Goal: Task Accomplishment & Management: Manage account settings

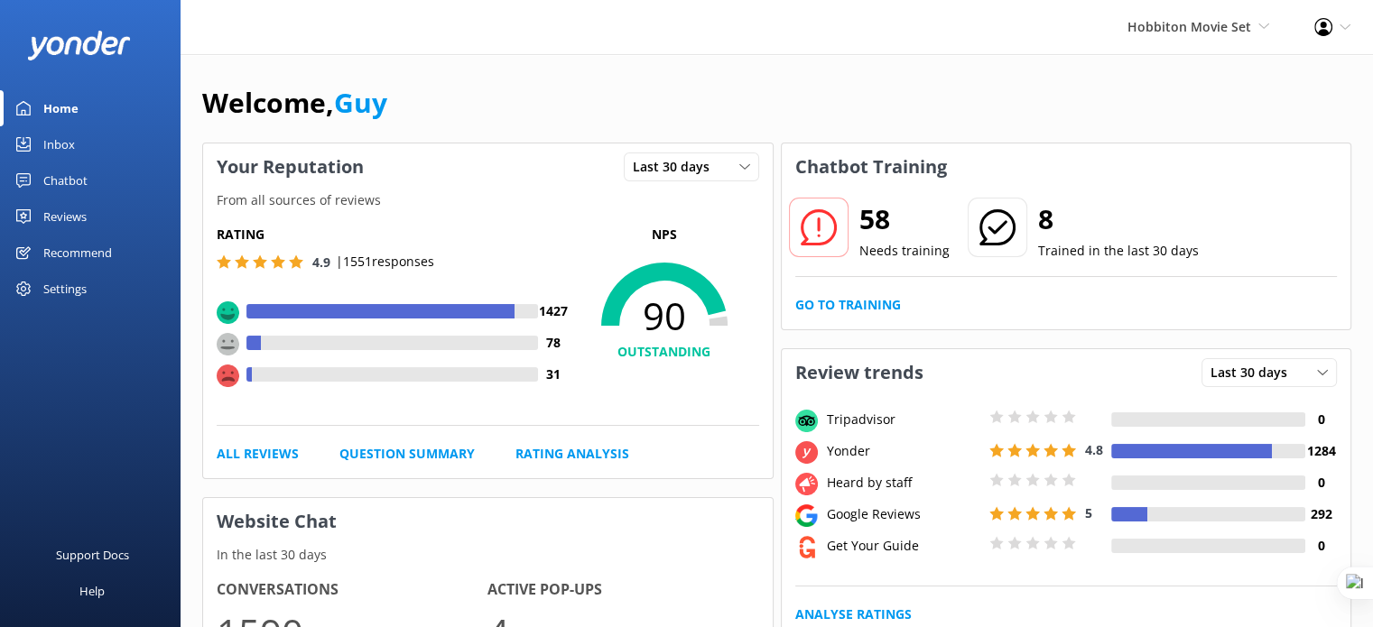
click at [72, 217] on div "Reviews" at bounding box center [64, 217] width 43 height 36
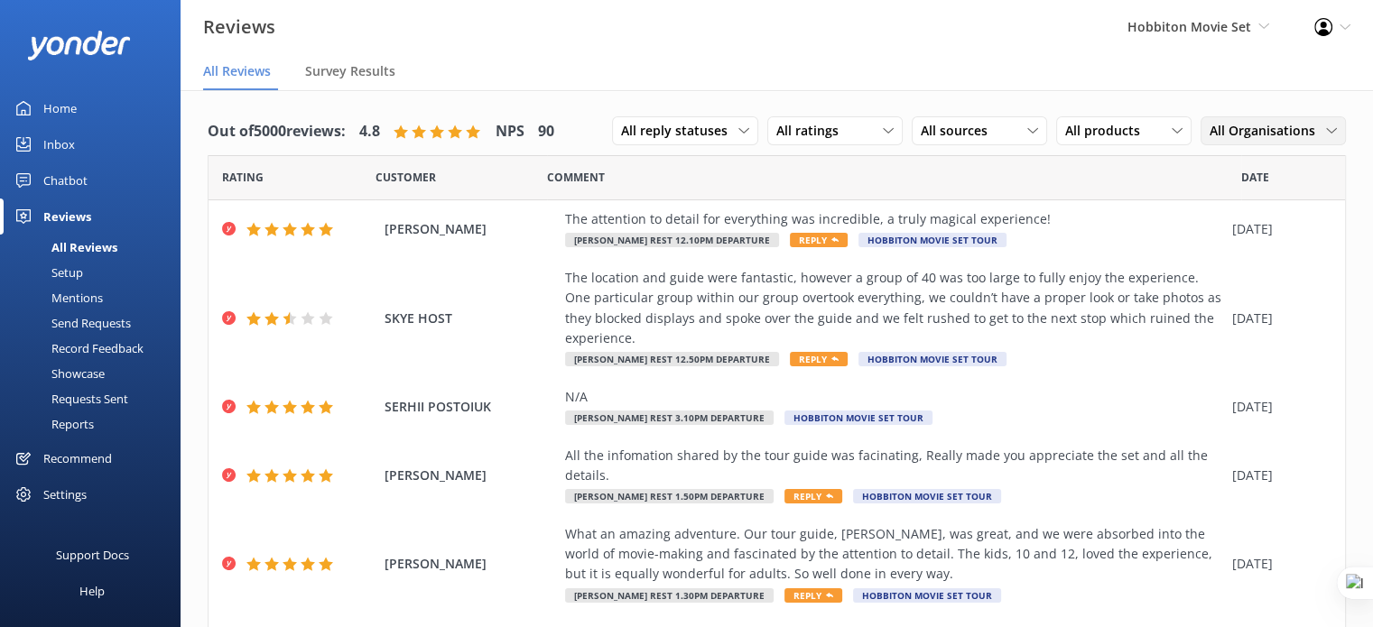
click at [1296, 125] on span "All Organisations" at bounding box center [1267, 131] width 116 height 20
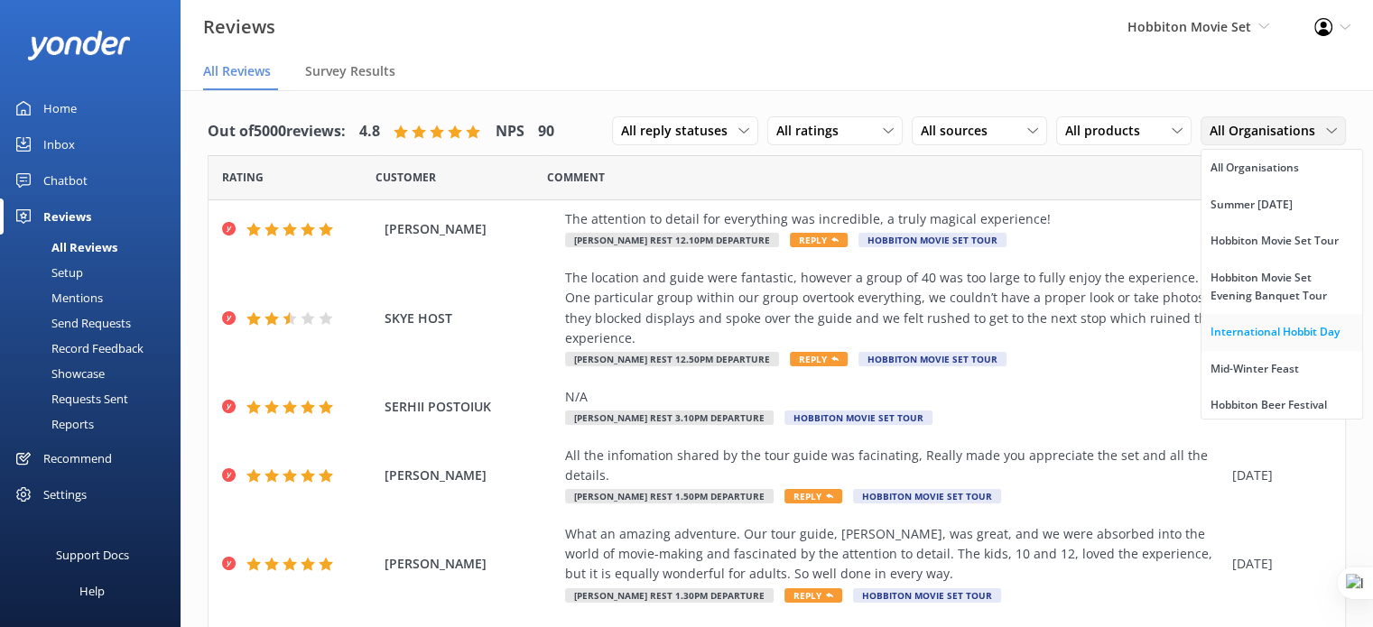
click at [1267, 341] on div "International Hobbit Day" at bounding box center [1274, 332] width 129 height 18
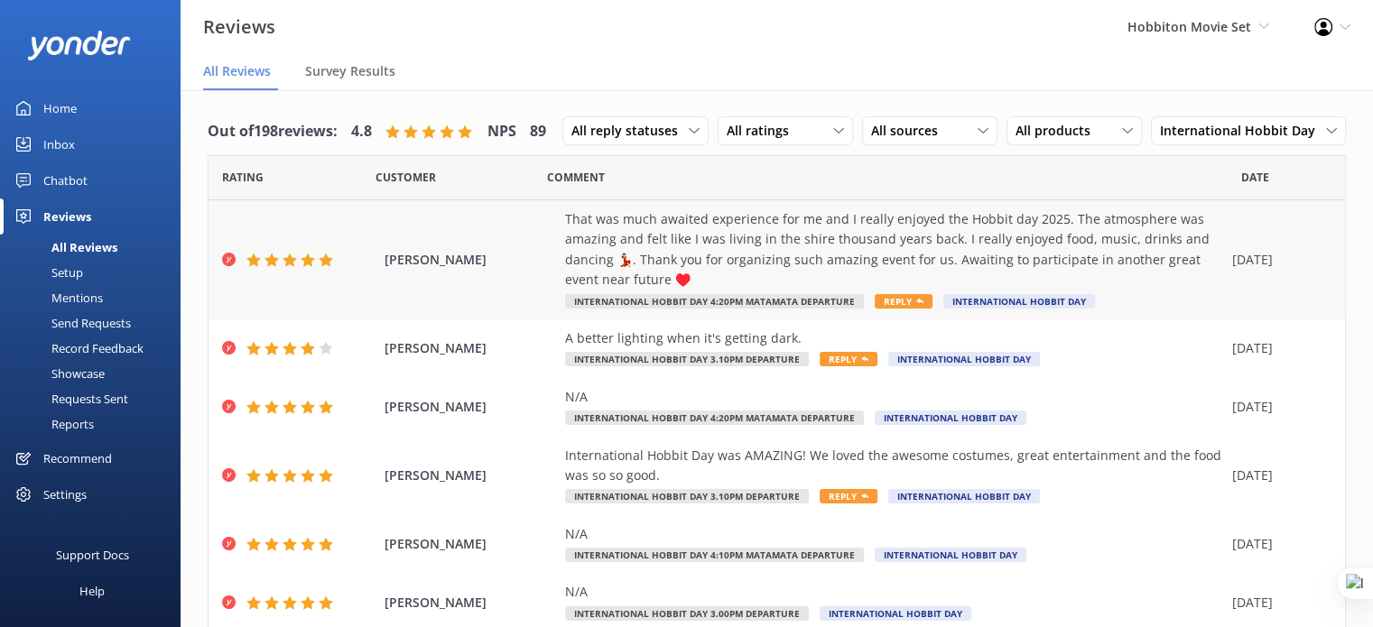
click at [703, 241] on div "That was much awaited experience for me and I really enjoyed the Hobbit day 202…" at bounding box center [894, 249] width 658 height 81
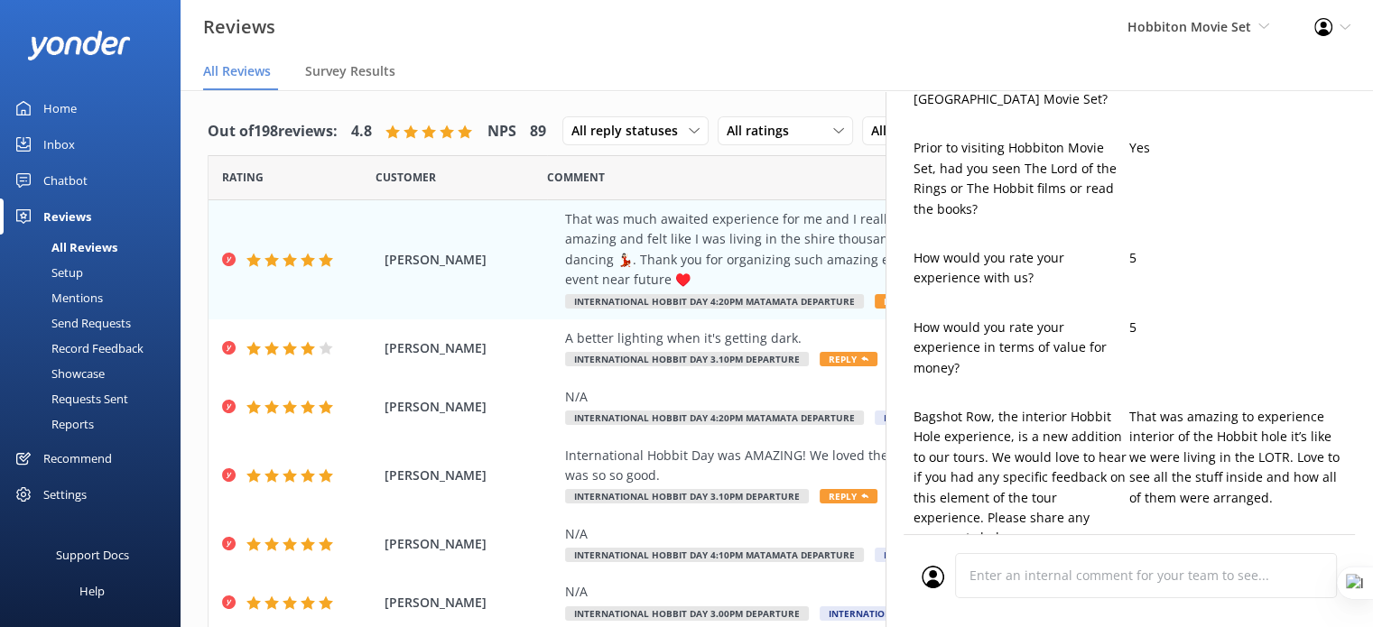
type textarea "Thank you so much, DHARANI! We're thrilled to hear you had such a magical time …"
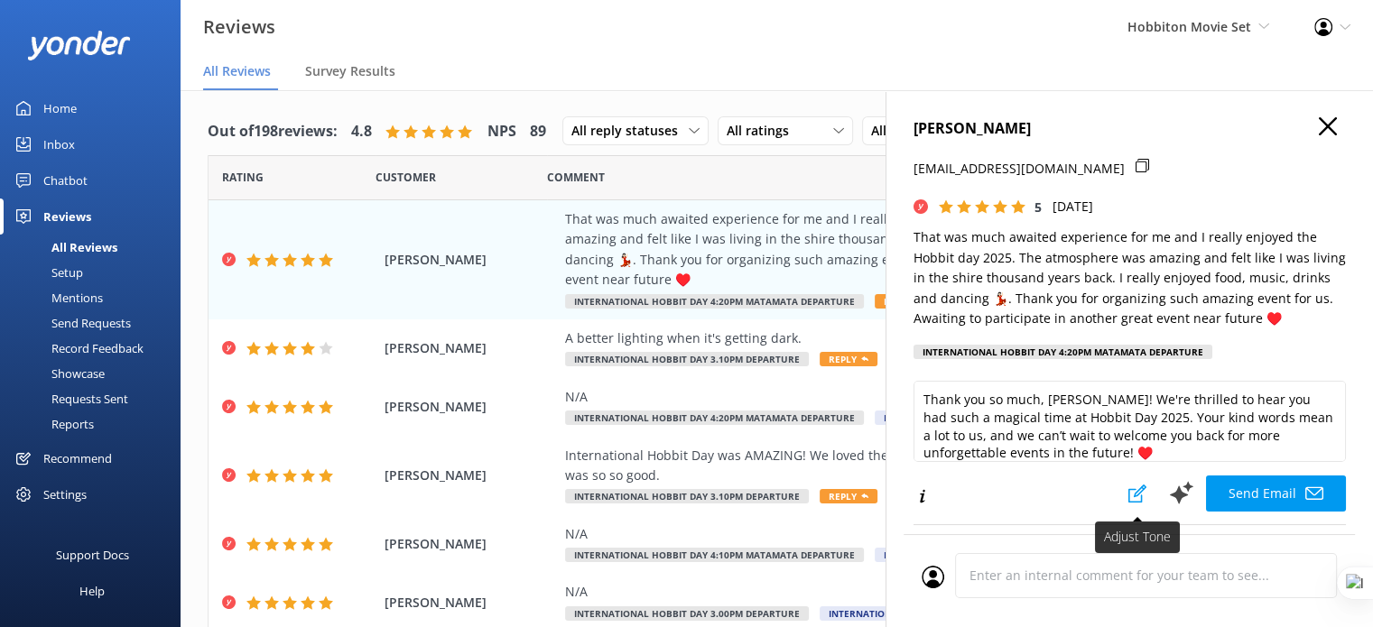
click at [1128, 494] on icon at bounding box center [1137, 494] width 18 height 18
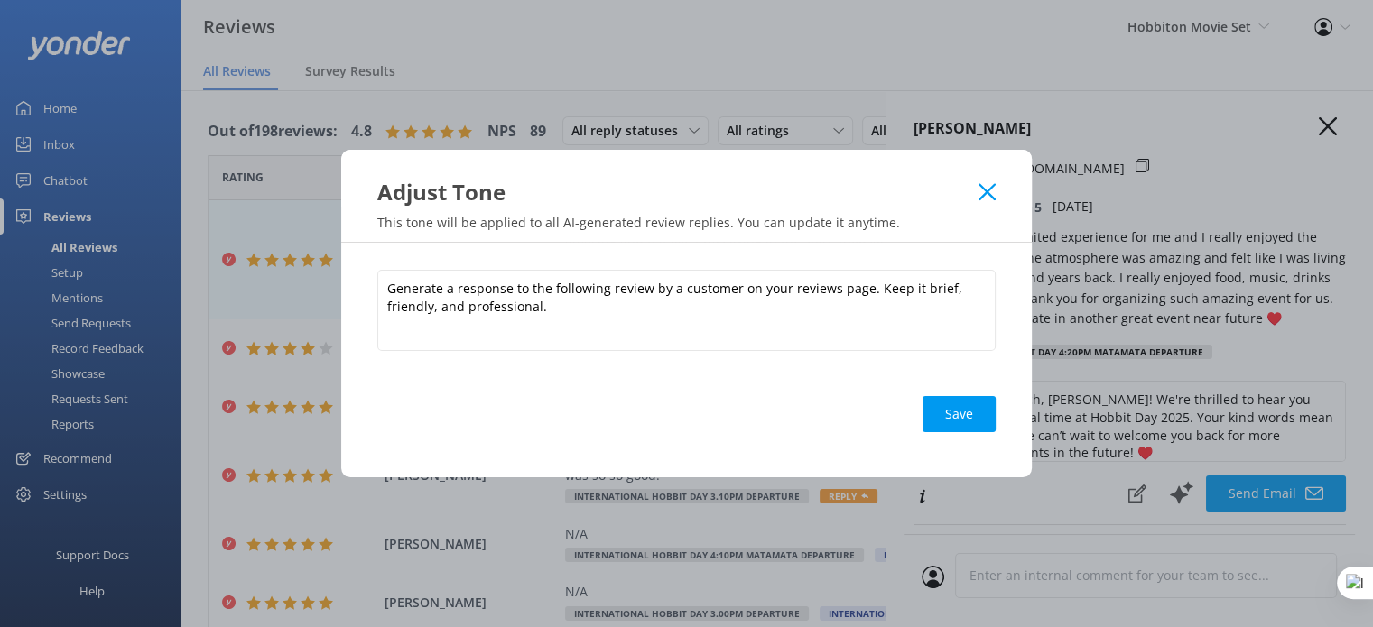
click at [991, 184] on icon at bounding box center [986, 192] width 17 height 18
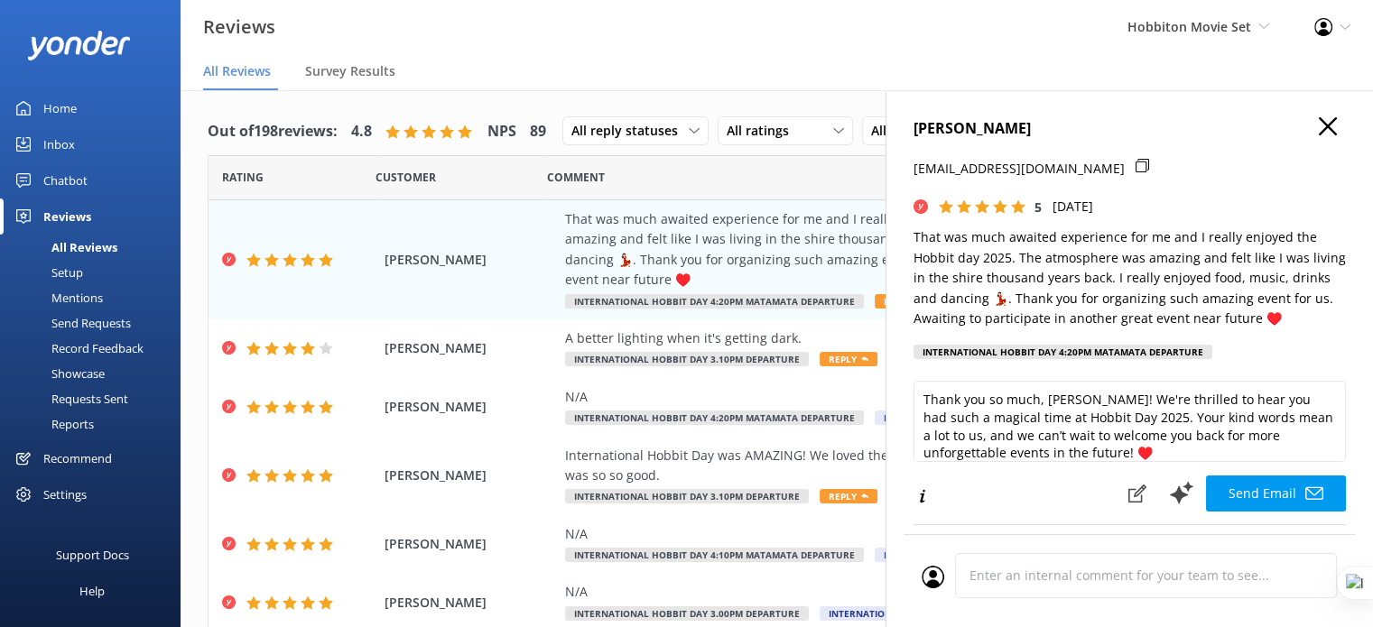
click at [1328, 123] on h4 "DHARANI RAJAHEWA" at bounding box center [1129, 128] width 432 height 23
click at [1318, 125] on icon "button" at bounding box center [1327, 126] width 18 height 18
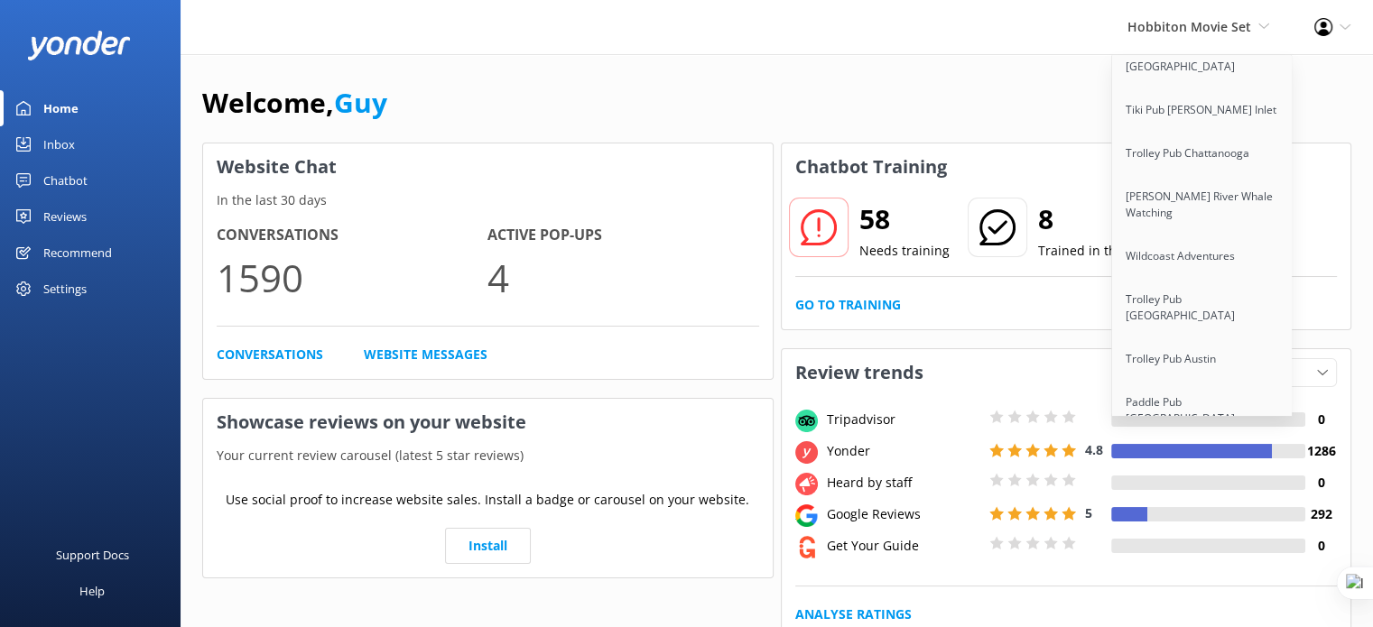
scroll to position [14785, 0]
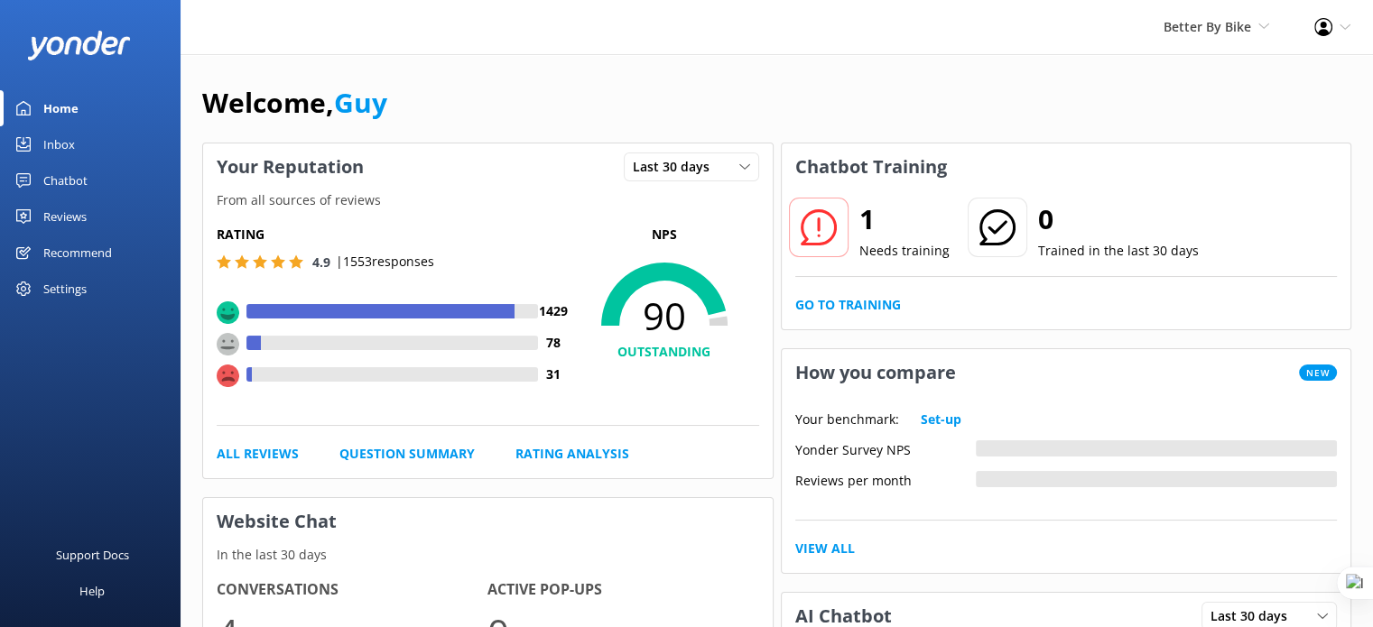
click at [59, 183] on div "Chatbot" at bounding box center [65, 180] width 44 height 36
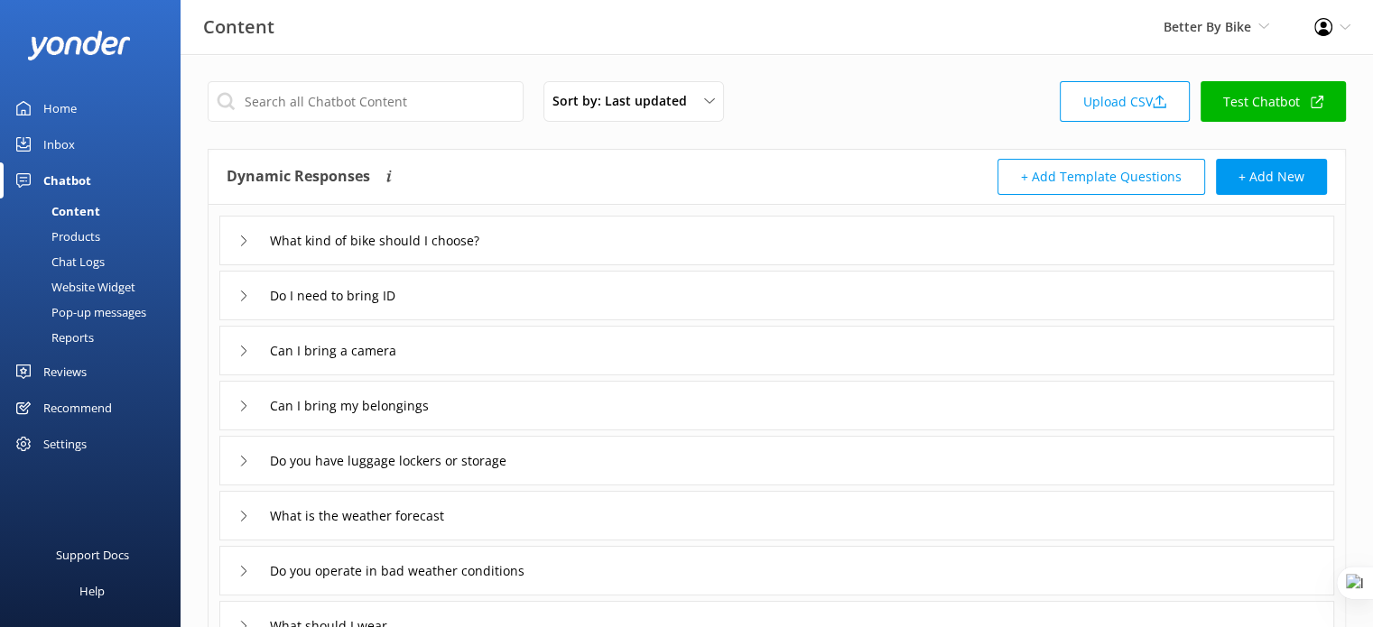
click at [662, 232] on div "What kind of bike should I choose?" at bounding box center [776, 241] width 1114 height 50
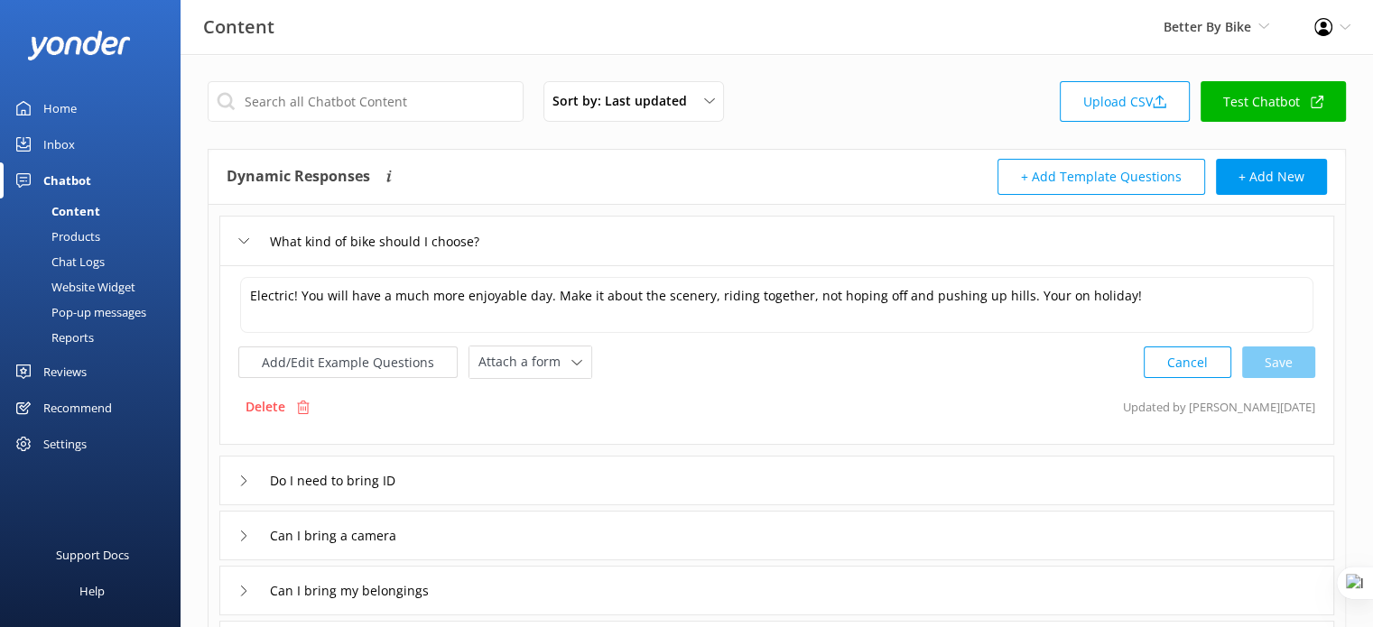
scroll to position [90, 0]
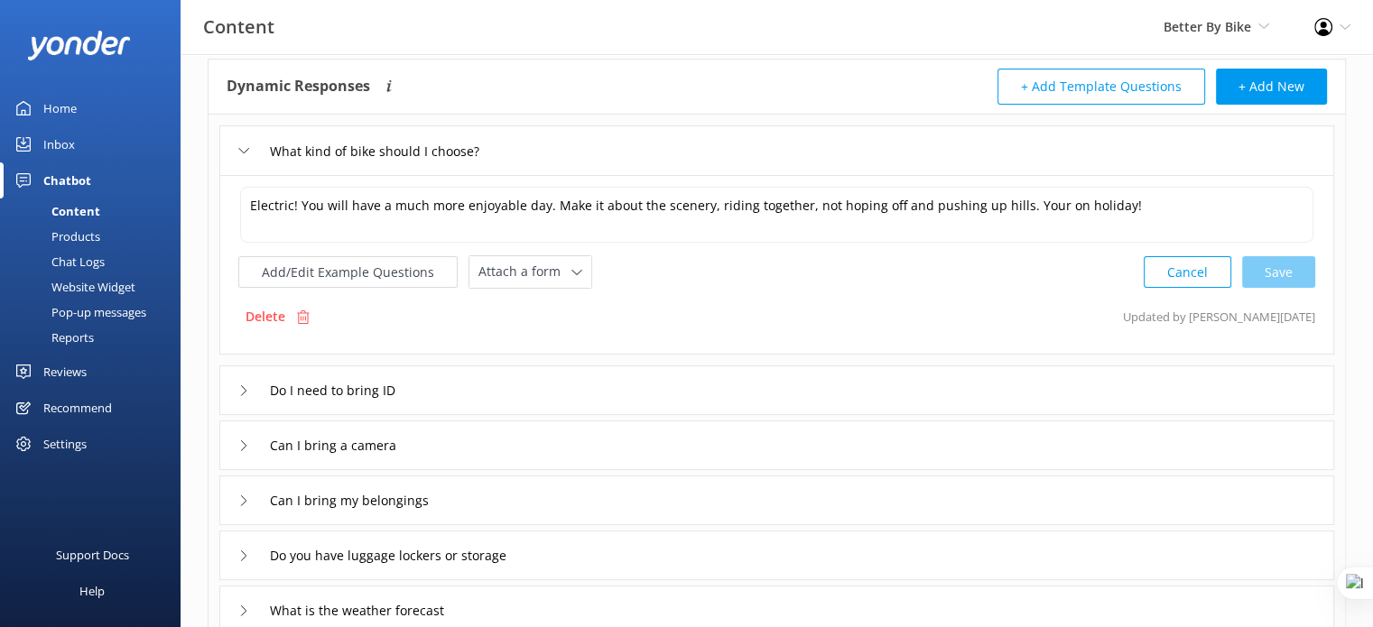
click at [560, 447] on div "Can I bring a camera" at bounding box center [776, 446] width 1114 height 50
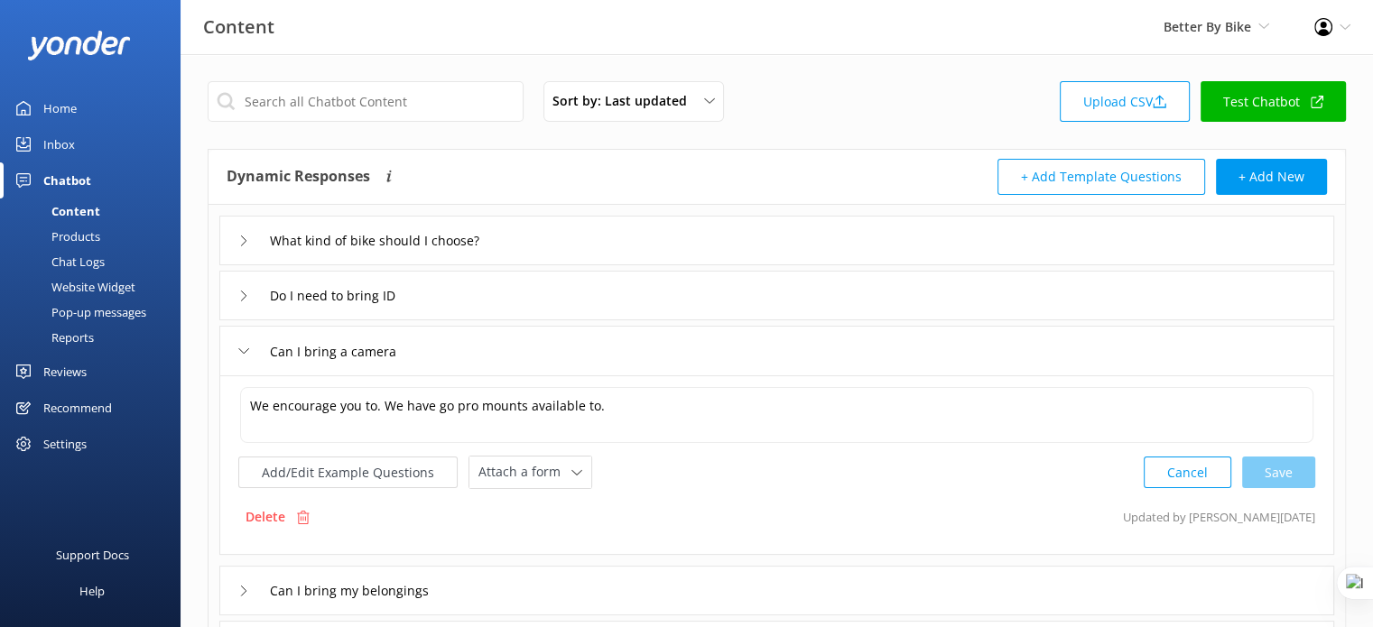
click at [58, 103] on div "Home" at bounding box center [59, 108] width 33 height 36
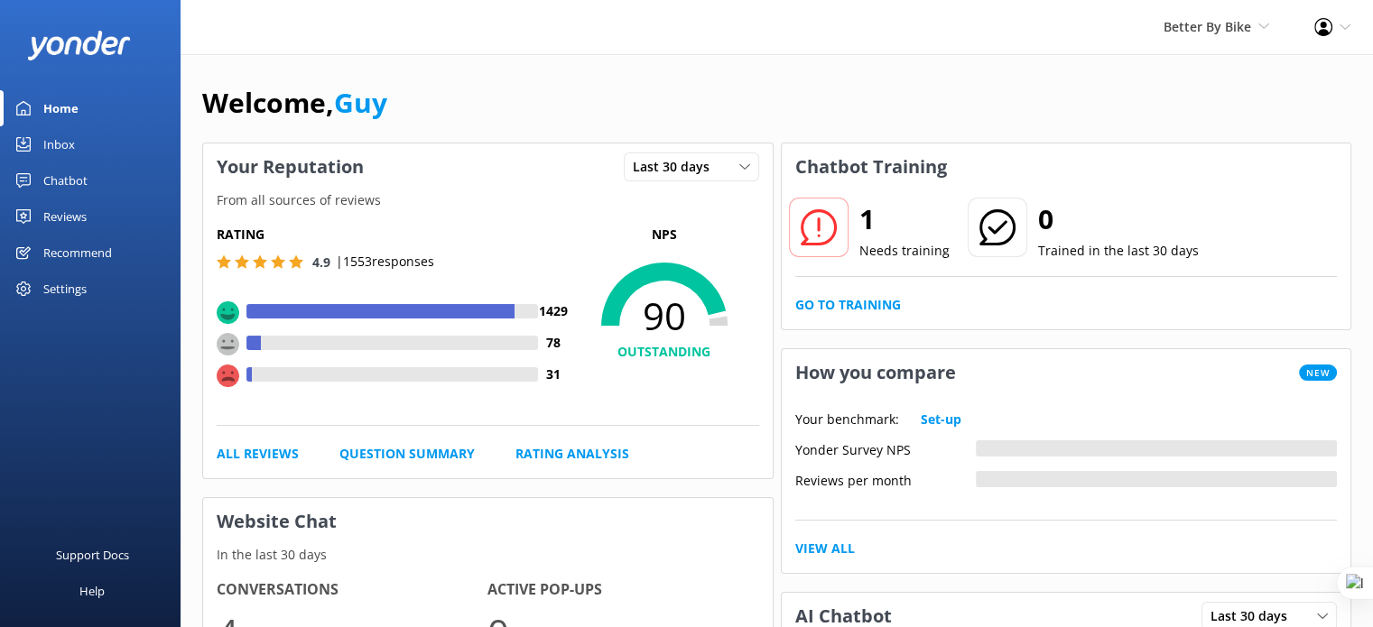
click at [80, 180] on div "Chatbot" at bounding box center [65, 180] width 44 height 36
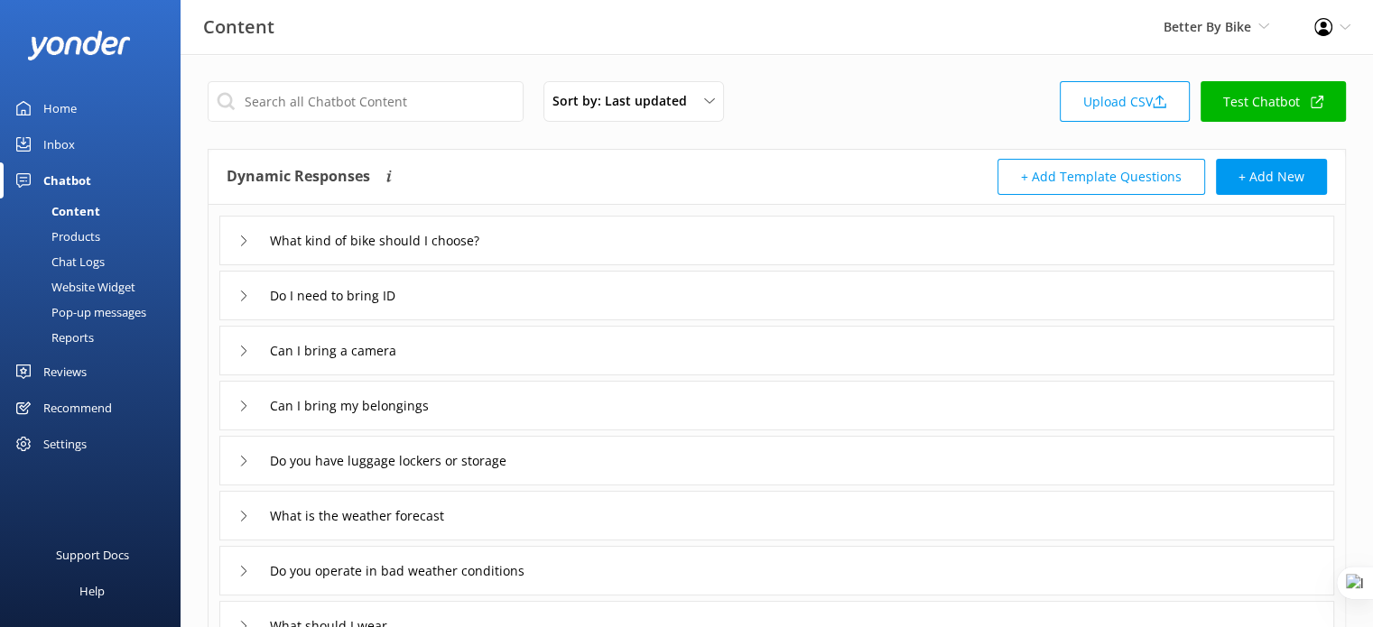
click at [1286, 111] on link "Test Chatbot" at bounding box center [1272, 101] width 145 height 41
click at [79, 234] on div "Products" at bounding box center [55, 236] width 89 height 25
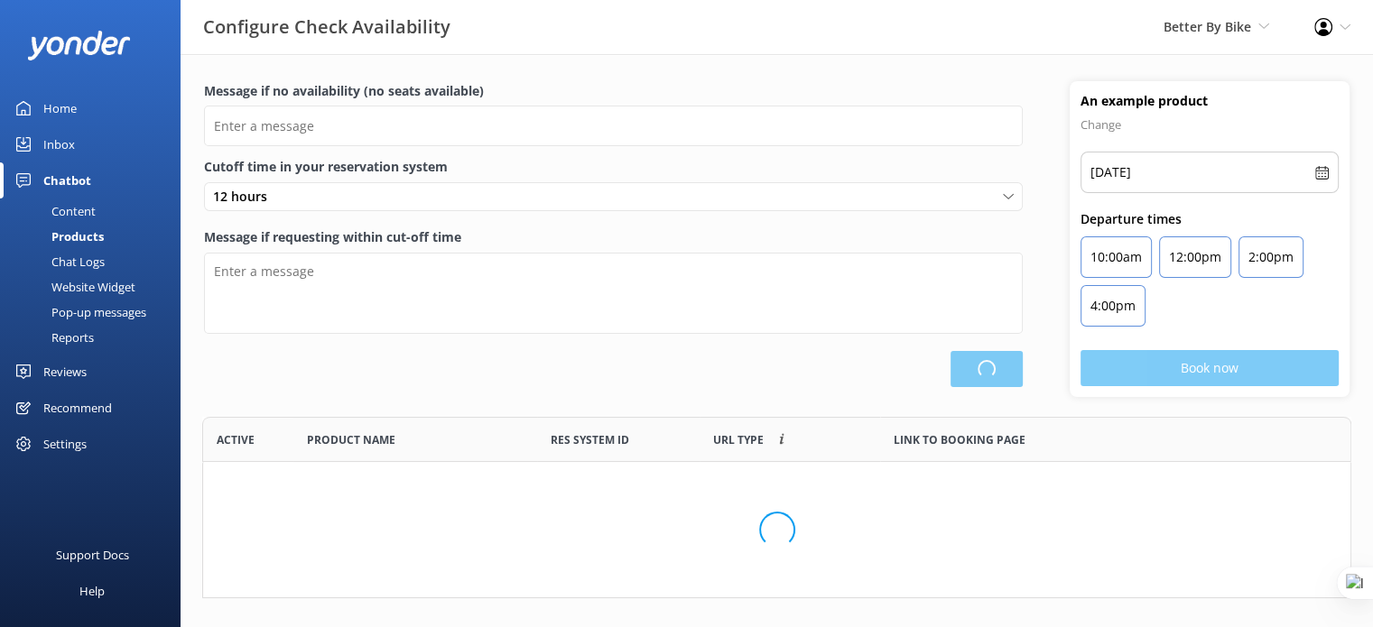
type input "There are no seats available, please check an alternative day"
type textarea "Our online booking system closes {hours} prior to departure. Please contact us …"
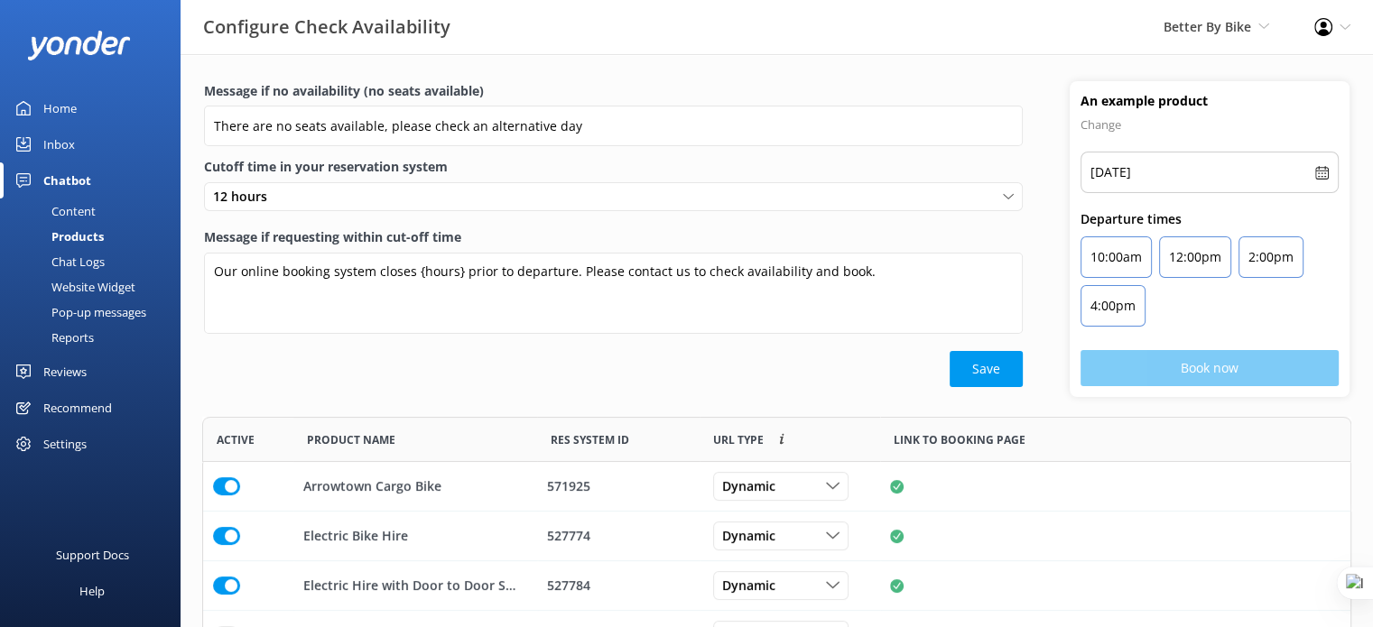
scroll to position [25, 0]
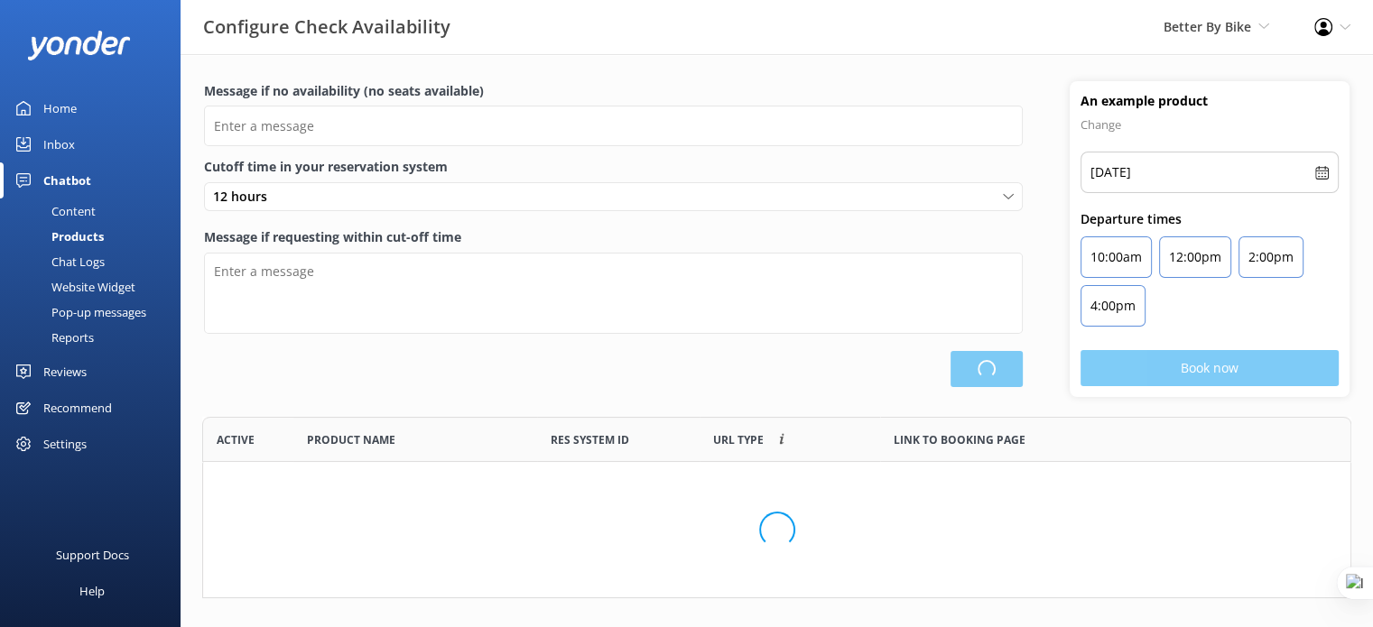
type input "There are no seats available, please check an alternative day"
type textarea "Our online booking system closes {hours} prior to departure. Please contact us …"
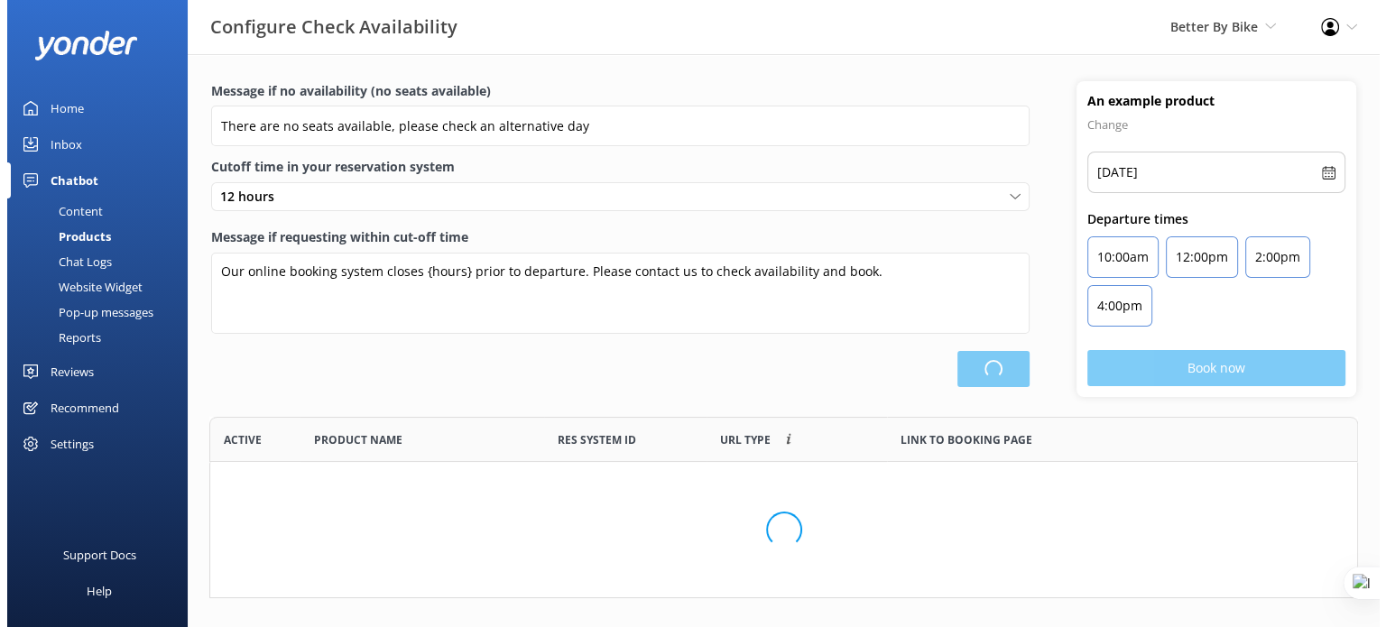
scroll to position [14, 14]
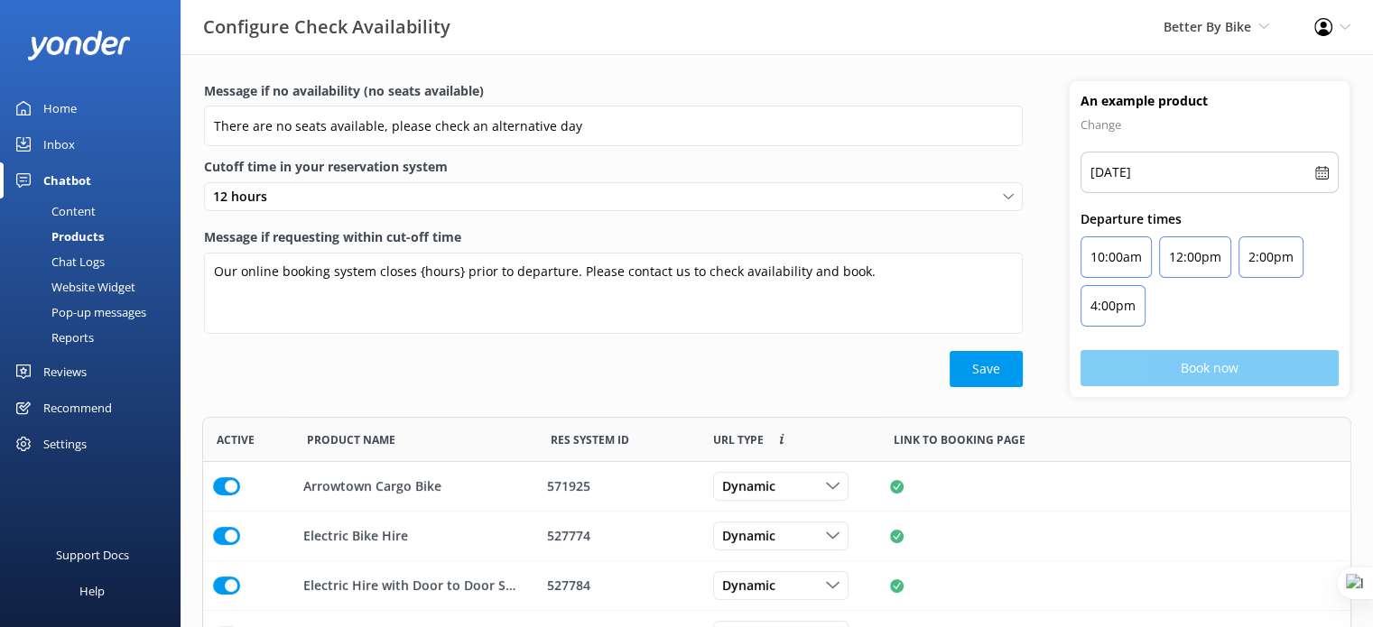
drag, startPoint x: 51, startPoint y: 94, endPoint x: 53, endPoint y: 114, distance: 20.0
click at [51, 94] on div "Home" at bounding box center [59, 108] width 33 height 36
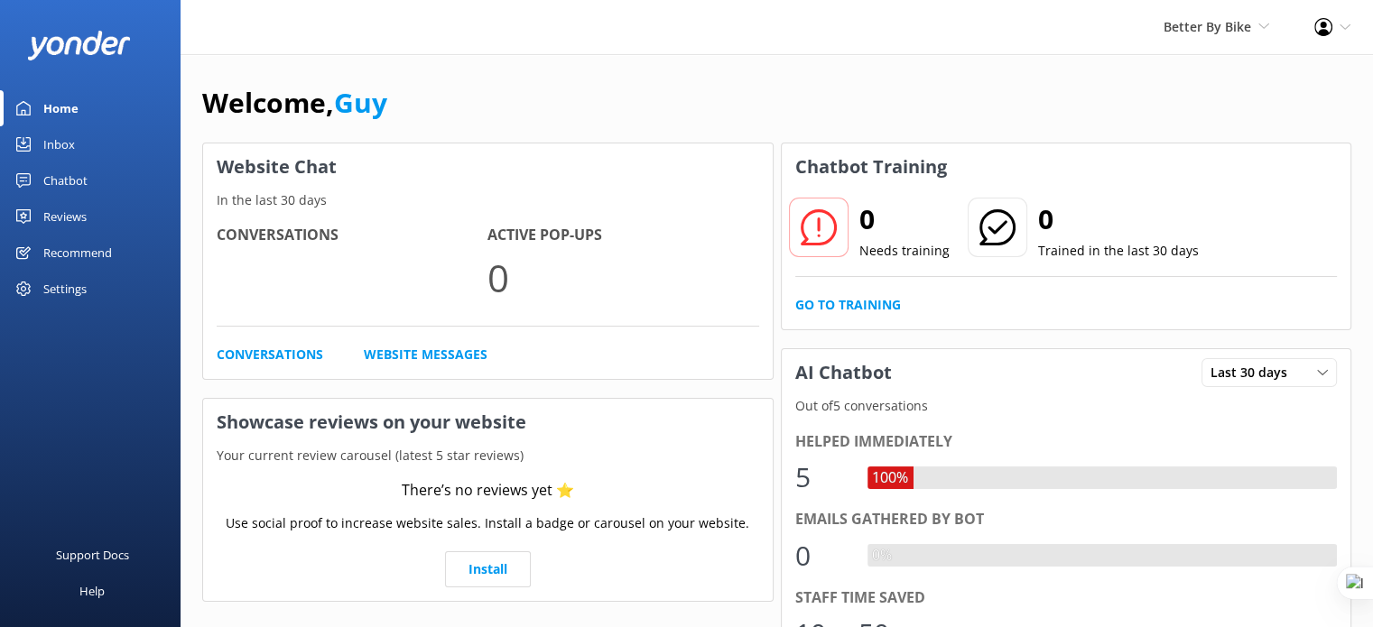
click at [723, 102] on div "Welcome, Guy" at bounding box center [776, 111] width 1149 height 61
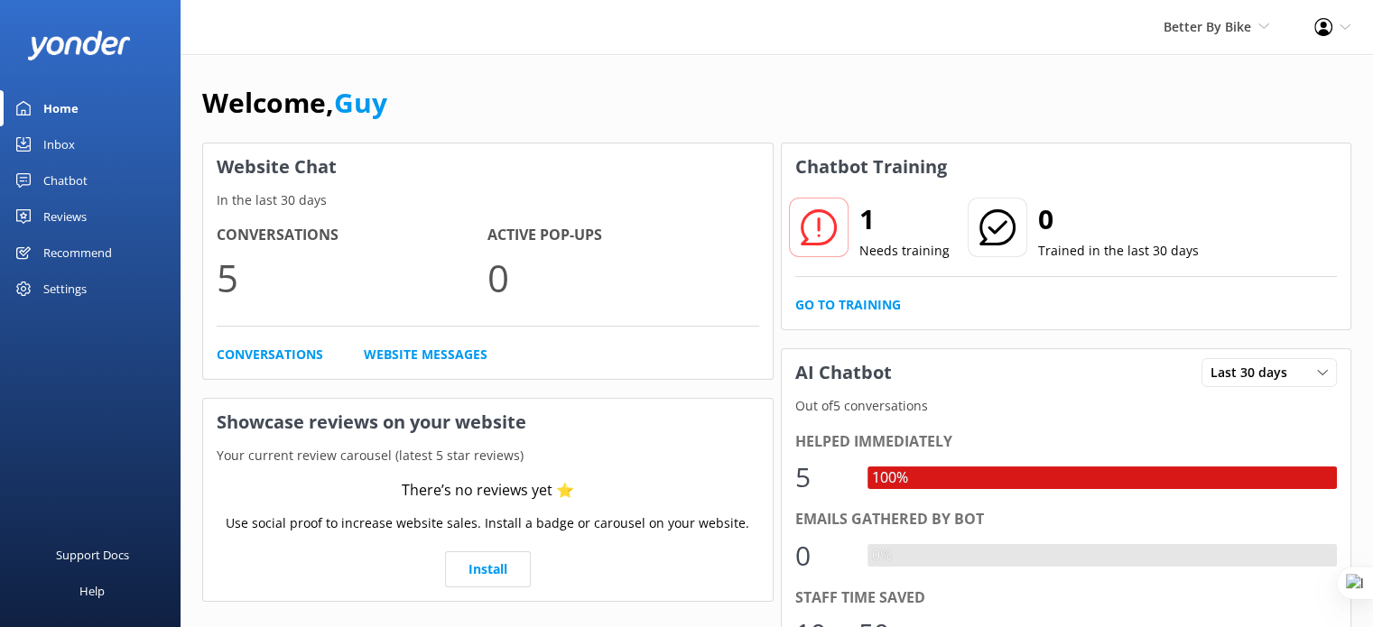
click at [55, 285] on div "Settings" at bounding box center [64, 289] width 43 height 36
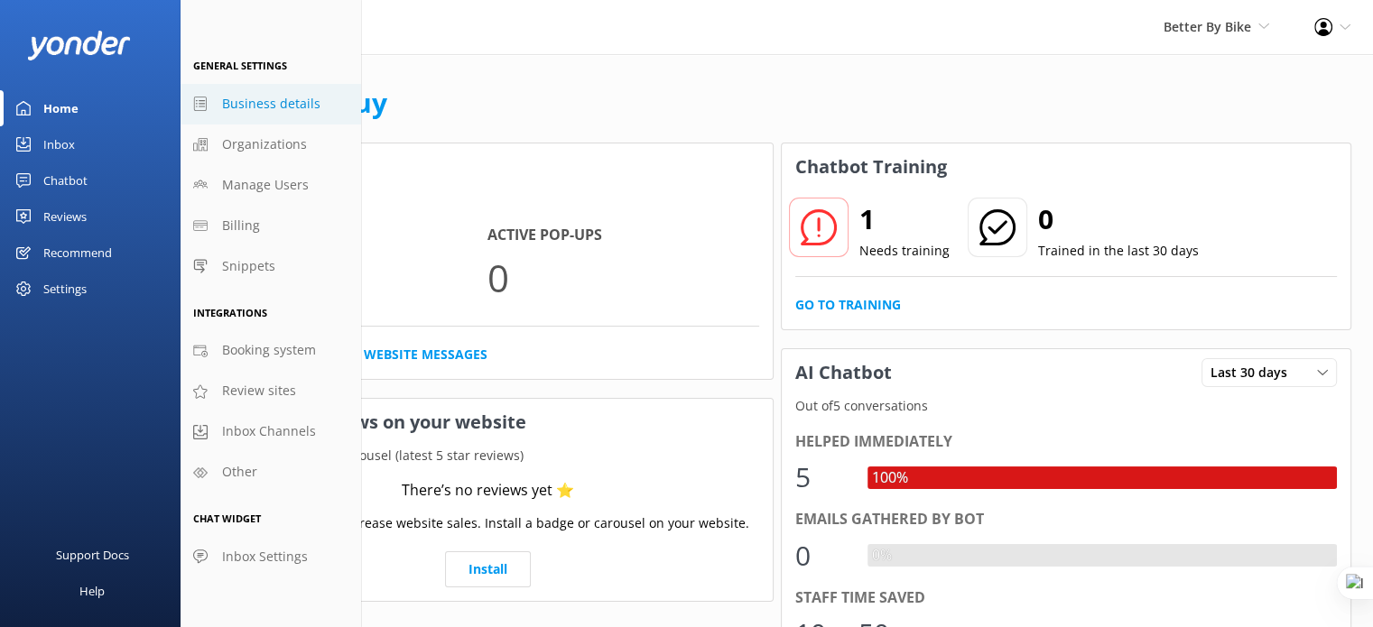
click at [256, 104] on span "Business details" at bounding box center [271, 104] width 98 height 20
select select "Pacific/Auckland"
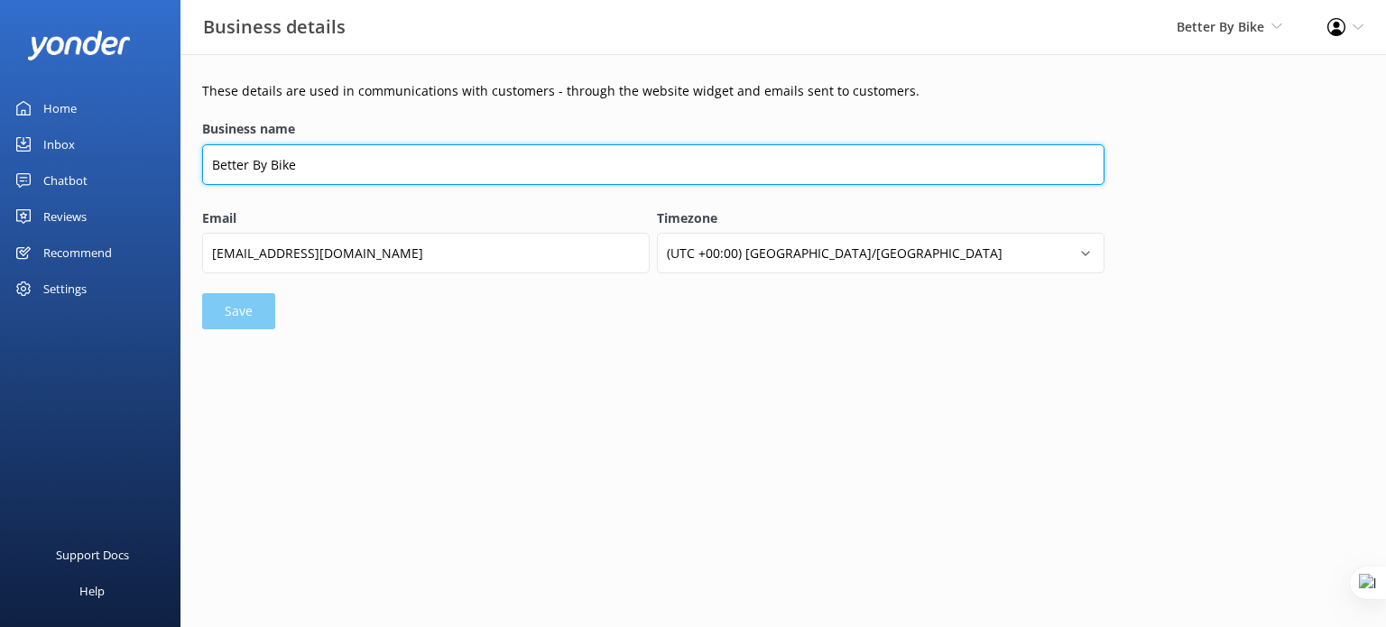
drag, startPoint x: 312, startPoint y: 169, endPoint x: 227, endPoint y: 172, distance: 84.9
click at [227, 172] on input "Better By Bike" at bounding box center [653, 164] width 902 height 41
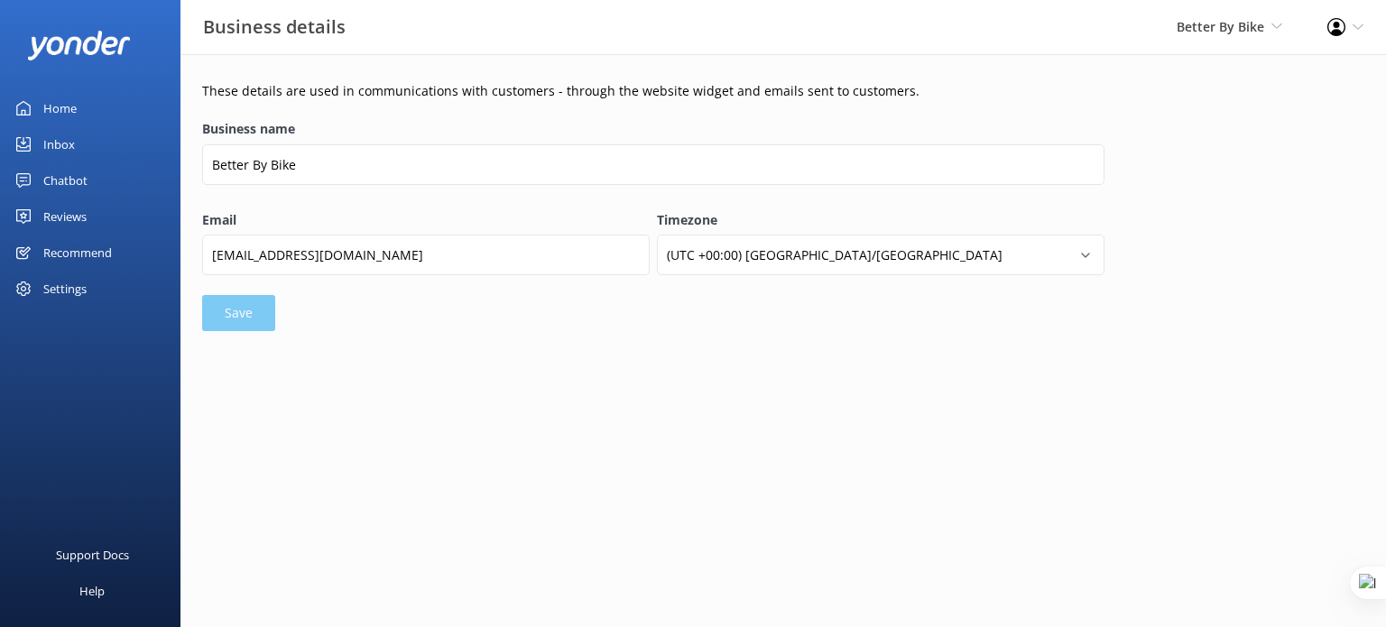
click at [628, 114] on div "These details are used in communications with customers - through the website w…" at bounding box center [653, 206] width 902 height 250
click at [101, 286] on div "Settings" at bounding box center [90, 289] width 180 height 36
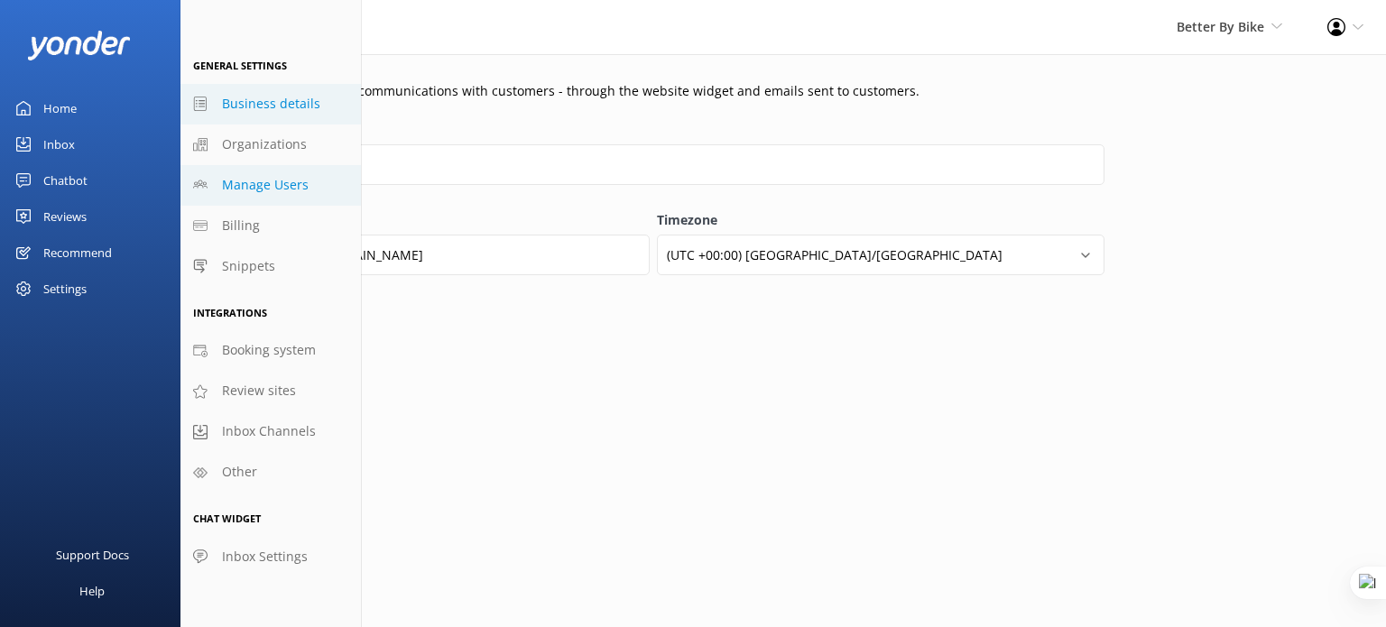
click at [285, 187] on span "Manage Users" at bounding box center [265, 185] width 87 height 20
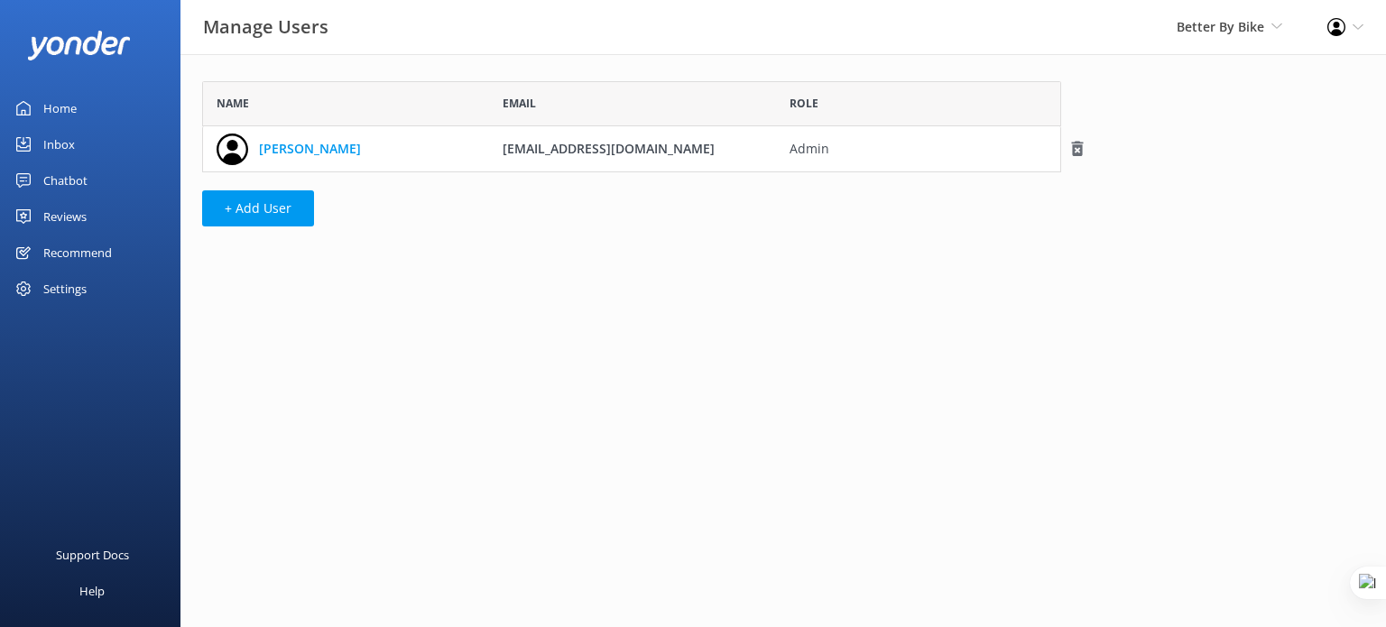
scroll to position [77, 845]
click at [273, 205] on button "+ Add User" at bounding box center [258, 208] width 112 height 36
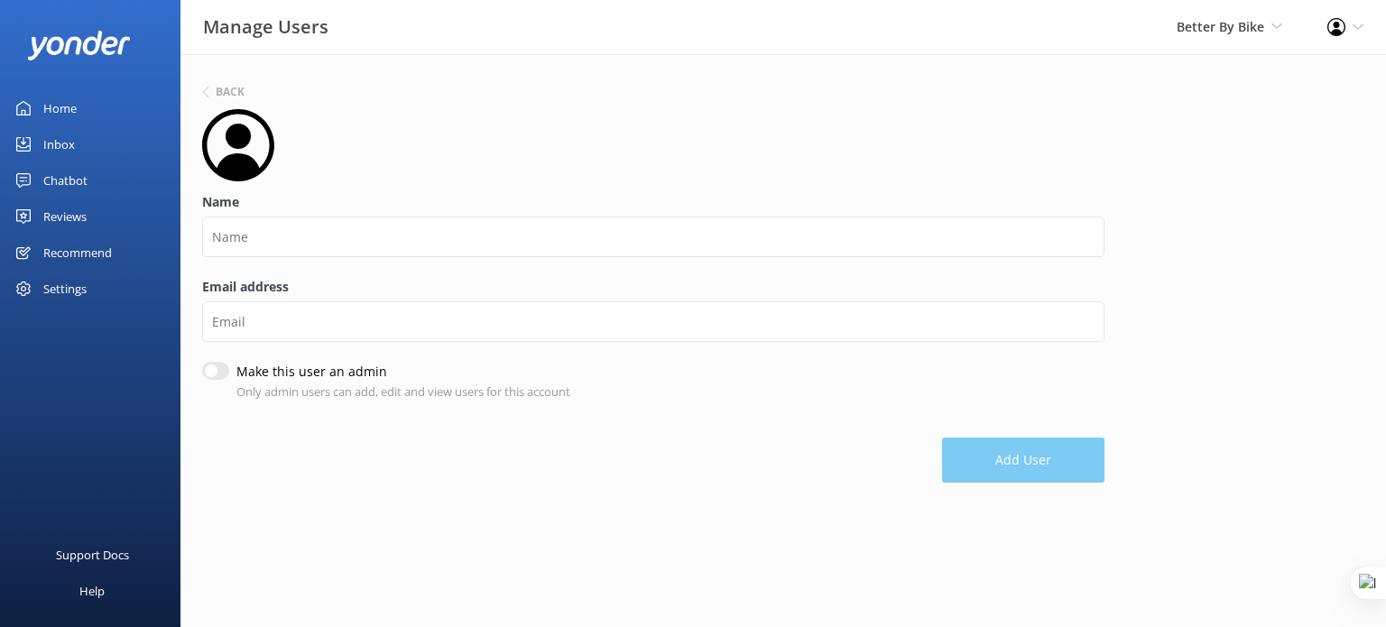
click at [223, 372] on input "Make this user an admin" at bounding box center [215, 371] width 27 height 18
checkbox input "true"
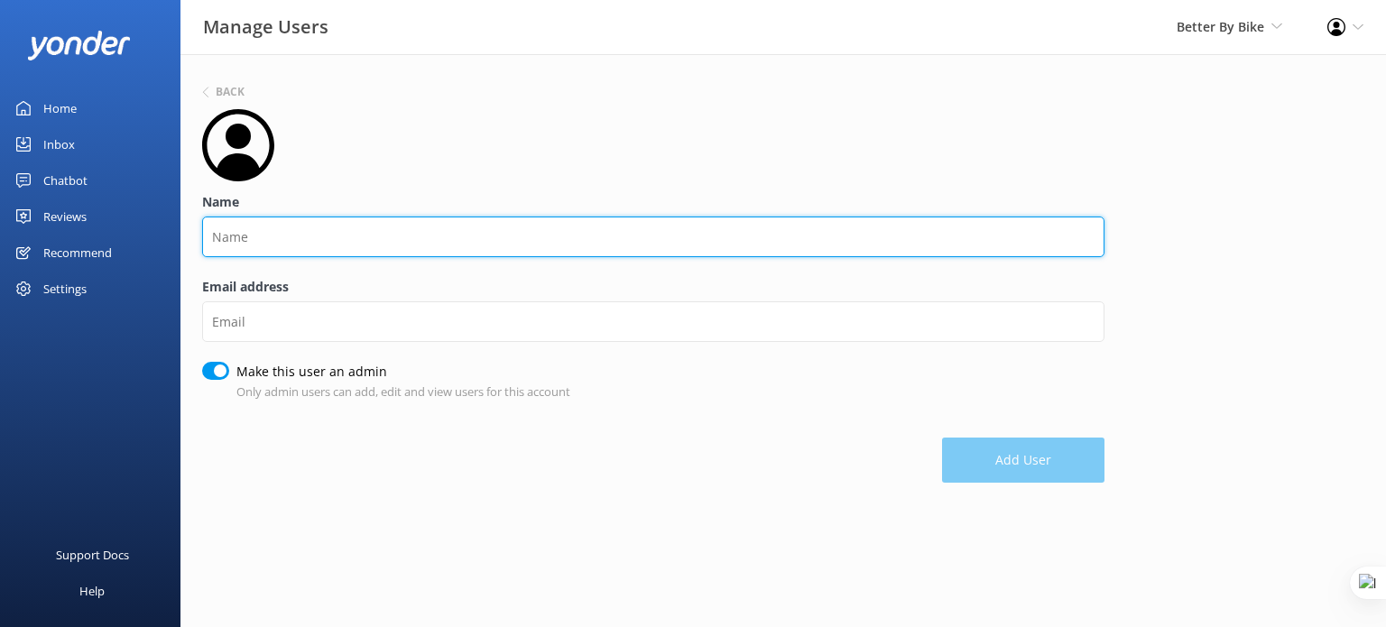
click at [310, 236] on input "Name" at bounding box center [653, 237] width 902 height 41
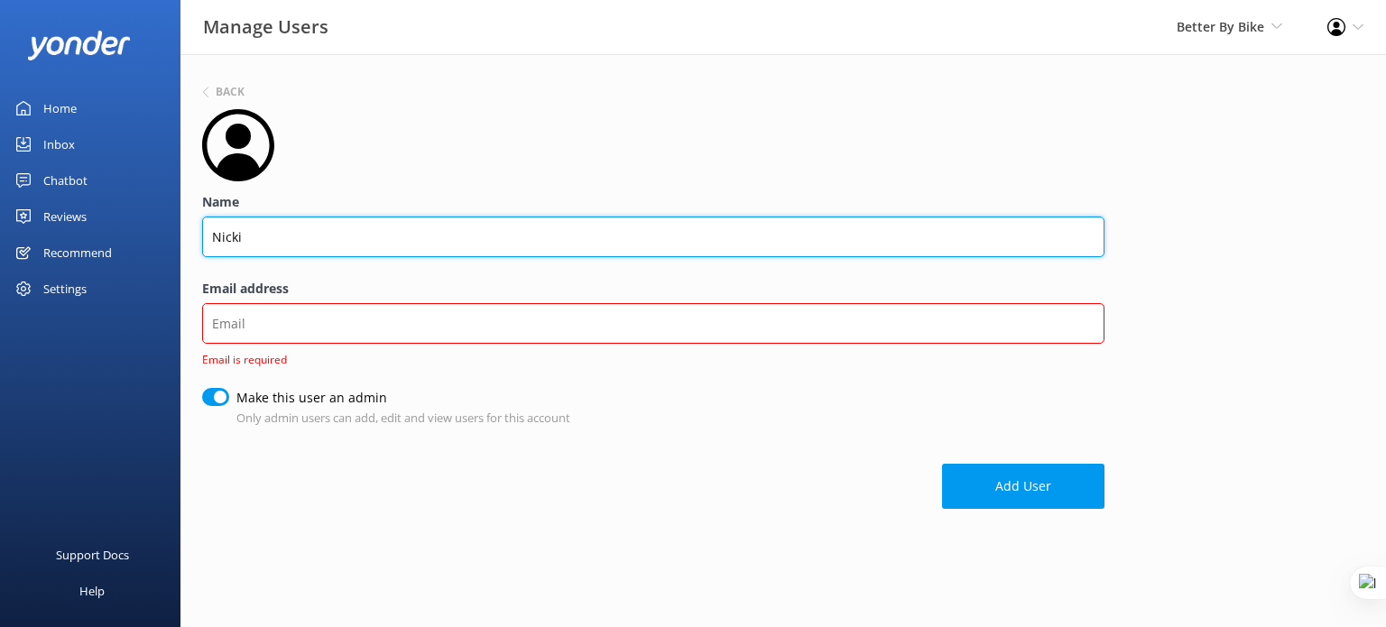
drag, startPoint x: 316, startPoint y: 235, endPoint x: 223, endPoint y: 242, distance: 93.2
click at [223, 242] on input "Nicki" at bounding box center [653, 237] width 902 height 41
type input "Niki"
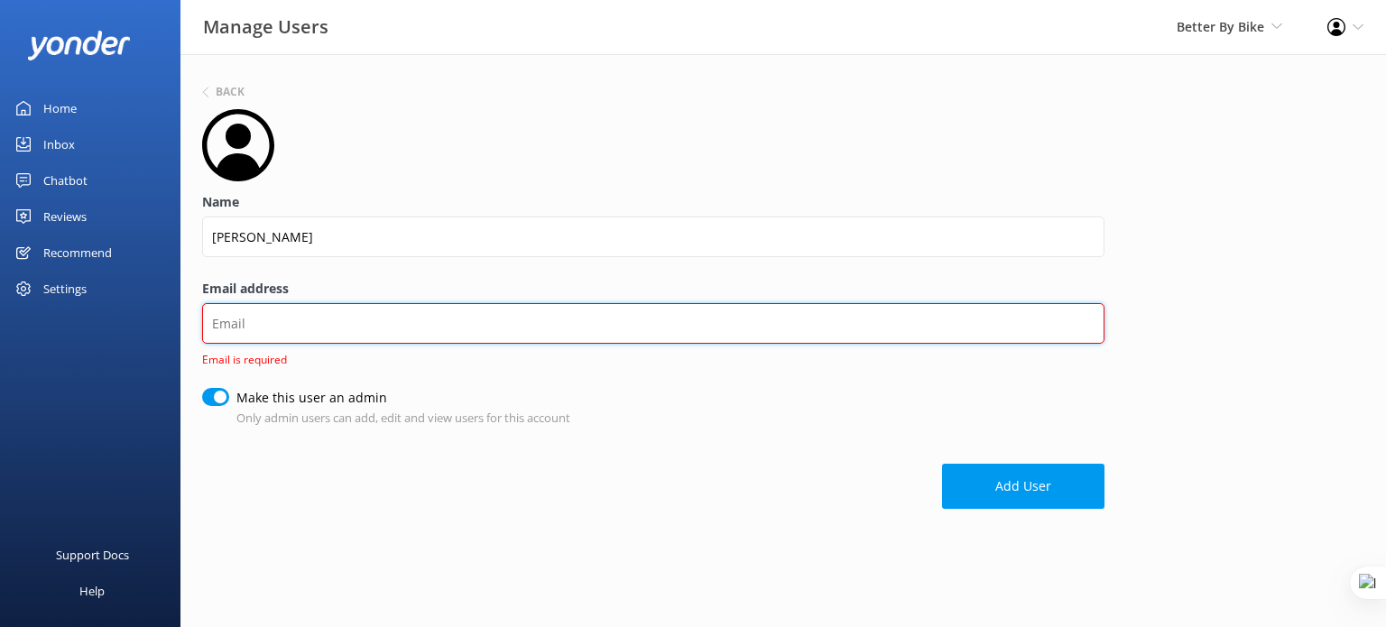
click at [273, 328] on input "Email address" at bounding box center [653, 323] width 902 height 41
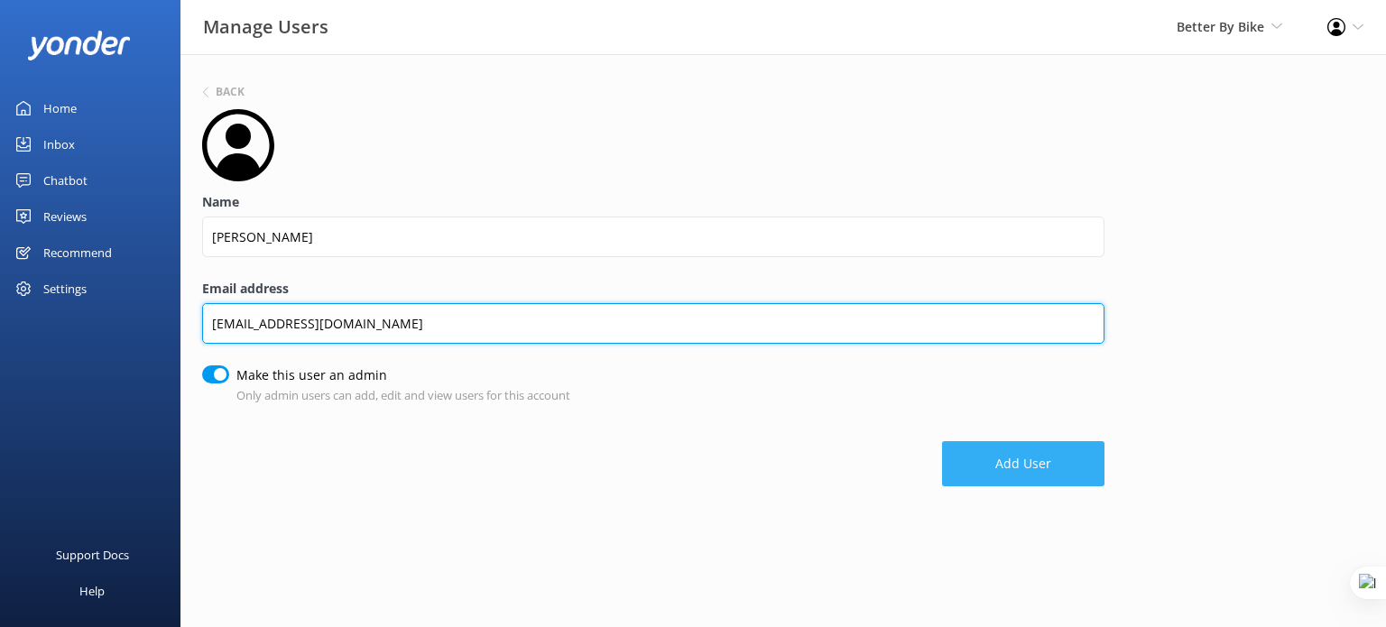
type input "[EMAIL_ADDRESS][DOMAIN_NAME]"
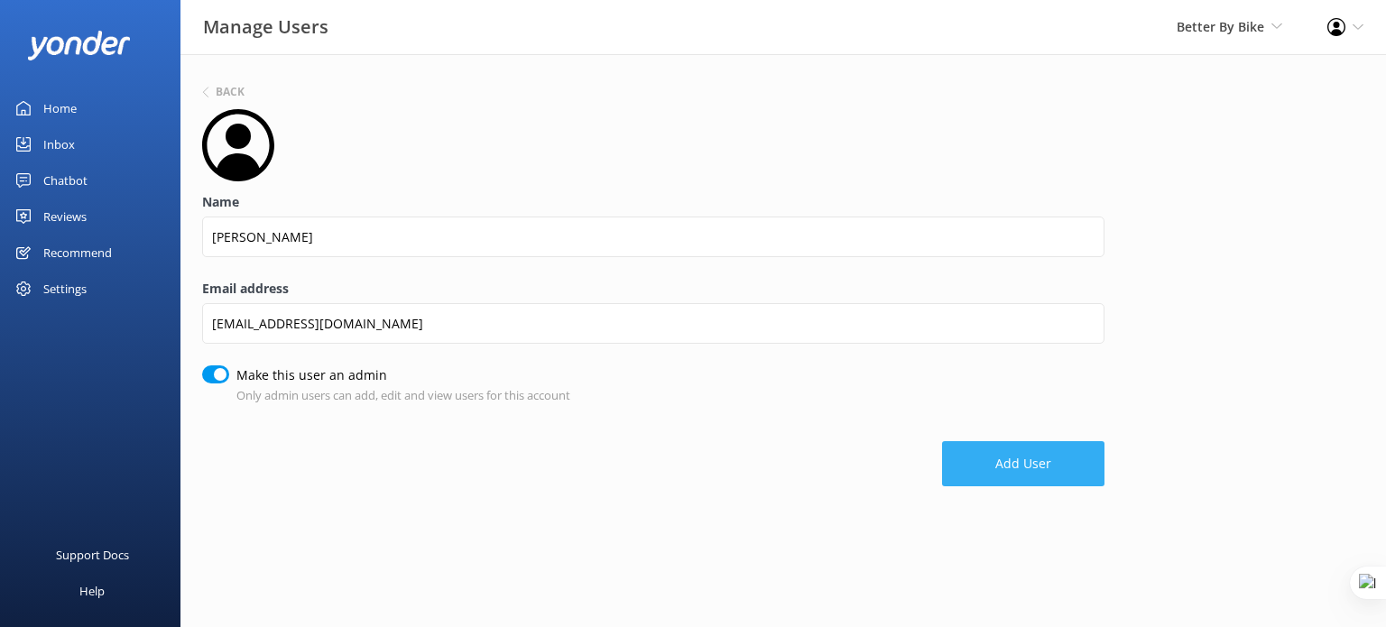
click at [1050, 464] on button "Add User" at bounding box center [1023, 463] width 162 height 45
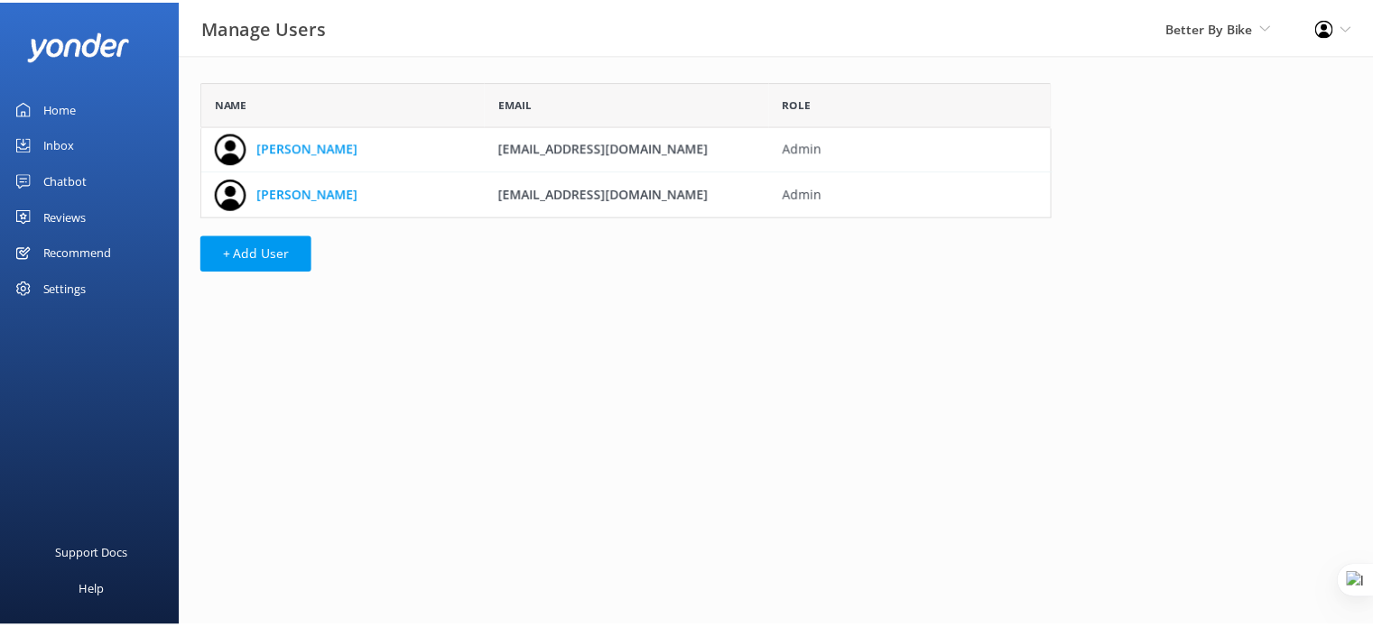
scroll to position [122, 845]
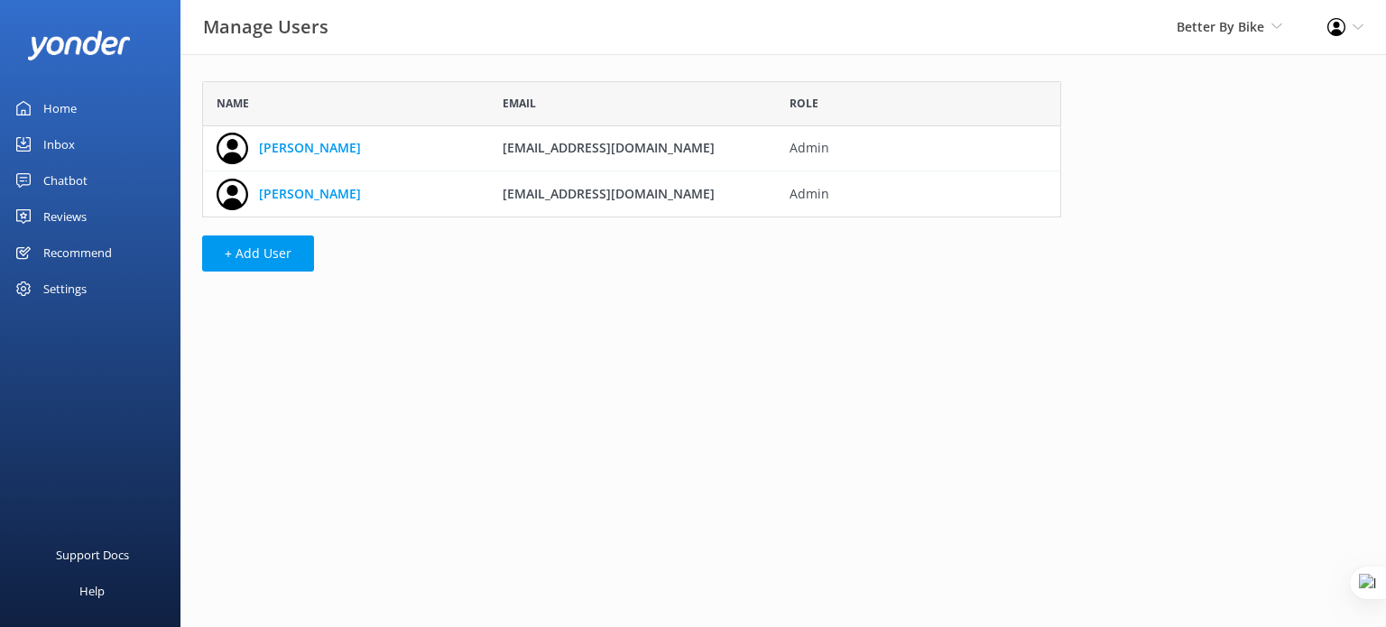
click at [1339, 28] on icon at bounding box center [1336, 27] width 18 height 18
drag, startPoint x: 1323, startPoint y: 72, endPoint x: 1308, endPoint y: 77, distance: 15.1
click at [1323, 72] on link "Profile Settings" at bounding box center [1296, 78] width 180 height 45
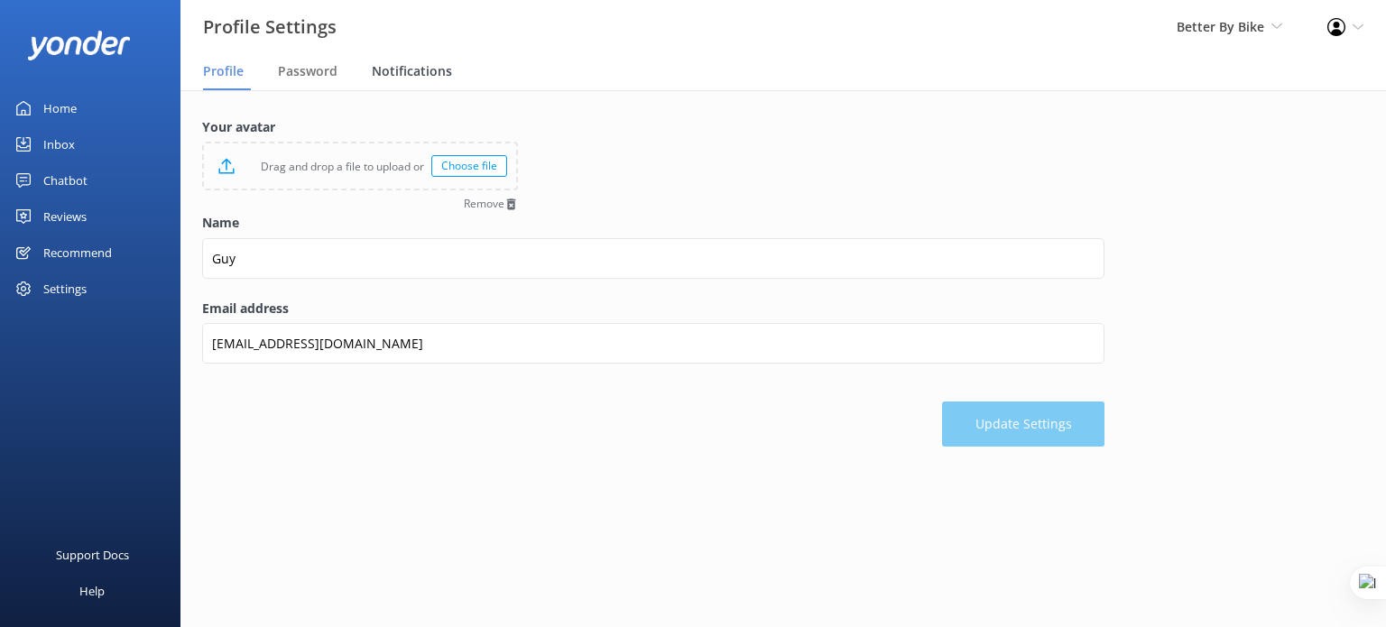
click at [408, 69] on span "Notifications" at bounding box center [412, 71] width 80 height 18
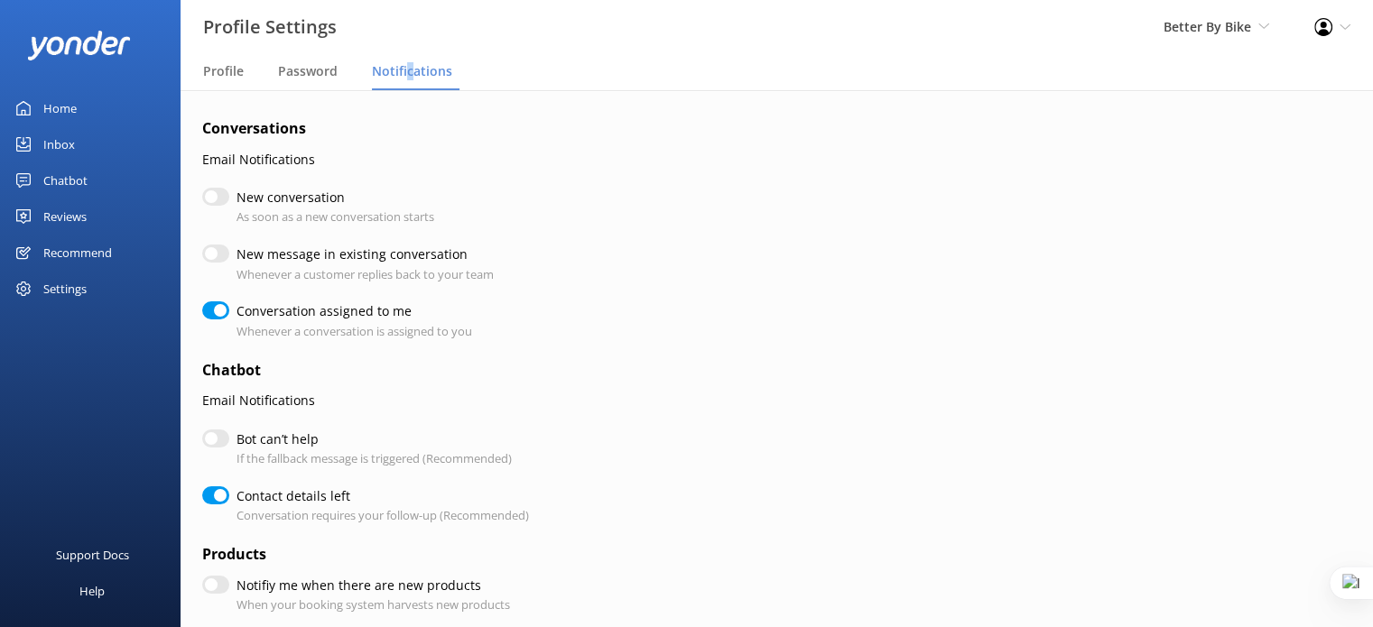
checkbox input "true"
click at [219, 439] on input "Bot can’t help" at bounding box center [215, 439] width 27 height 18
checkbox input "true"
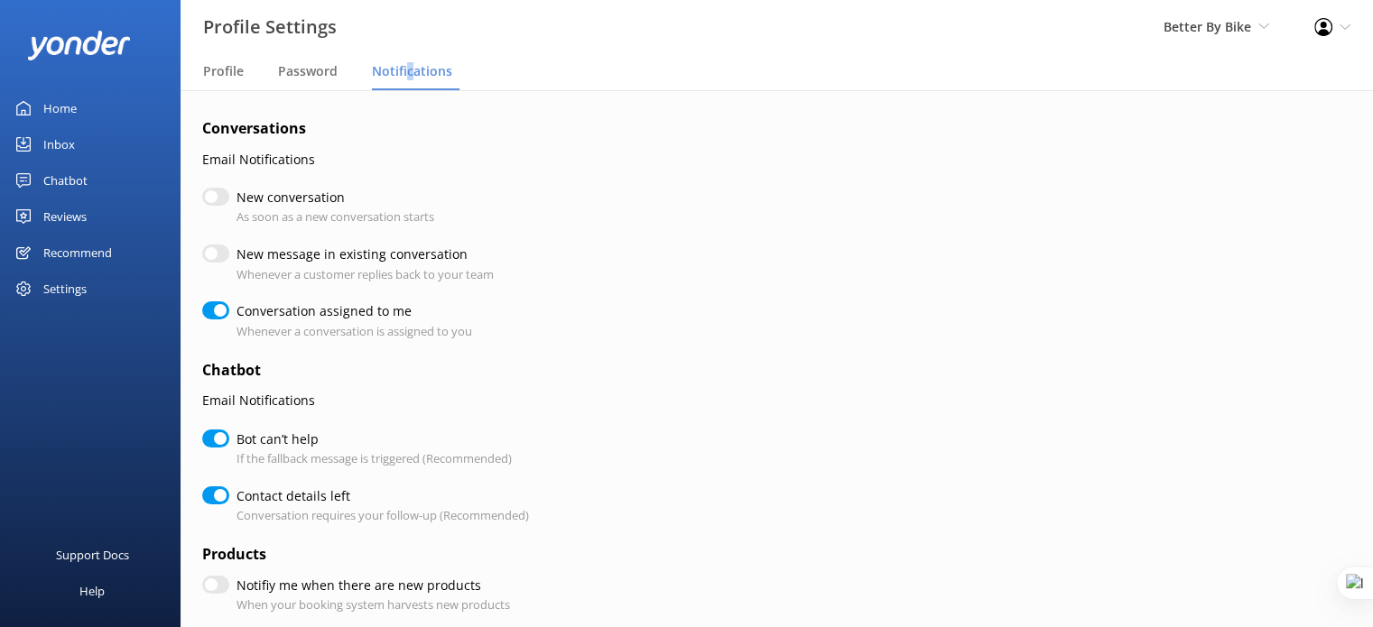
checkbox input "true"
click at [217, 435] on input "Bot can’t help" at bounding box center [215, 439] width 27 height 18
checkbox input "false"
checkbox input "true"
click at [220, 190] on input "New conversation" at bounding box center [215, 197] width 27 height 18
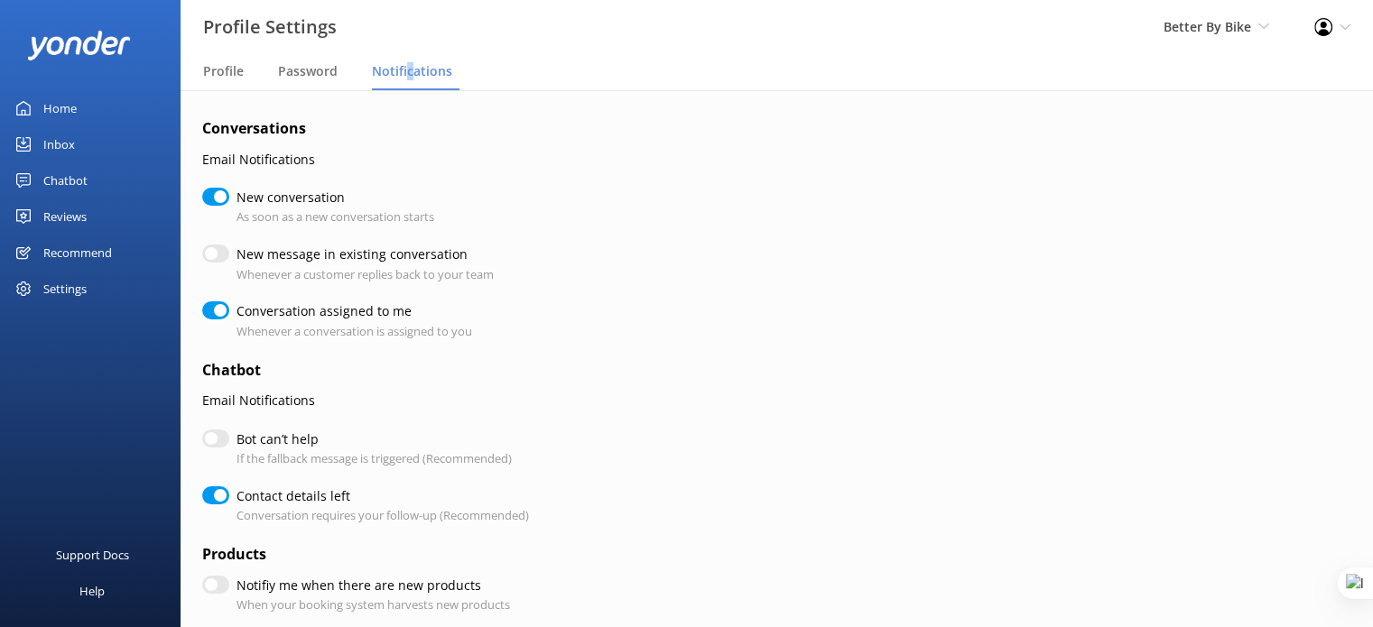
checkbox input "true"
click at [220, 190] on input "New conversation" at bounding box center [215, 197] width 27 height 18
checkbox input "false"
checkbox input "true"
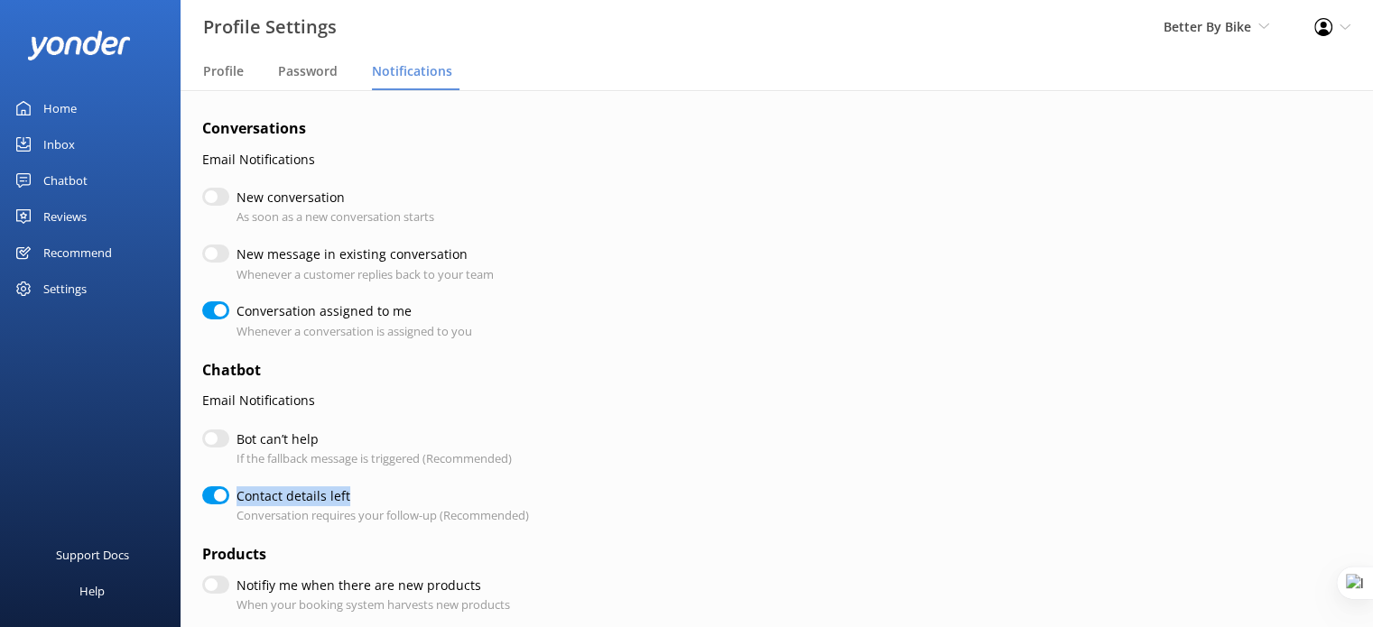
drag, startPoint x: 354, startPoint y: 499, endPoint x: 275, endPoint y: 504, distance: 78.6
click at [249, 504] on label "Contact details left" at bounding box center [377, 496] width 283 height 20
click at [371, 499] on label "Contact details left" at bounding box center [377, 496] width 283 height 20
click at [229, 499] on input "Contact details left" at bounding box center [215, 495] width 27 height 18
checkbox input "false"
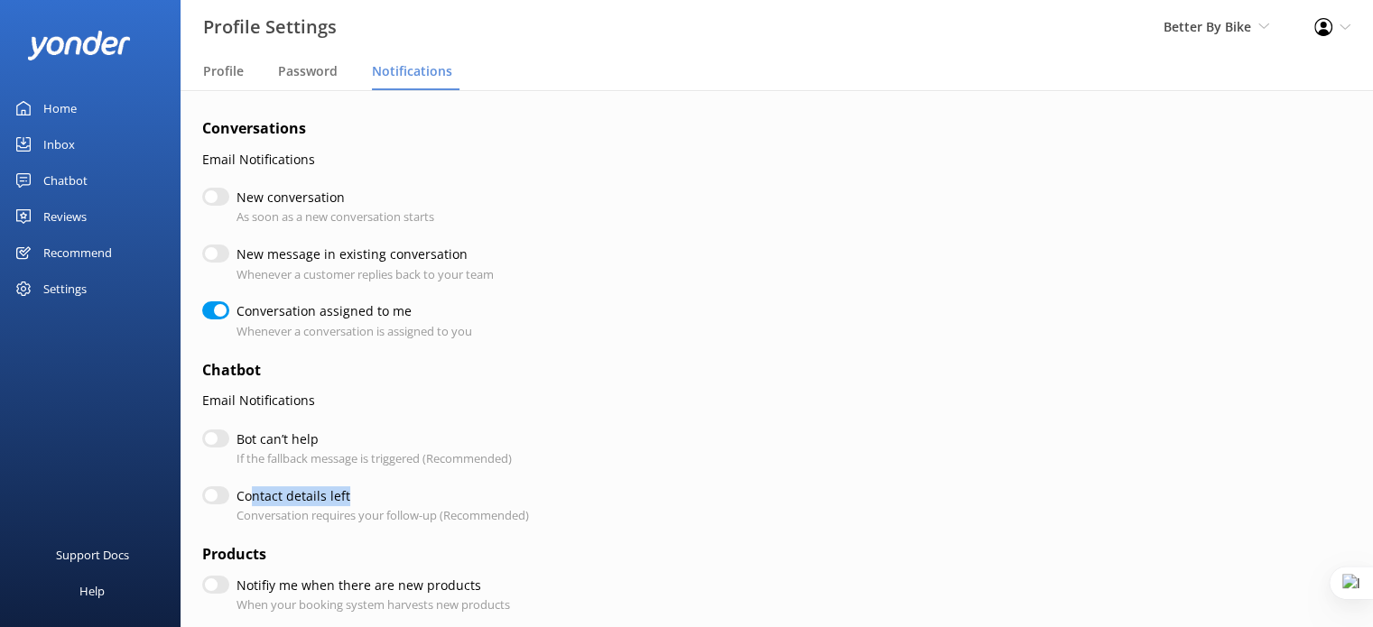
checkbox input "true"
click at [223, 497] on input "Contact details left" at bounding box center [215, 495] width 27 height 18
checkbox input "true"
click at [1225, 28] on span "Better By Bike" at bounding box center [1207, 26] width 88 height 17
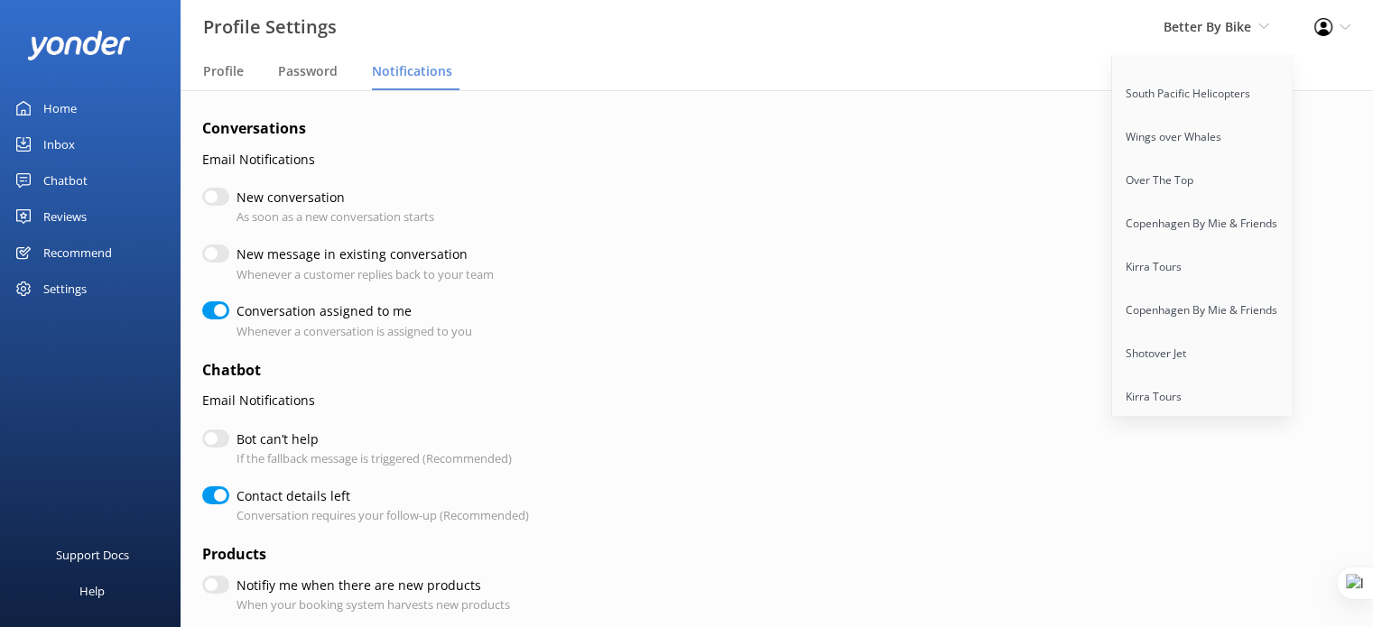
scroll to position [8344, 0]
click at [1238, 20] on span "Better By Bike" at bounding box center [1207, 26] width 88 height 17
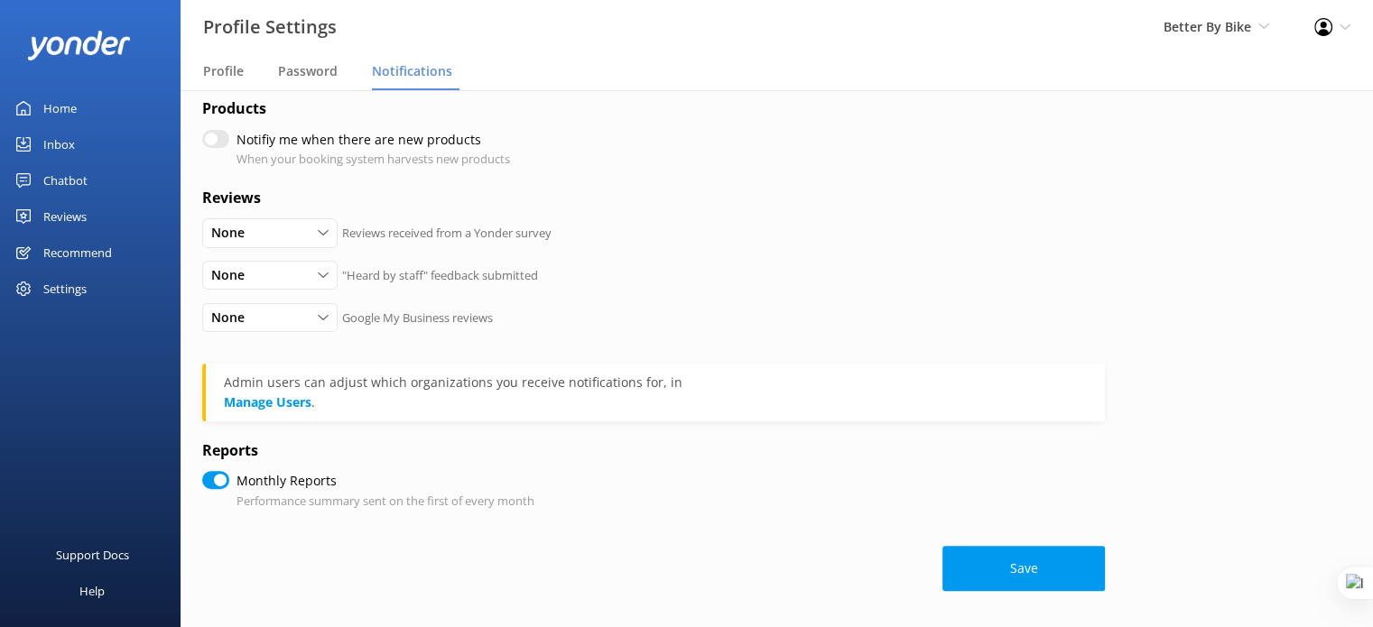
scroll to position [357, 0]
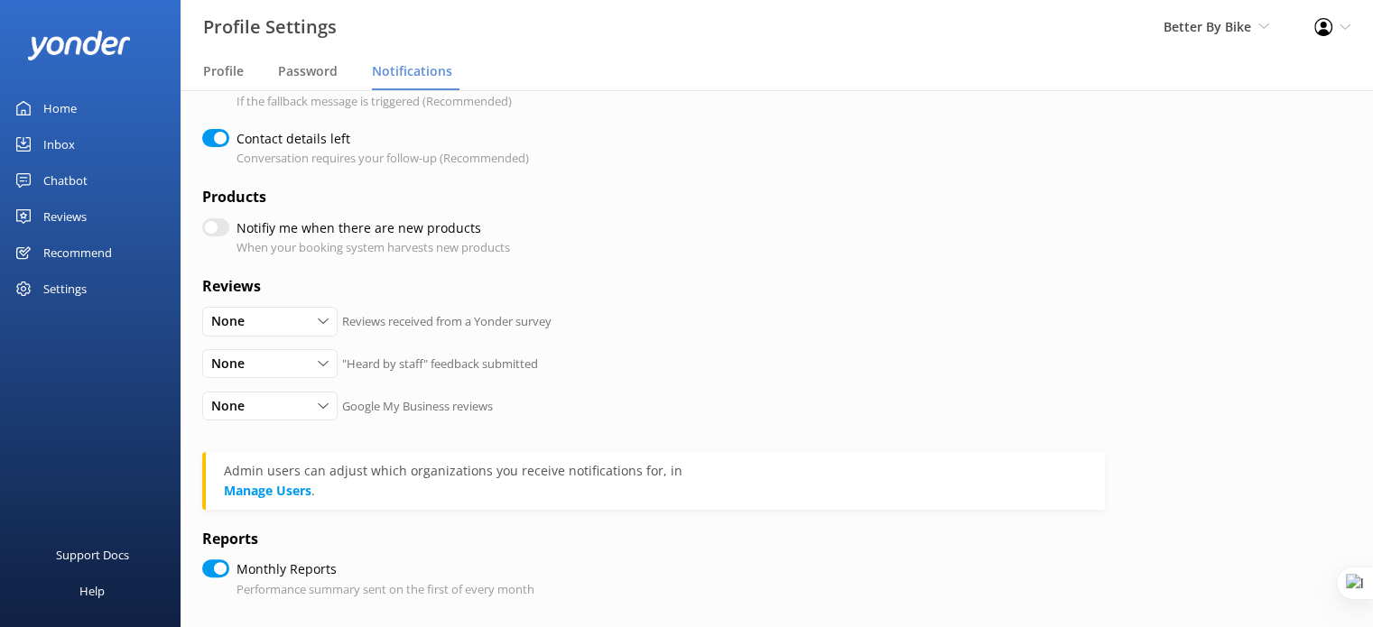
click at [212, 226] on input "Notifiy me when there are new products" at bounding box center [215, 227] width 27 height 18
checkbox input "true"
click at [212, 226] on input "Notifiy me when there are new products" at bounding box center [215, 227] width 27 height 18
checkbox input "false"
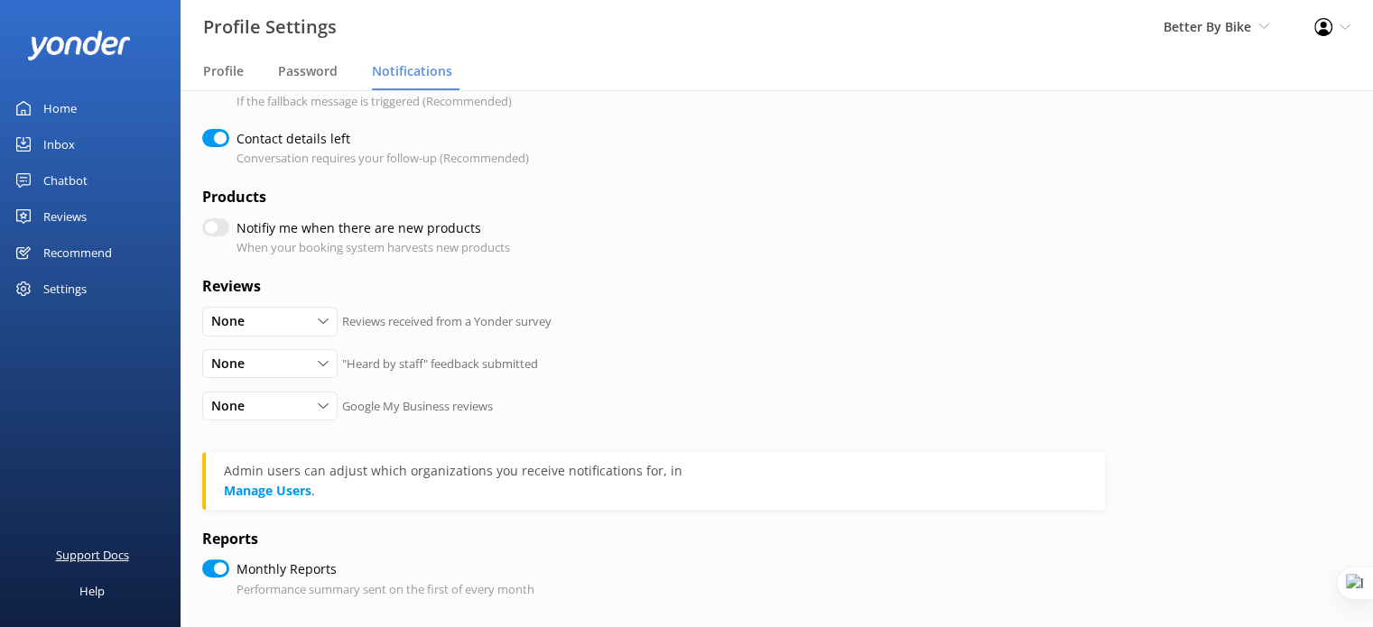
click at [105, 553] on div "Support Docs" at bounding box center [92, 555] width 73 height 36
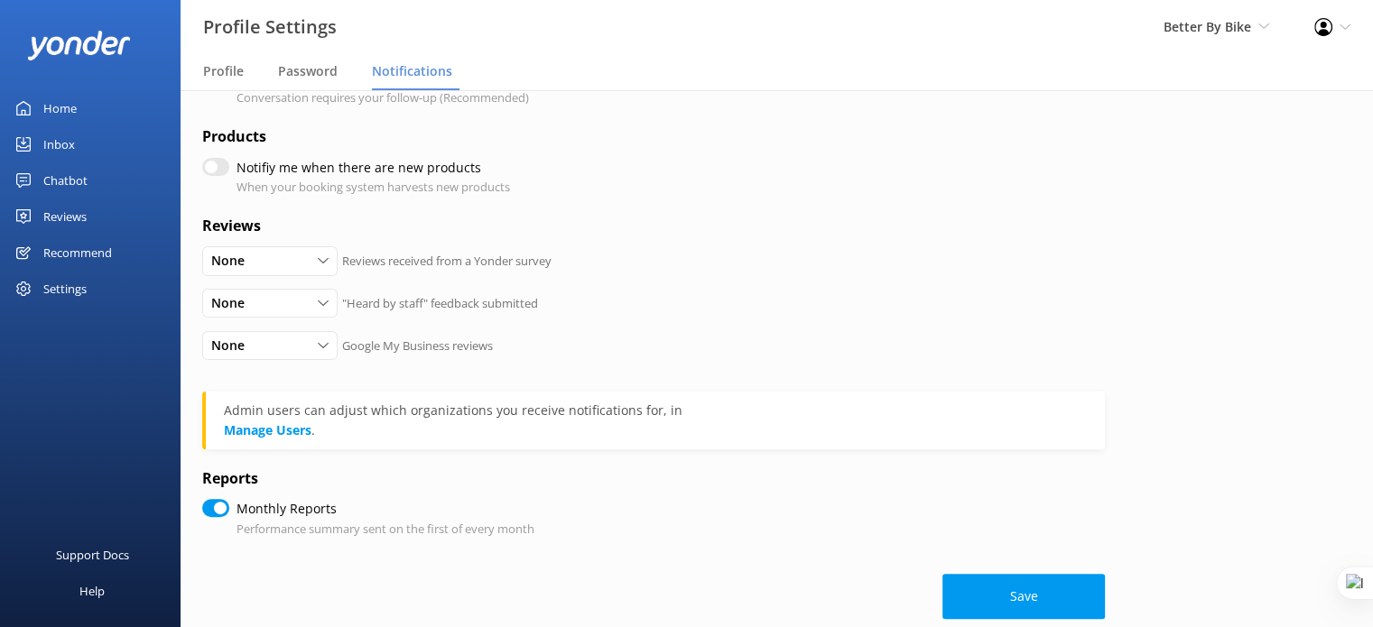
scroll to position [448, 0]
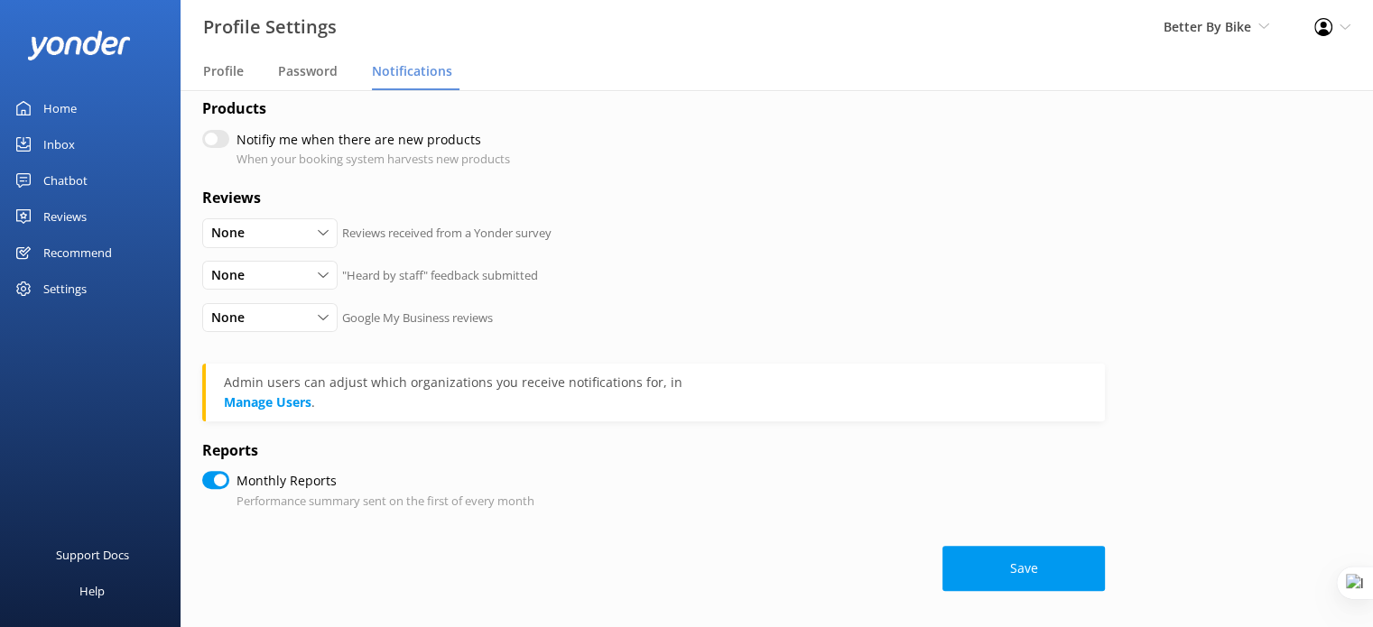
click at [87, 291] on div "Settings" at bounding box center [64, 289] width 43 height 36
checkbox input "true"
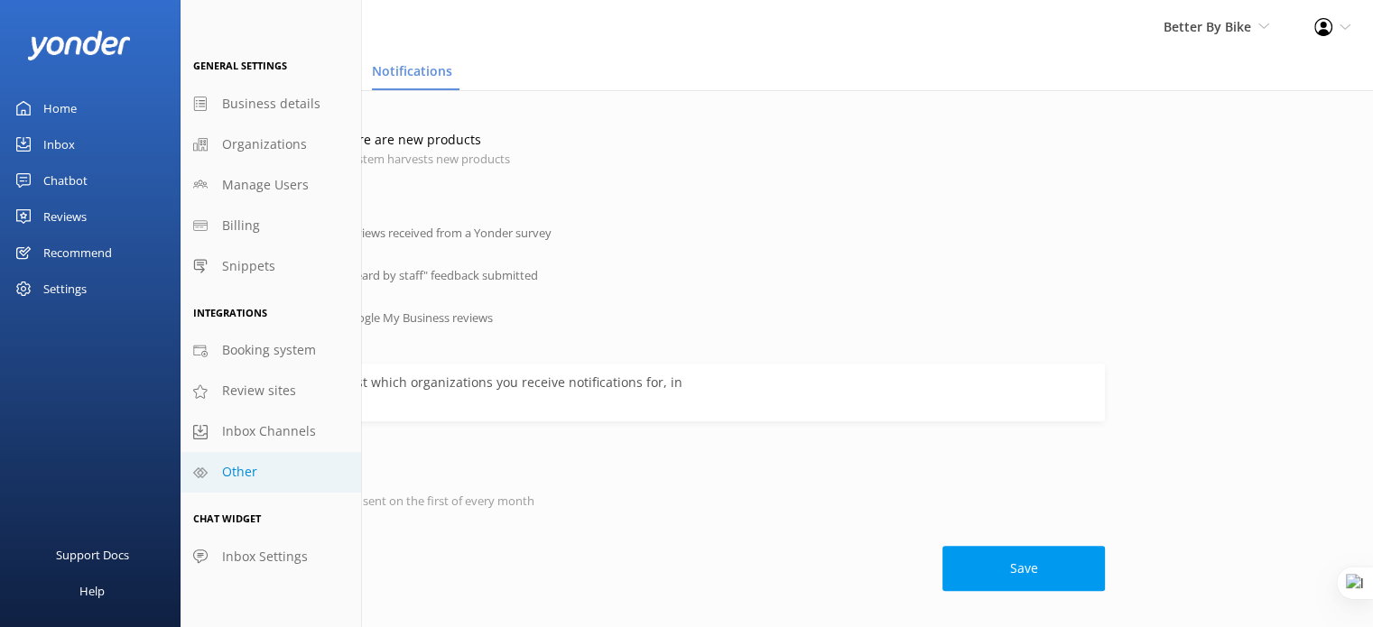
click at [269, 482] on link "Other" at bounding box center [270, 472] width 180 height 41
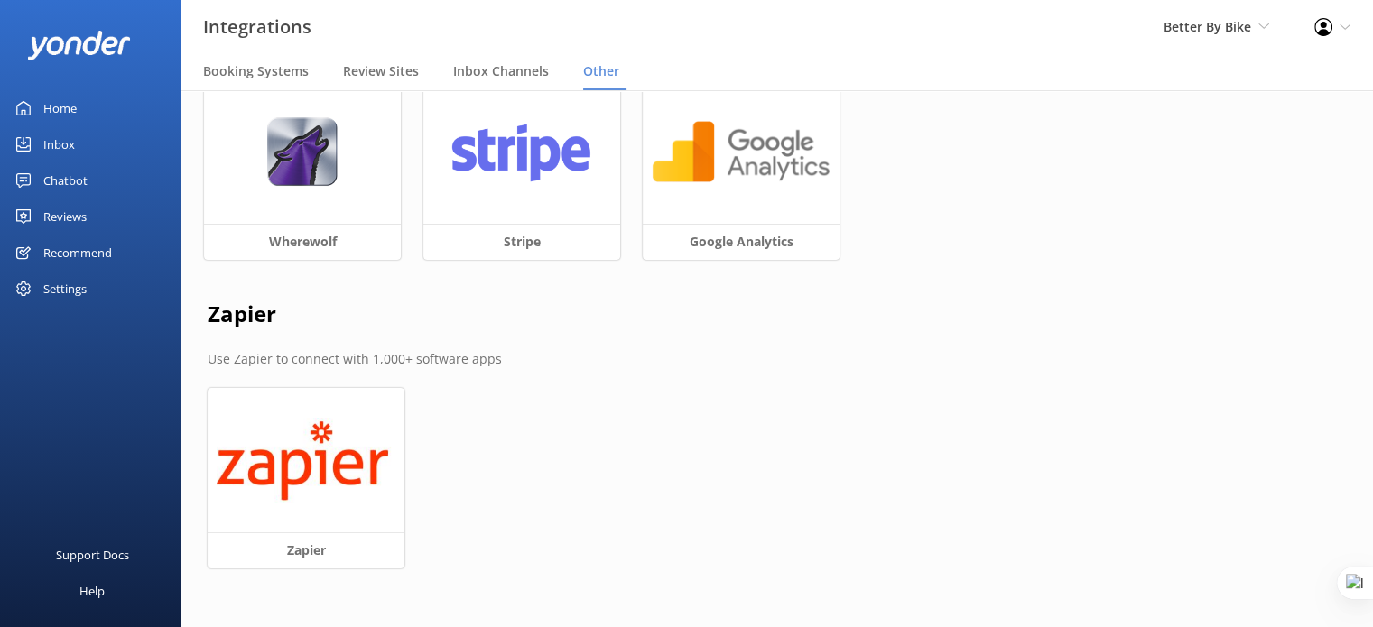
scroll to position [33, 0]
click at [52, 289] on div "Settings" at bounding box center [64, 289] width 43 height 36
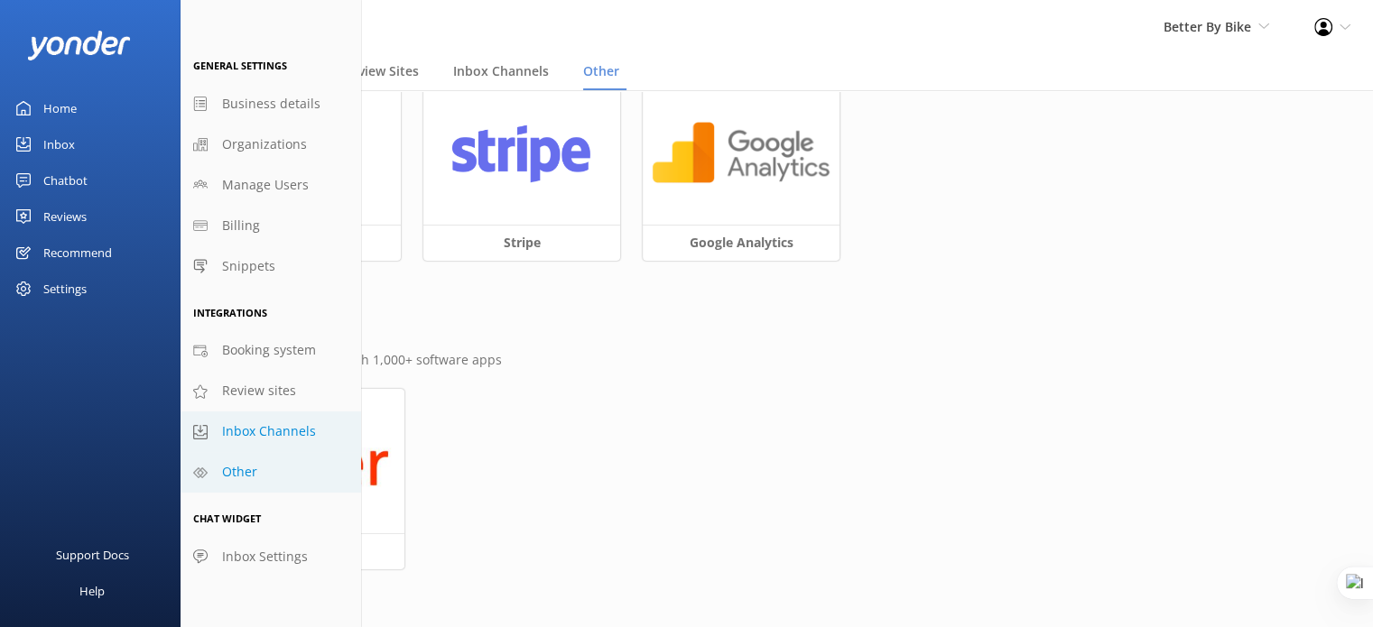
click at [290, 429] on span "Inbox Channels" at bounding box center [269, 431] width 94 height 20
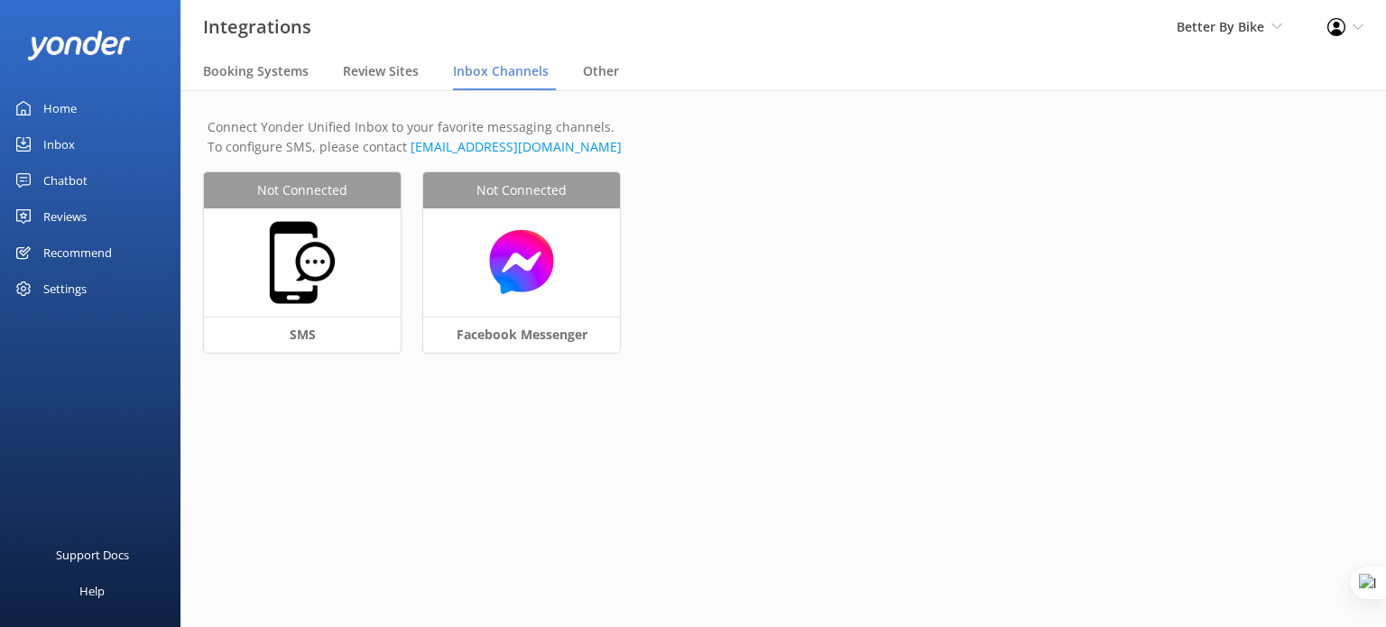
click at [69, 290] on div "Settings" at bounding box center [64, 289] width 43 height 36
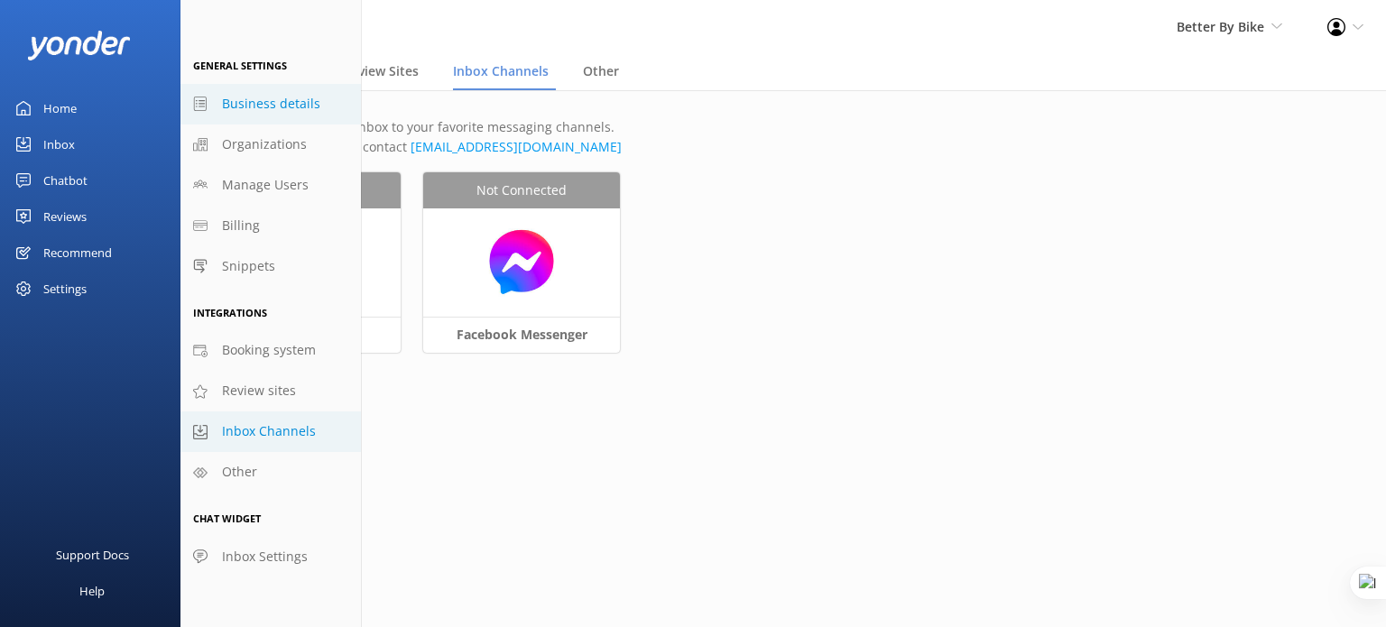
click at [254, 108] on span "Business details" at bounding box center [271, 104] width 98 height 20
select select "Pacific/[GEOGRAPHIC_DATA]"
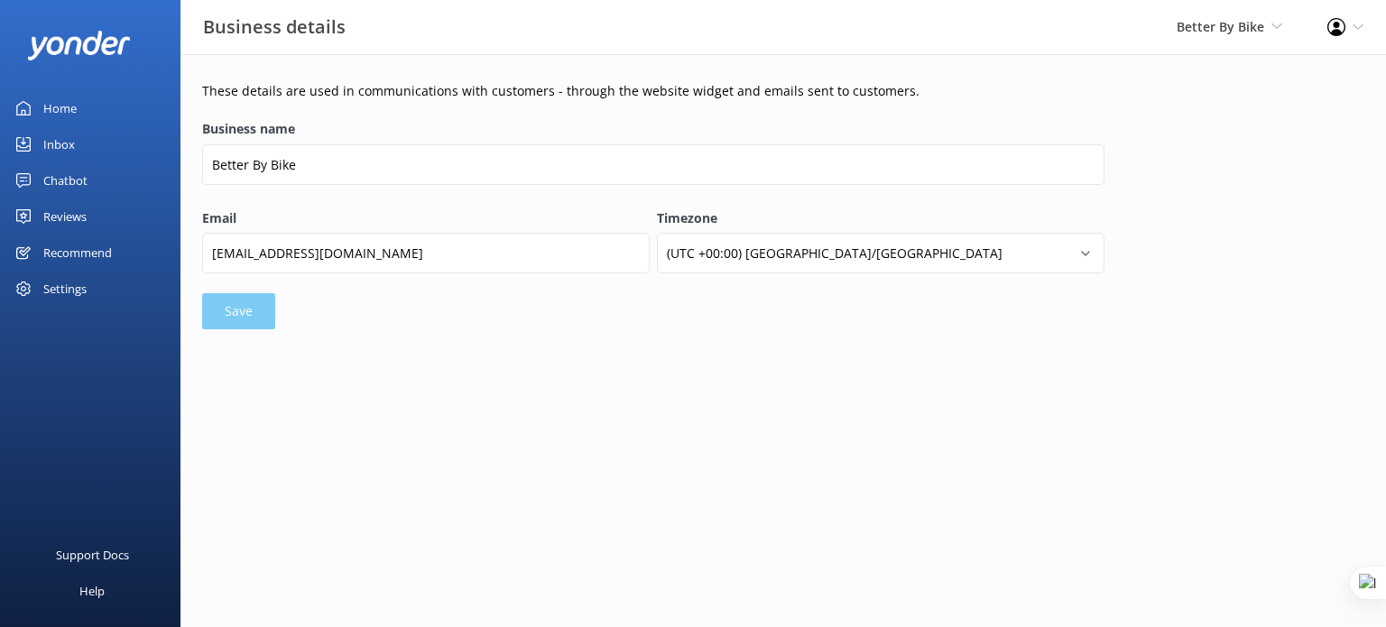
click at [61, 140] on div "Inbox" at bounding box center [59, 144] width 32 height 36
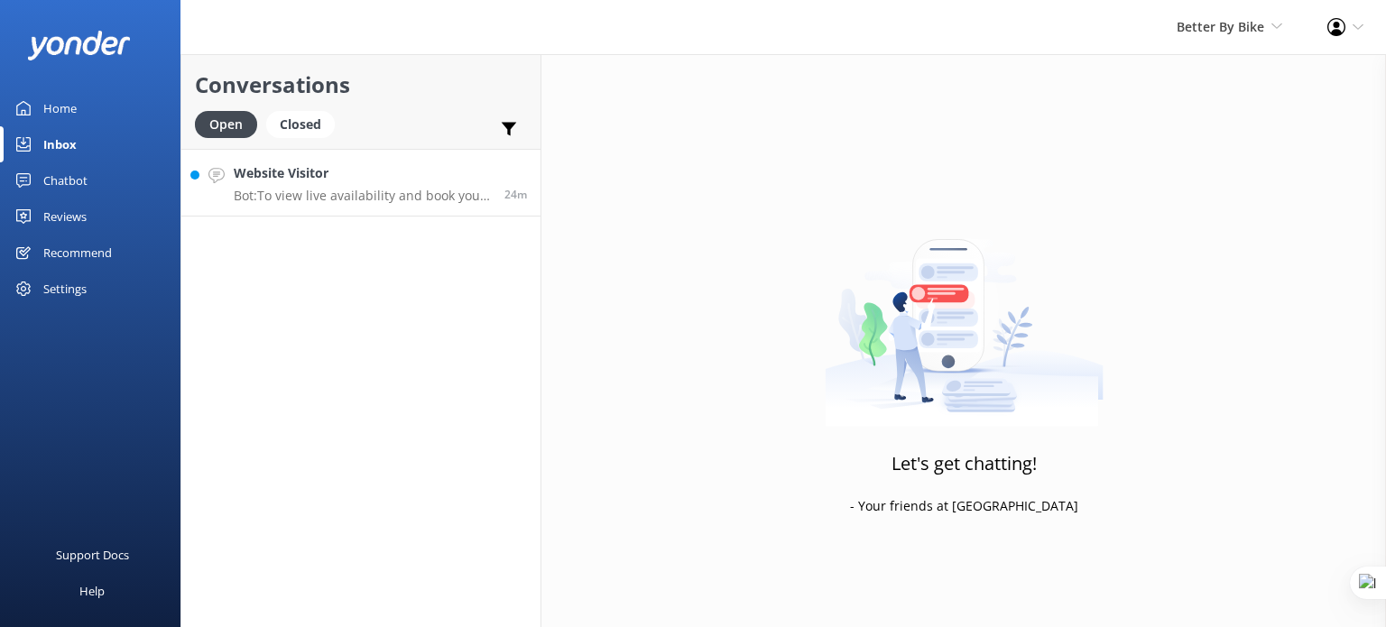
click at [366, 184] on div "Website Visitor Bot: To view live availability and book your bike, please visit…" at bounding box center [362, 182] width 257 height 39
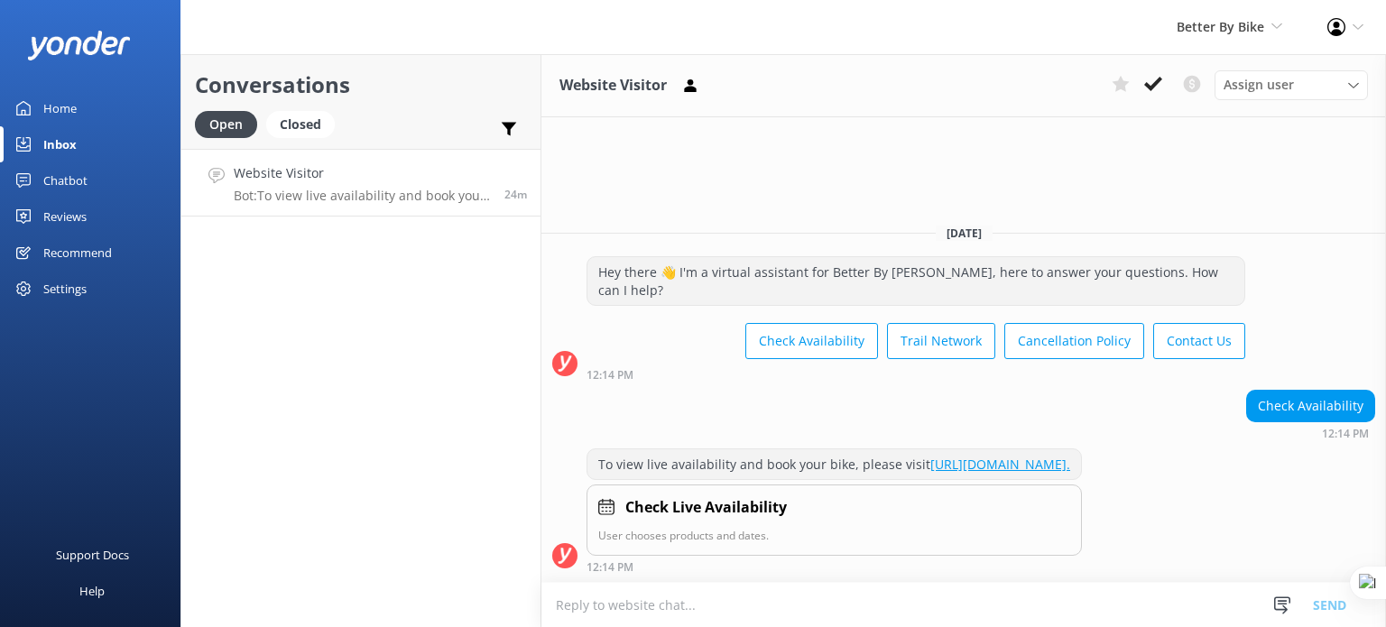
click at [592, 613] on textarea at bounding box center [963, 605] width 845 height 44
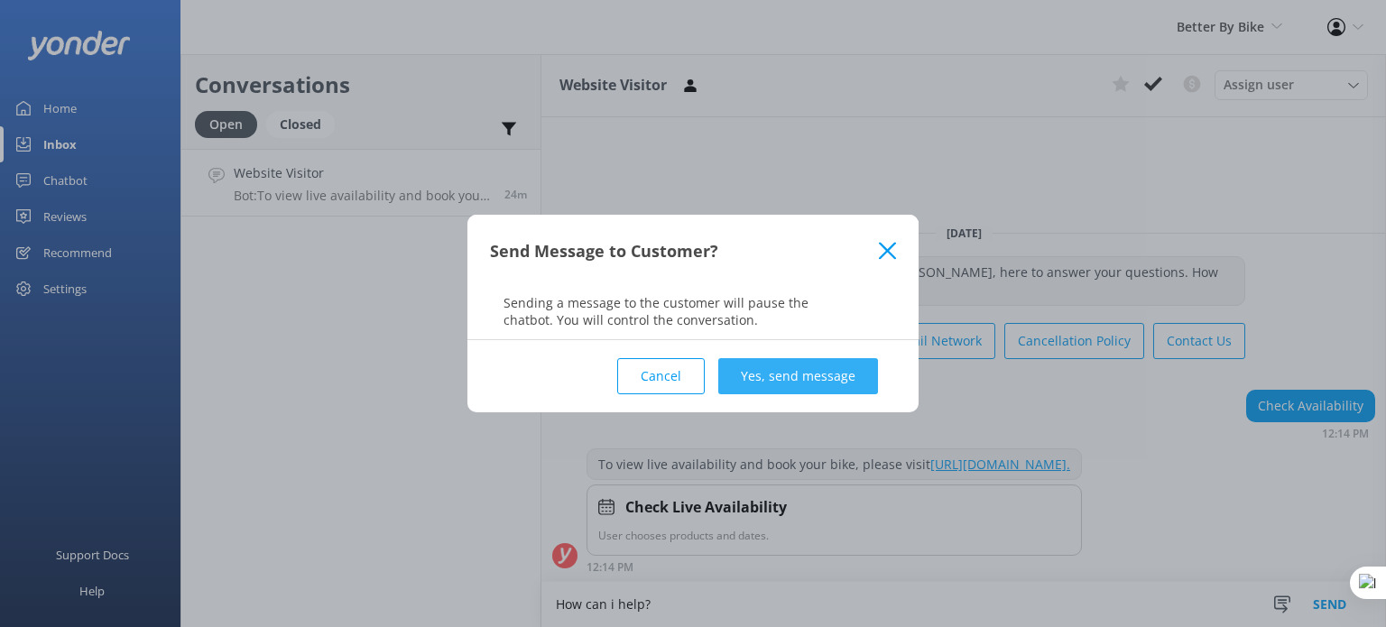
type textarea "How can i help?"
click at [772, 384] on button "Yes, send message" at bounding box center [798, 376] width 160 height 36
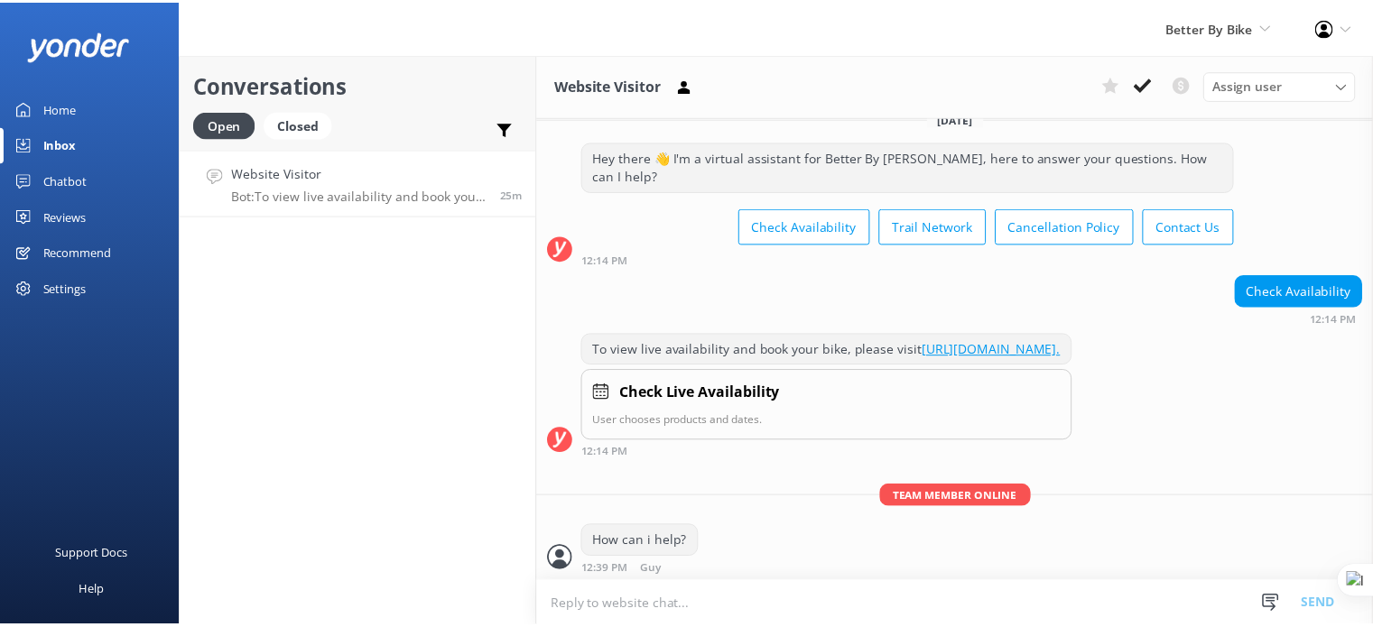
scroll to position [81, 0]
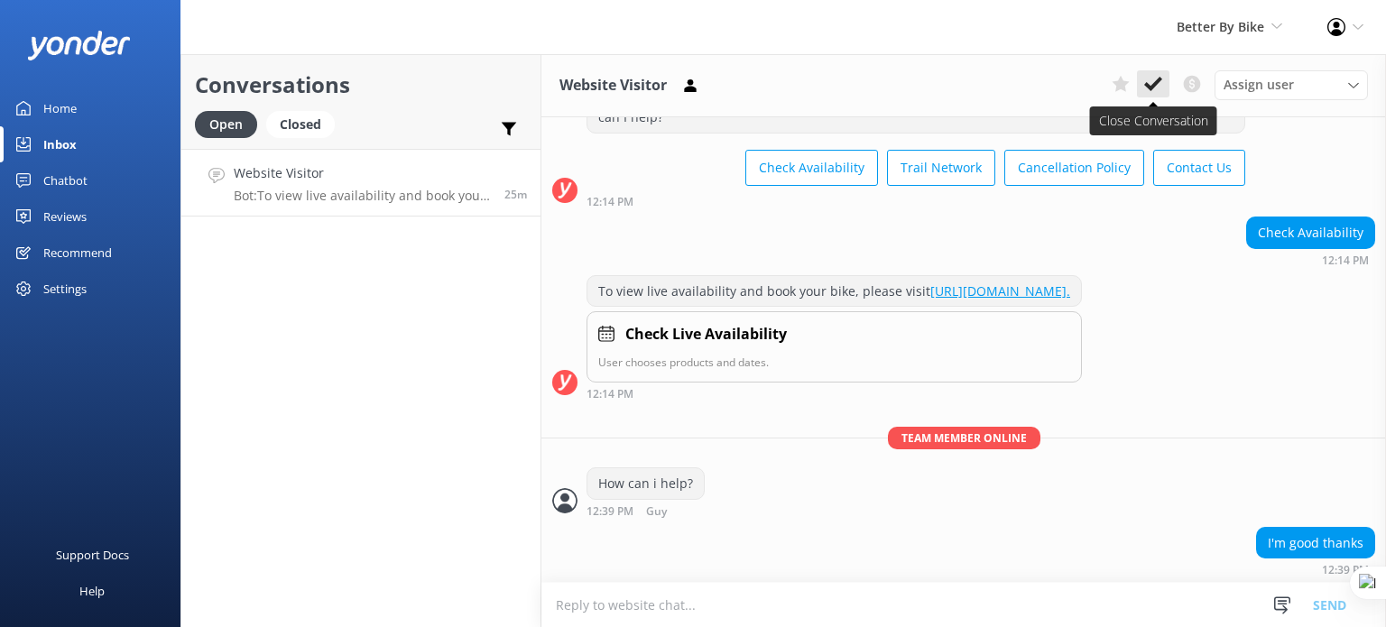
click at [1152, 75] on icon at bounding box center [1153, 84] width 18 height 18
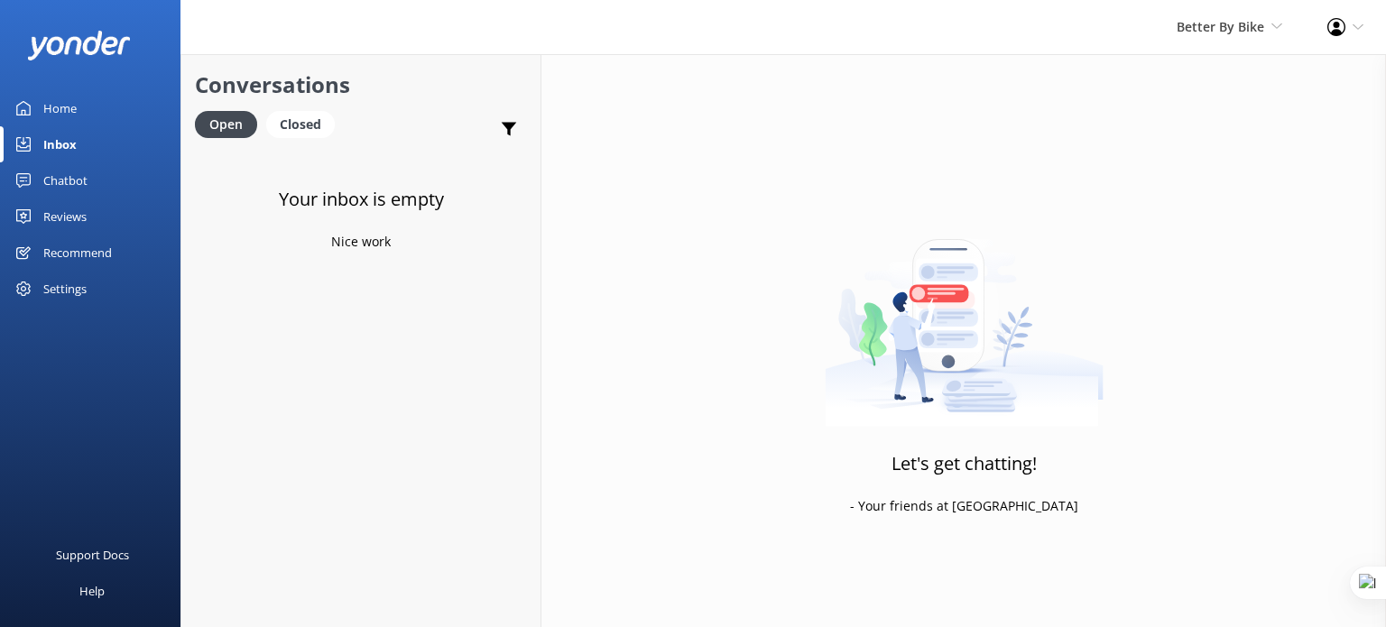
click at [1340, 19] on use at bounding box center [1336, 27] width 18 height 18
click at [1317, 84] on link "Profile Settings" at bounding box center [1296, 78] width 180 height 45
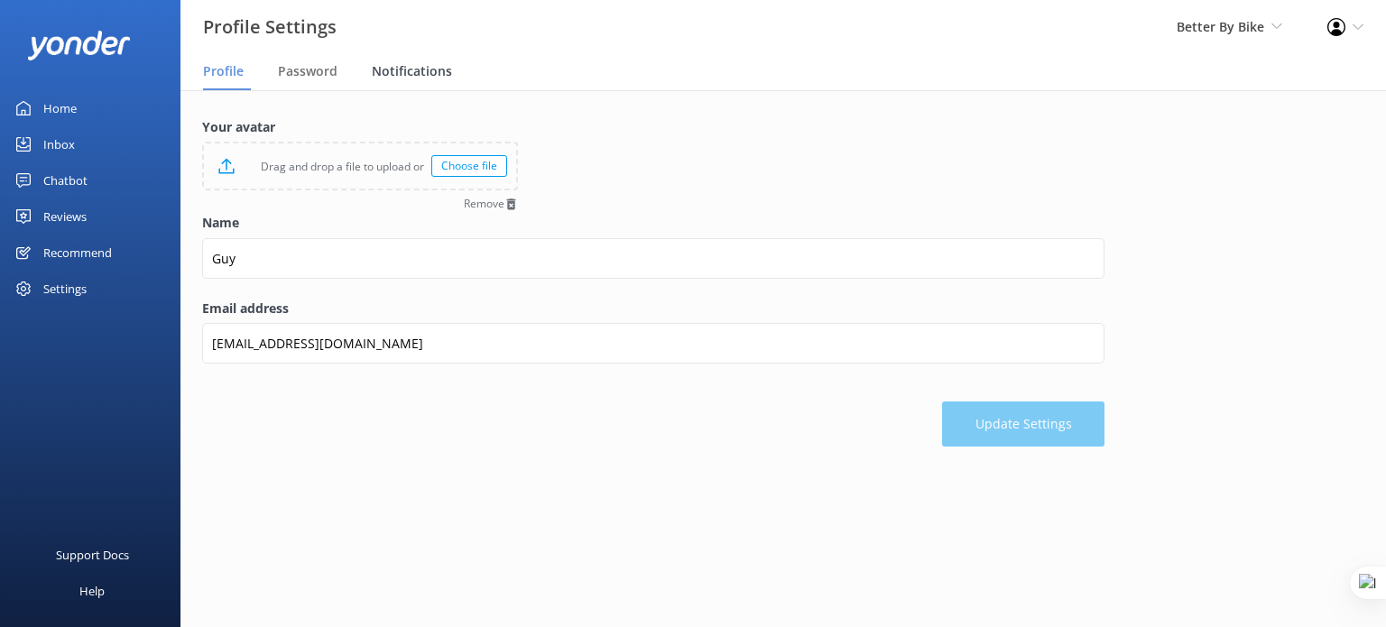
click at [402, 68] on span "Notifications" at bounding box center [412, 71] width 80 height 18
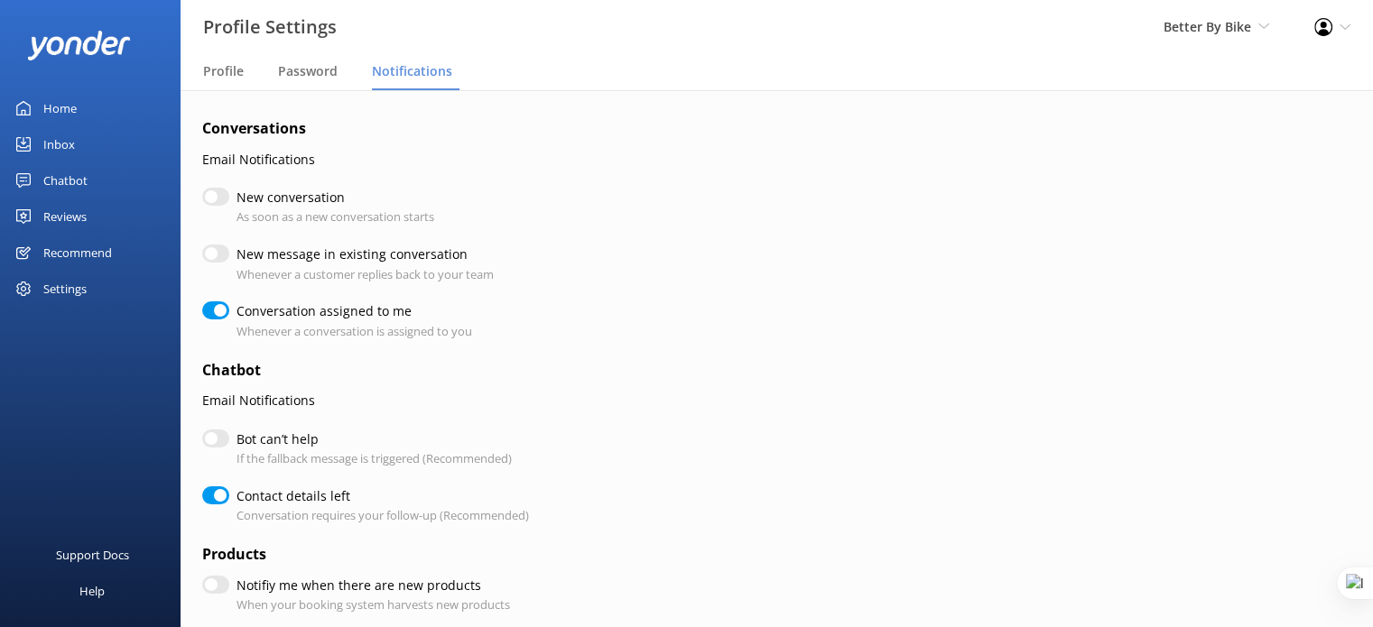
checkbox input "true"
drag, startPoint x: 233, startPoint y: 458, endPoint x: 427, endPoint y: 449, distance: 194.2
click at [427, 449] on div "Bot can’t help If the fallback message is triggered (Recommended)" at bounding box center [653, 449] width 902 height 39
click at [77, 146] on link "Inbox" at bounding box center [90, 144] width 180 height 36
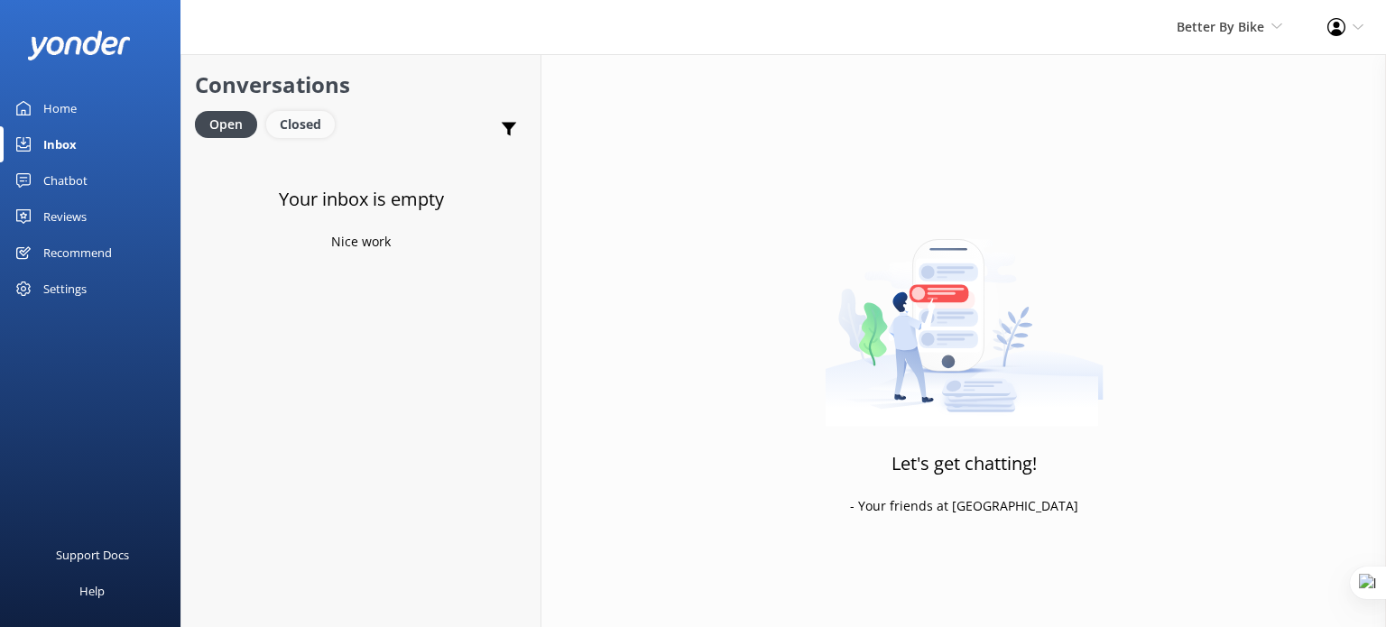
click at [296, 123] on div "Closed" at bounding box center [300, 124] width 69 height 27
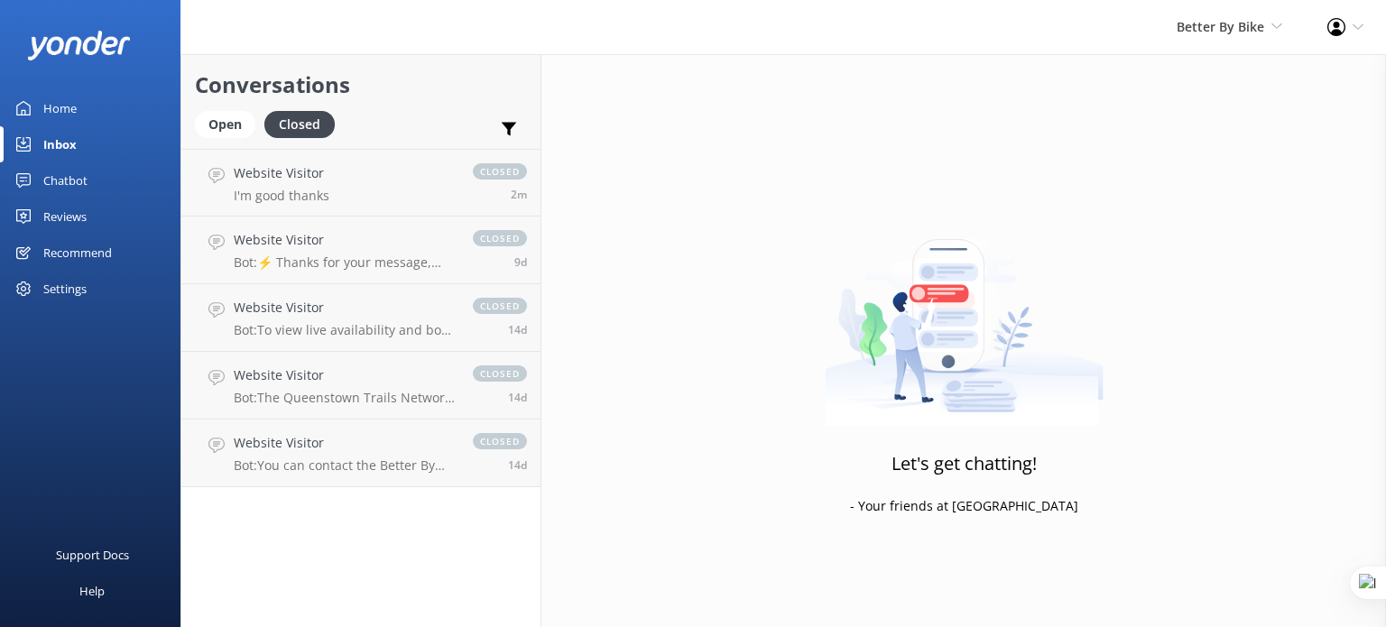
click at [81, 180] on div "Chatbot" at bounding box center [65, 180] width 44 height 36
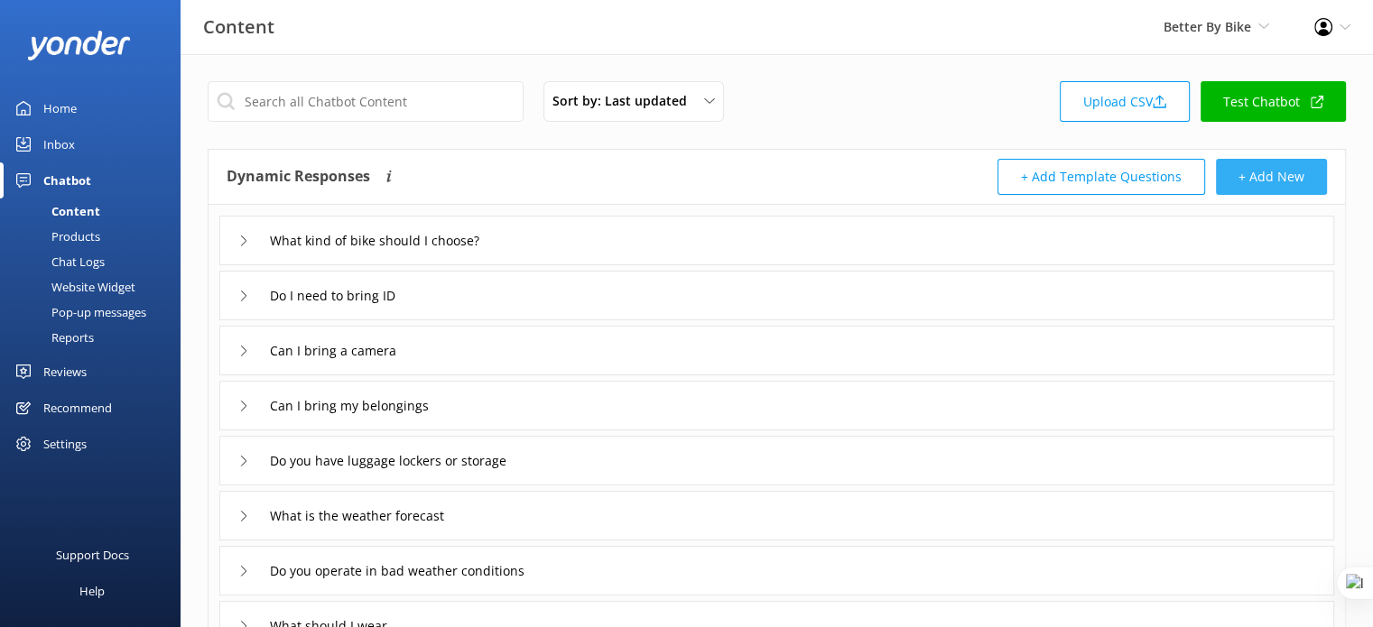
click at [1265, 172] on button "+ Add New" at bounding box center [1271, 177] width 111 height 36
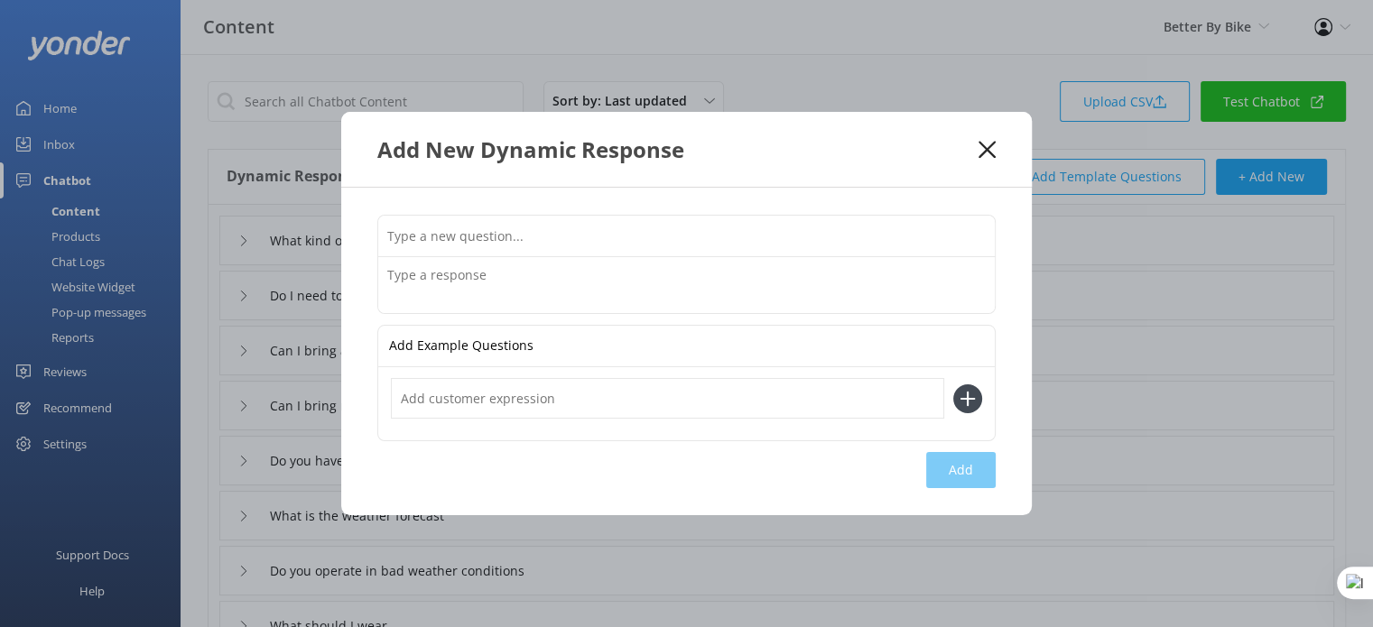
click at [521, 238] on input "text" at bounding box center [686, 236] width 616 height 41
type input "Do you have a waitlist"
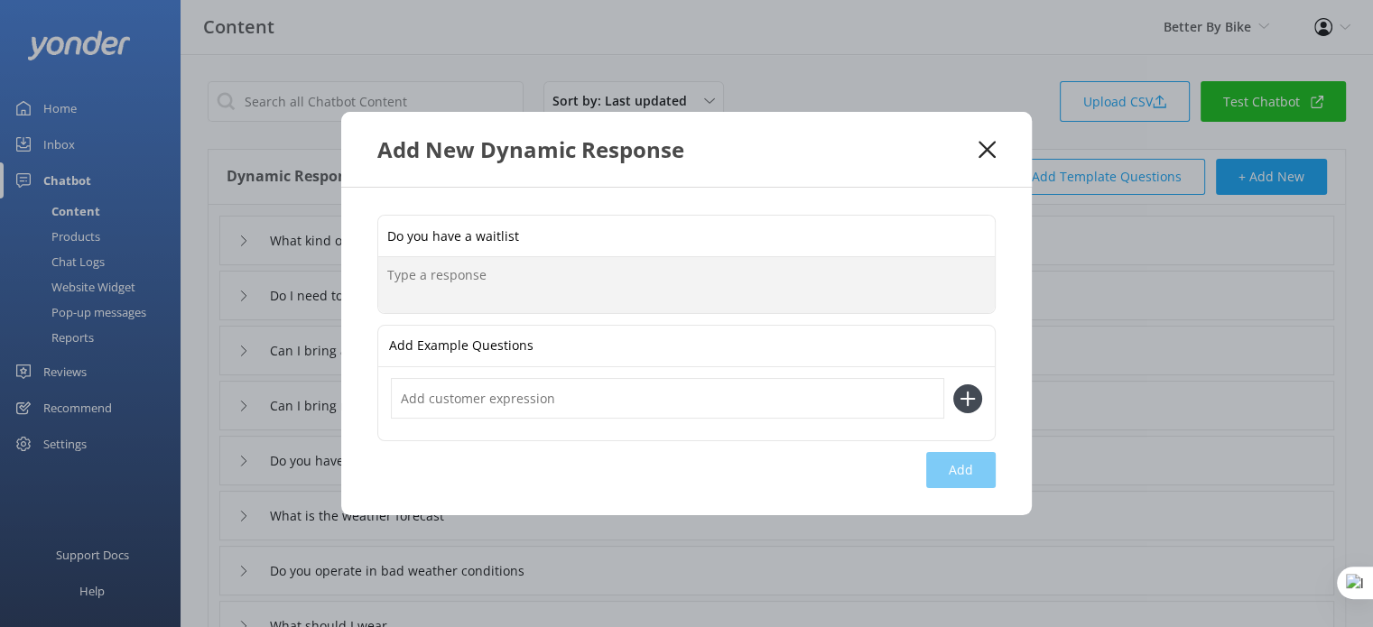
click at [521, 293] on textarea at bounding box center [686, 285] width 616 height 56
type textarea "gre esf bdsfnmbdsfn bsfdmb sdfkmb dsfkmb sdkfnpknk"
click at [543, 393] on input "text" at bounding box center [667, 398] width 553 height 41
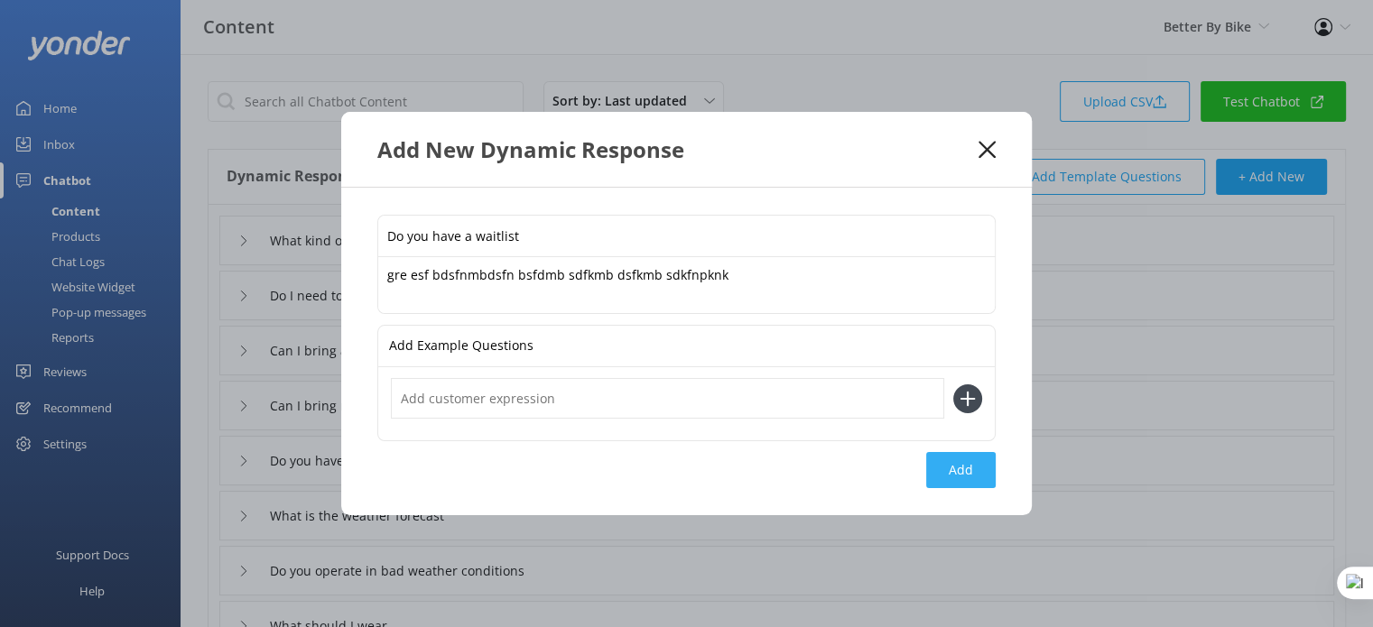
click at [951, 474] on button "Add" at bounding box center [960, 470] width 69 height 36
type input "Do you have a waitlist"
type input "What kind of bike should I choose?"
type input "Do I need to bring ID"
type input "Can I bring a camera"
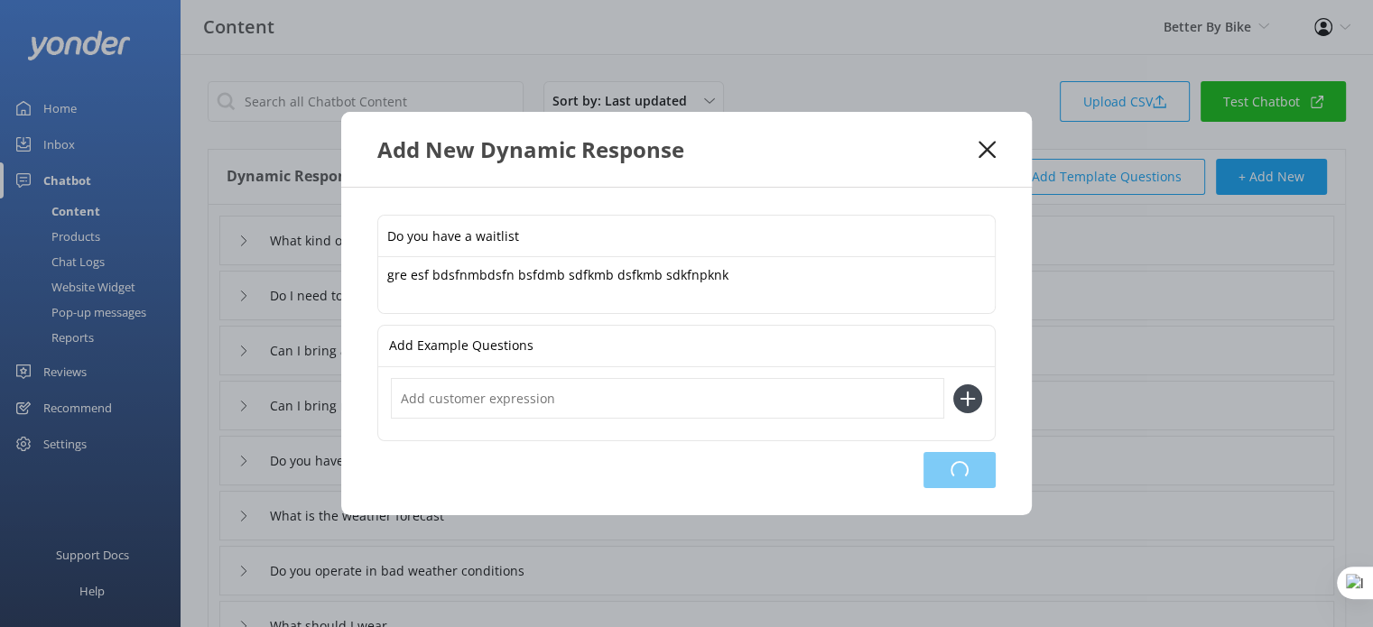
type input "Can I bring my belongings"
type input "Do you have luggage lockers or storage"
type input "What is the weather forecast"
type input "Do you operate in bad weather conditions"
type input "What should I wear"
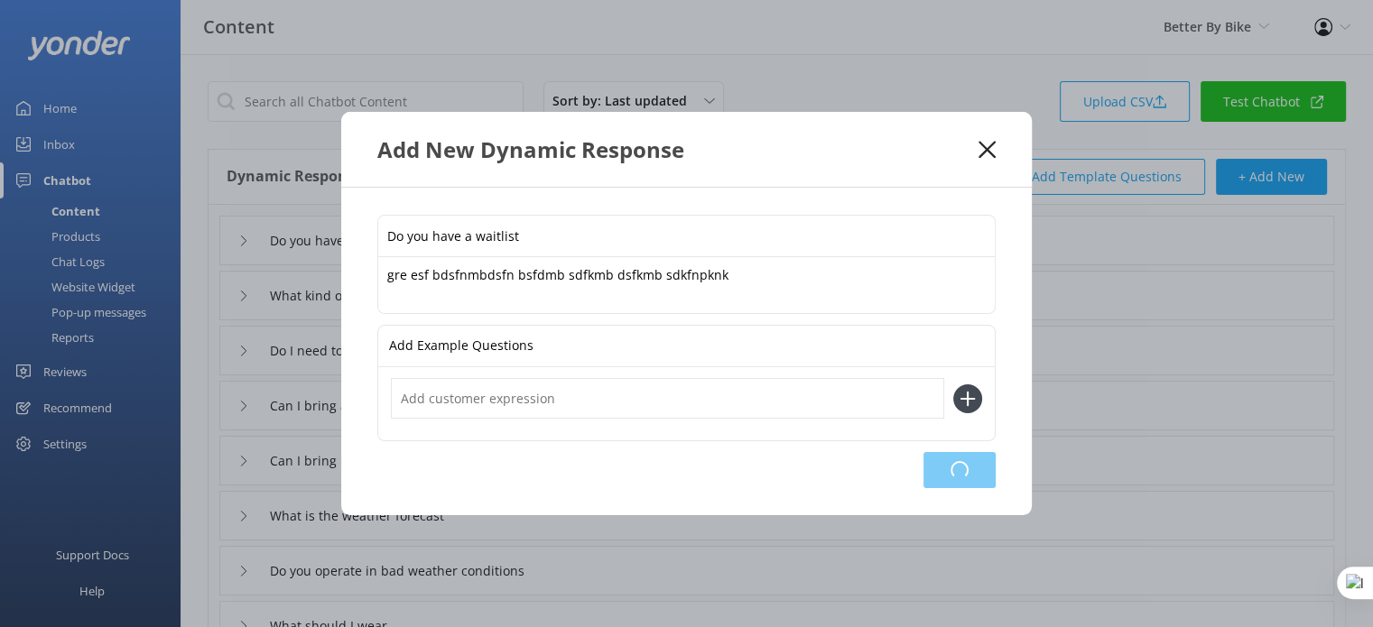
type input "What should I bring"
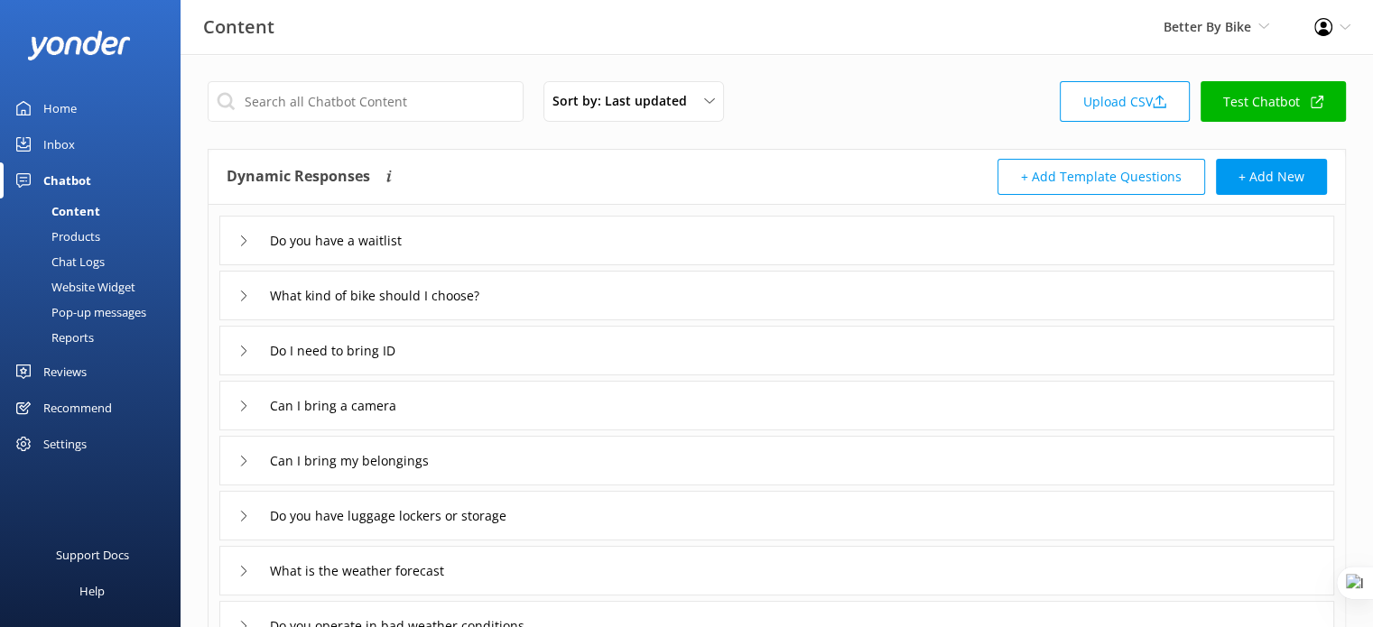
click at [511, 247] on div "Do you have a waitlist" at bounding box center [776, 241] width 1114 height 50
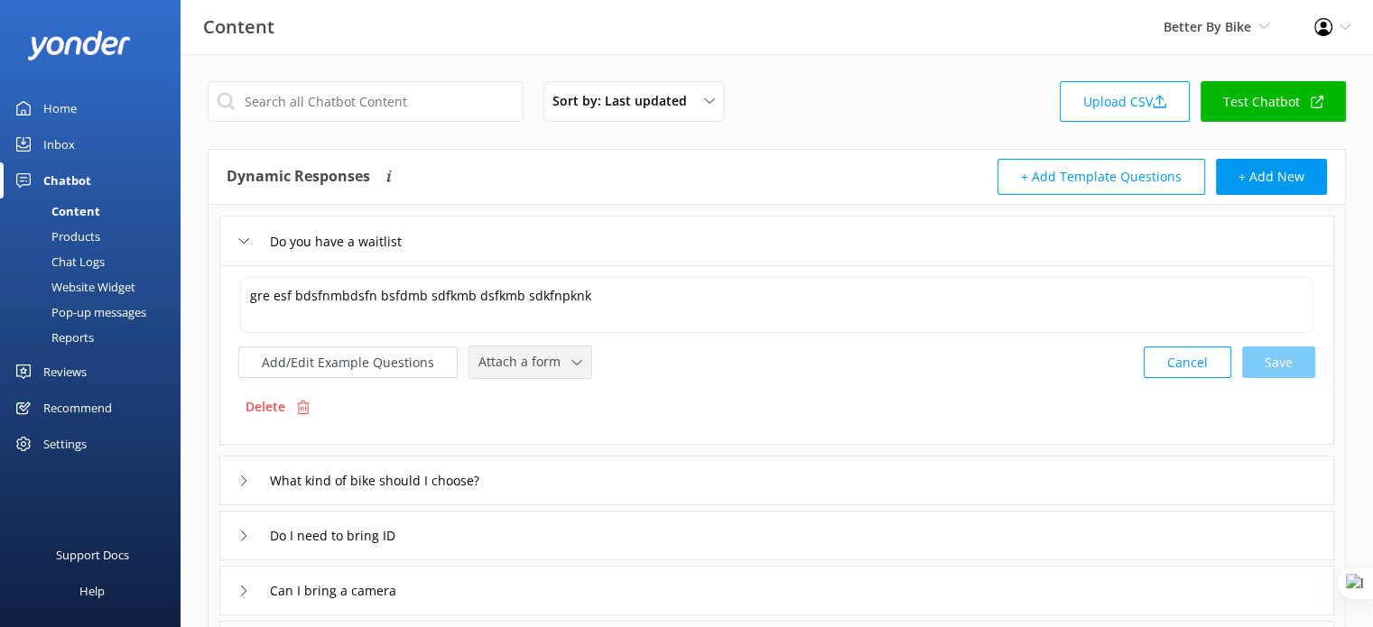
click at [556, 363] on span "Attach a form" at bounding box center [524, 362] width 93 height 20
click at [562, 437] on div "Check availability" at bounding box center [523, 437] width 89 height 18
click at [594, 363] on span "✕" at bounding box center [598, 360] width 9 height 17
click at [484, 234] on div "Do you have a waitlist" at bounding box center [776, 241] width 1114 height 50
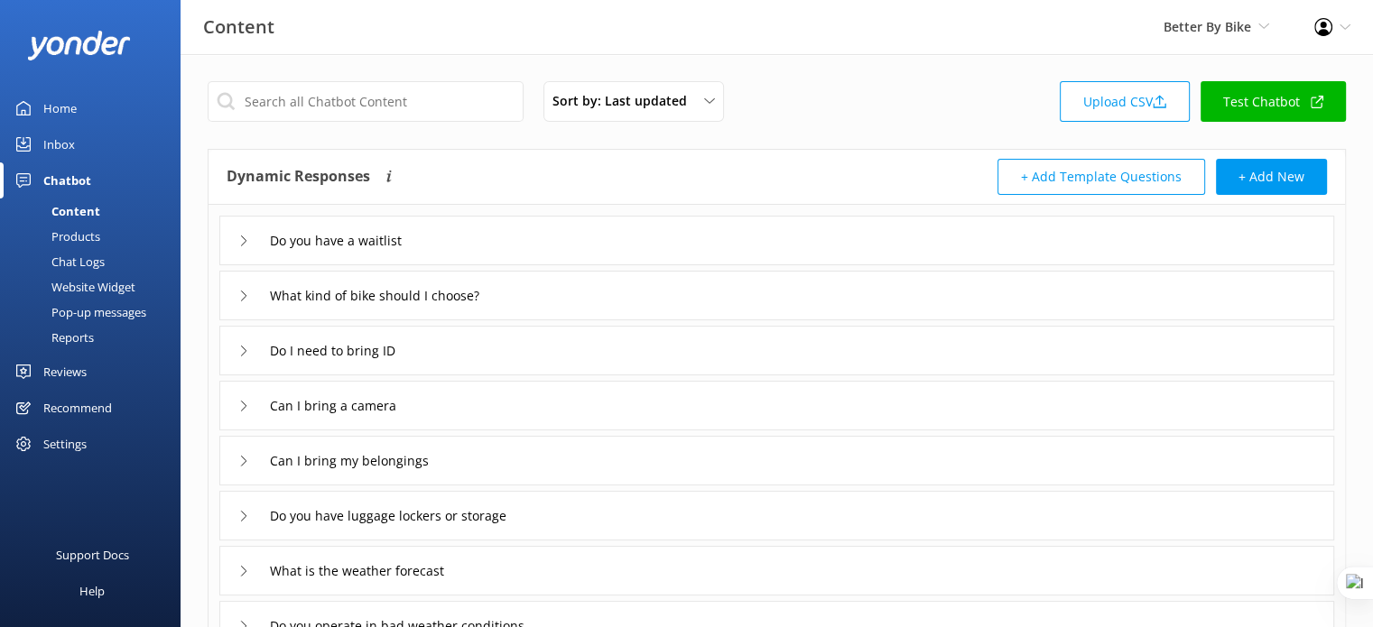
click at [238, 242] on icon at bounding box center [243, 241] width 11 height 11
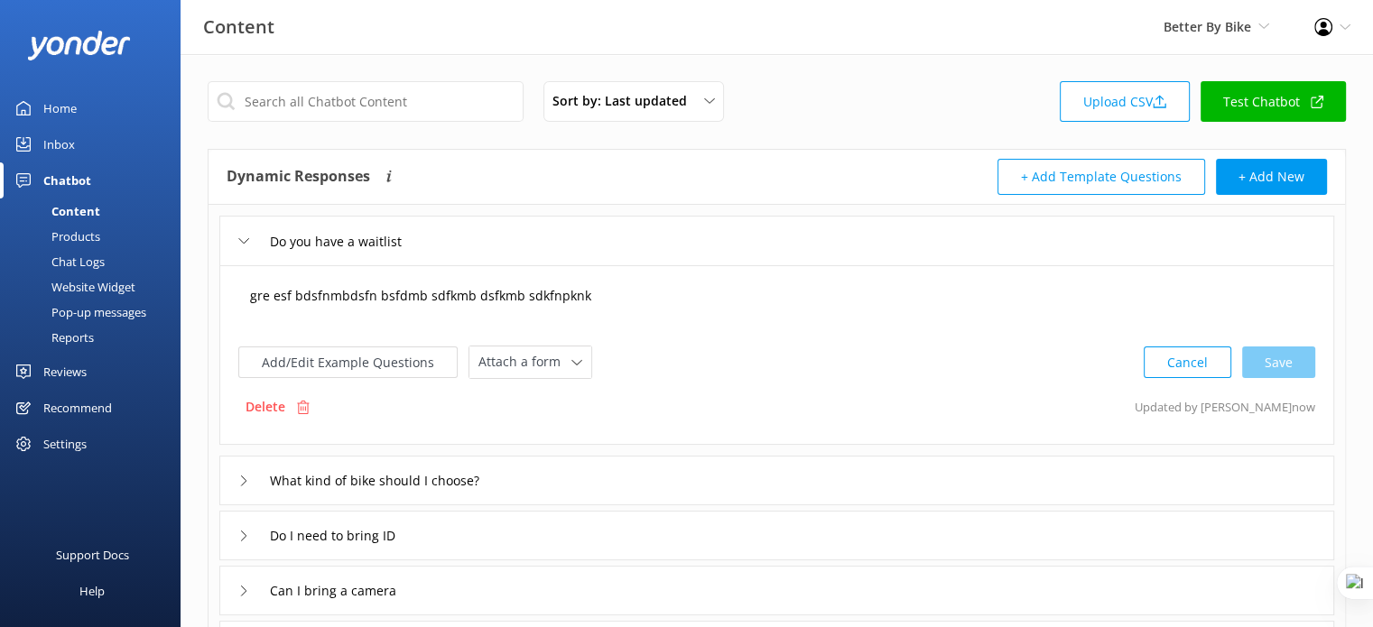
click at [600, 295] on textarea "gre esf bdsfnmbdsfn bsfdmb sdfkmb dsfkmb sdkfnpknk" at bounding box center [776, 305] width 1073 height 56
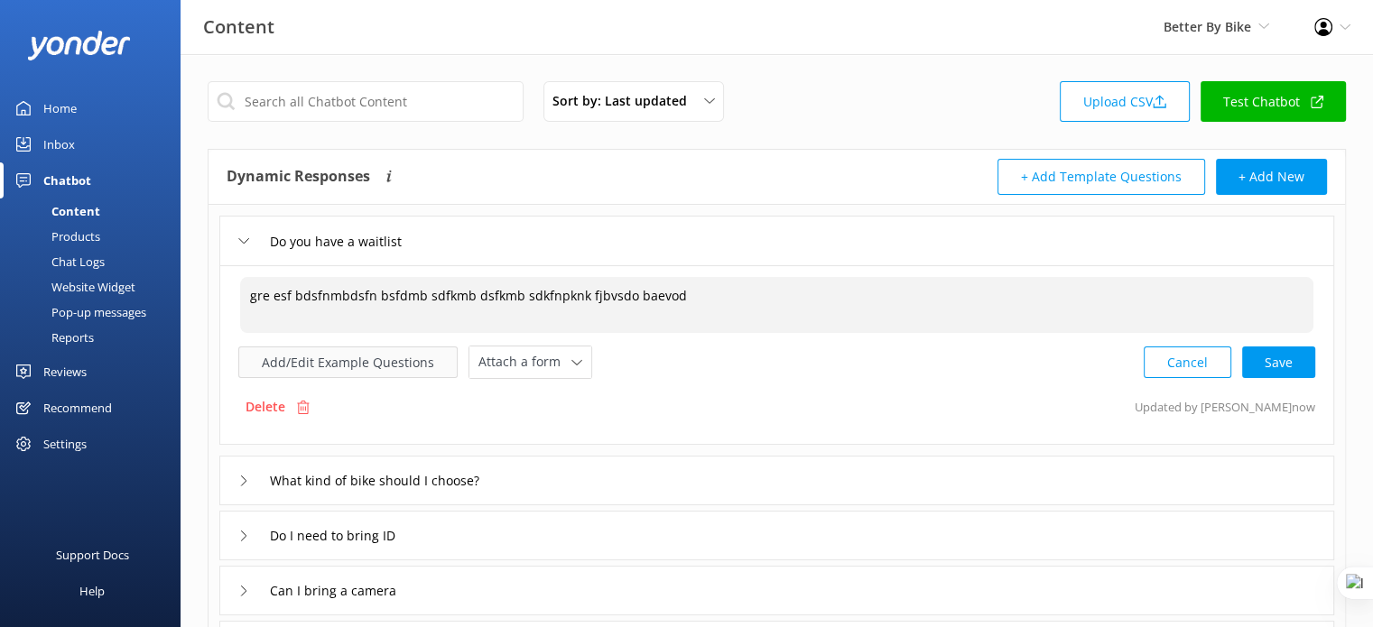
click at [335, 372] on button "Add/Edit Example Questions" at bounding box center [347, 363] width 219 height 32
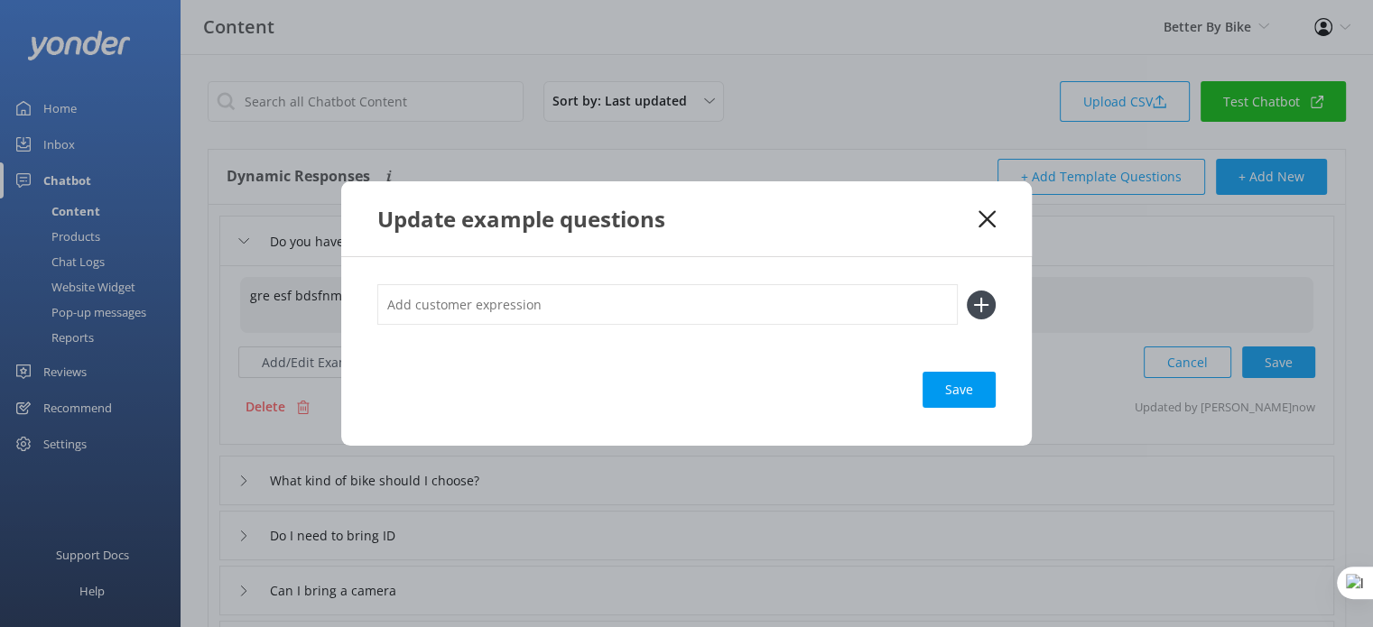
type textarea "gre esf bdsfnmbdsfn bsfdmb sdfkmb dsfkmb sdkfnpknk fjbvsdo baevod"
click at [558, 306] on input "text" at bounding box center [667, 304] width 580 height 41
type input "sfg rebadf ae"
drag, startPoint x: 988, startPoint y: 305, endPoint x: 984, endPoint y: 318, distance: 13.4
click at [987, 305] on icon at bounding box center [980, 305] width 29 height 29
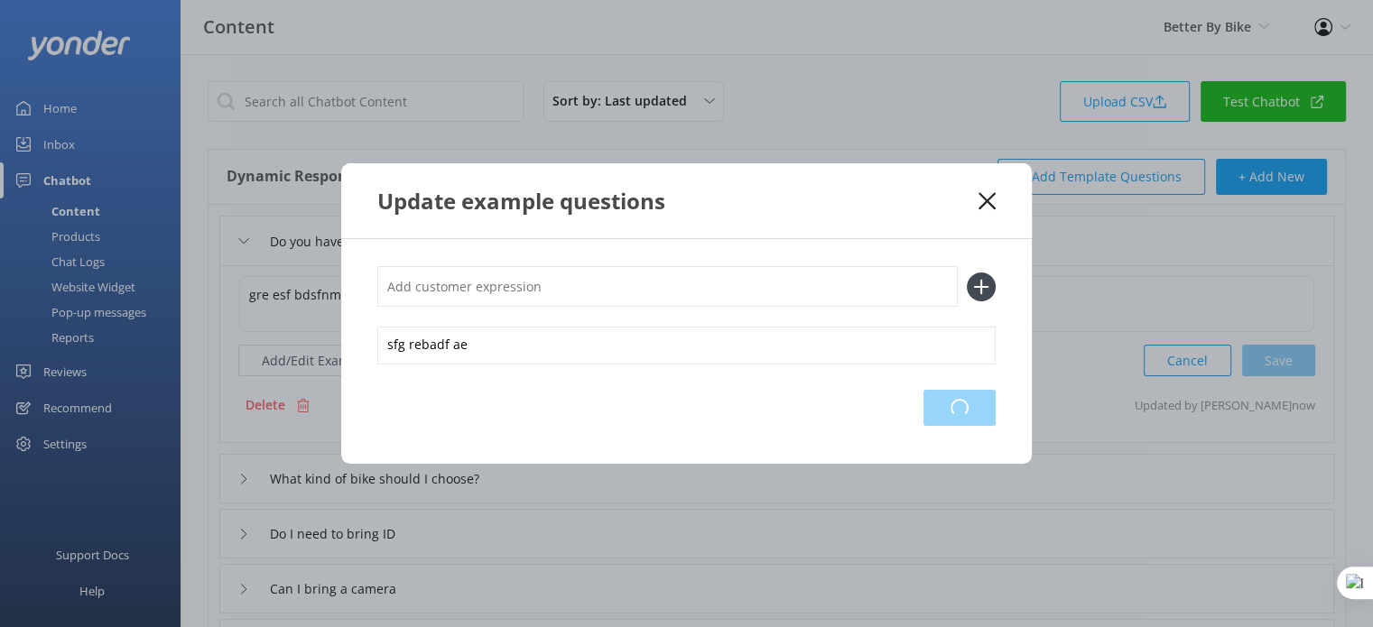
click at [975, 402] on div "Loading.." at bounding box center [959, 408] width 72 height 36
click at [983, 195] on icon at bounding box center [986, 201] width 17 height 18
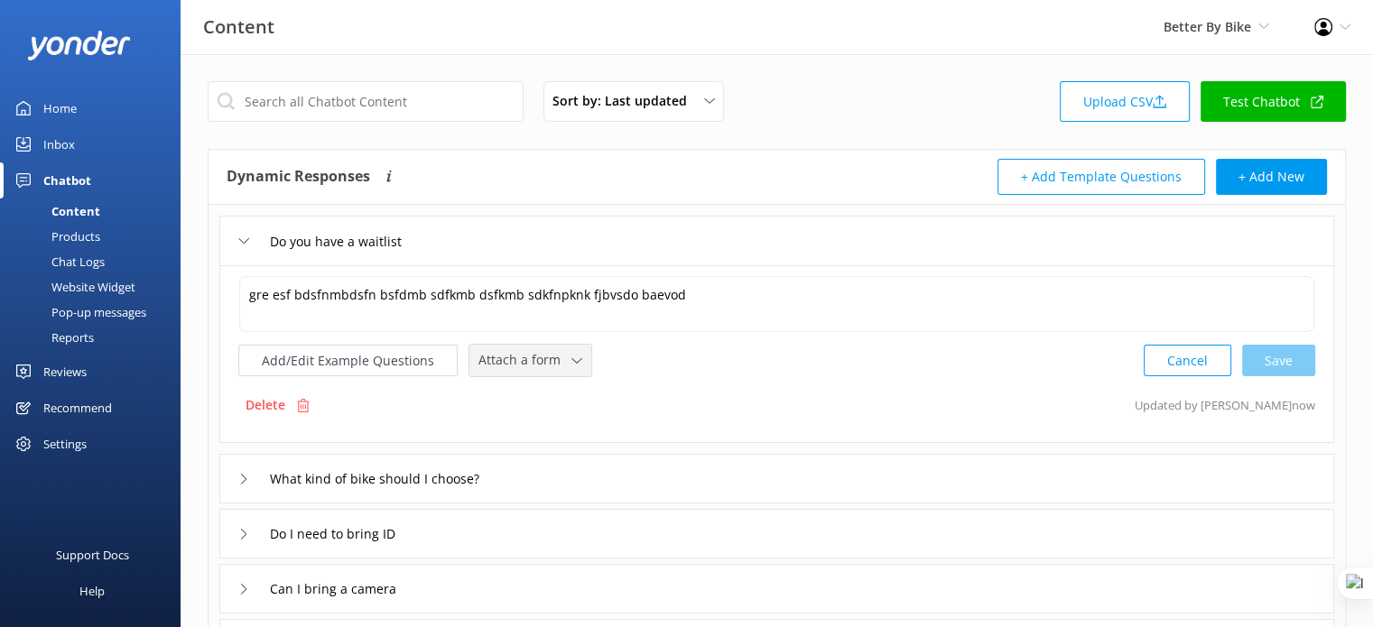
click at [571, 356] on icon at bounding box center [576, 361] width 11 height 11
click at [527, 433] on div "Check availability" at bounding box center [523, 435] width 89 height 18
click at [347, 98] on input "text" at bounding box center [366, 101] width 316 height 41
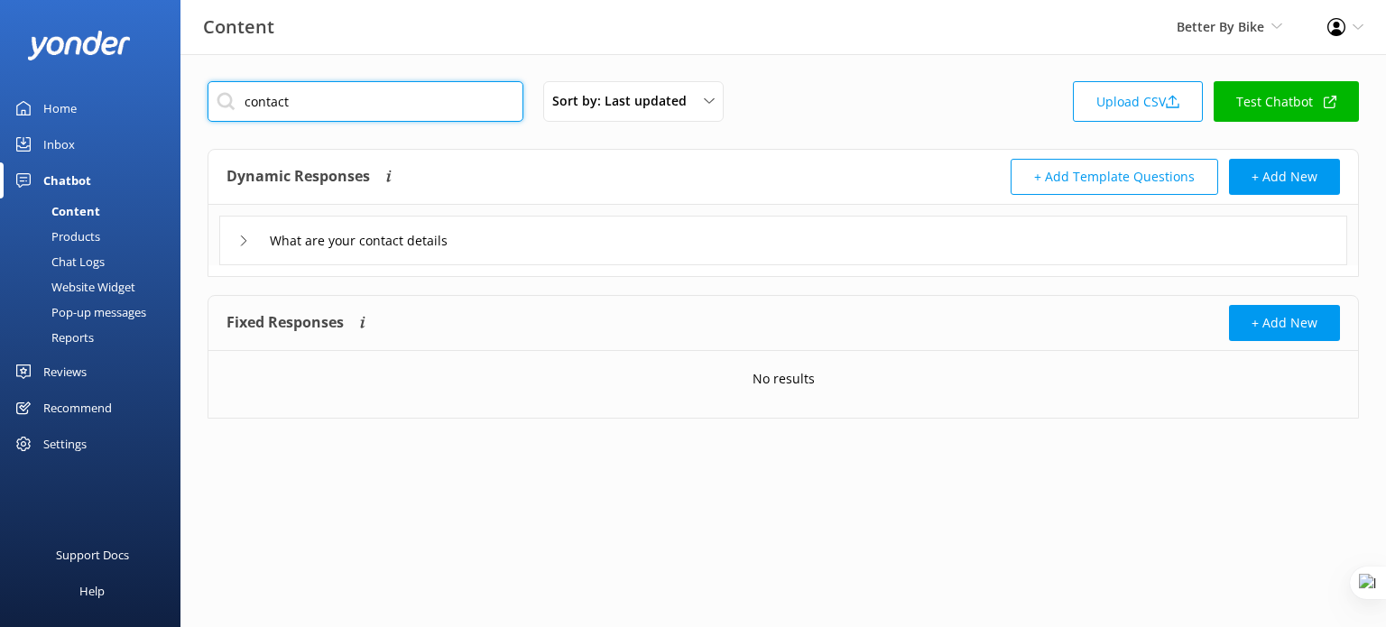
type input "contact"
click at [1094, 254] on div "What are your contact details" at bounding box center [783, 241] width 1128 height 50
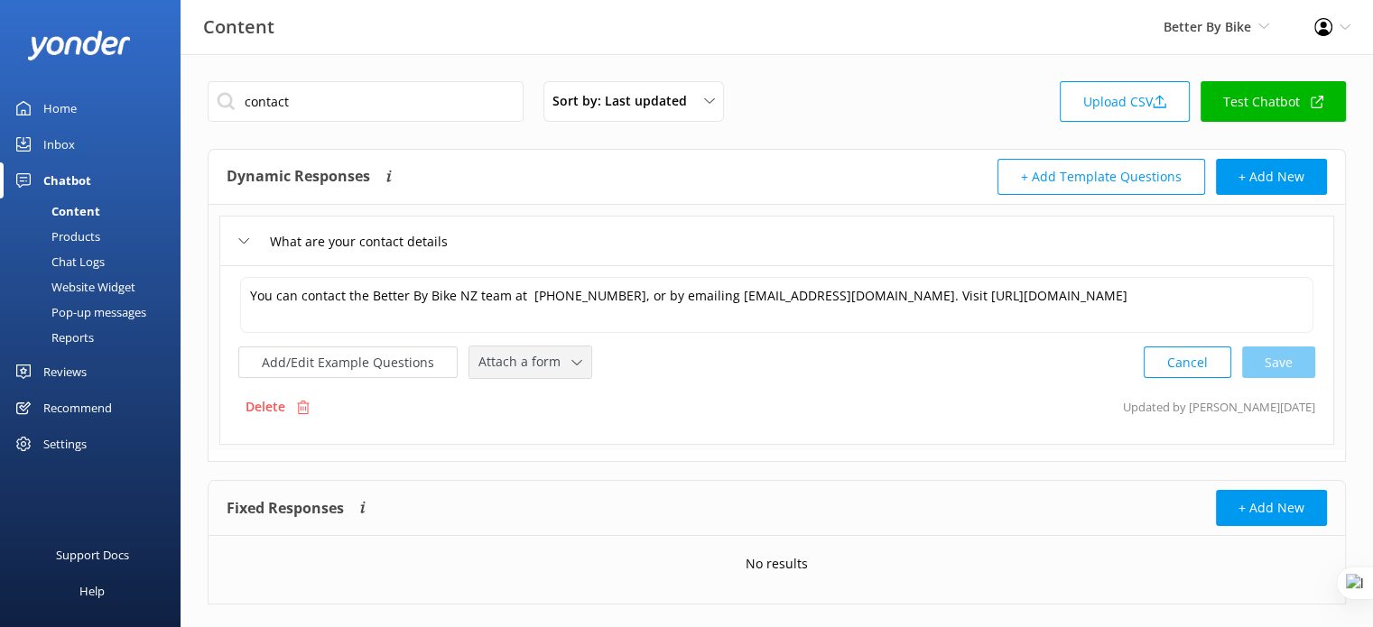
click at [520, 359] on span "Attach a form" at bounding box center [524, 362] width 93 height 20
click at [552, 399] on div "Leave contact details" at bounding box center [534, 401] width 110 height 18
drag, startPoint x: 264, startPoint y: 404, endPoint x: 769, endPoint y: 67, distance: 606.9
click at [270, 407] on p "Delete" at bounding box center [265, 405] width 40 height 20
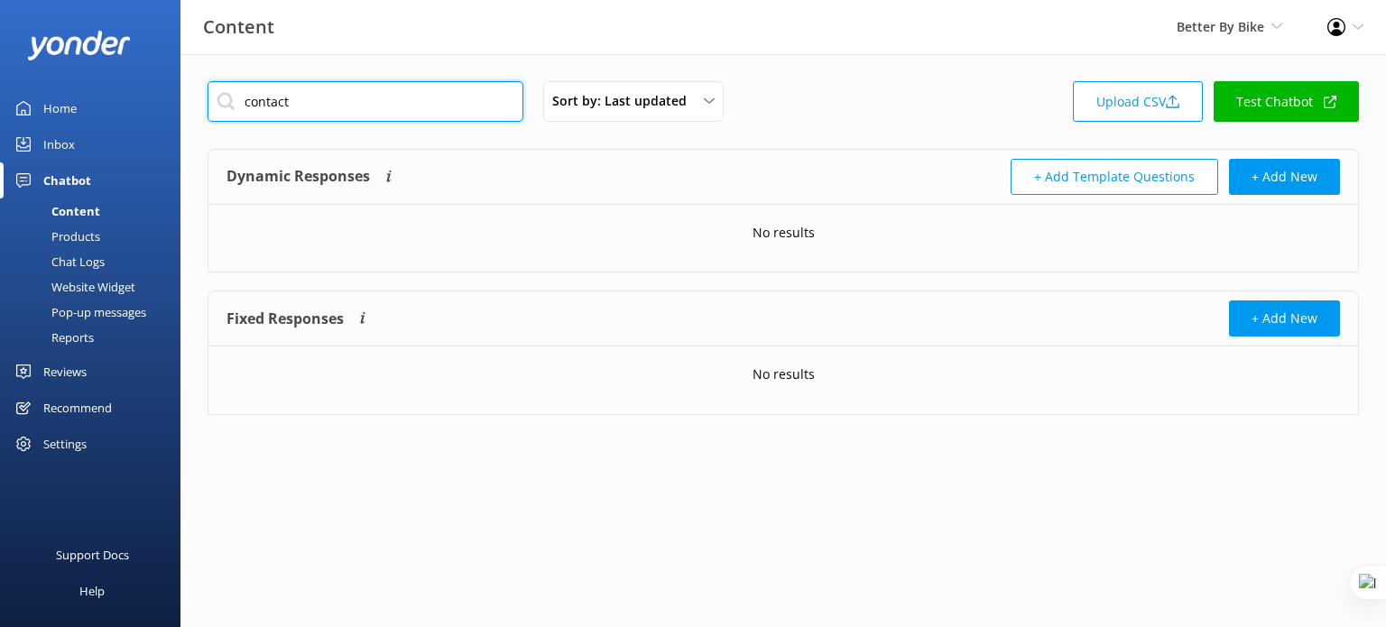
click at [318, 101] on input "contact" at bounding box center [366, 101] width 316 height 41
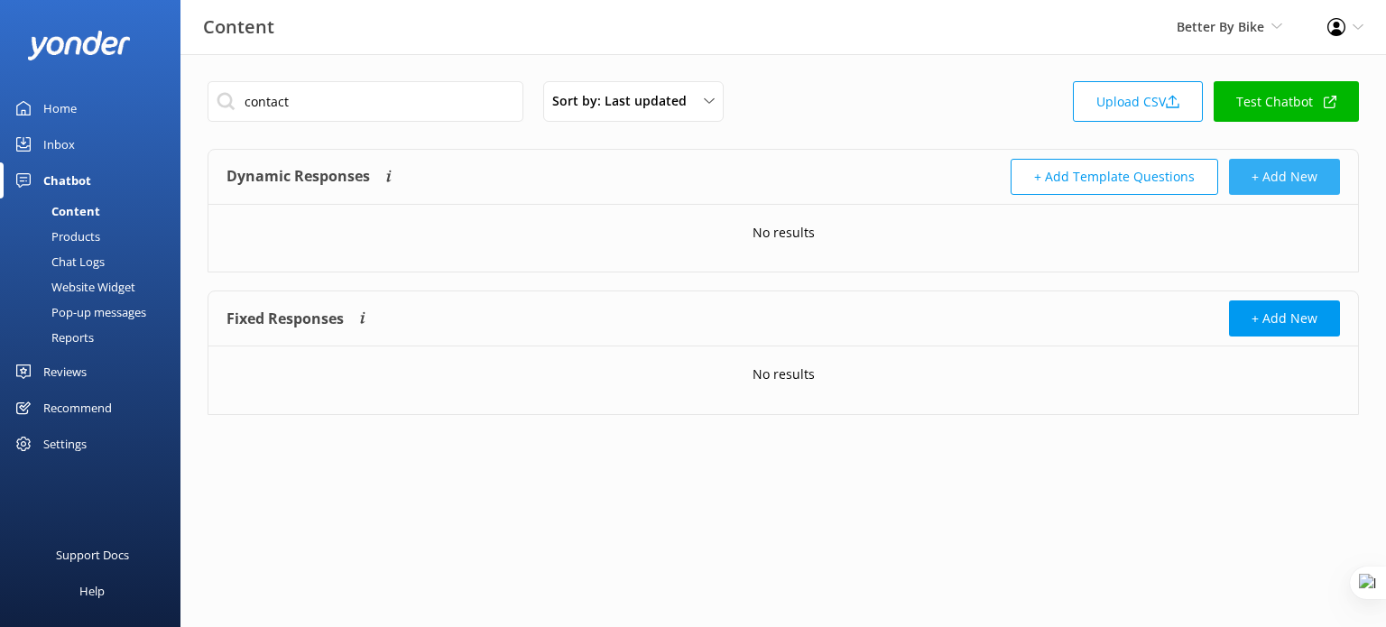
click at [1274, 181] on button "+ Add New" at bounding box center [1284, 177] width 111 height 36
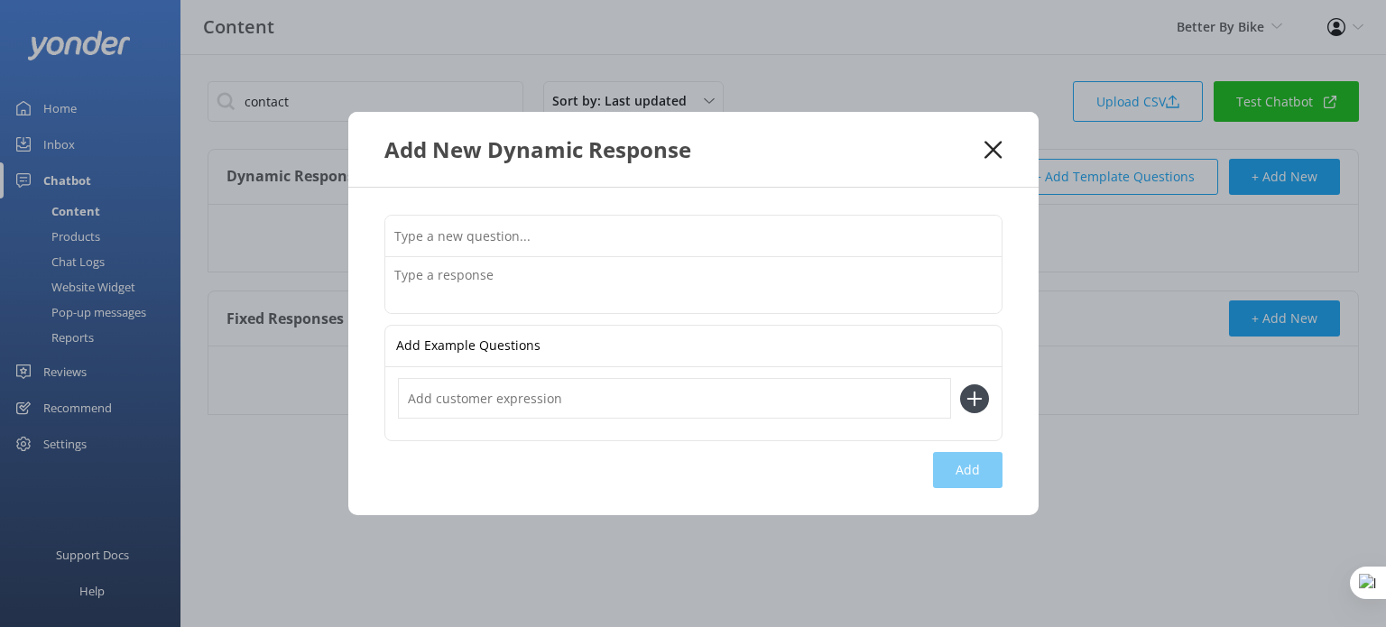
click at [469, 235] on input "text" at bounding box center [693, 236] width 616 height 41
click at [436, 275] on textarea at bounding box center [693, 285] width 616 height 56
paste textarea "You can contact the Better By Bike NZ team at +64 (0) 277 245 378, or by emaili…"
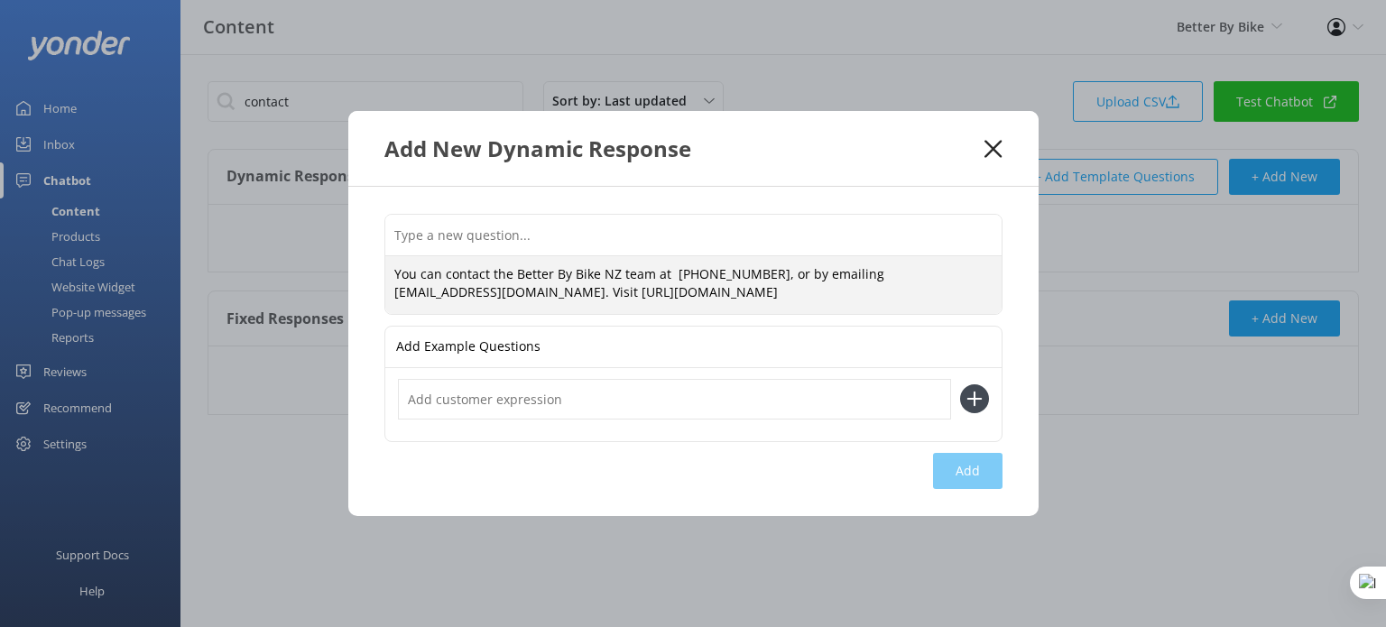
type textarea "You can contact the Better By Bike NZ team at +64 (0) 277 245 378, or by emaili…"
click at [481, 225] on input "text" at bounding box center [693, 235] width 616 height 41
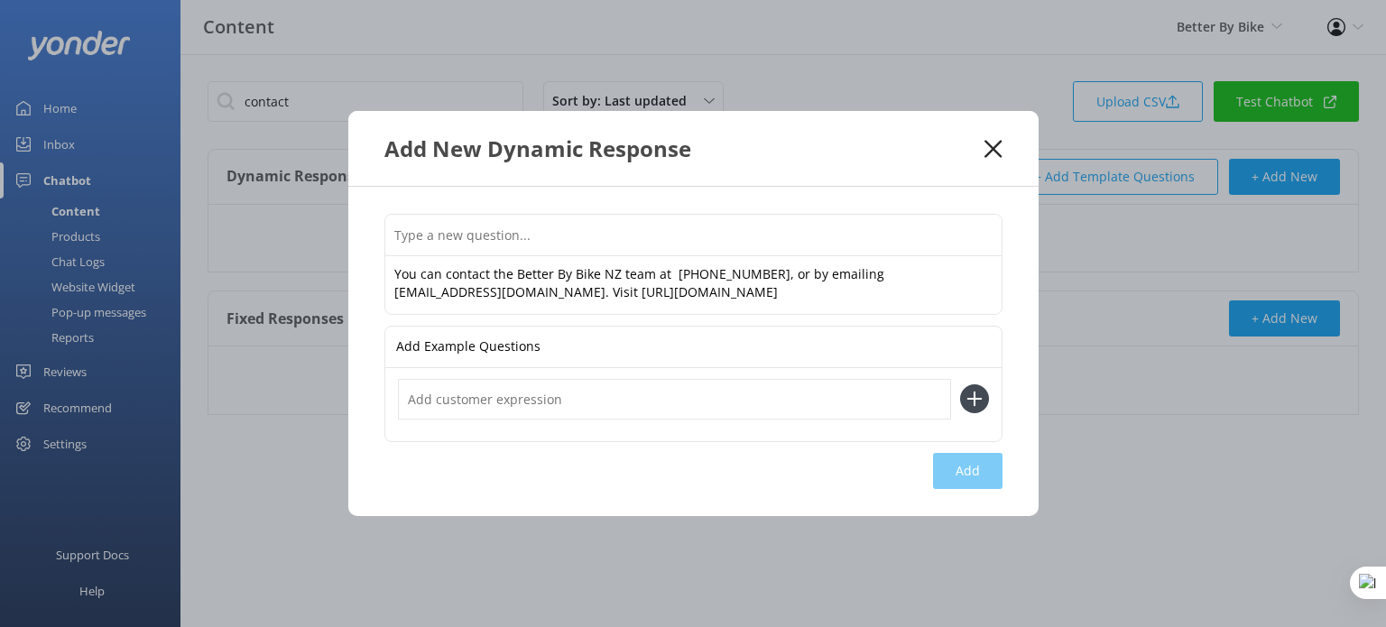
paste input "What are your contact details"
type input "What are your contact details"
click at [612, 380] on input "text" at bounding box center [674, 399] width 553 height 41
type input "How do I get in touch"
click at [976, 391] on icon at bounding box center [974, 398] width 29 height 29
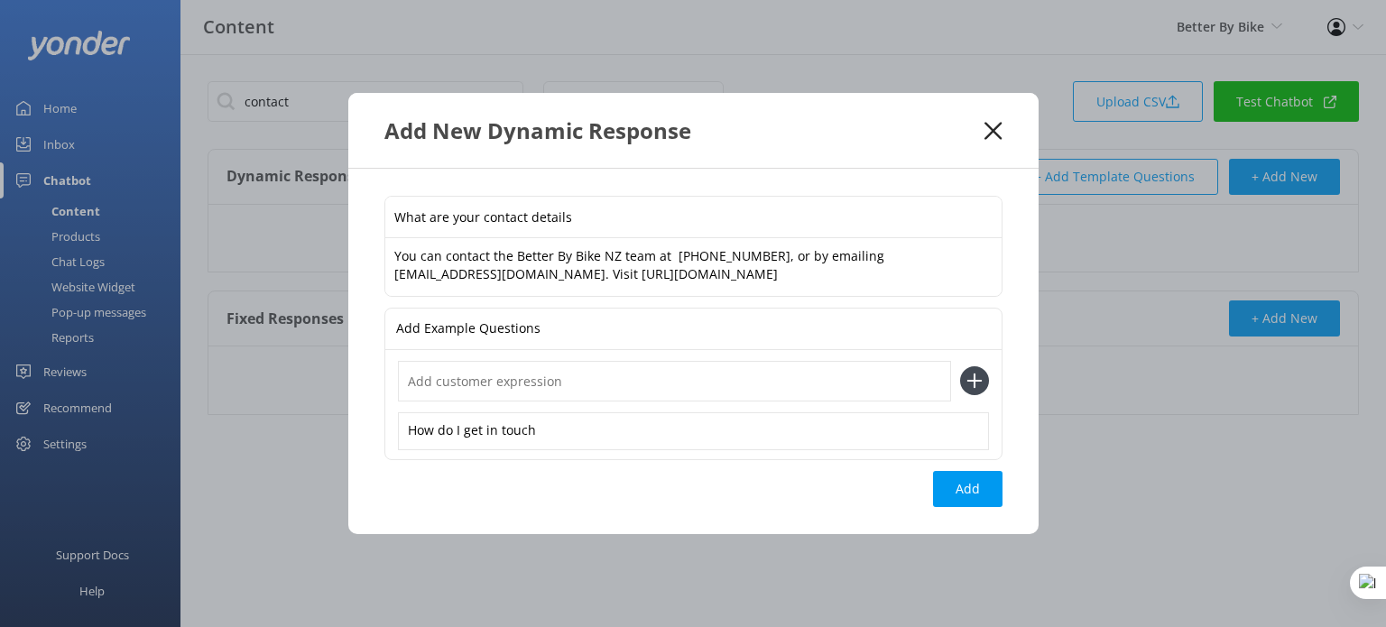
click at [642, 394] on input "text" at bounding box center [674, 381] width 553 height 41
type input "How do i get hold of you"
click at [966, 372] on icon at bounding box center [974, 380] width 29 height 29
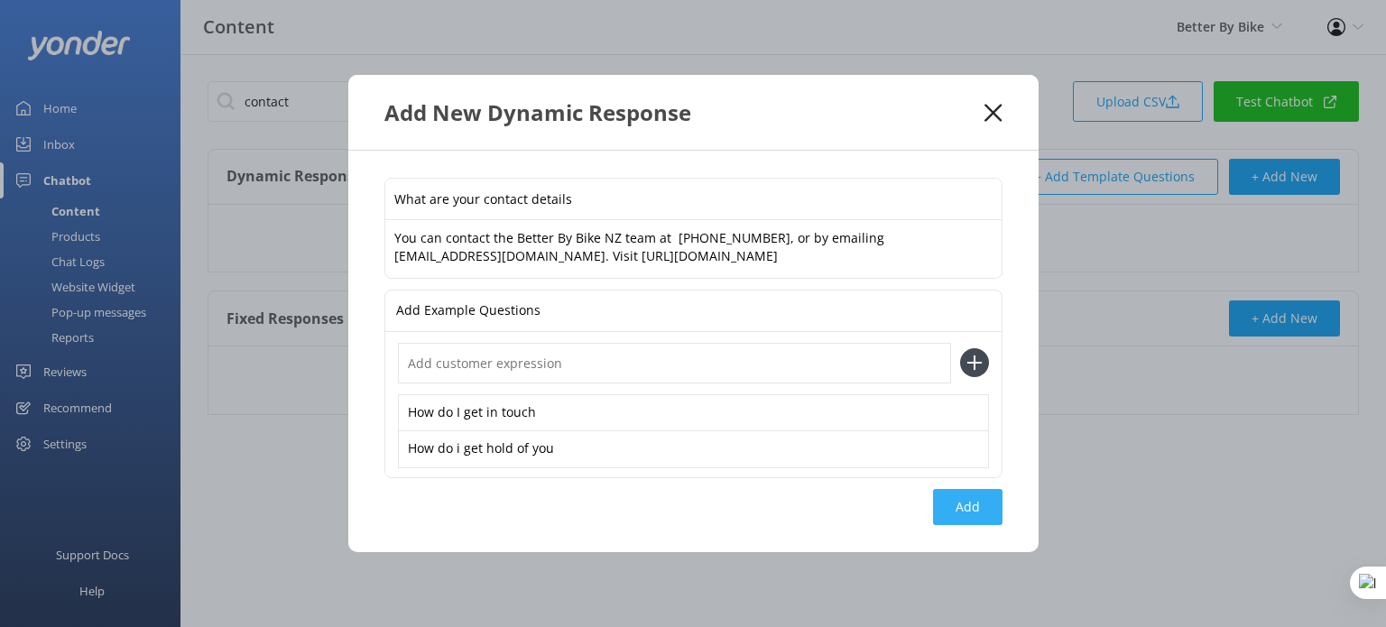
click at [964, 512] on button "Add" at bounding box center [967, 507] width 69 height 36
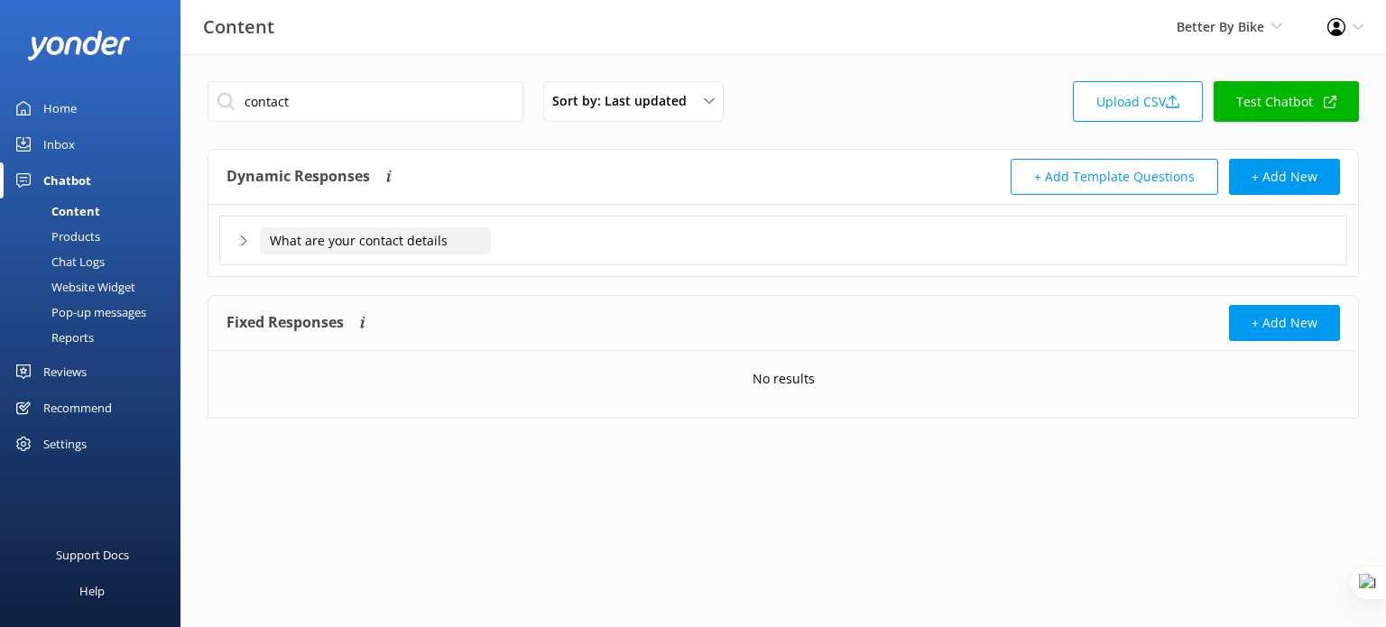
click at [476, 238] on input "What are your contact details" at bounding box center [375, 240] width 231 height 27
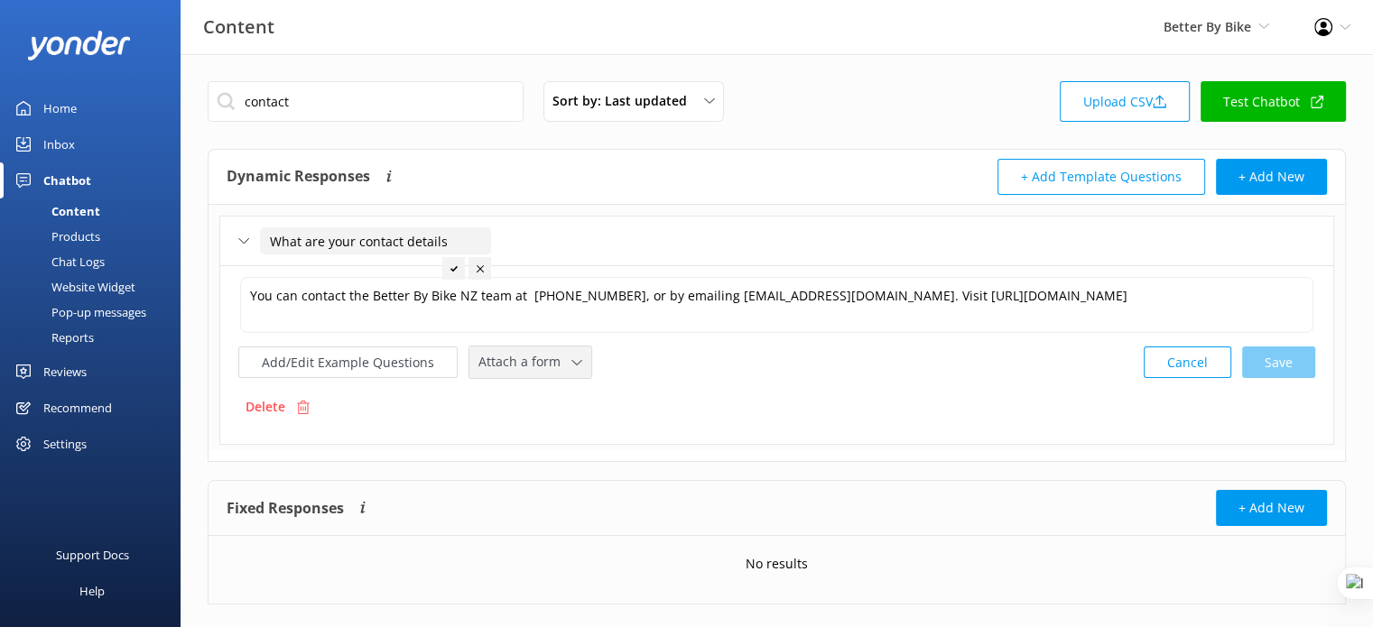
click at [537, 358] on span "Attach a form" at bounding box center [524, 362] width 93 height 20
click at [564, 402] on div "Leave contact details" at bounding box center [534, 401] width 110 height 18
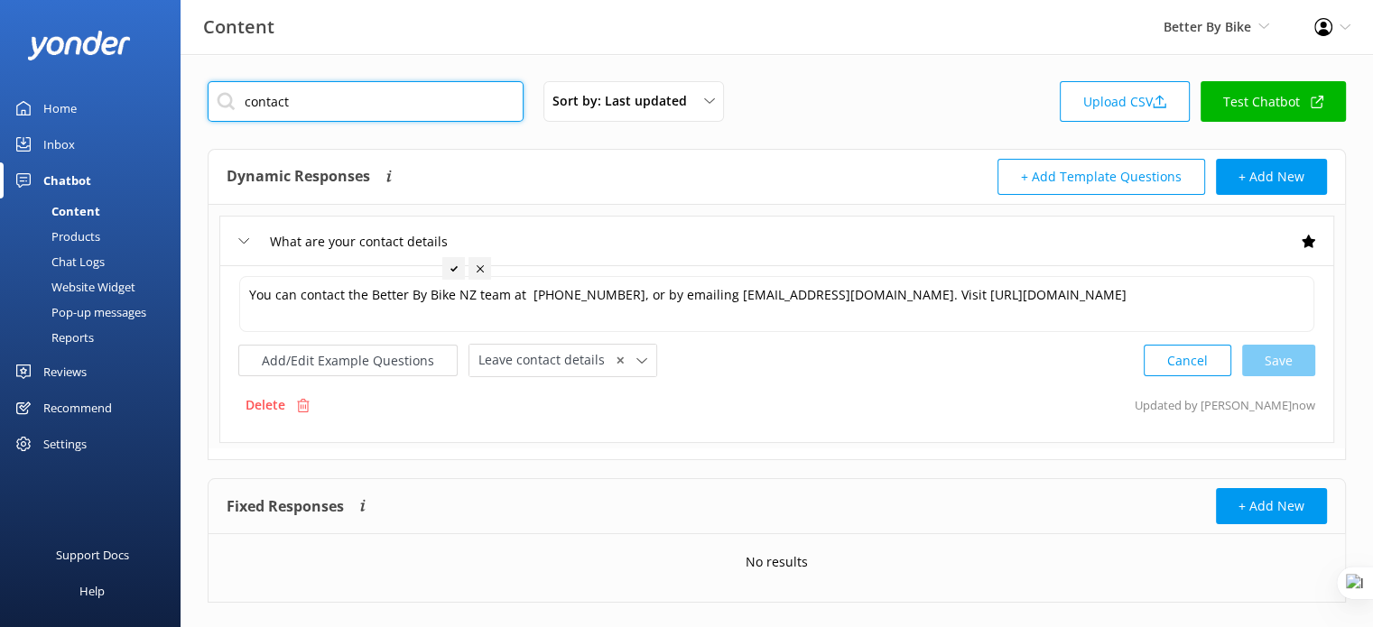
click at [386, 102] on input "contact" at bounding box center [366, 101] width 316 height 41
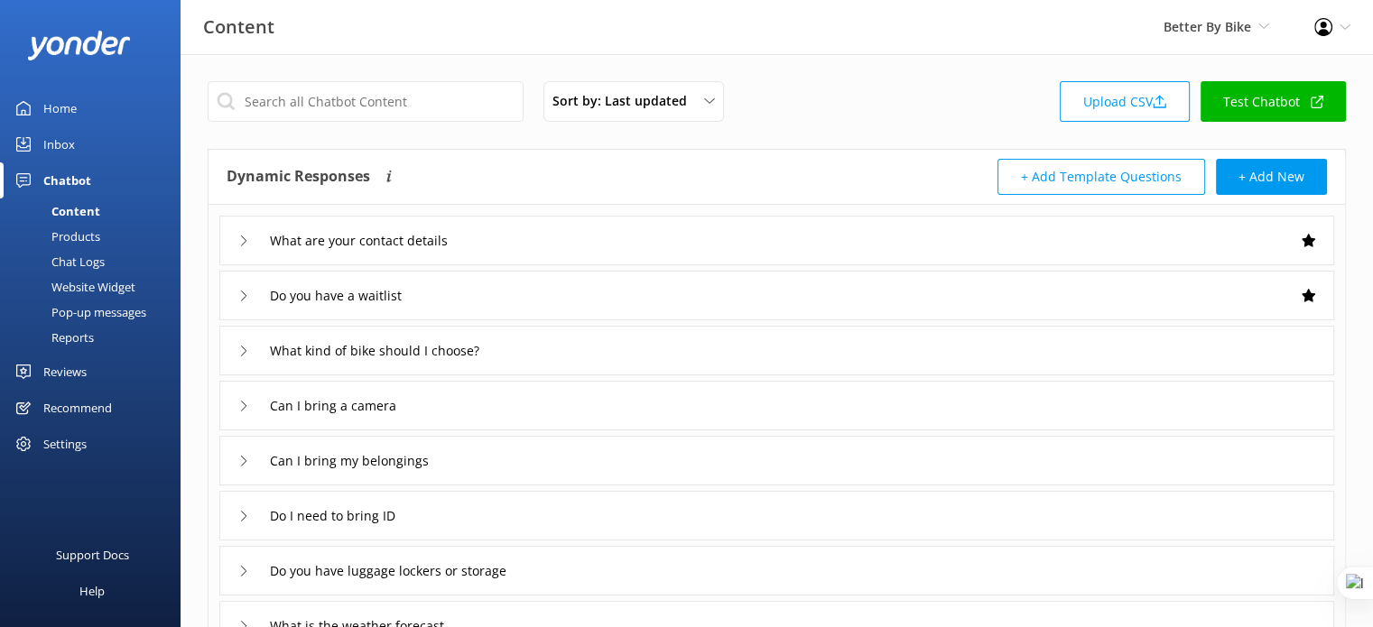
click at [245, 302] on div "Do you have a waitlist" at bounding box center [328, 296] width 180 height 30
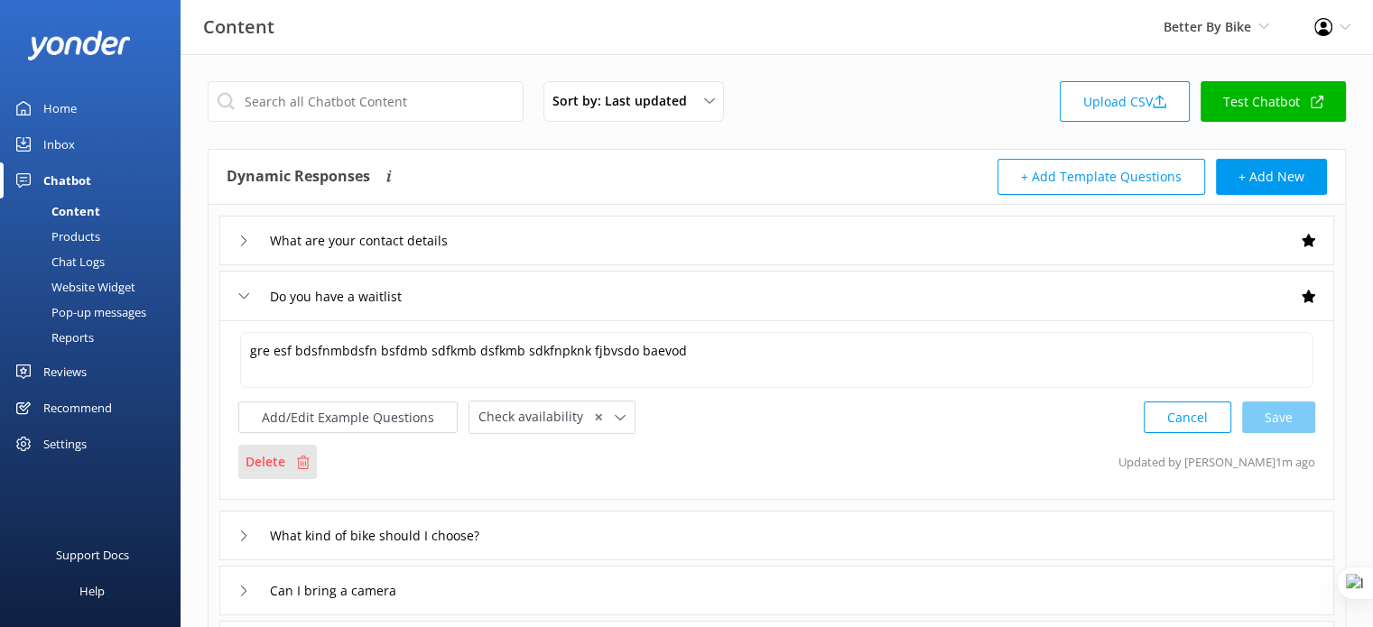
click at [271, 462] on p "Delete" at bounding box center [265, 462] width 40 height 20
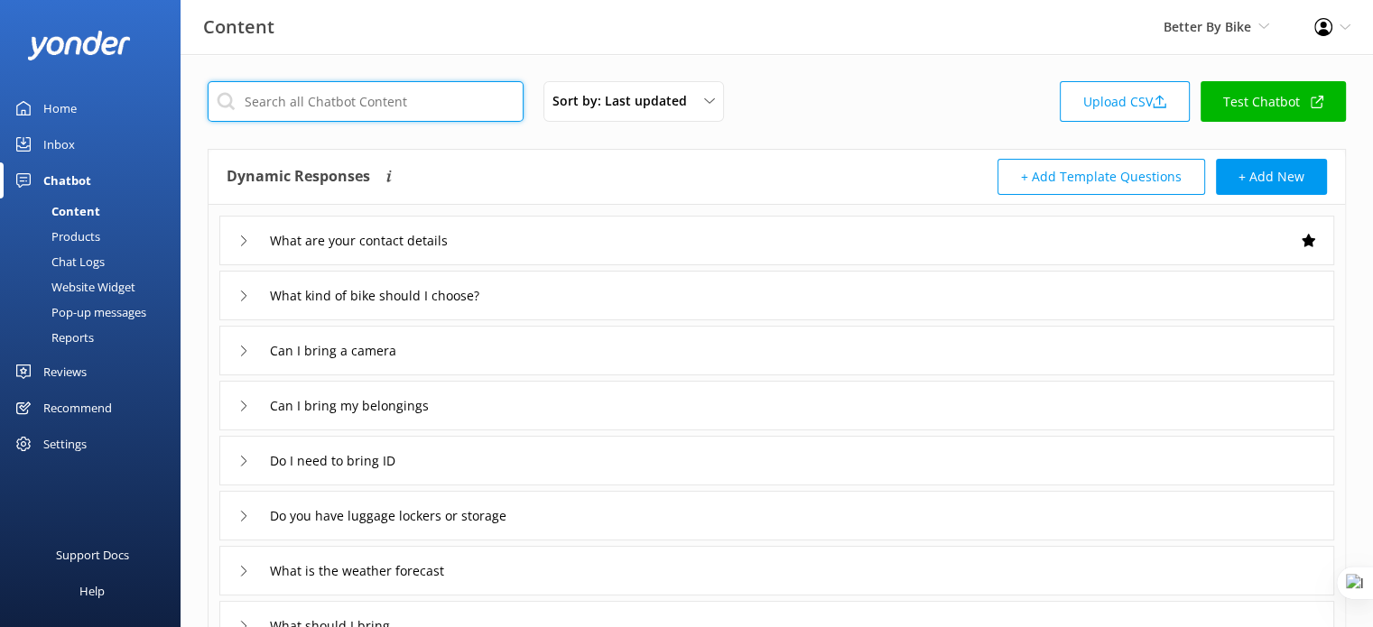
click at [411, 118] on input "text" at bounding box center [366, 101] width 316 height 41
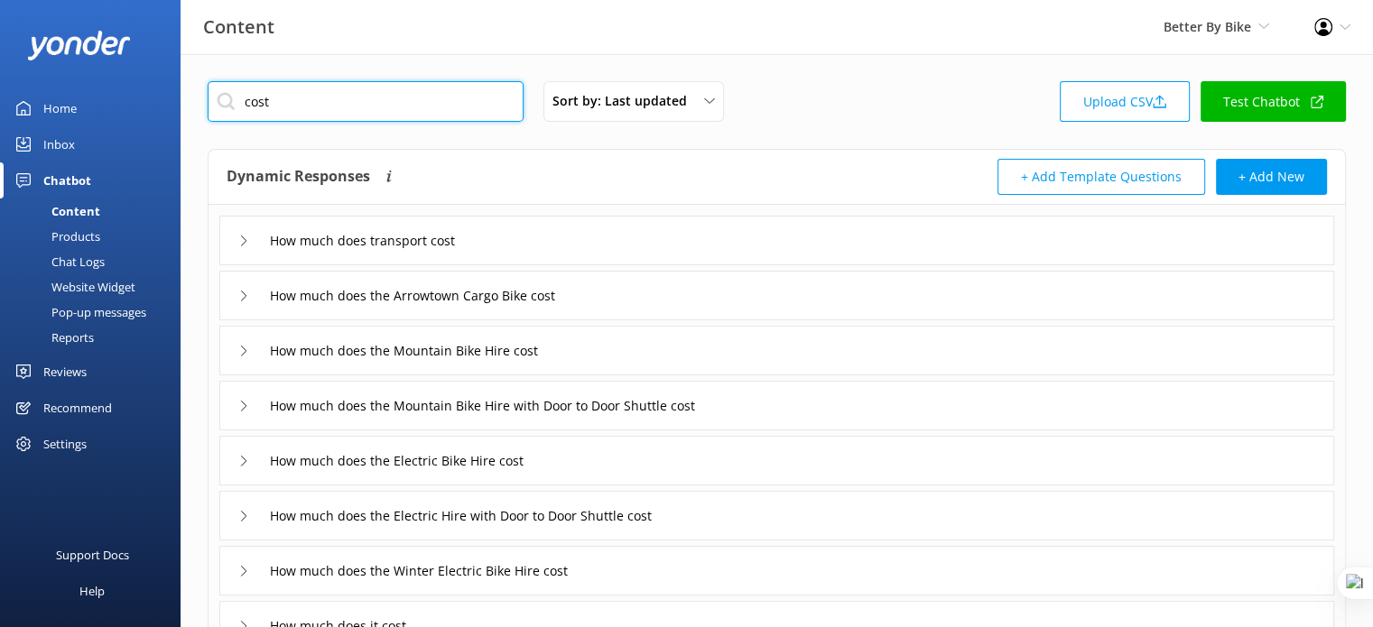
scroll to position [90, 0]
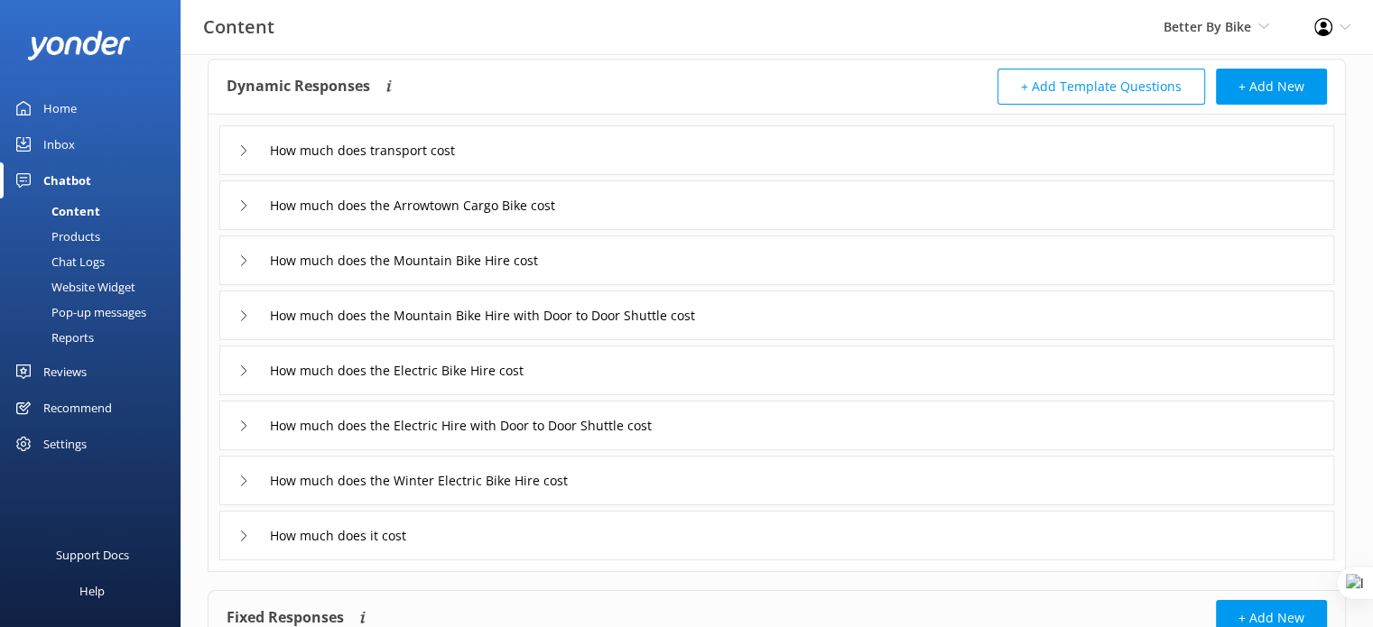
type input "cost"
click at [603, 247] on div "How much does the Mountain Bike Hire cost" at bounding box center [776, 261] width 1114 height 50
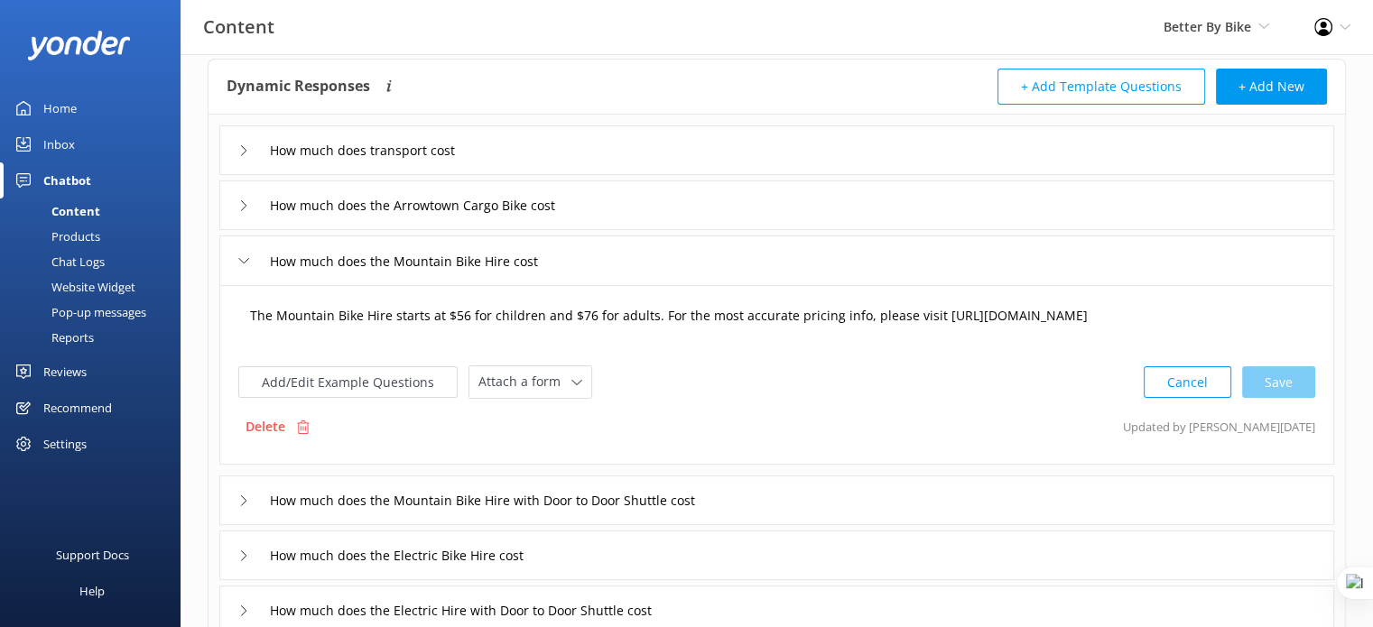
click at [463, 314] on textarea "The Mountain Bike Hire starts at $56 for children and $76 for adults. For the m…" at bounding box center [776, 325] width 1073 height 56
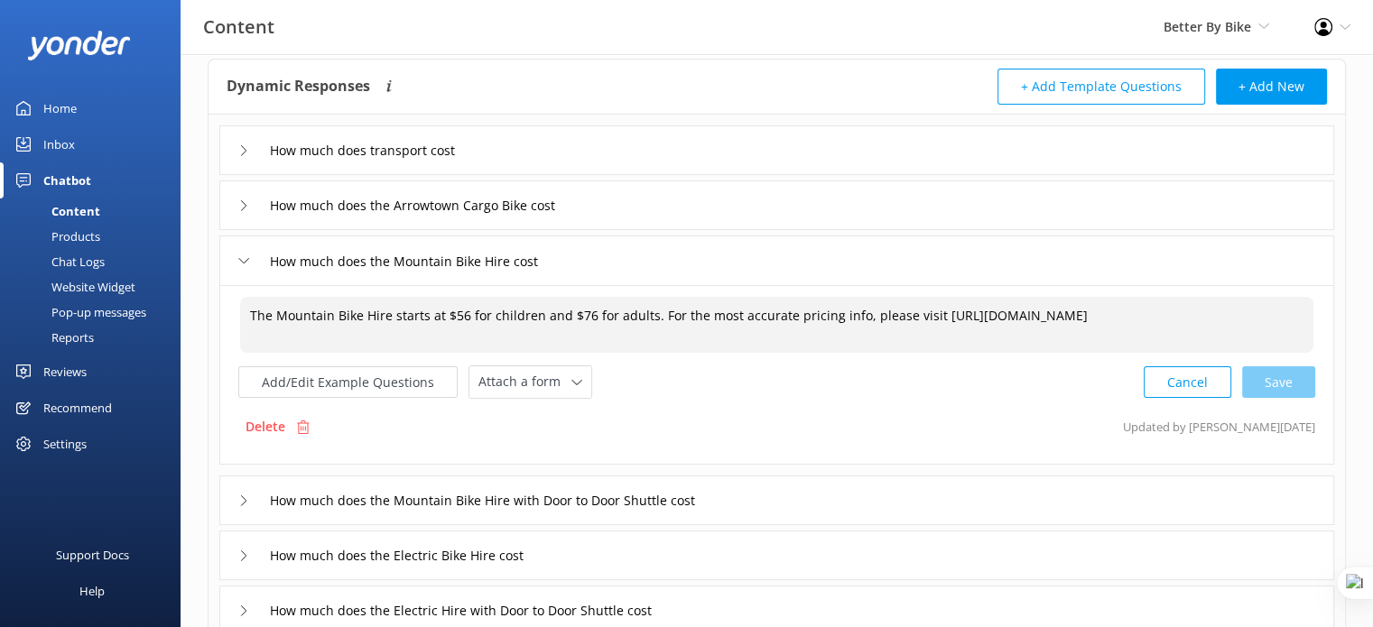
drag, startPoint x: 444, startPoint y: 333, endPoint x: 925, endPoint y: 310, distance: 481.5
click at [925, 310] on textarea "The Mountain Bike Hire starts at $56 for children and $76 for adults. For the m…" at bounding box center [776, 325] width 1073 height 56
click at [605, 312] on textarea "The Mountain Bike Hire starts at $56 for children and $76 for adults. For the m…" at bounding box center [776, 325] width 1073 height 56
click at [584, 314] on textarea "The Mountain Bike Hire starts at $56 for children and $76 for adults. For the m…" at bounding box center [776, 325] width 1073 height 56
drag, startPoint x: 927, startPoint y: 310, endPoint x: 938, endPoint y: 328, distance: 21.0
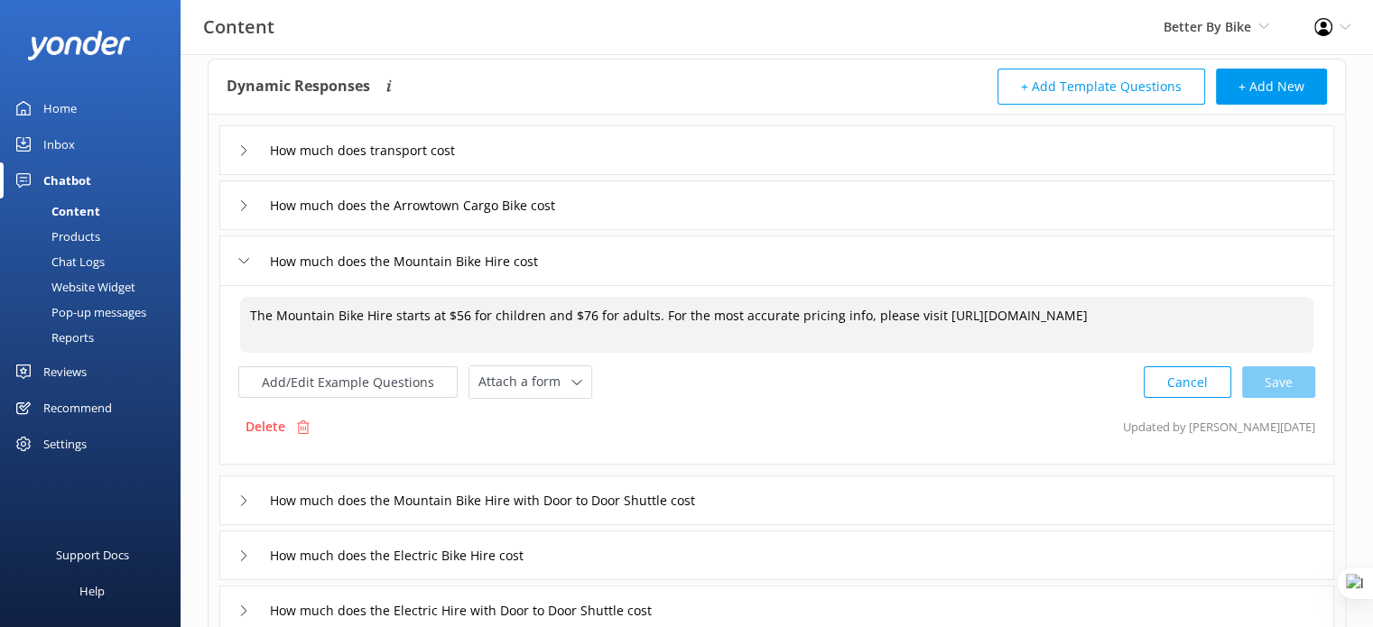
click at [938, 328] on textarea "The Mountain Bike Hire starts at $56 for children and $76 for adults. For the m…" at bounding box center [776, 325] width 1073 height 56
click at [489, 319] on textarea "The Mountain Bike Hire starts at $56 for children and $76 for adults. For the m…" at bounding box center [776, 325] width 1073 height 56
click at [582, 317] on textarea "The Mountain Bike Hire starts at $56 for children and $76 for adults. For the m…" at bounding box center [776, 325] width 1073 height 56
click at [462, 315] on textarea "The Mountain Bike Hire starts at $56 for children and $85 for adults. For the m…" at bounding box center [776, 325] width 1073 height 56
click at [1271, 378] on div "Cancel Loading.." at bounding box center [1229, 380] width 171 height 33
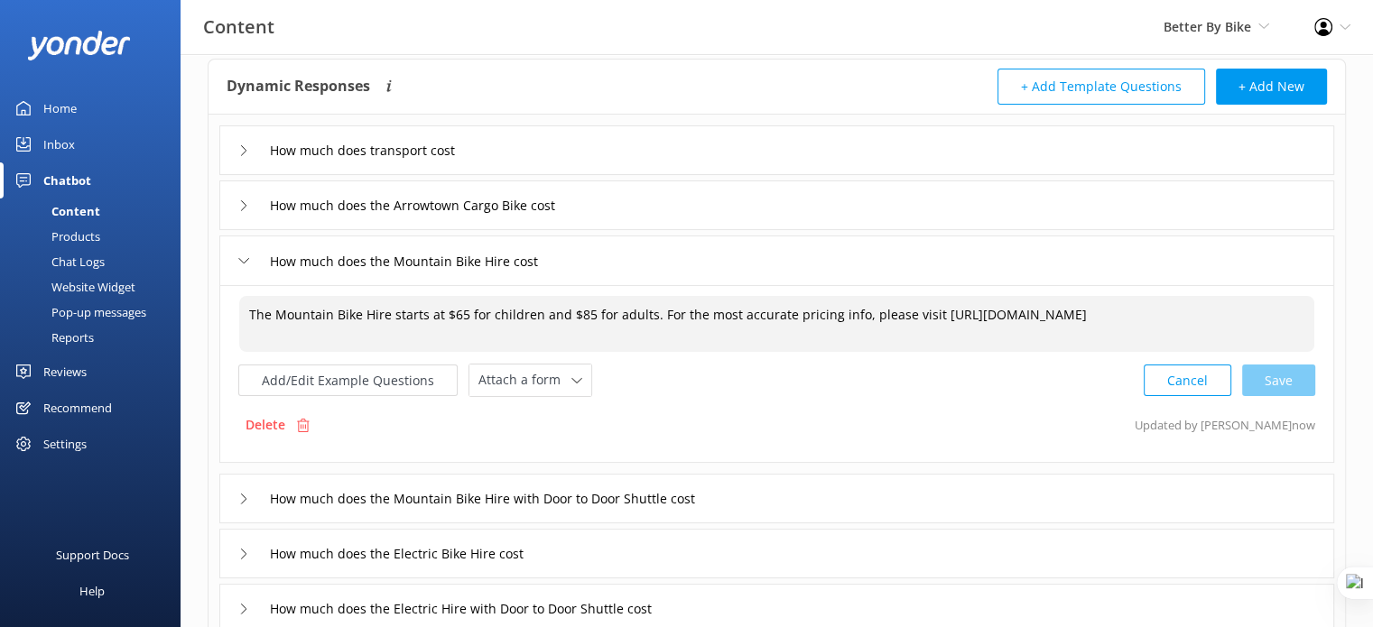
type textarea "The Mountain Bike Hire starts at $65 for children and $85 for adults. For the m…"
click at [611, 267] on div "How much does the Mountain Bike Hire cost" at bounding box center [776, 261] width 1114 height 50
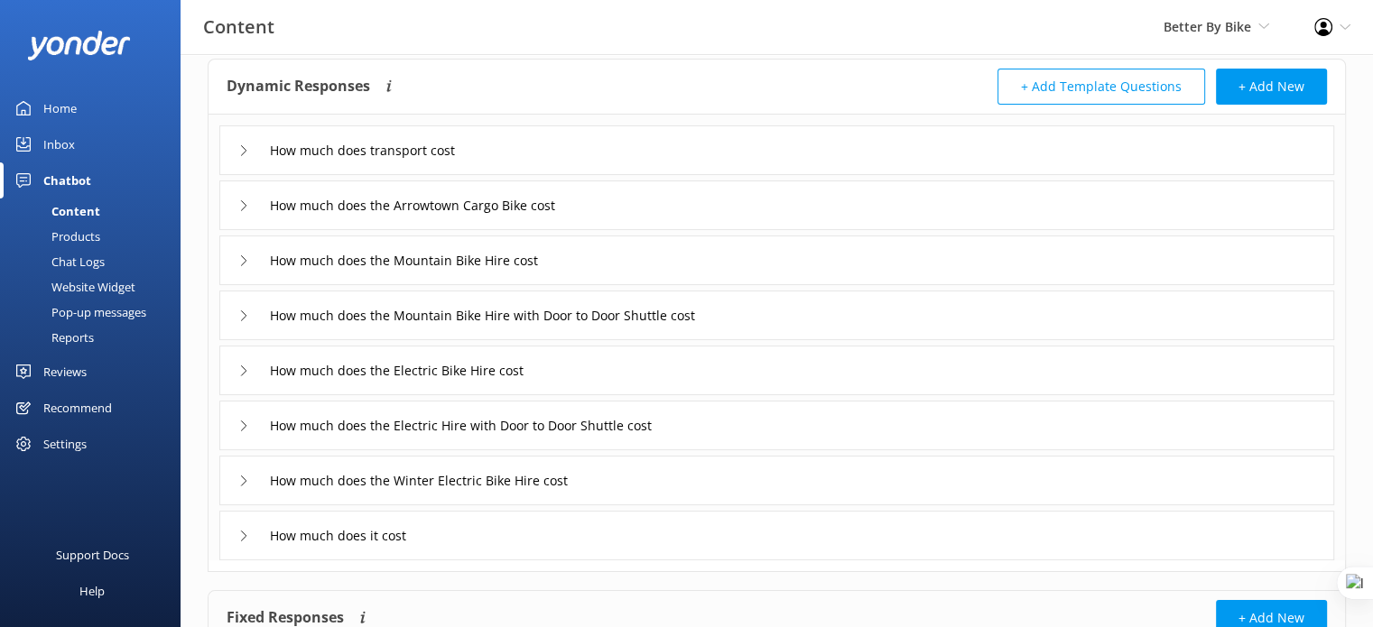
click at [611, 148] on div "How much does transport cost" at bounding box center [776, 150] width 1114 height 50
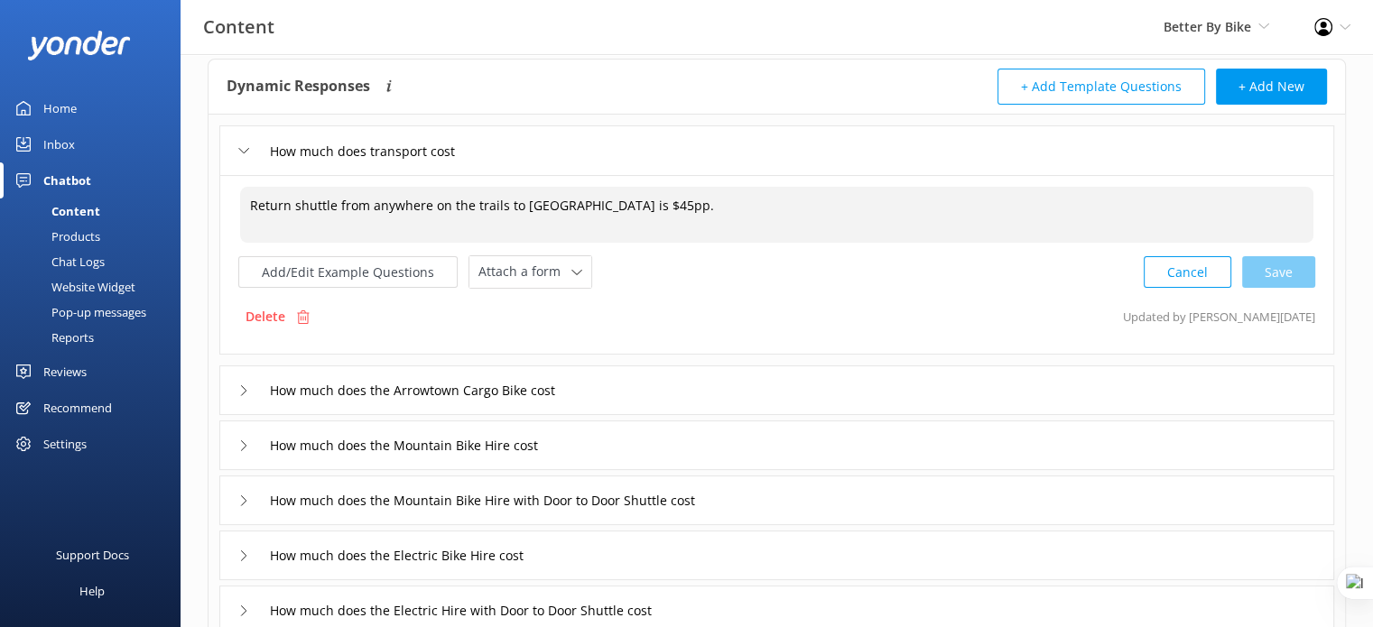
click at [620, 203] on textarea "Return shuttle from anywhere on the trails to Arrowtown is $45pp." at bounding box center [776, 215] width 1073 height 56
click at [1299, 266] on div "Cancel Loading.." at bounding box center [1229, 270] width 171 height 33
type textarea "Return shuttle from anywhere on the trails to Arrowtown is $55pp."
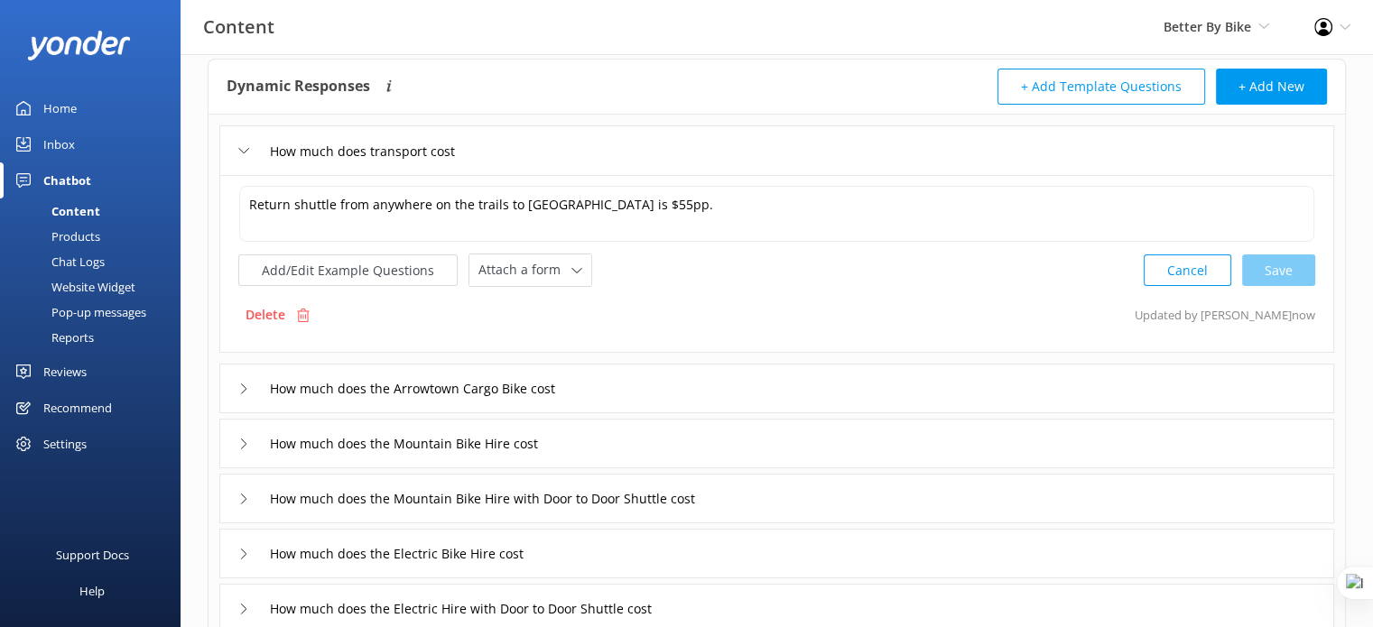
click at [715, 385] on div "How much does the Arrowtown Cargo Bike cost" at bounding box center [776, 389] width 1114 height 50
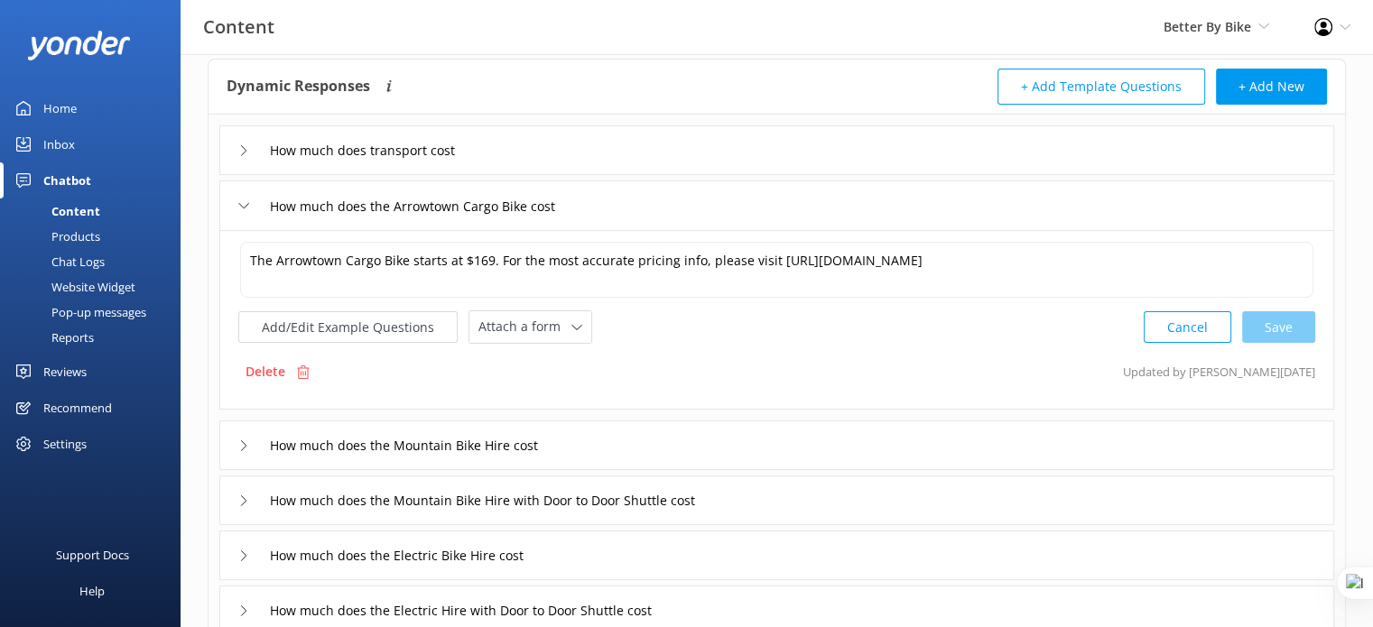
click at [552, 159] on div "How much does transport cost" at bounding box center [776, 150] width 1114 height 50
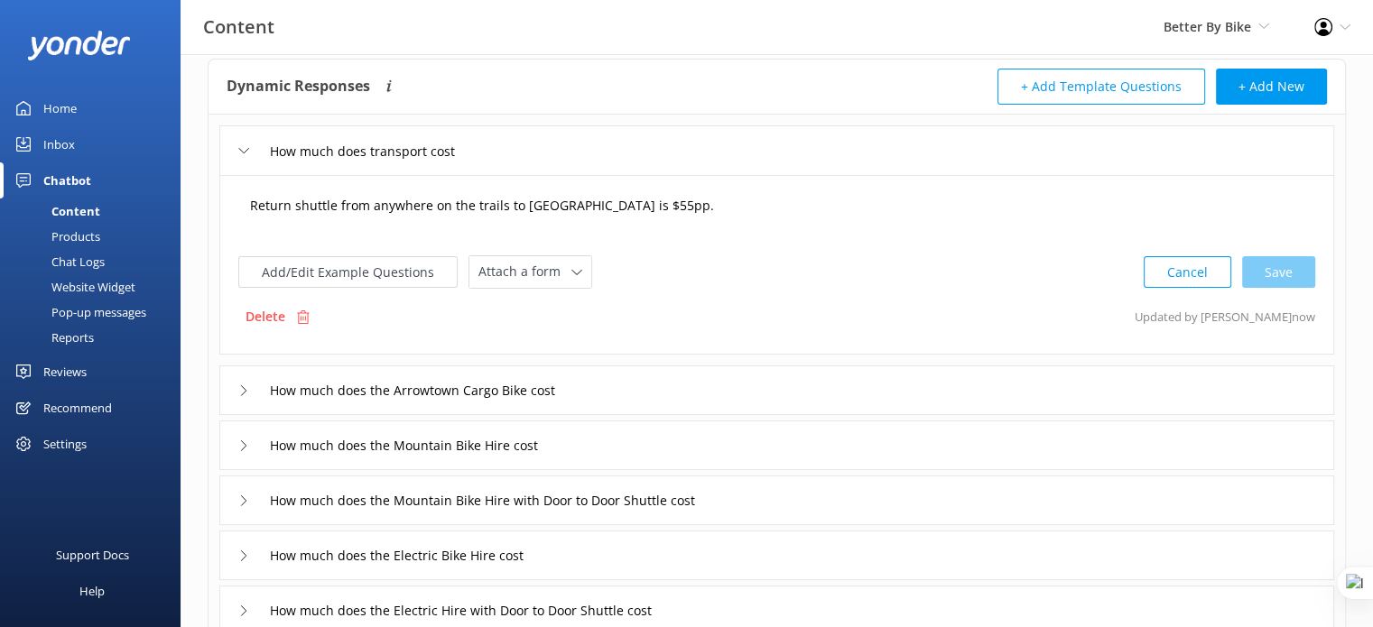
click at [615, 201] on textarea "Return shuttle from anywhere on the trails to Arrowtown is $55pp." at bounding box center [776, 215] width 1073 height 56
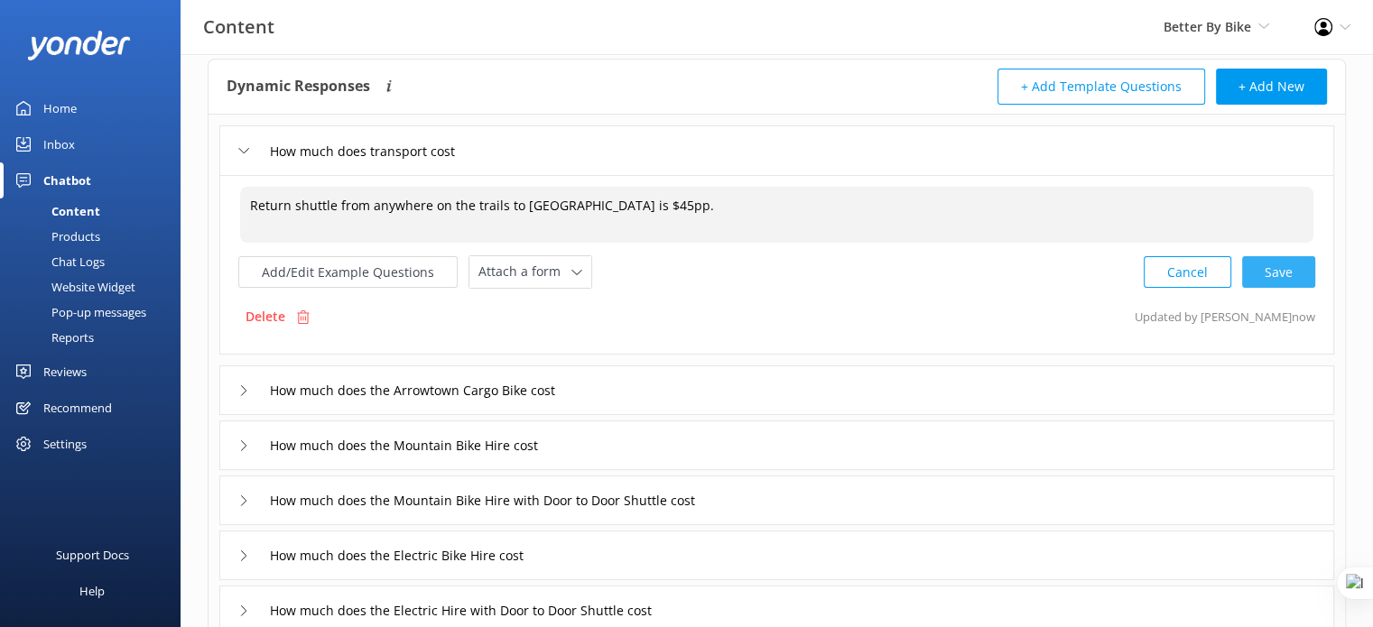
click at [1268, 267] on div "Cancel Save" at bounding box center [1228, 271] width 171 height 33
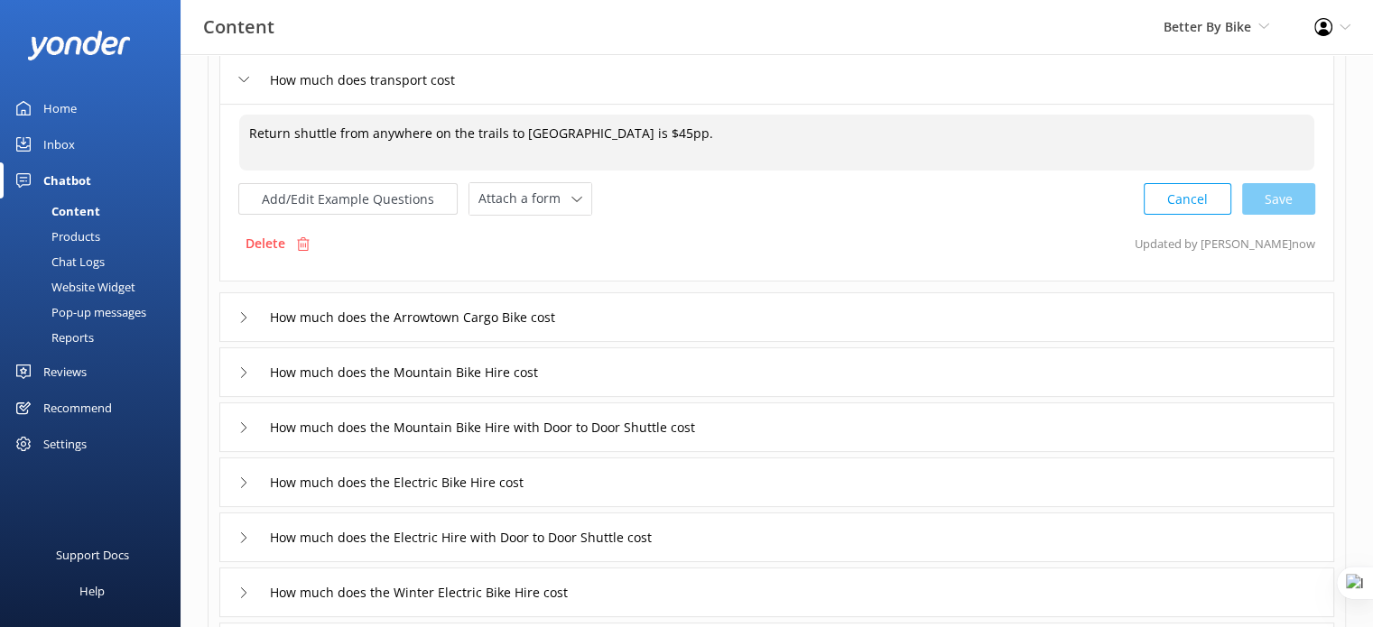
scroll to position [142, 0]
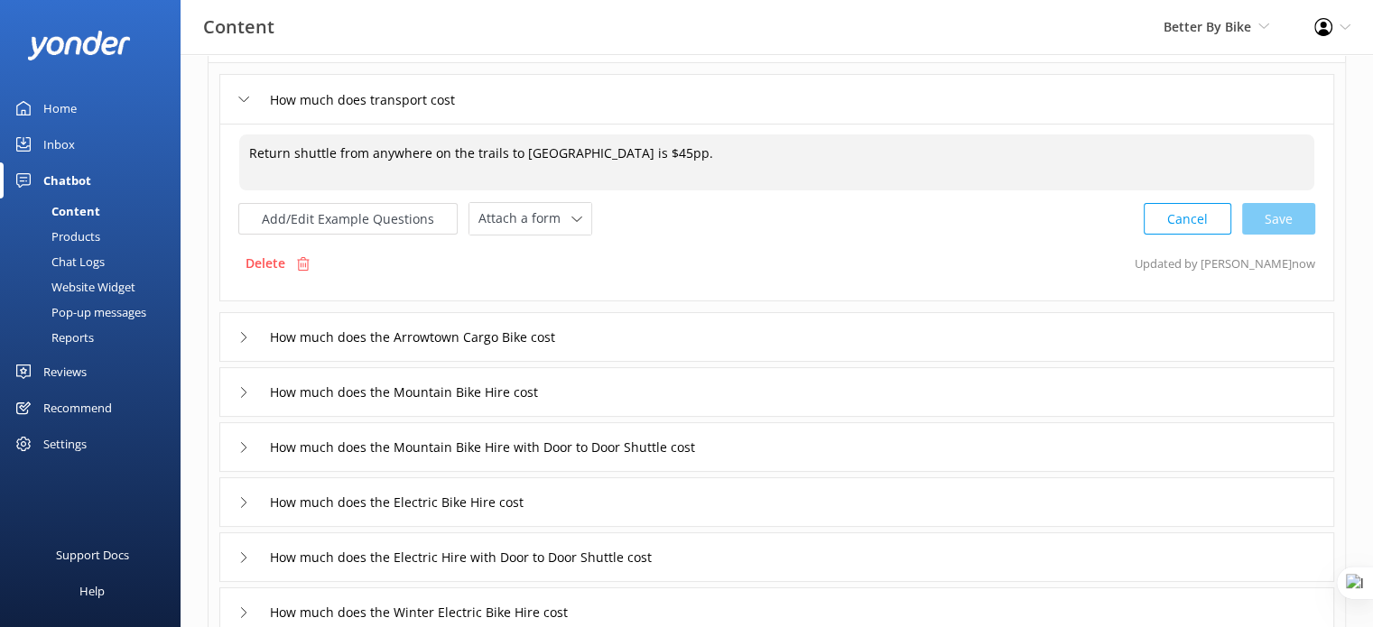
type textarea "Return shuttle from anywhere on the trails to Arrowtown is $45pp."
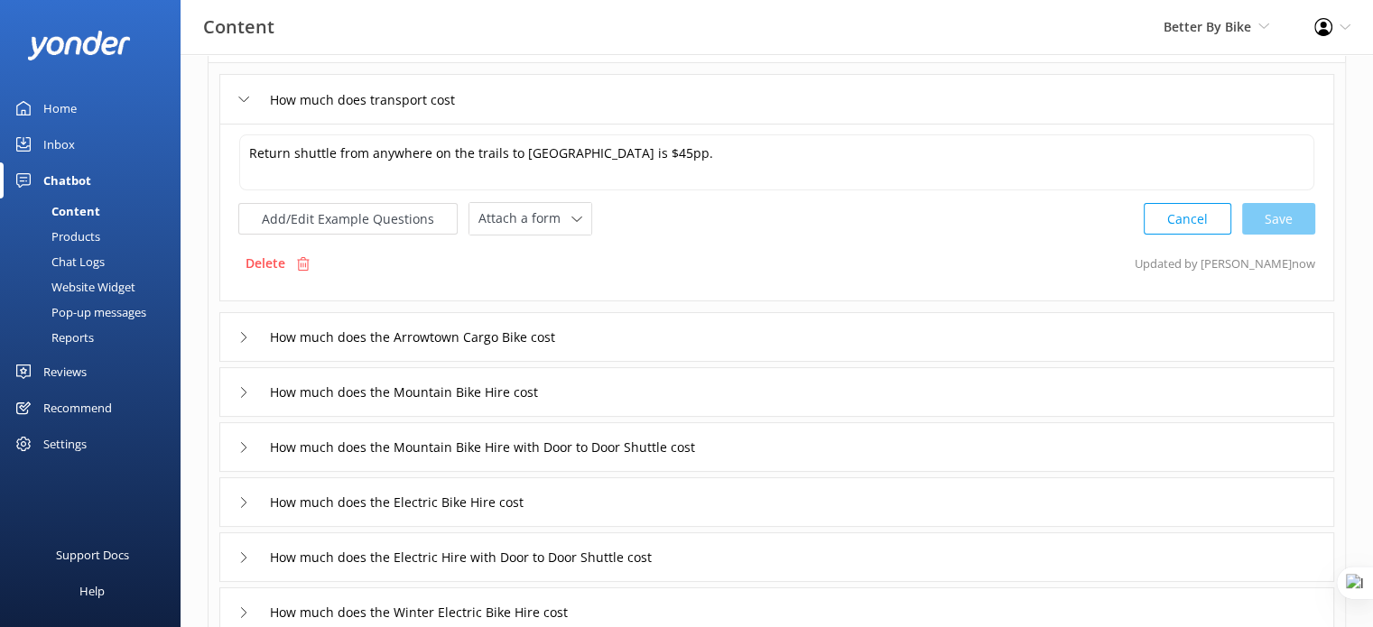
click at [630, 334] on div "How much does the Arrowtown Cargo Bike cost" at bounding box center [776, 337] width 1114 height 50
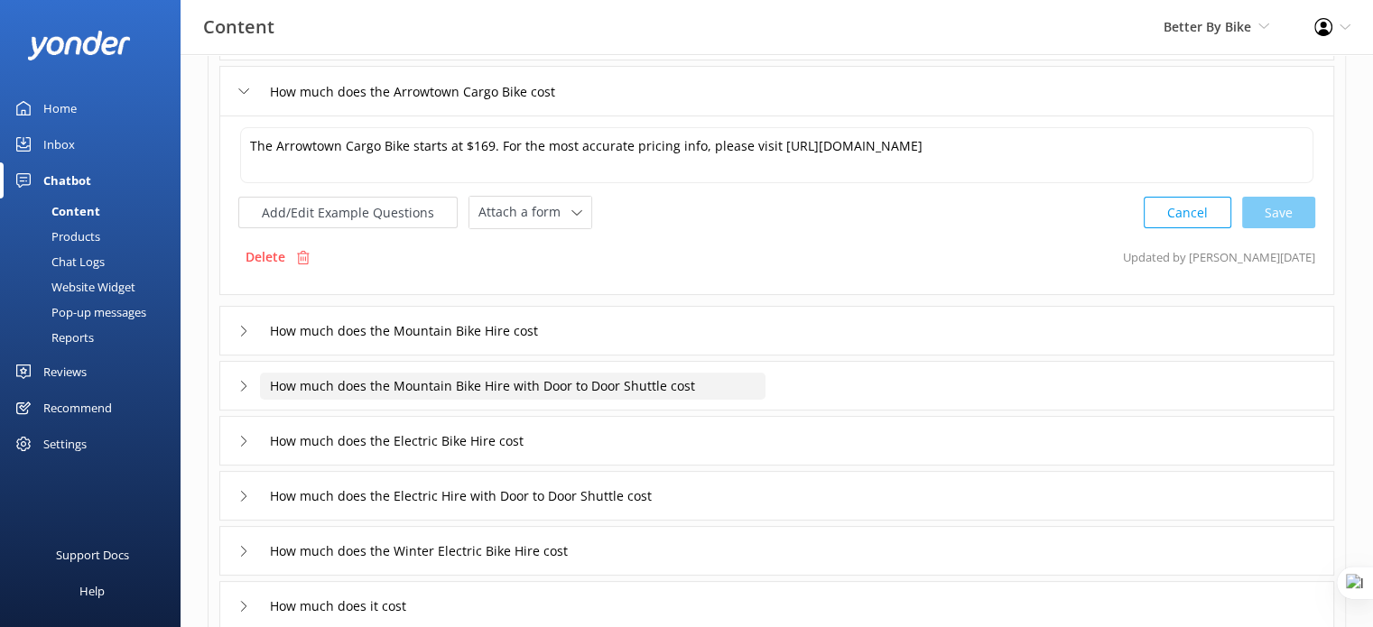
scroll to position [232, 0]
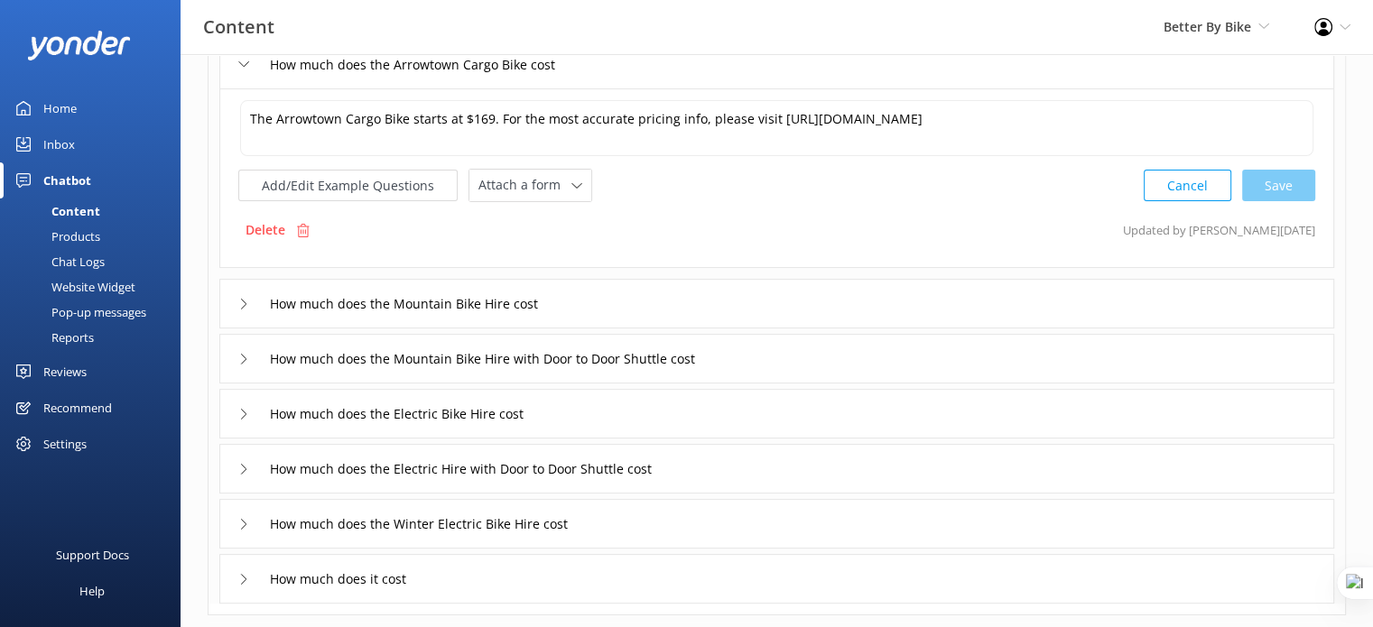
click at [842, 349] on div "How much does the Mountain Bike Hire with Door to Door Shuttle cost" at bounding box center [776, 359] width 1114 height 50
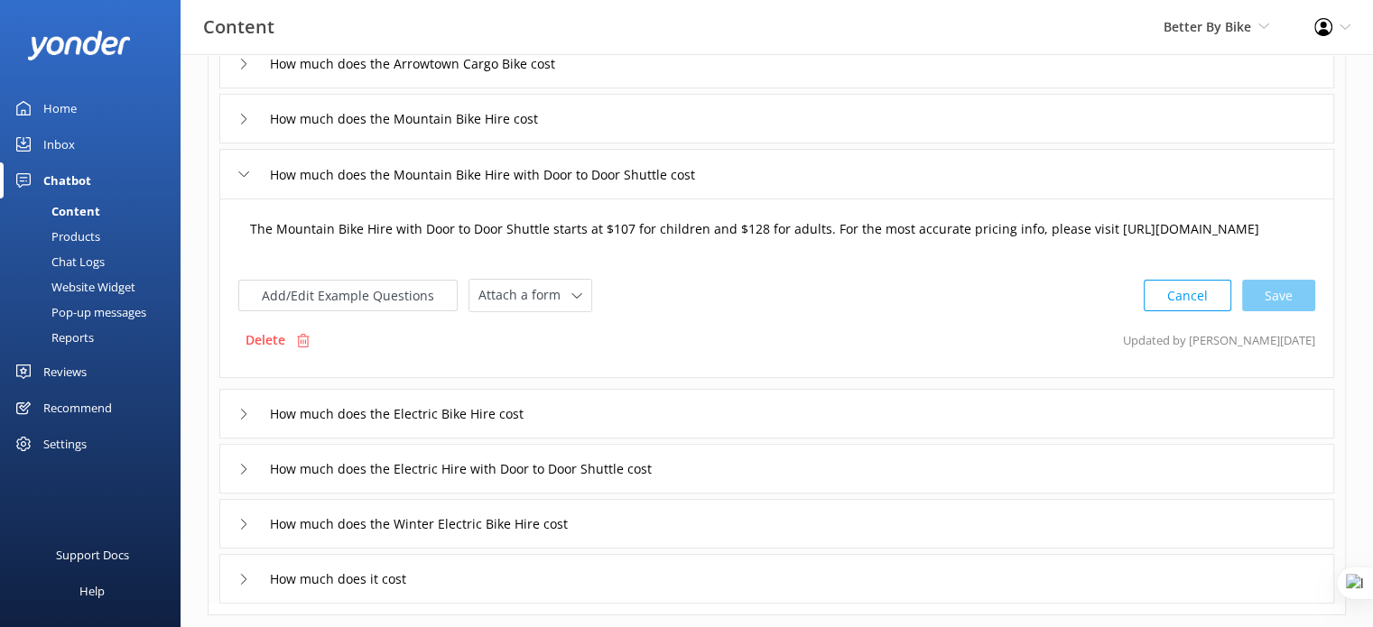
click at [753, 226] on textarea "The Mountain Bike Hire with Door to Door Shuttle starts at $107 for children an…" at bounding box center [776, 238] width 1073 height 56
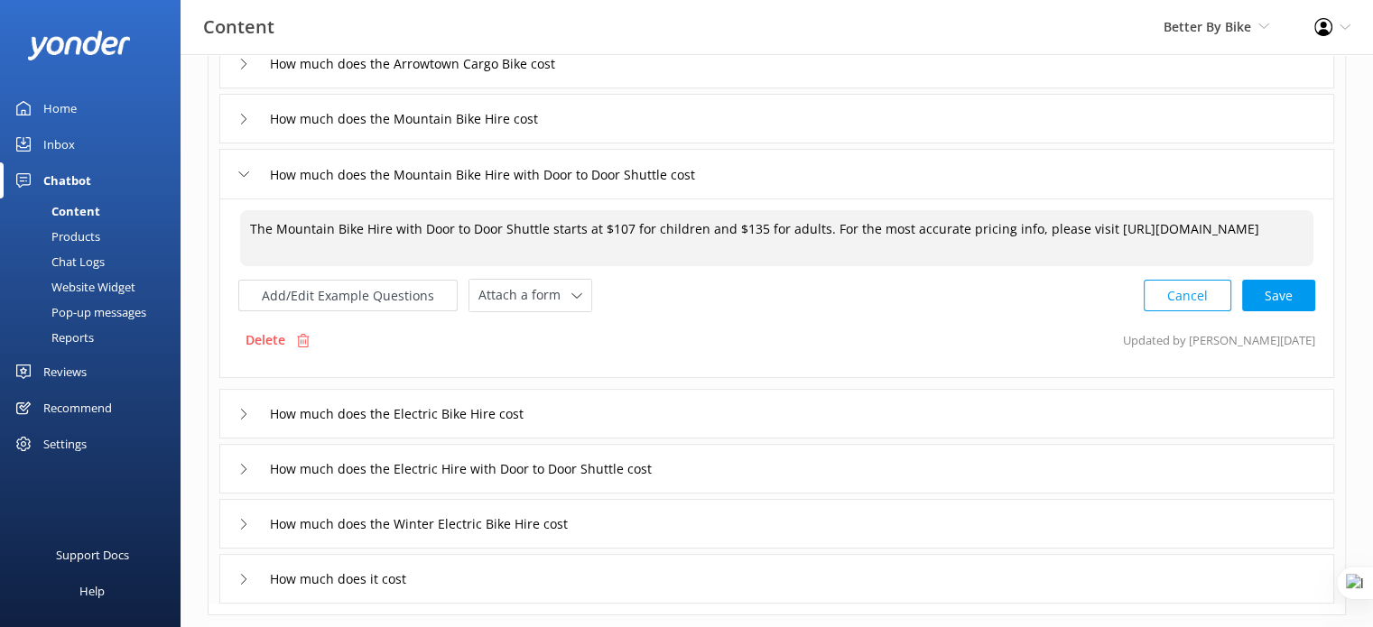
click at [624, 228] on textarea "The Mountain Bike Hire with Door to Door Shuttle starts at $107 for children an…" at bounding box center [776, 238] width 1073 height 56
click at [1303, 295] on div "Cancel Loading.." at bounding box center [1229, 293] width 171 height 33
type textarea "The Mountain Bike Hire with Door to Door Shuttle starts at $115 for children an…"
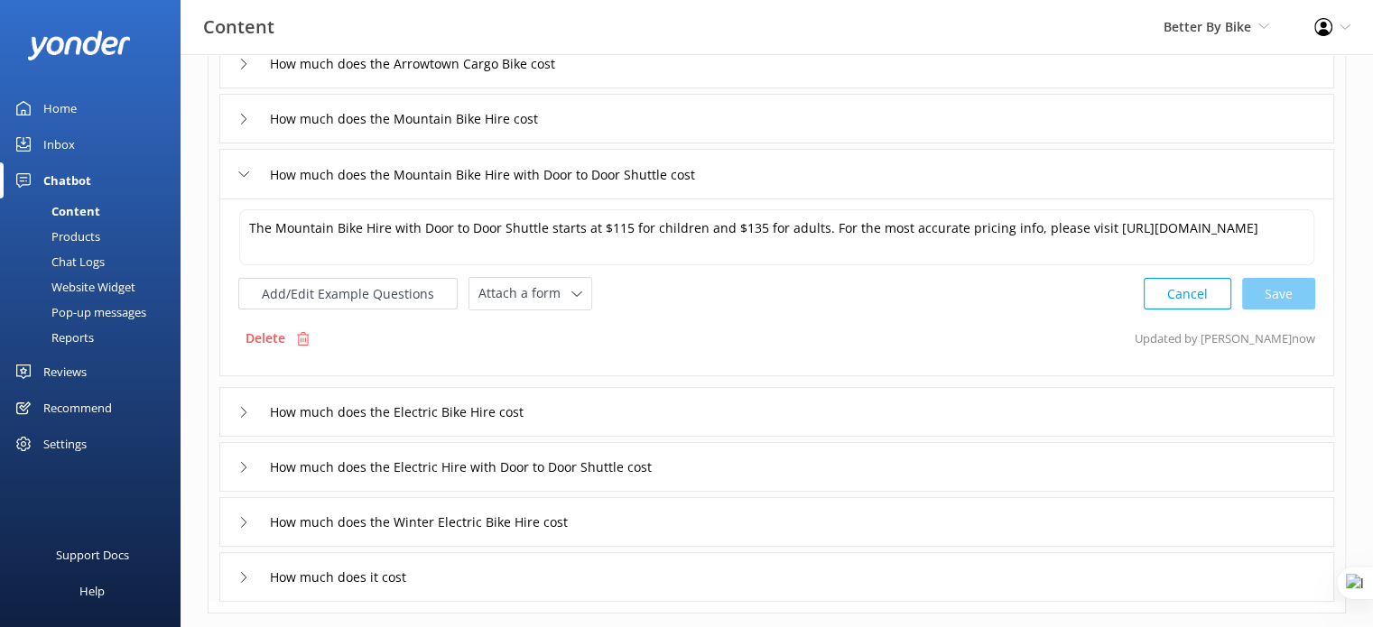
click at [661, 423] on div "How much does the Electric Bike Hire cost" at bounding box center [776, 412] width 1114 height 50
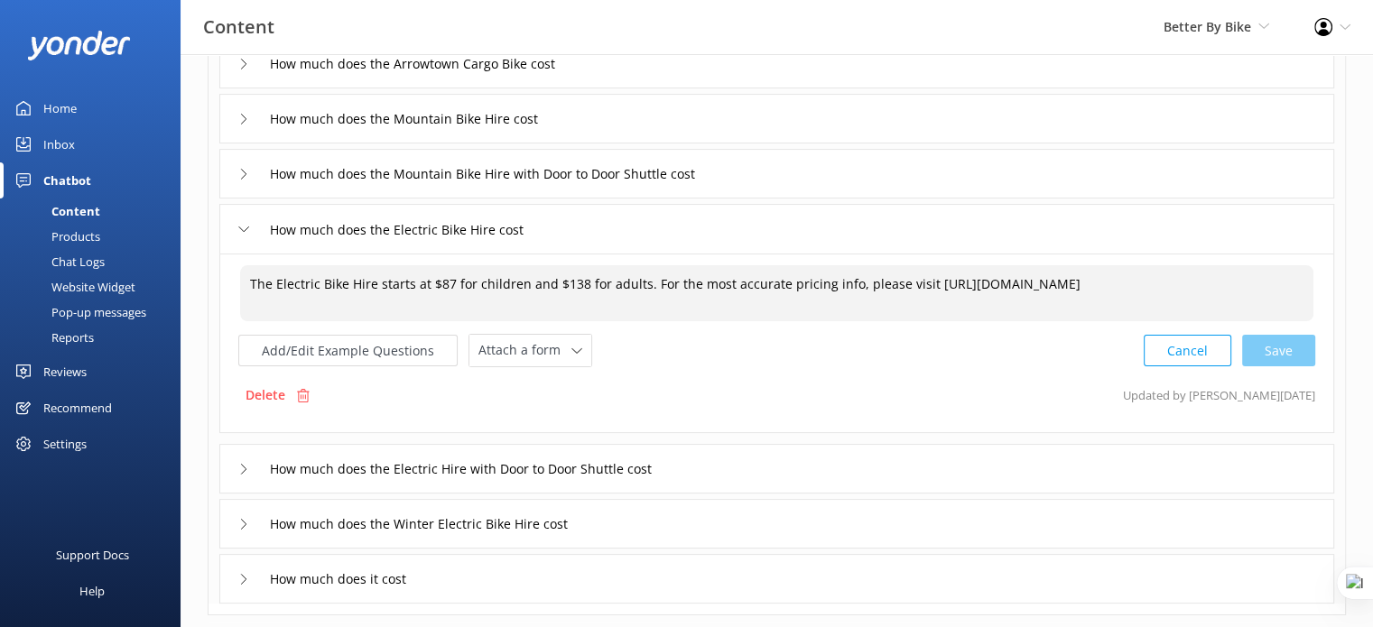
click at [447, 282] on textarea "The Electric Bike Hire starts at $87 for children and $138 for adults. For the …" at bounding box center [776, 293] width 1073 height 56
click at [576, 277] on textarea "The Electric Bike Hire starts at $95 for children and $138 for adults. For the …" at bounding box center [776, 293] width 1073 height 56
click at [1263, 353] on div "Cancel Save" at bounding box center [1228, 350] width 171 height 33
type textarea "The Electric Bike Hire starts at $95 for children and $135 for adults. For the …"
click at [833, 472] on div "How much does the Electric Hire with Door to Door Shuttle cost" at bounding box center [776, 467] width 1114 height 50
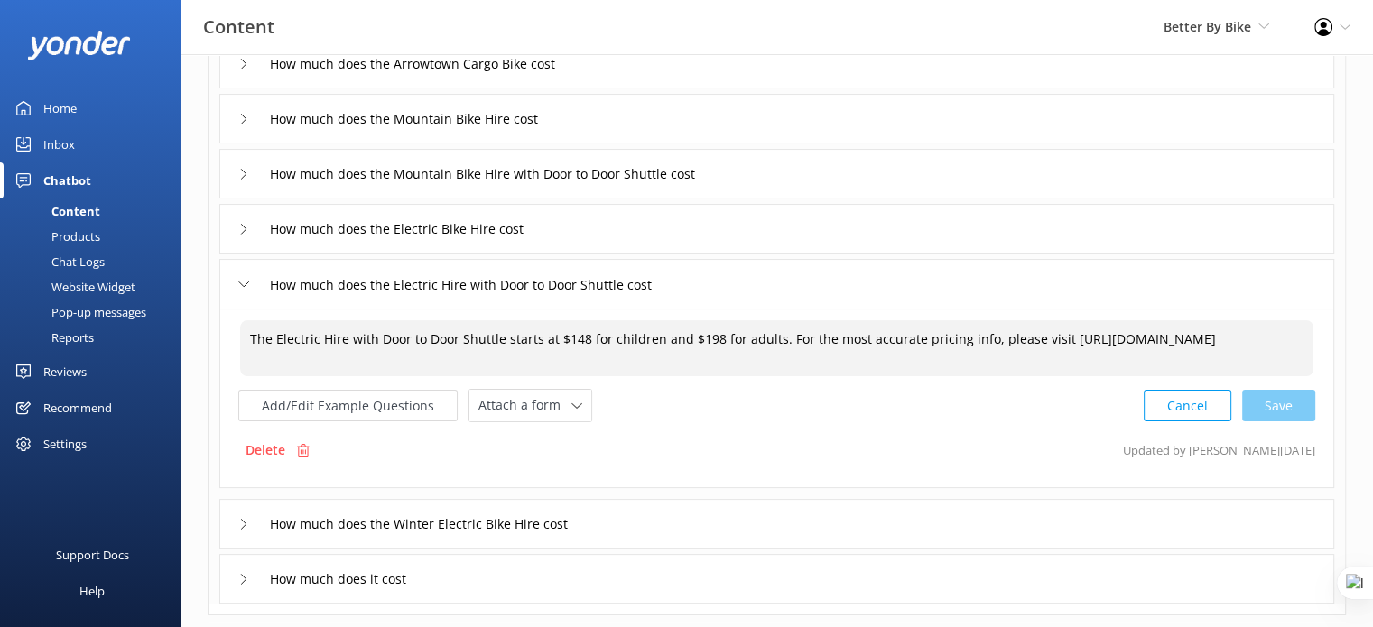
click at [579, 335] on textarea "The Electric Hire with Door to Door Shuttle starts at $148 for children and $19…" at bounding box center [776, 348] width 1073 height 56
click at [711, 336] on textarea "The Electric Hire with Door to Door Shuttle starts at $145 for children and $19…" at bounding box center [776, 348] width 1073 height 56
click at [1306, 409] on div "Cancel Save" at bounding box center [1228, 405] width 171 height 33
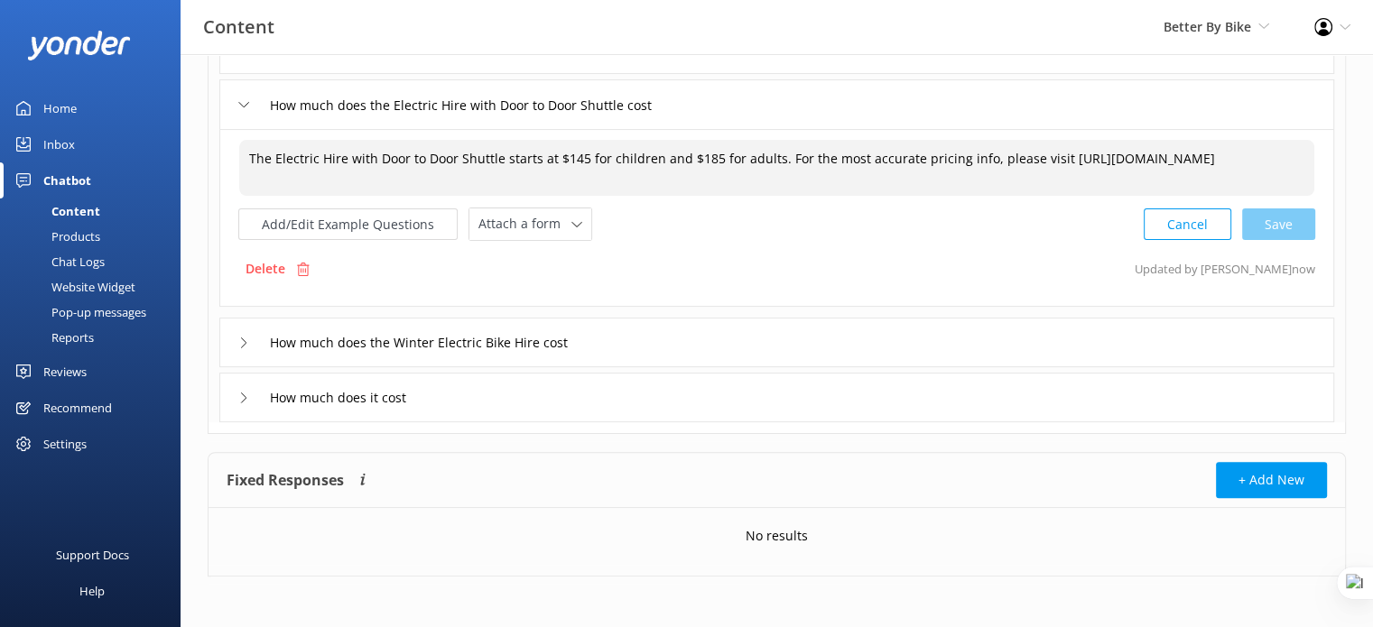
scroll to position [412, 0]
type textarea "The Electric Hire with Door to Door Shuttle starts at $145 for children and $18…"
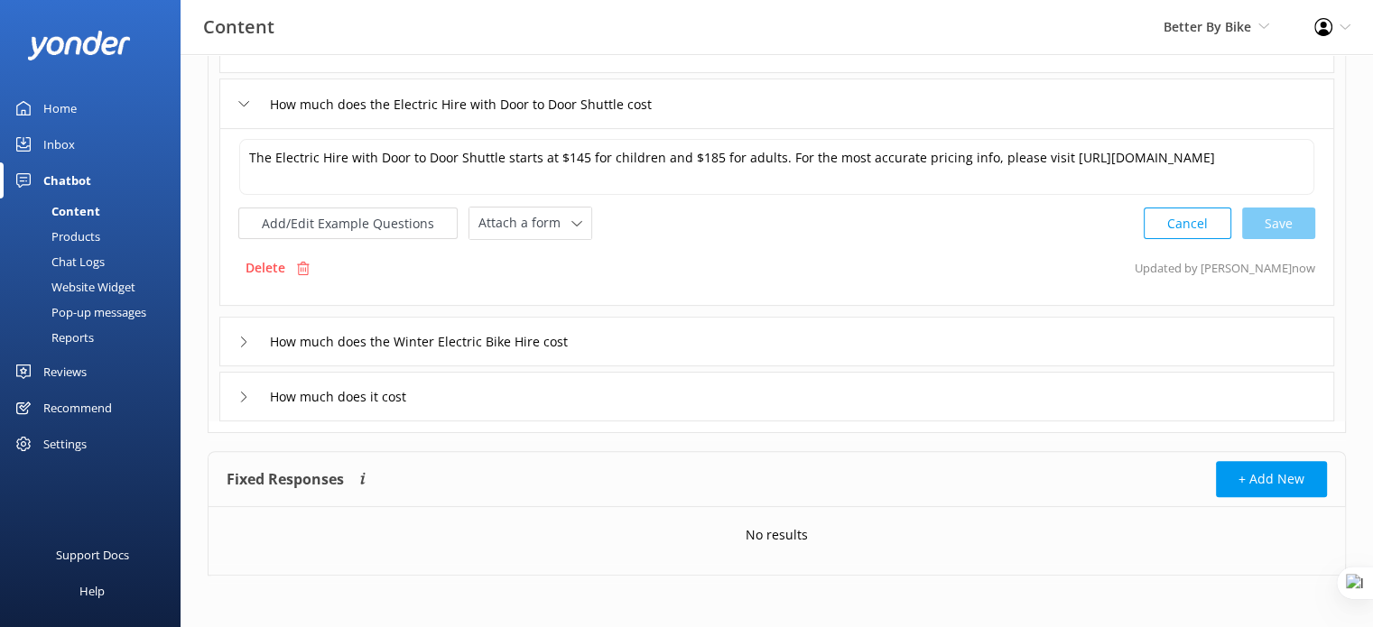
click at [667, 339] on div "How much does the Winter Electric Bike Hire cost" at bounding box center [776, 342] width 1114 height 50
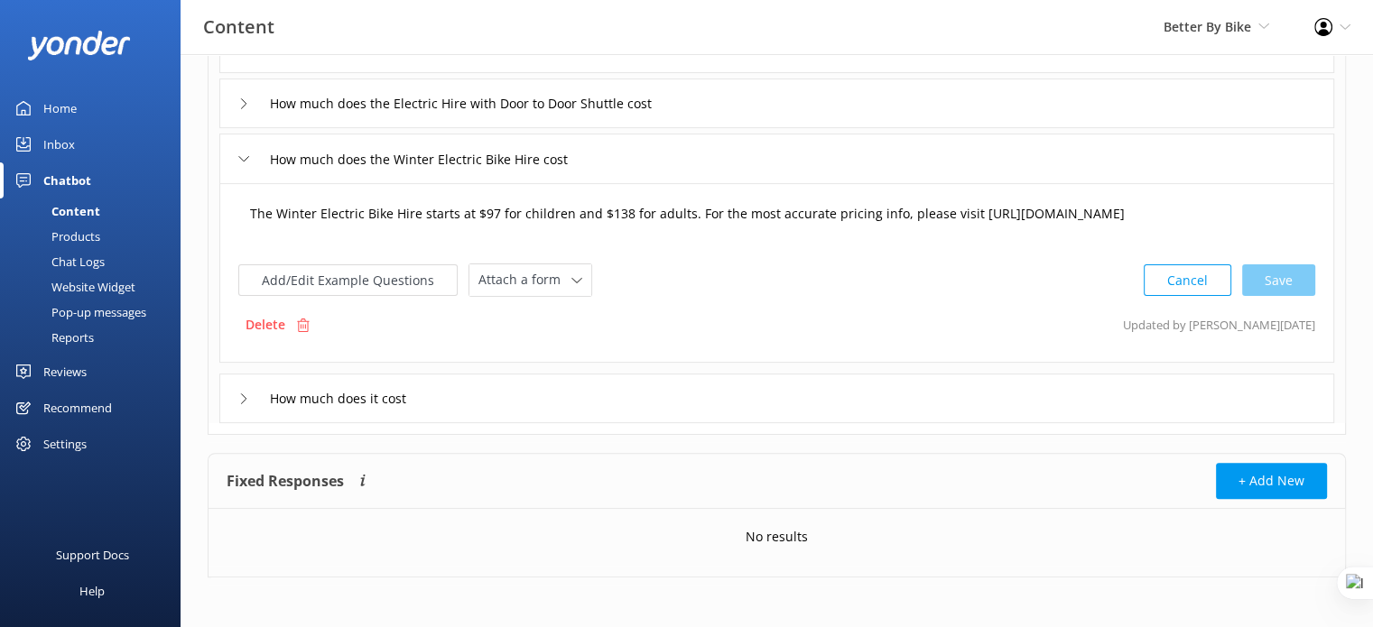
click at [493, 209] on textarea "The Winter Electric Bike Hire starts at $97 for children and $138 for adults. F…" at bounding box center [776, 223] width 1073 height 56
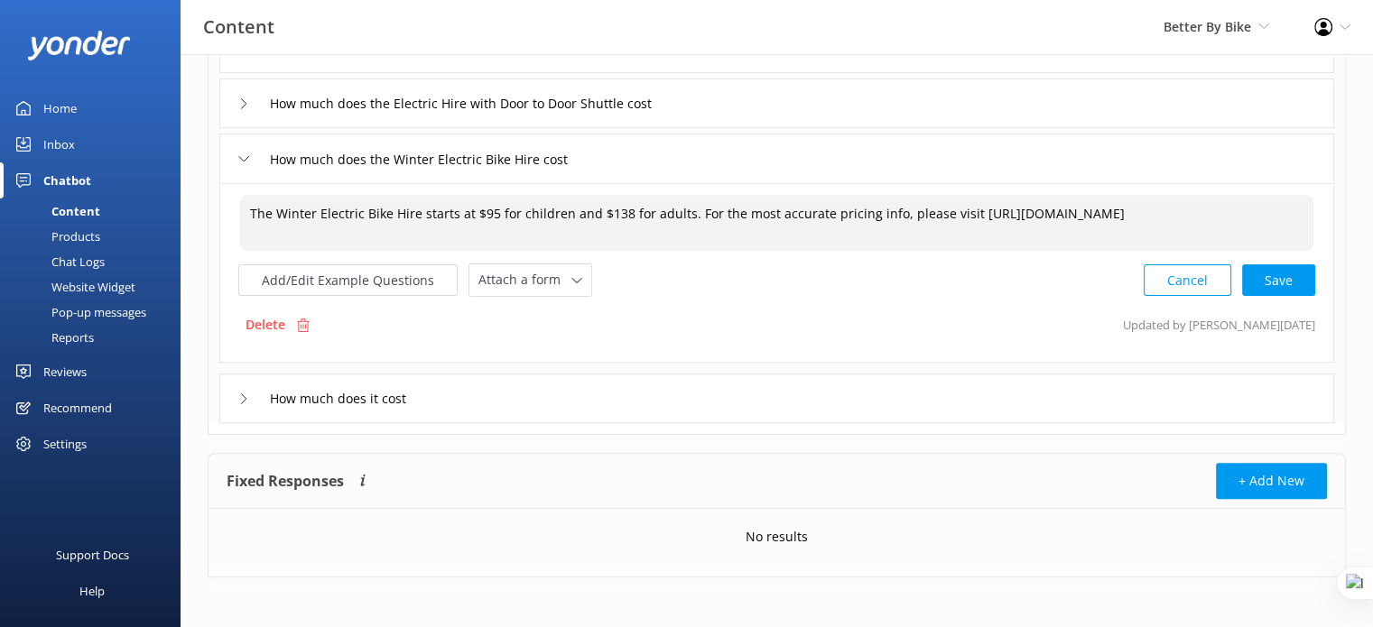
click at [619, 208] on textarea "The Winter Electric Bike Hire starts at $95 for children and $138 for adults. F…" at bounding box center [776, 223] width 1073 height 56
click at [1299, 277] on div "Cancel Loading.." at bounding box center [1229, 278] width 171 height 33
type textarea "The Winter Electric Bike Hire starts at $95 for children and $135 for adults. F…"
click at [527, 404] on div "How much does it cost" at bounding box center [776, 397] width 1114 height 50
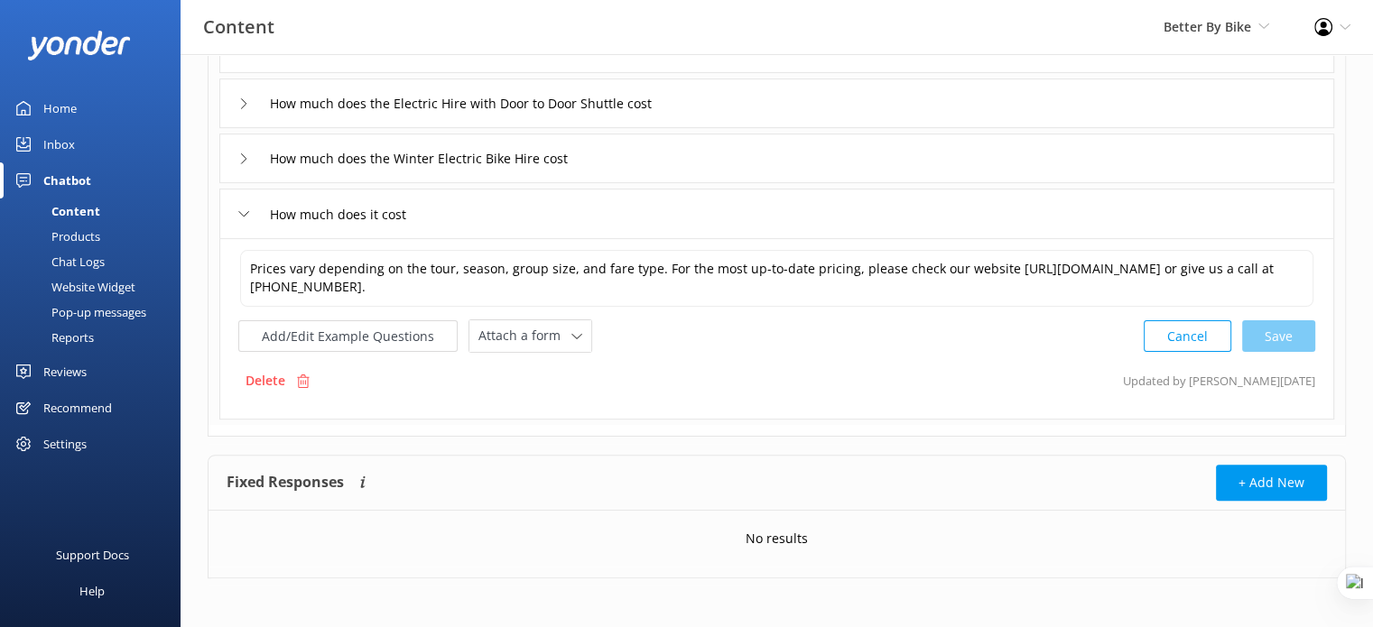
click at [643, 208] on div "How much does it cost" at bounding box center [776, 214] width 1114 height 50
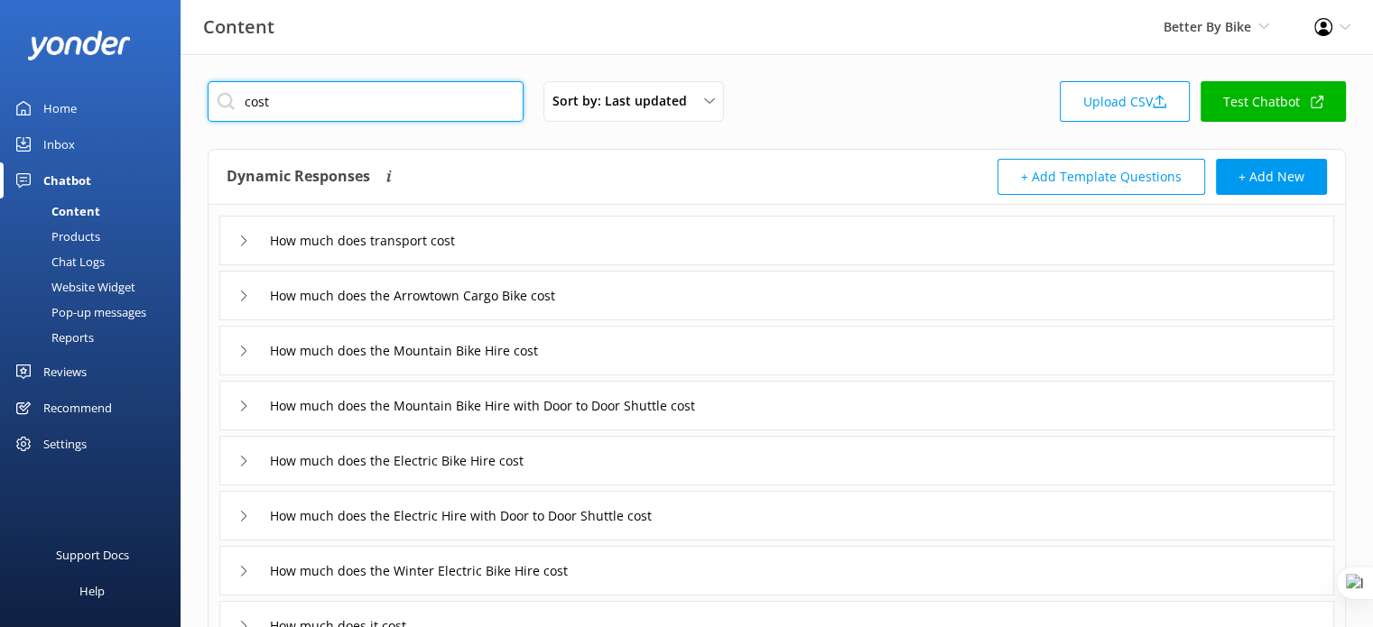
drag, startPoint x: 318, startPoint y: 95, endPoint x: 233, endPoint y: 87, distance: 85.2
click at [233, 87] on input "cost" at bounding box center [366, 101] width 316 height 41
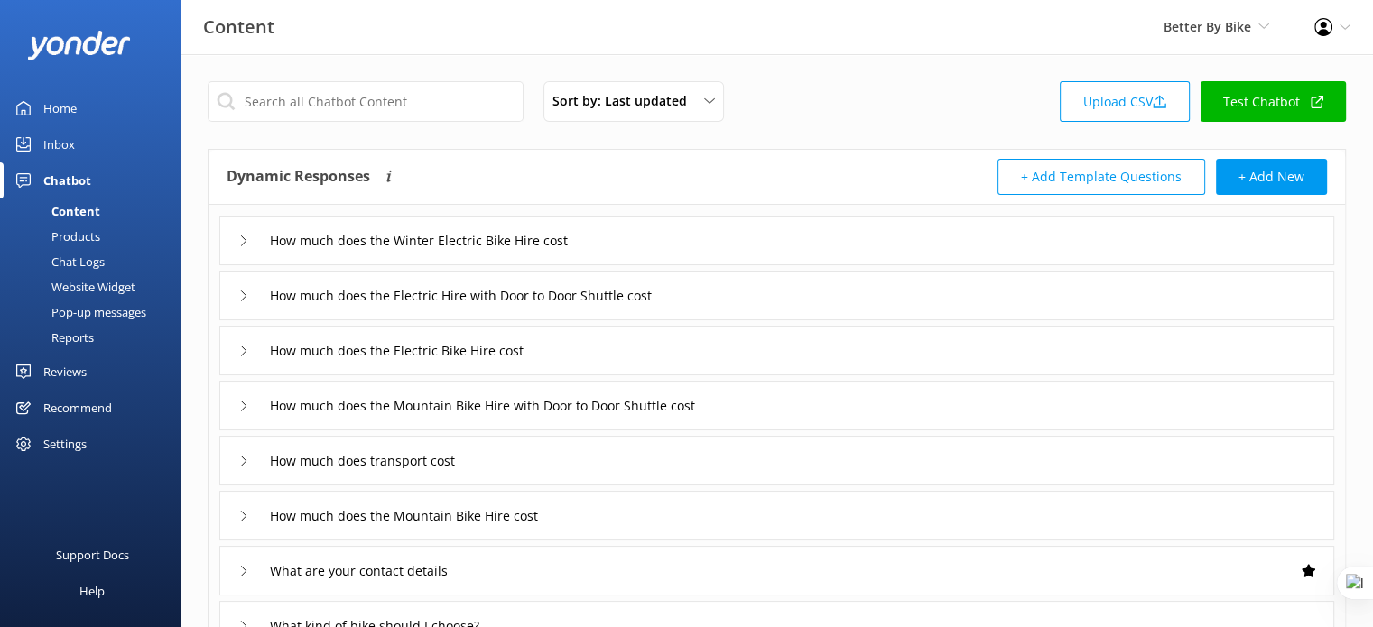
click at [66, 230] on div "Products" at bounding box center [55, 236] width 89 height 25
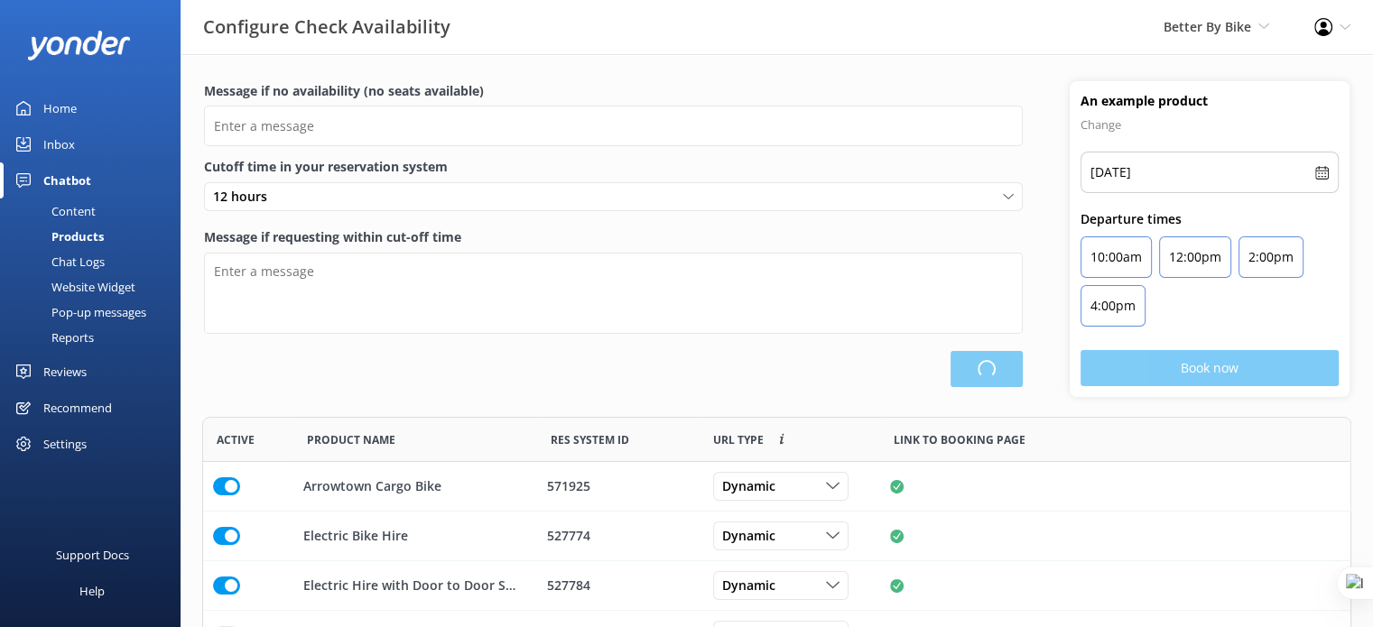
scroll to position [429, 1134]
type input "There are no seats available, please check an alternative day"
type textarea "Our online booking system closes {hours} prior to departure. Please contact us …"
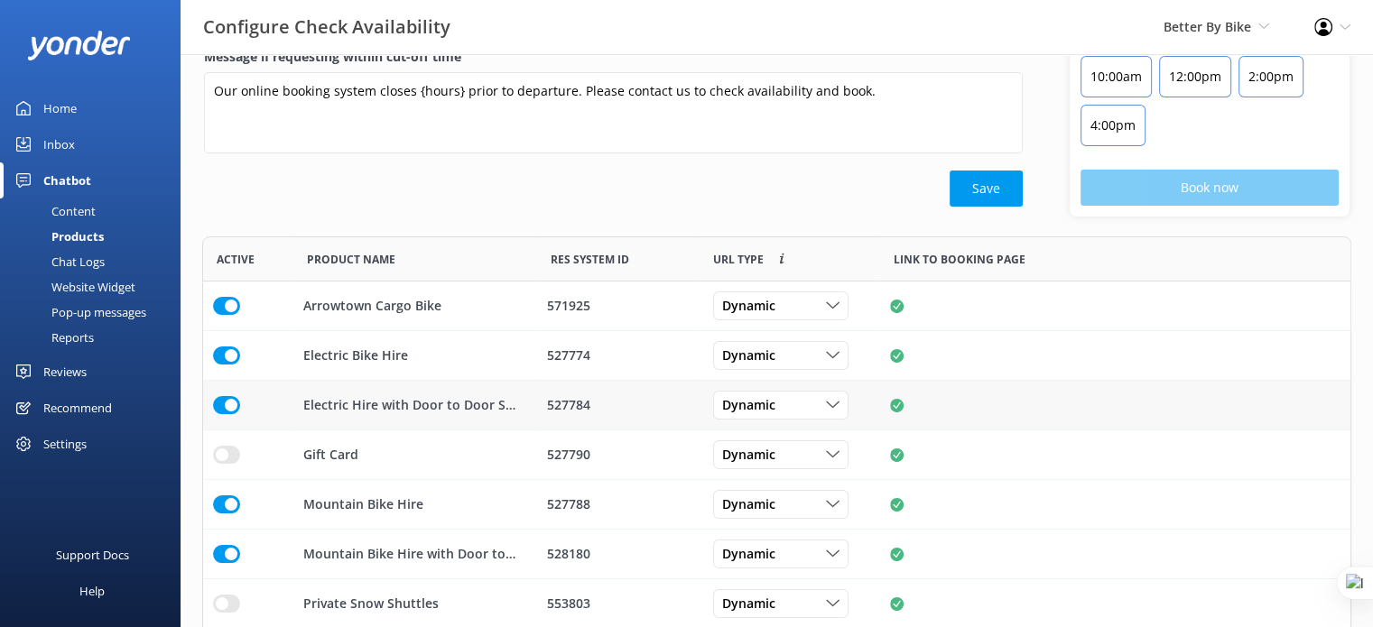
scroll to position [231, 0]
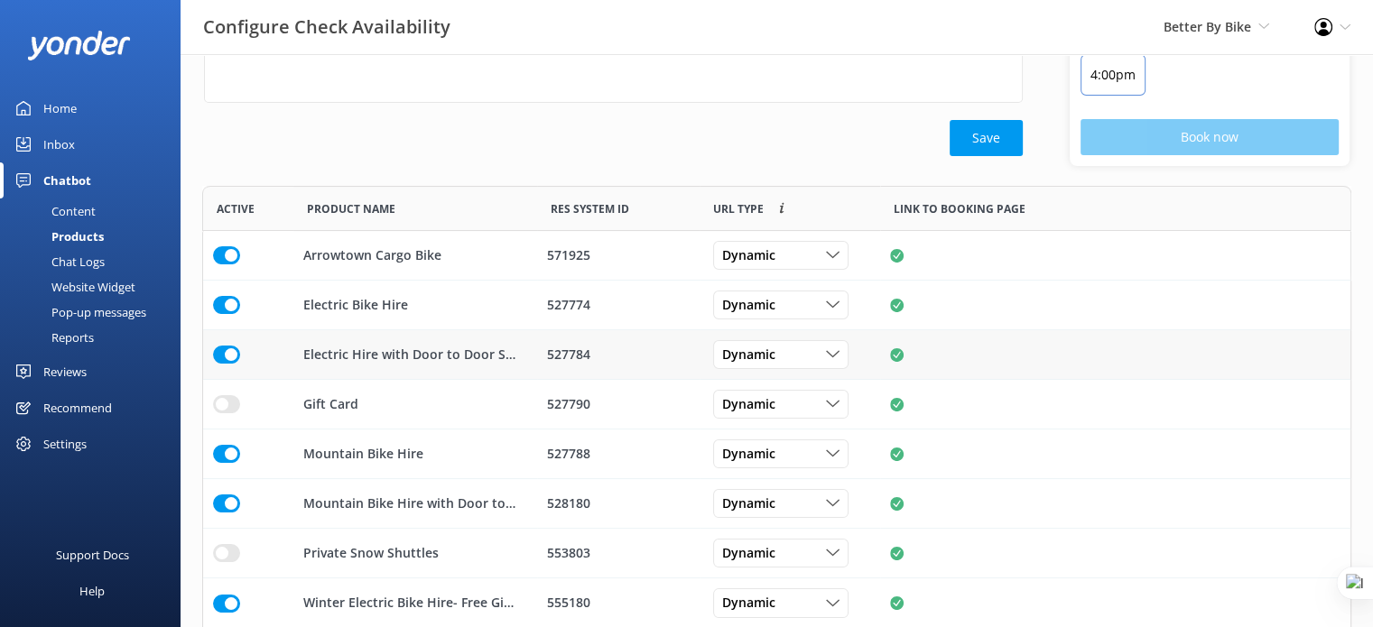
click at [223, 360] on input "row" at bounding box center [226, 355] width 27 height 18
click at [226, 251] on input "row" at bounding box center [226, 255] width 27 height 18
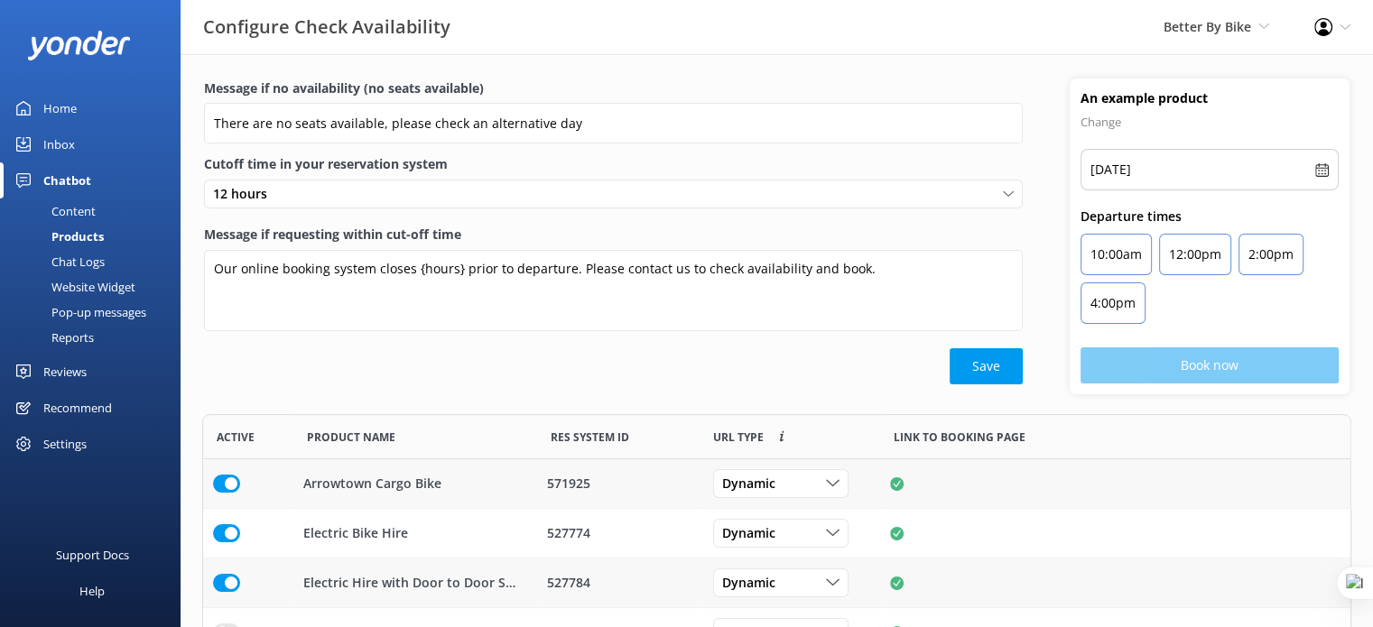
scroll to position [0, 0]
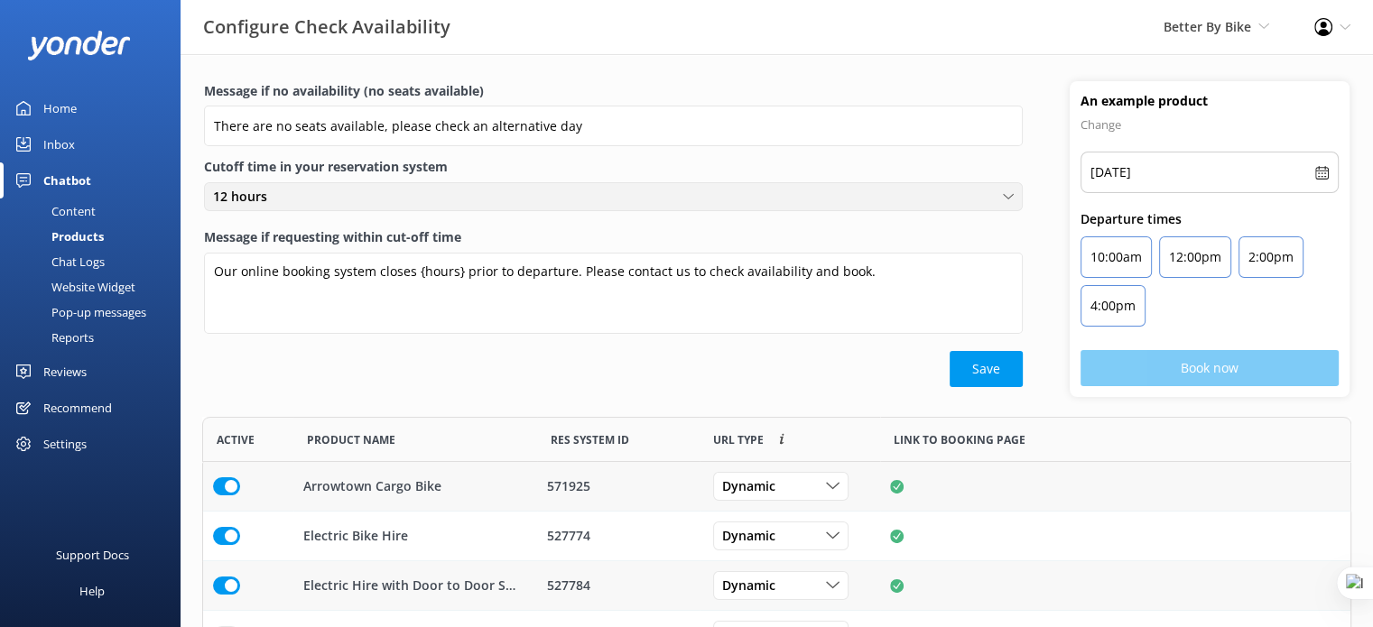
click at [484, 202] on div "12 hours" at bounding box center [612, 197] width 809 height 20
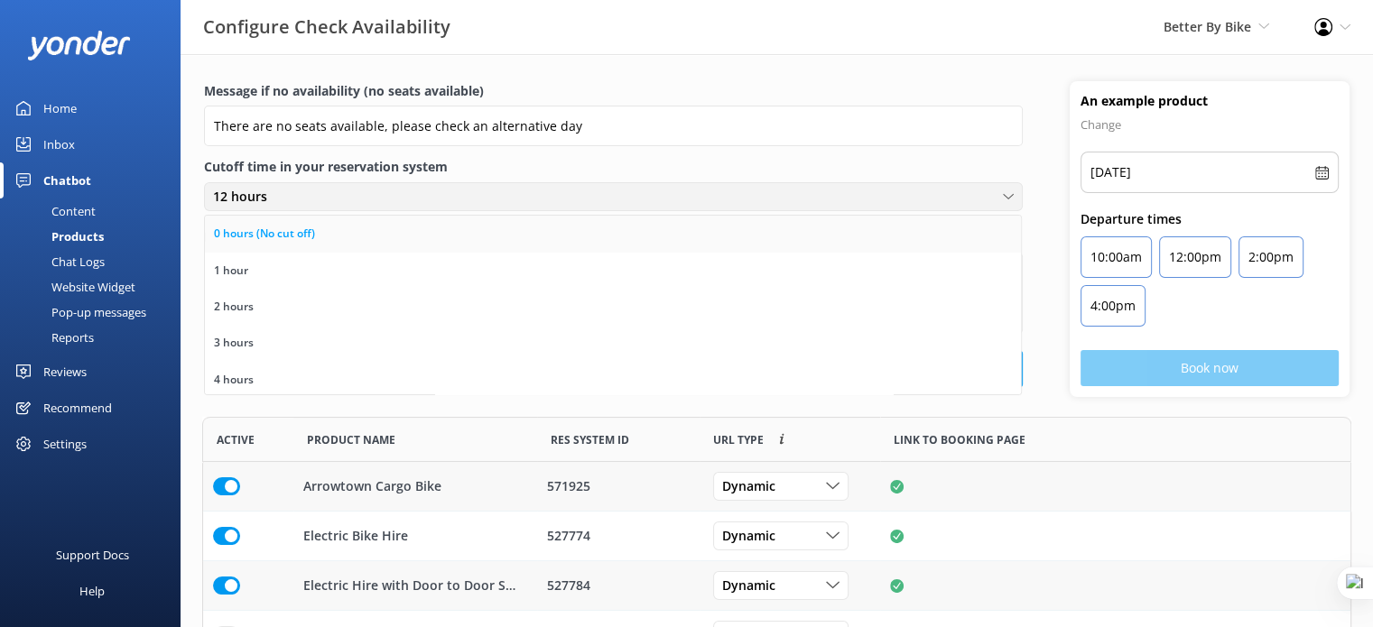
click at [482, 226] on link "0 hours (No cut off)" at bounding box center [613, 234] width 816 height 36
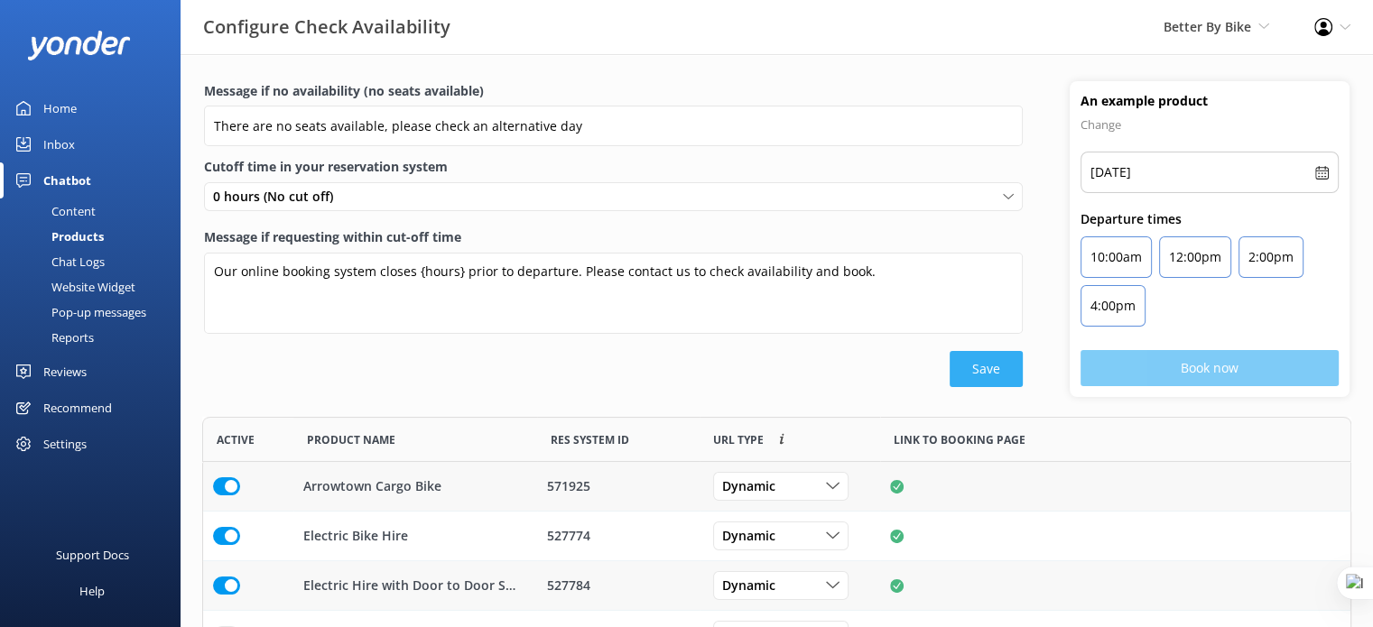
click at [991, 368] on button "Save" at bounding box center [985, 369] width 73 height 36
click at [427, 180] on div "Message if no availability (no seats available) There are no seats available, p…" at bounding box center [613, 234] width 818 height 306
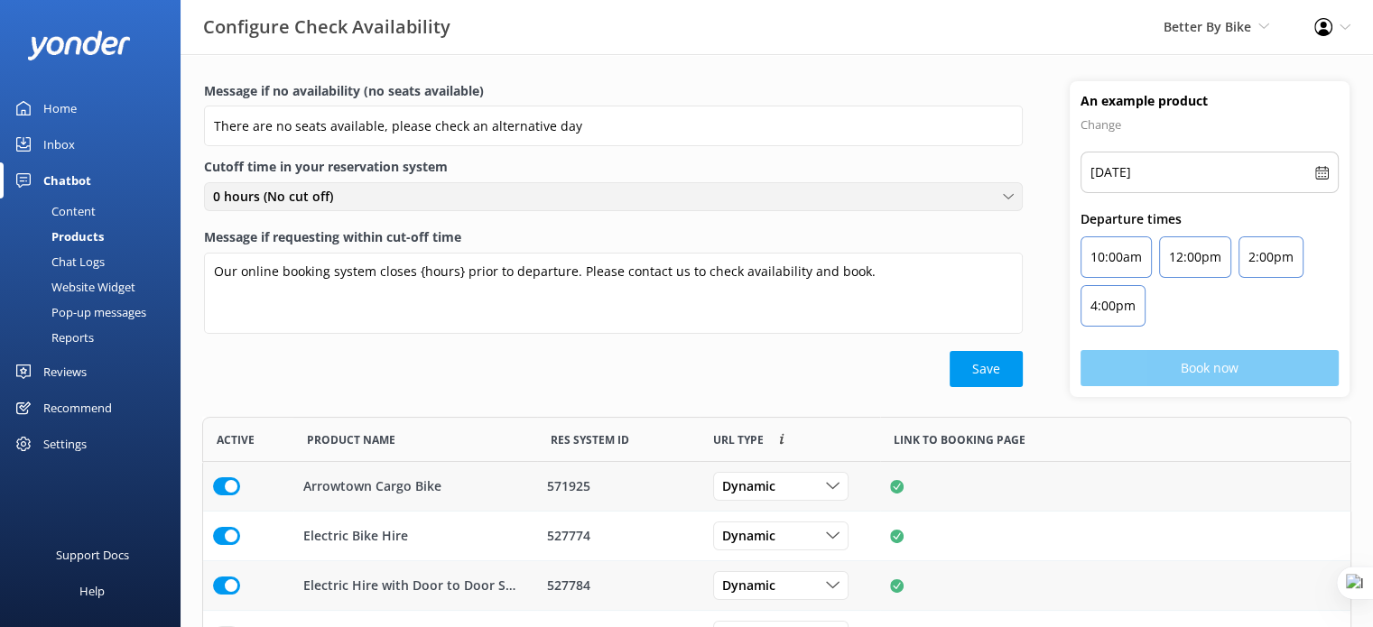
click at [433, 192] on div "0 hours (No cut off)" at bounding box center [612, 197] width 809 height 20
click at [578, 168] on label "Cutoff time in your reservation system" at bounding box center [613, 167] width 818 height 20
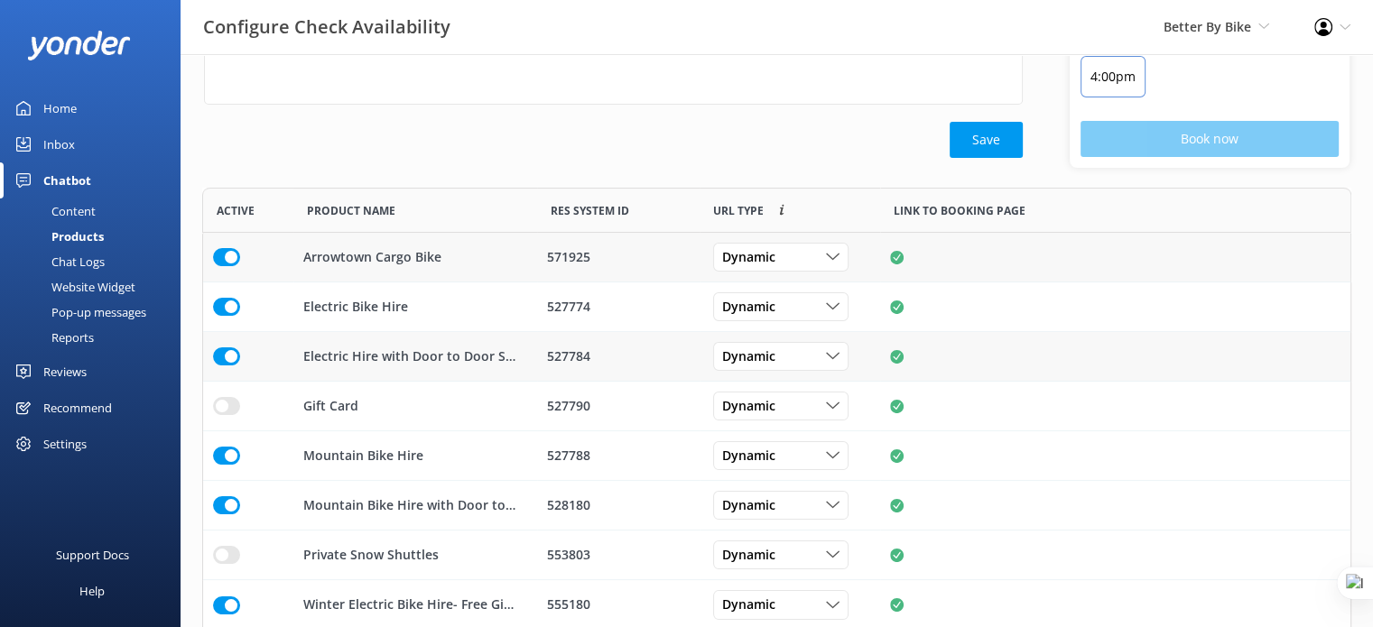
scroll to position [231, 0]
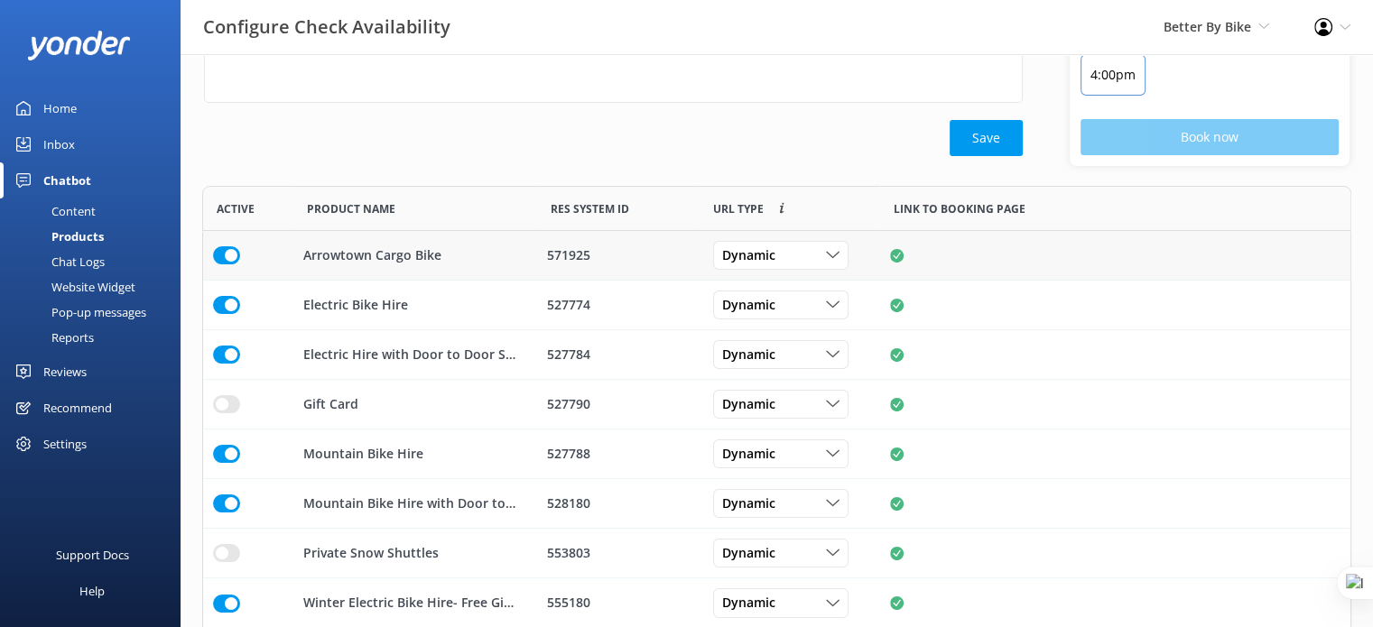
click at [75, 440] on div "Settings" at bounding box center [64, 444] width 43 height 36
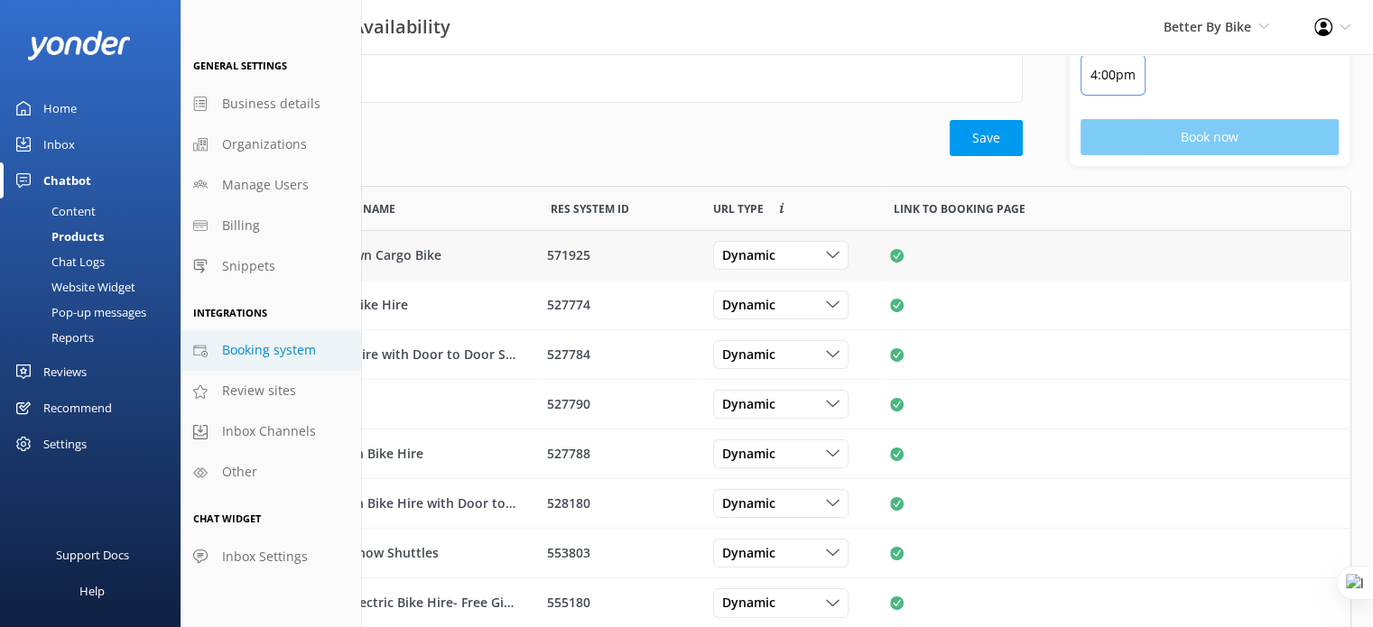
click at [273, 348] on span "Booking system" at bounding box center [269, 350] width 94 height 20
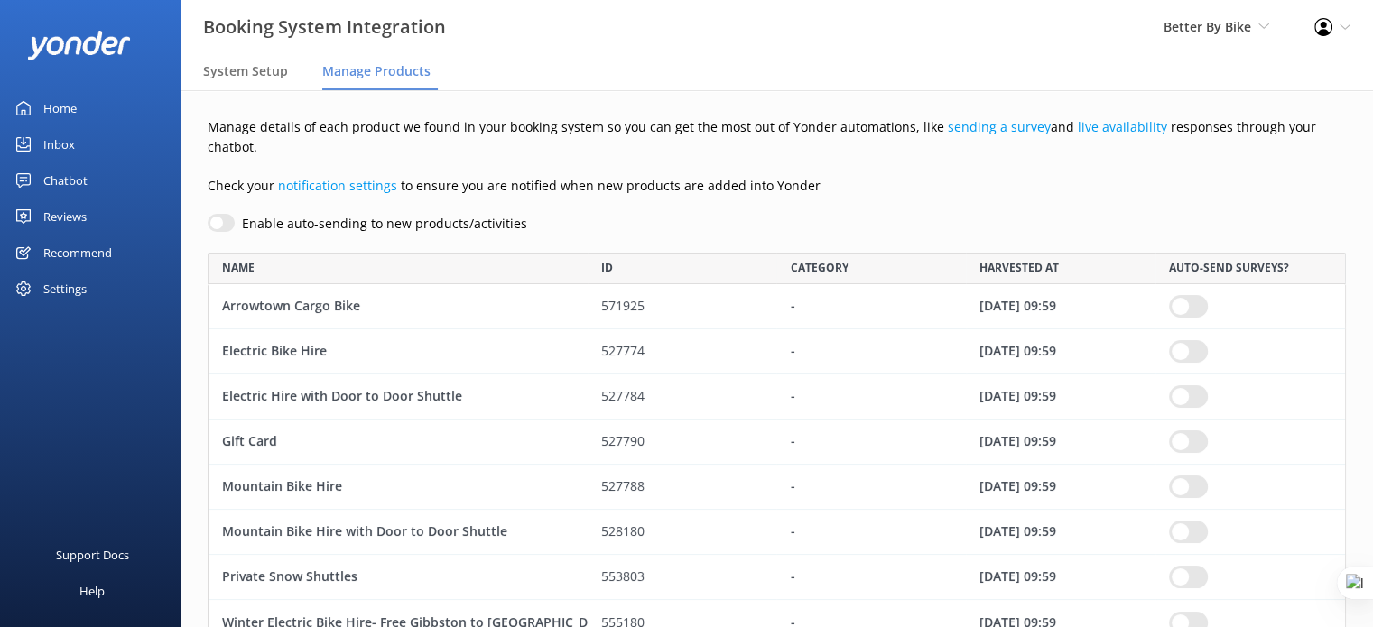
scroll to position [54, 0]
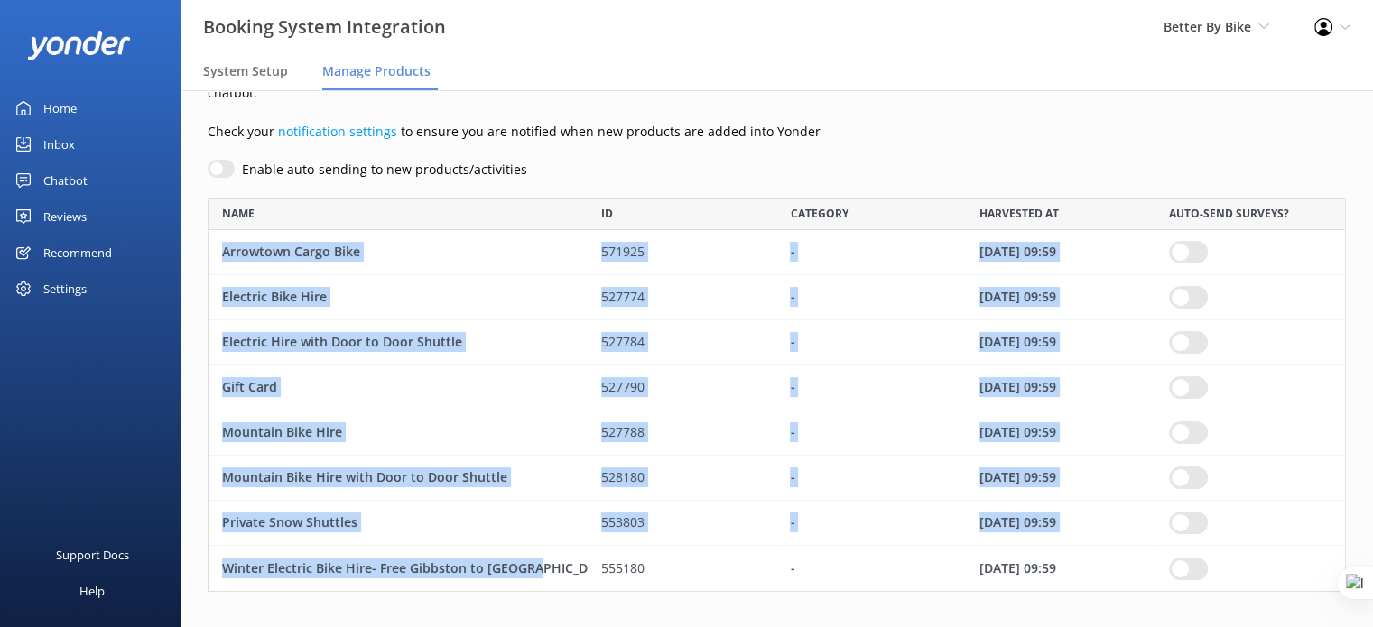
drag, startPoint x: 214, startPoint y: 233, endPoint x: 494, endPoint y: 510, distance: 393.7
click at [532, 538] on div "Arrowtown Cargo Bike 571925 - 17 Sep 25 09:59 Electric Bike Hire 527774 - 17 Se…" at bounding box center [777, 410] width 1138 height 361
click at [426, 456] on div "Mountain Bike Hire with Door to Door Shuttle" at bounding box center [397, 478] width 379 height 45
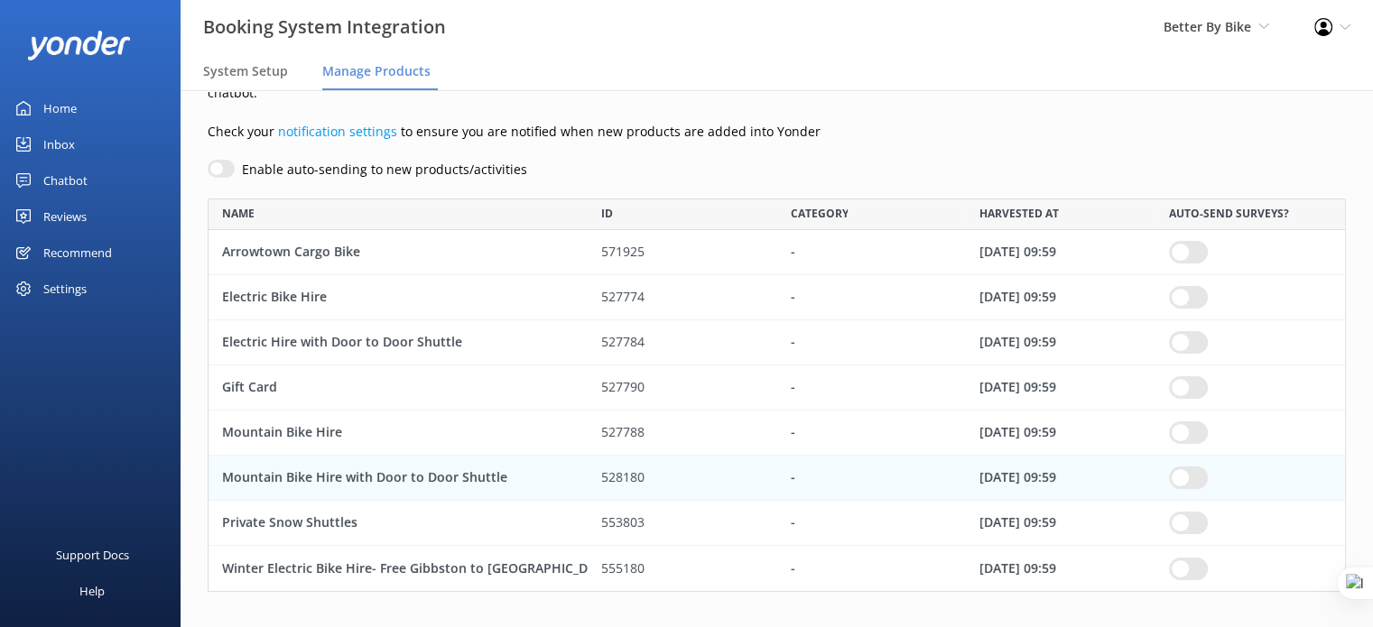
click at [32, 300] on div "Settings" at bounding box center [90, 289] width 180 height 36
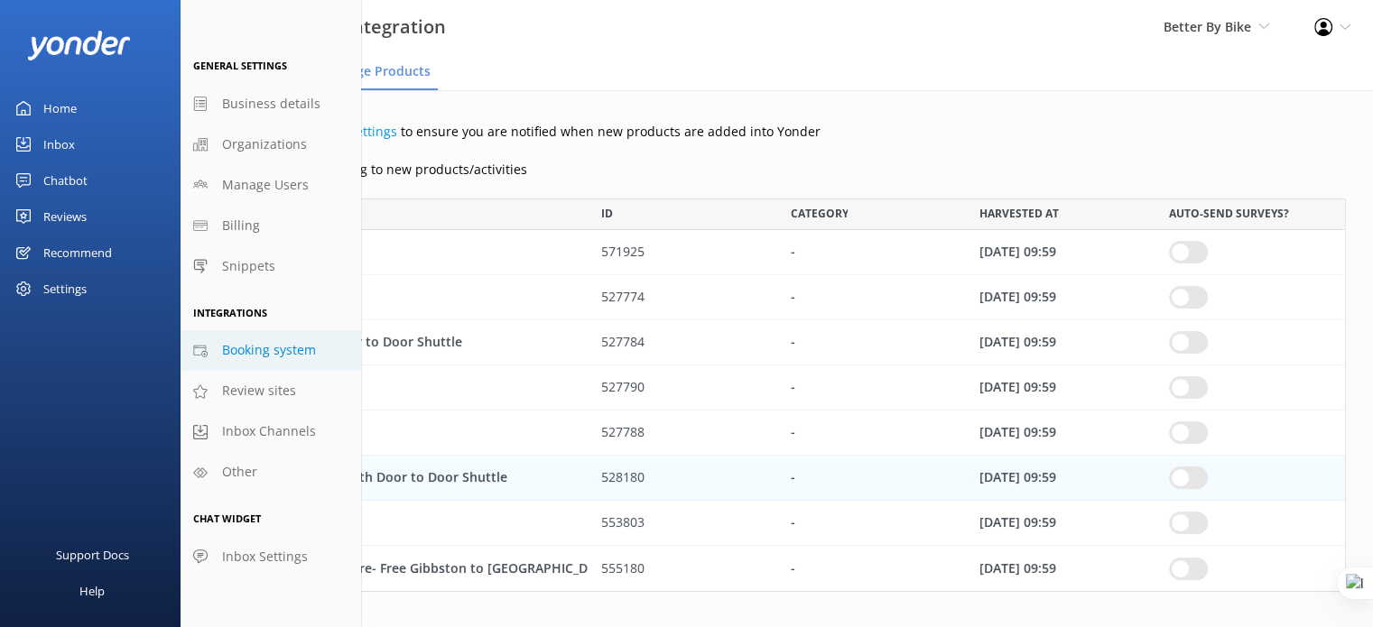
click at [596, 122] on p "Check your notification settings to ensure you are notified when new products a…" at bounding box center [777, 132] width 1138 height 20
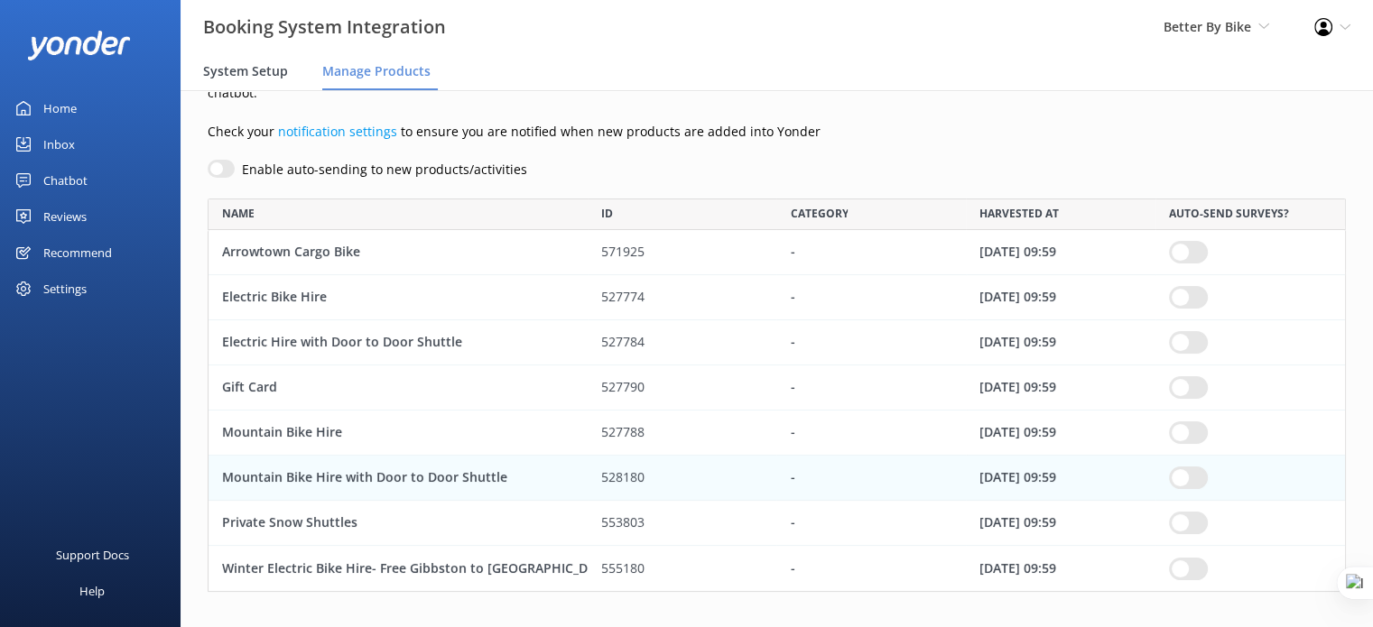
click at [217, 65] on span "System Setup" at bounding box center [245, 71] width 85 height 18
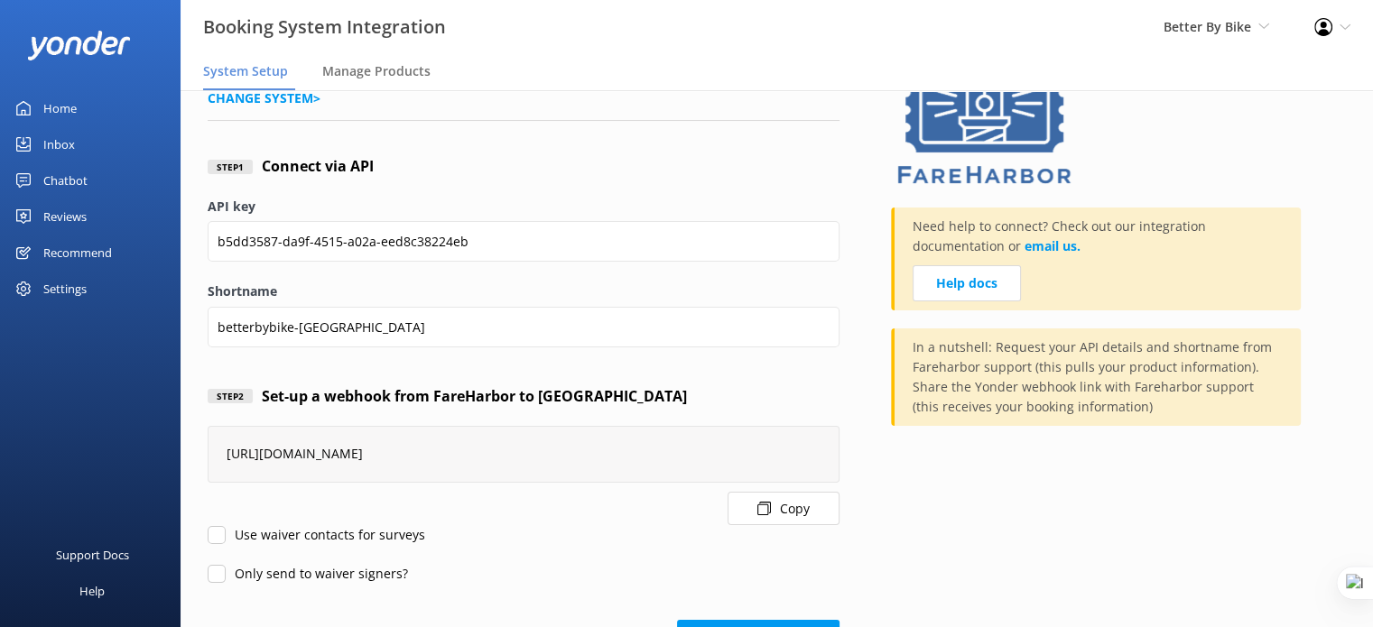
scroll to position [127, 0]
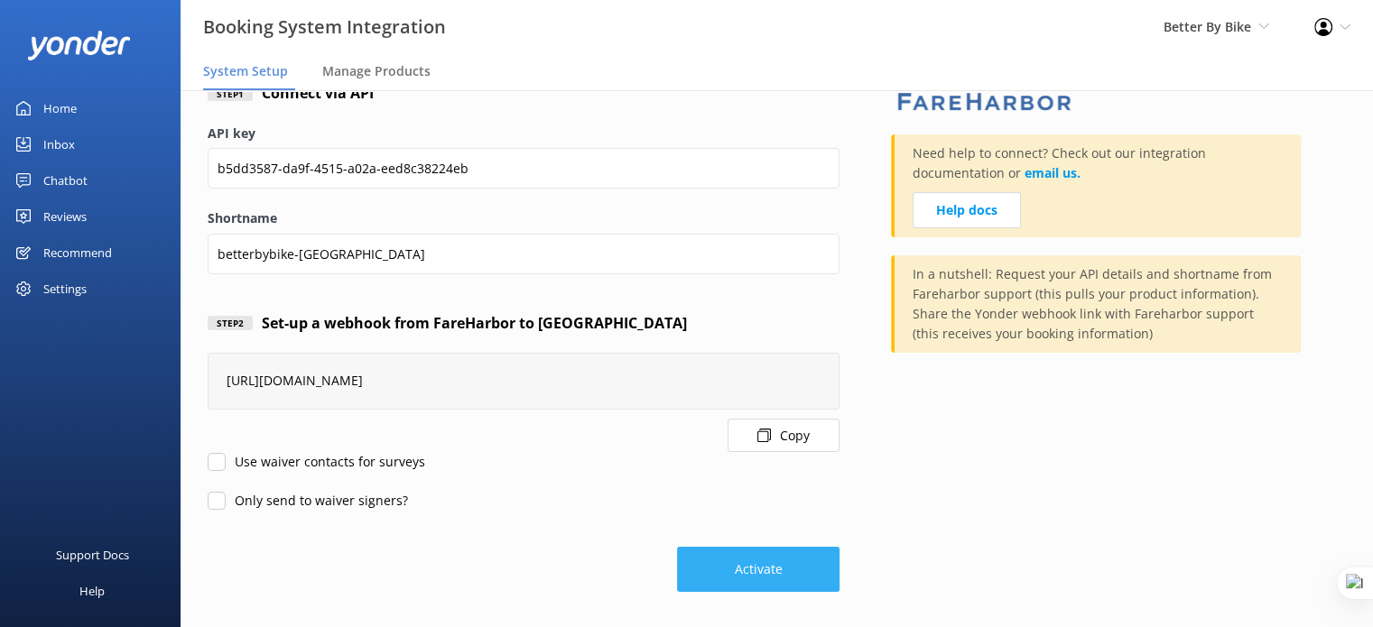
click at [757, 581] on button "Activate" at bounding box center [758, 569] width 162 height 45
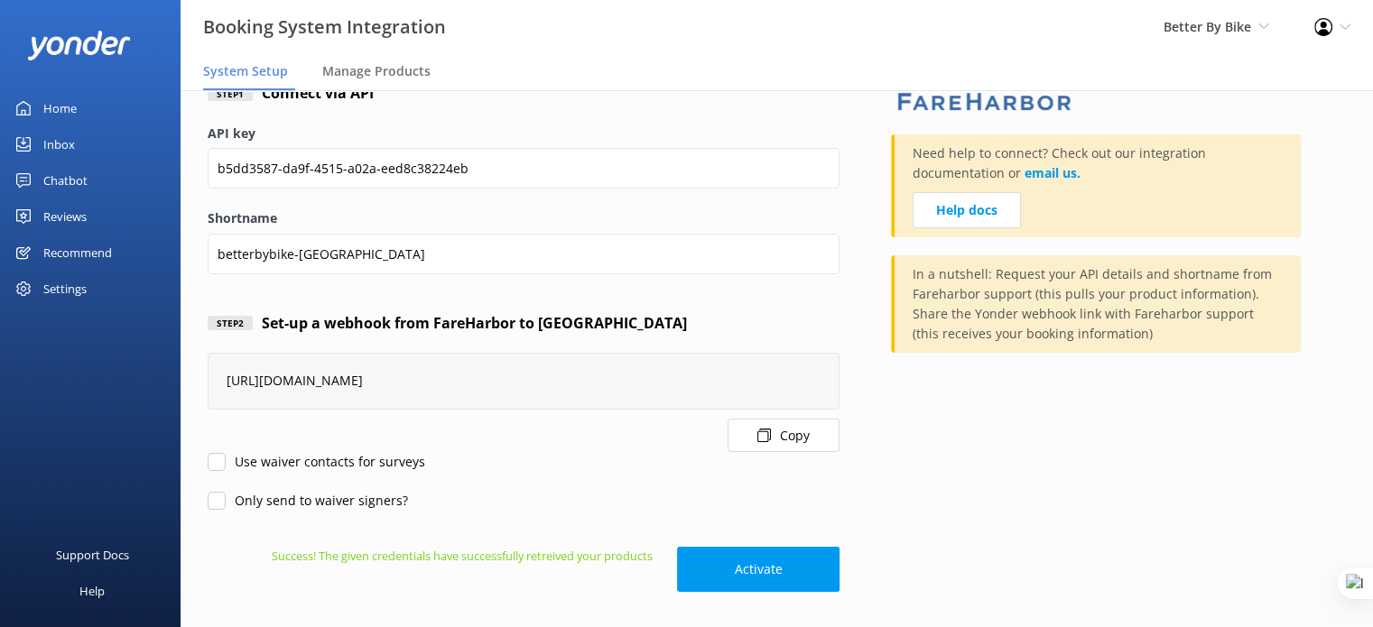
click at [61, 284] on div "Settings" at bounding box center [64, 289] width 43 height 36
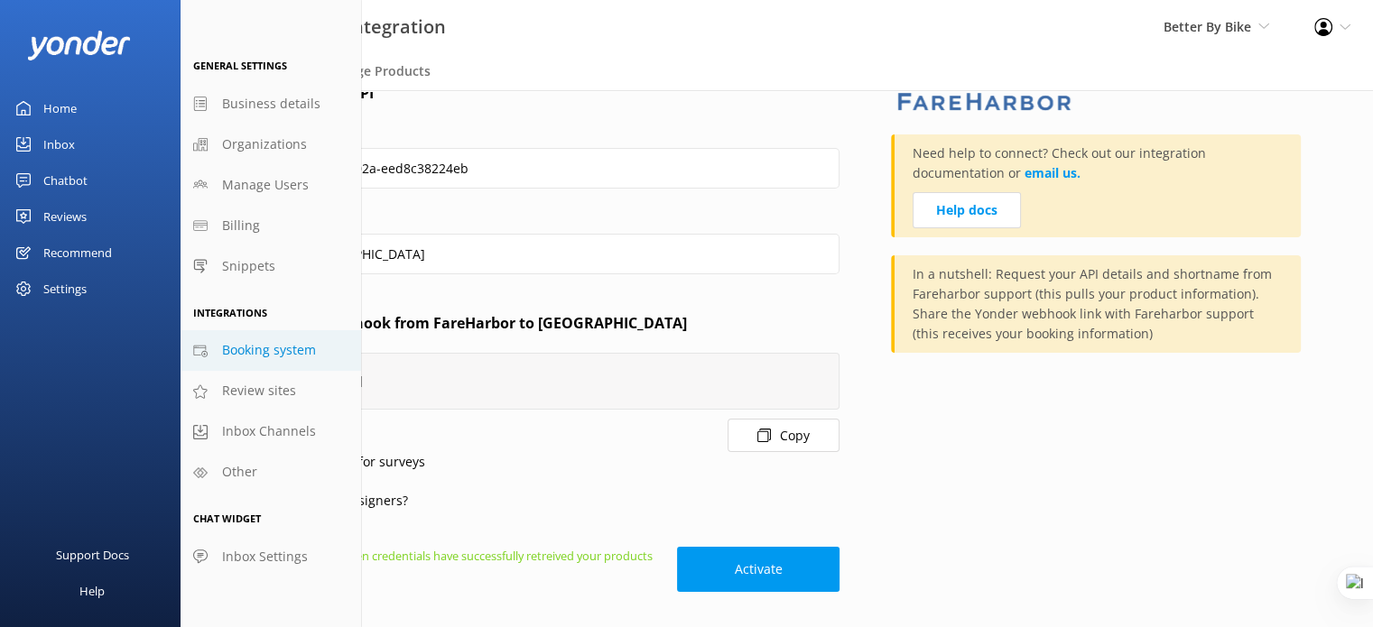
click at [561, 129] on label "API key" at bounding box center [524, 134] width 632 height 20
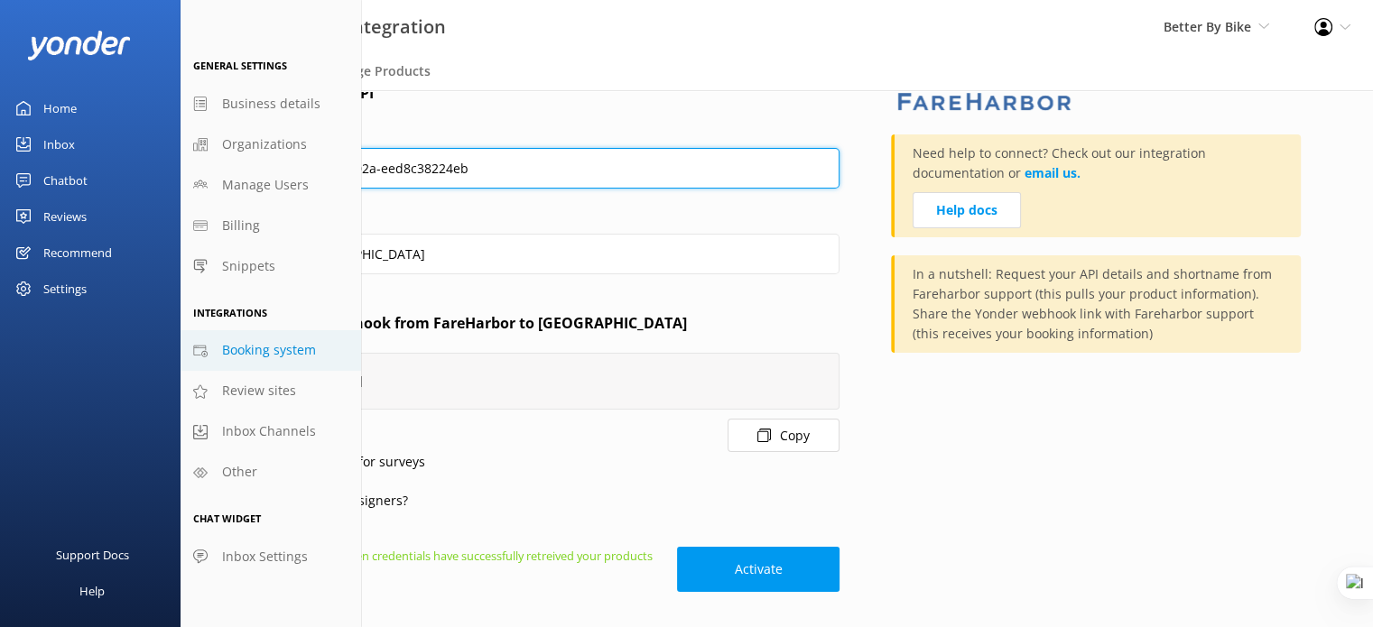
click at [561, 148] on input "b5dd3587-da9f-4515-a02a-eed8c38224eb" at bounding box center [524, 168] width 632 height 41
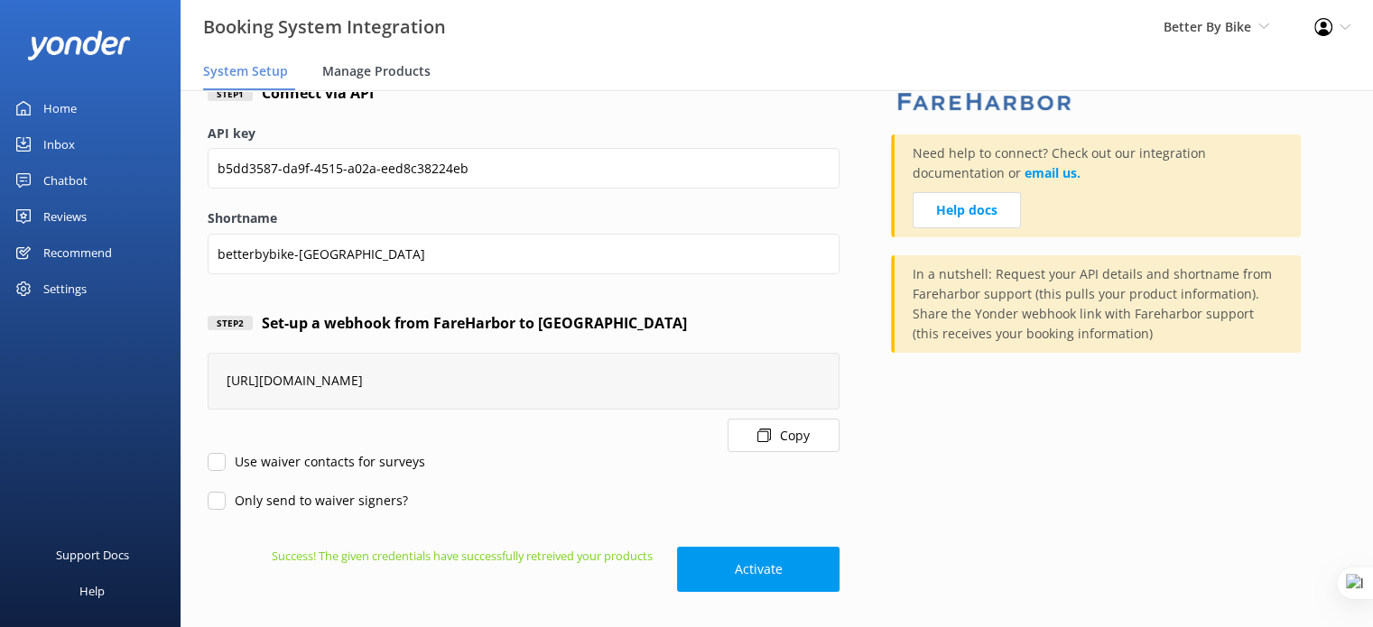
click at [404, 62] on span "Manage Products" at bounding box center [376, 71] width 108 height 18
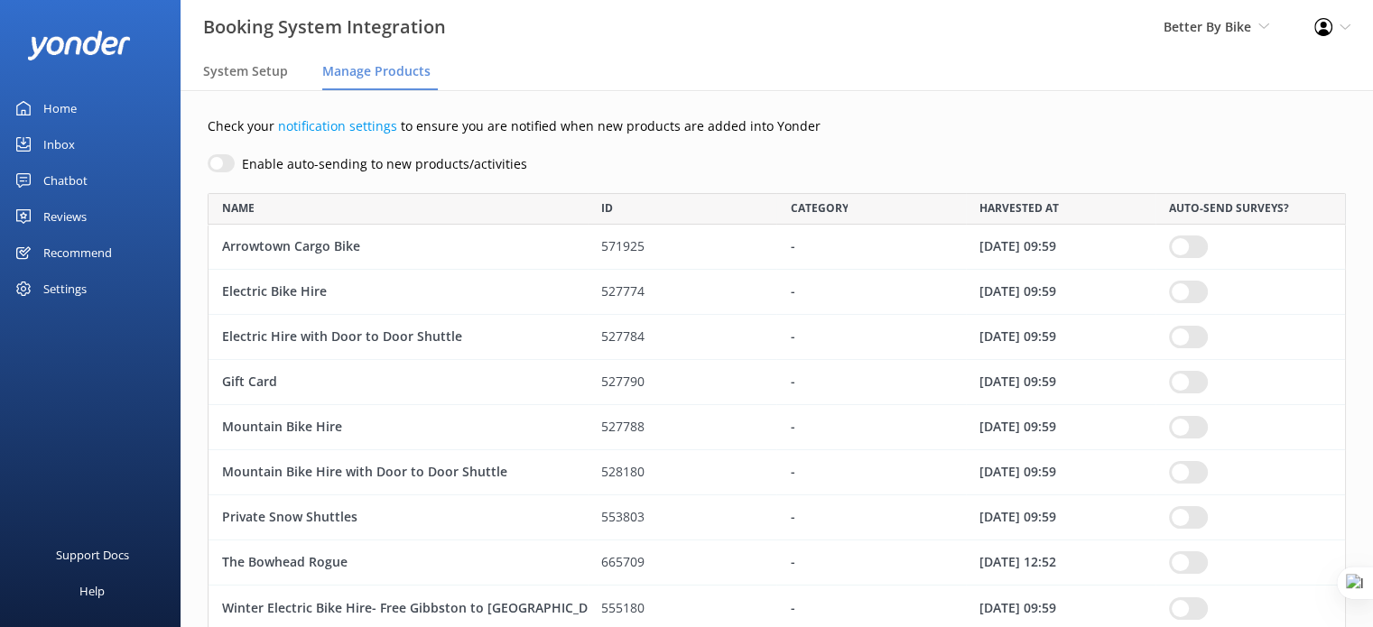
scroll to position [90, 0]
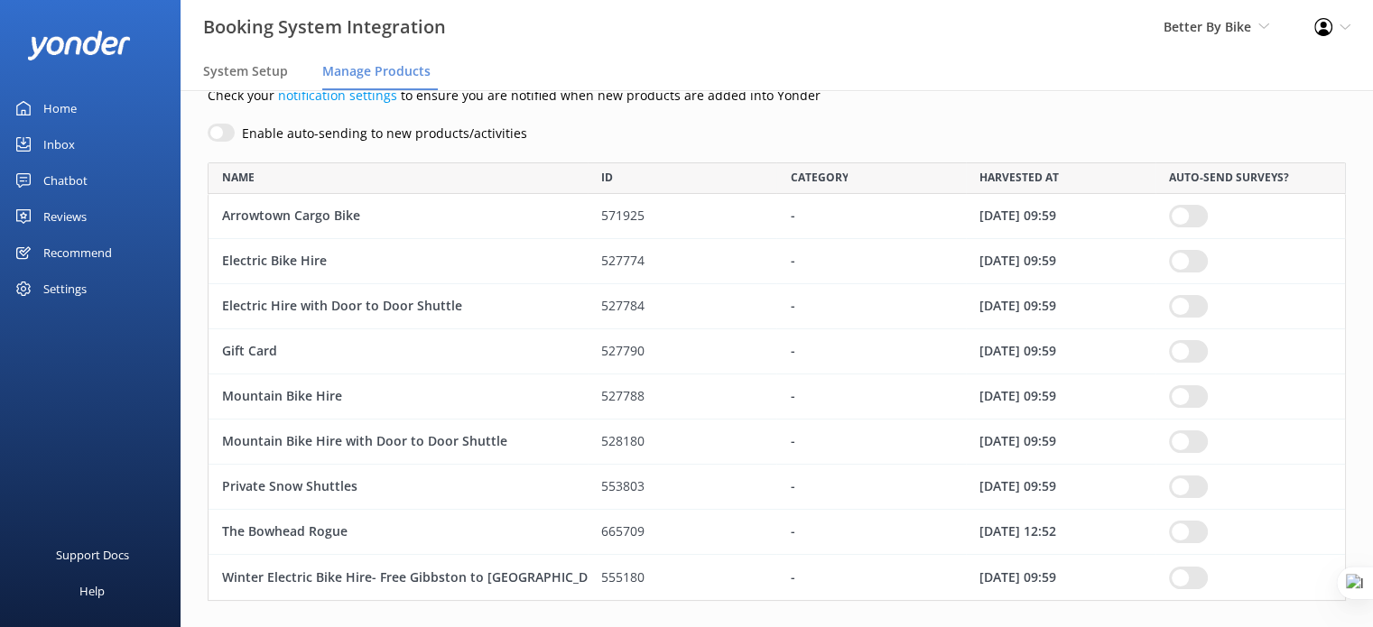
click at [79, 180] on div "Chatbot" at bounding box center [65, 180] width 44 height 36
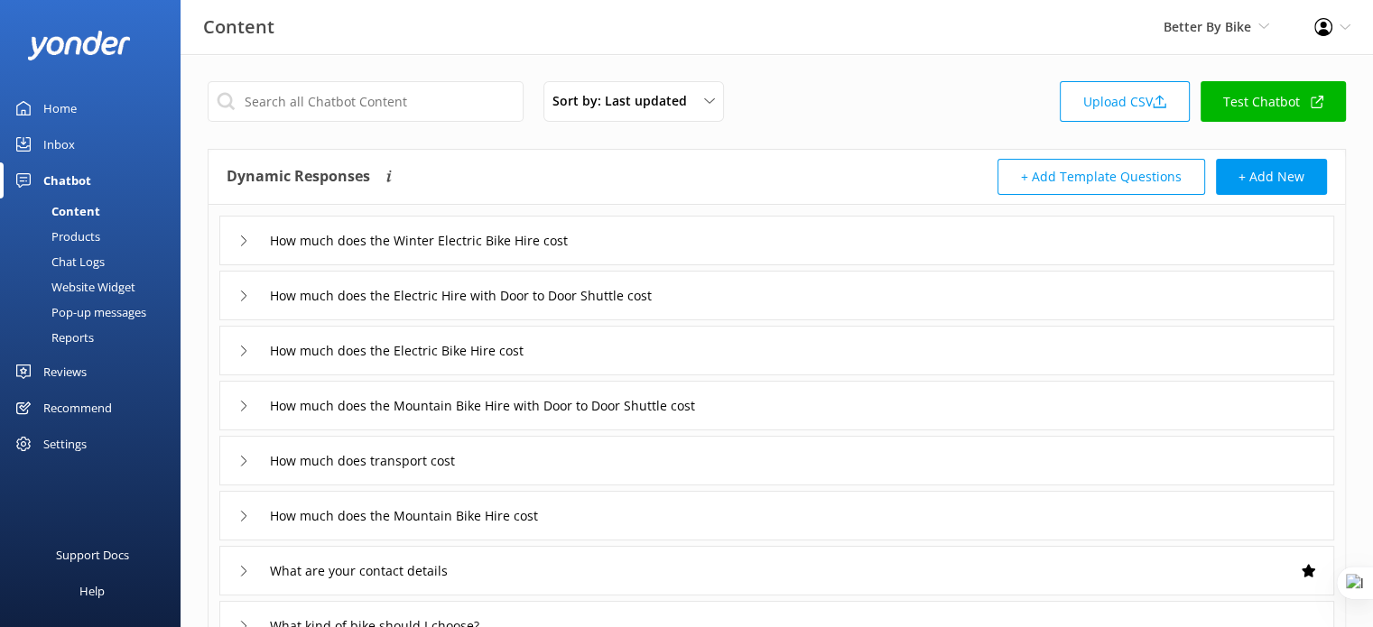
click at [87, 232] on div "Products" at bounding box center [55, 236] width 89 height 25
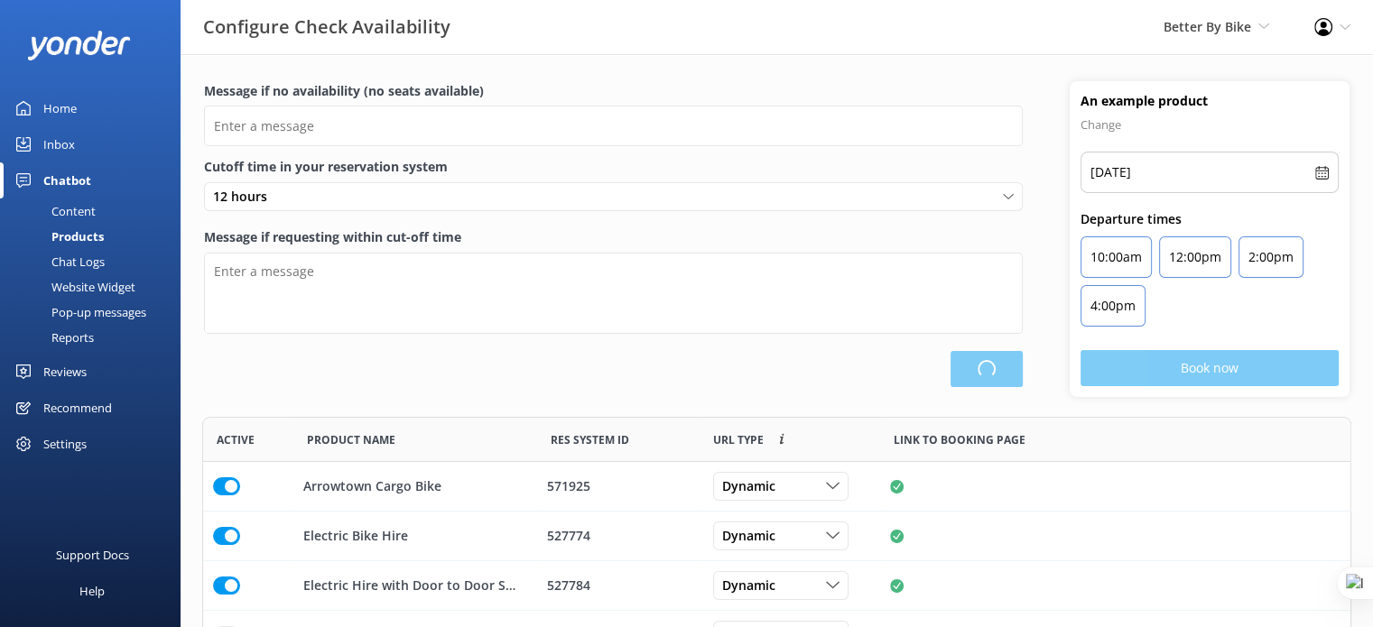
scroll to position [479, 1134]
type input "There are no seats available, please check an alternative day"
type textarea "Our online booking system closes {hours} prior to departure. Please contact us …"
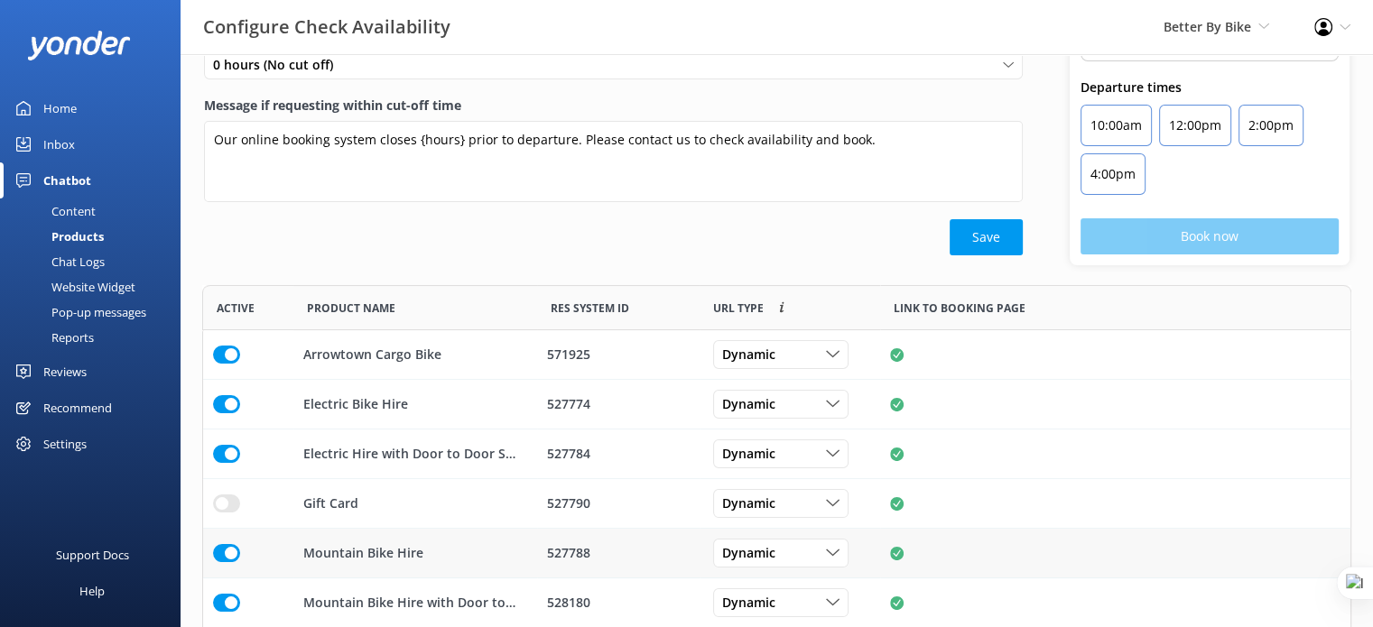
scroll to position [282, 0]
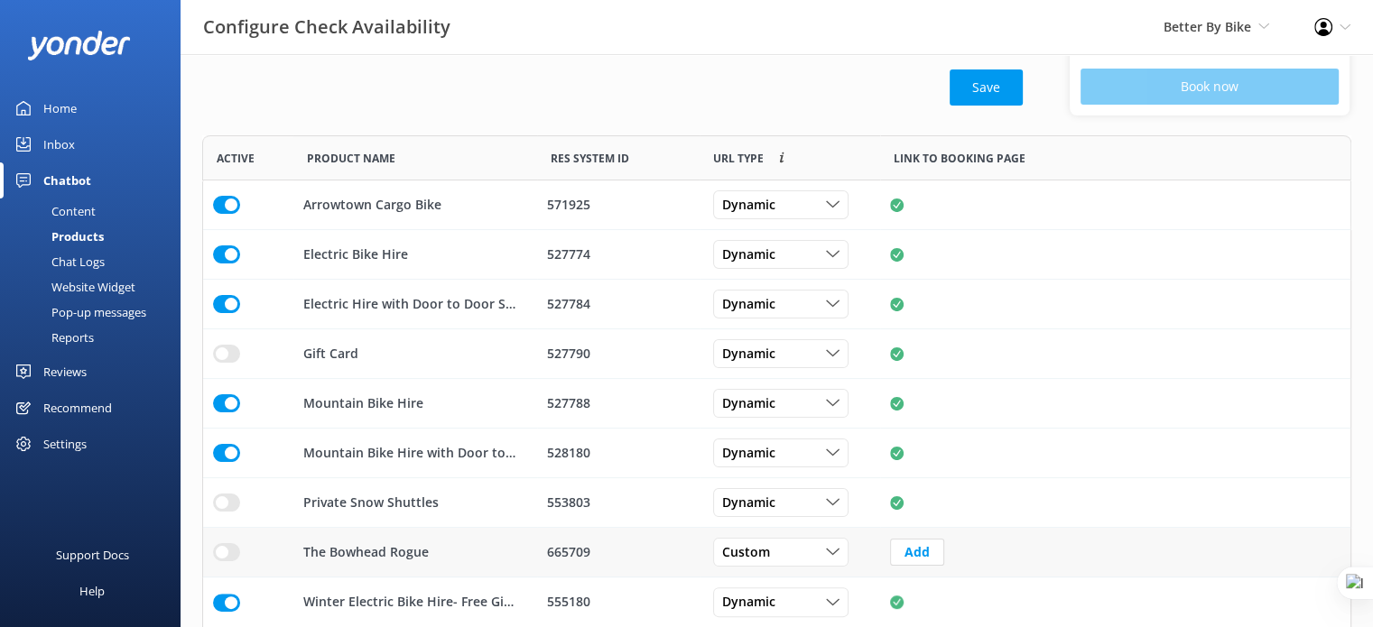
click at [232, 550] on input "row" at bounding box center [226, 552] width 27 height 18
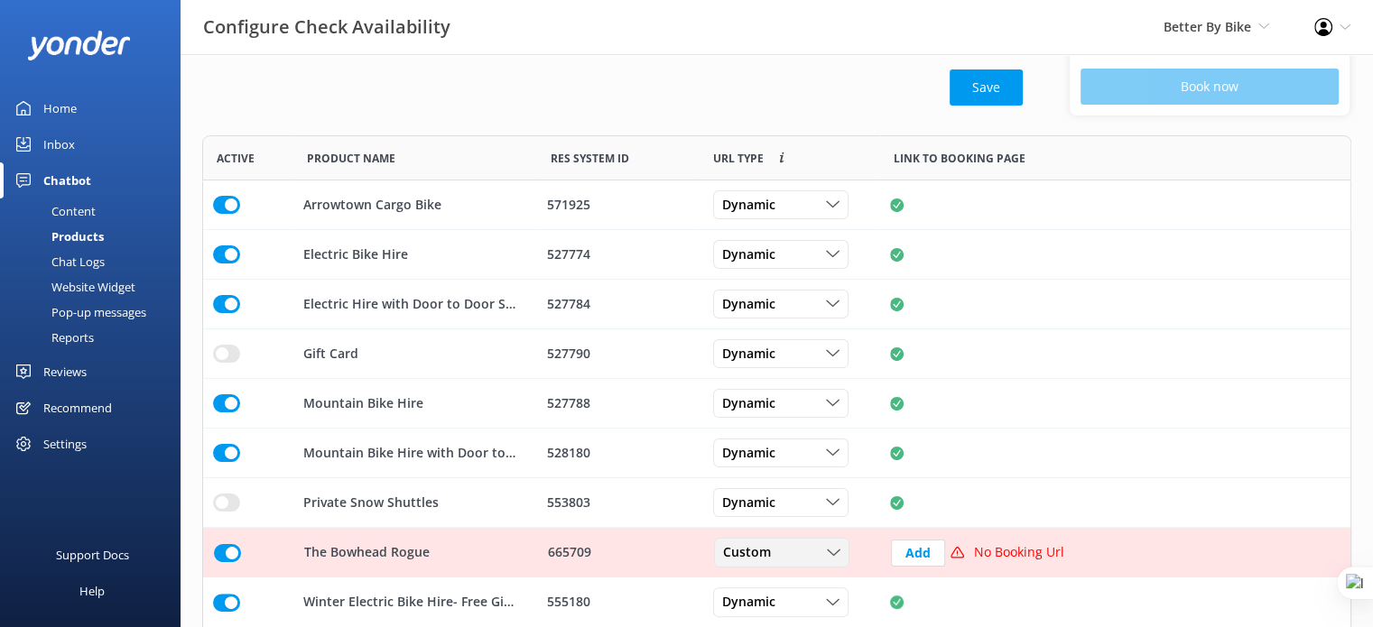
click at [844, 551] on div "Custom" at bounding box center [781, 553] width 126 height 20
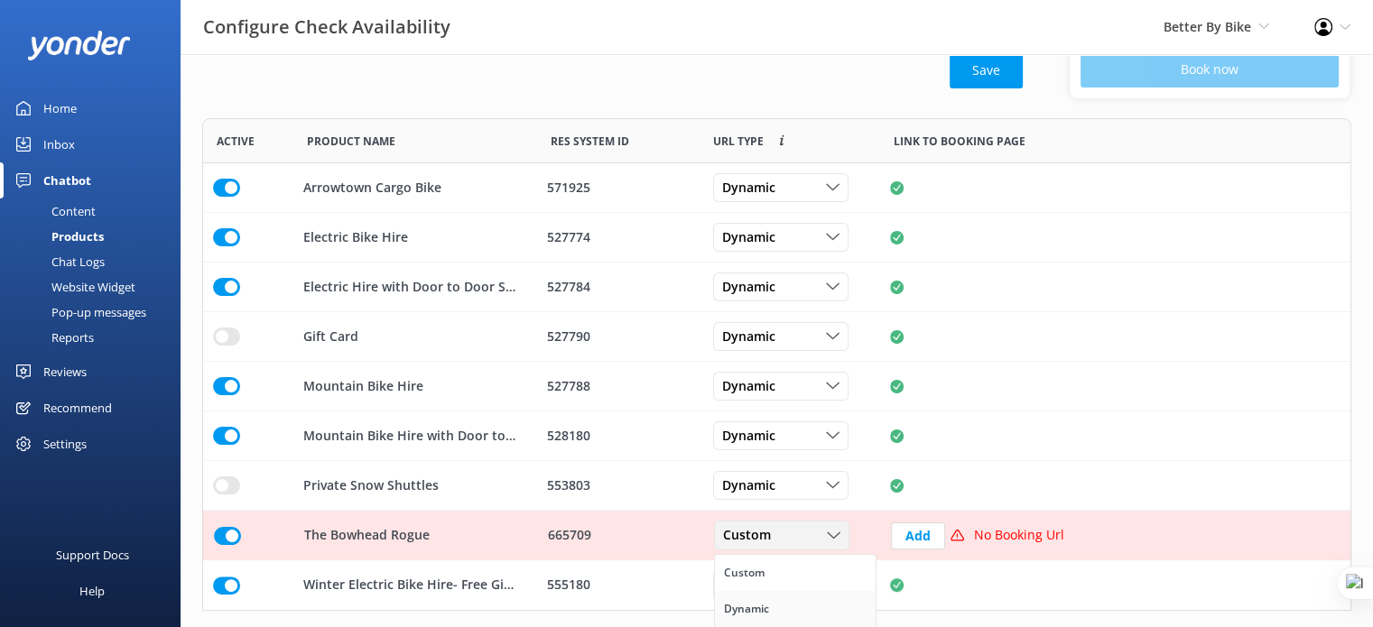
click at [779, 612] on link "Dynamic" at bounding box center [795, 609] width 161 height 36
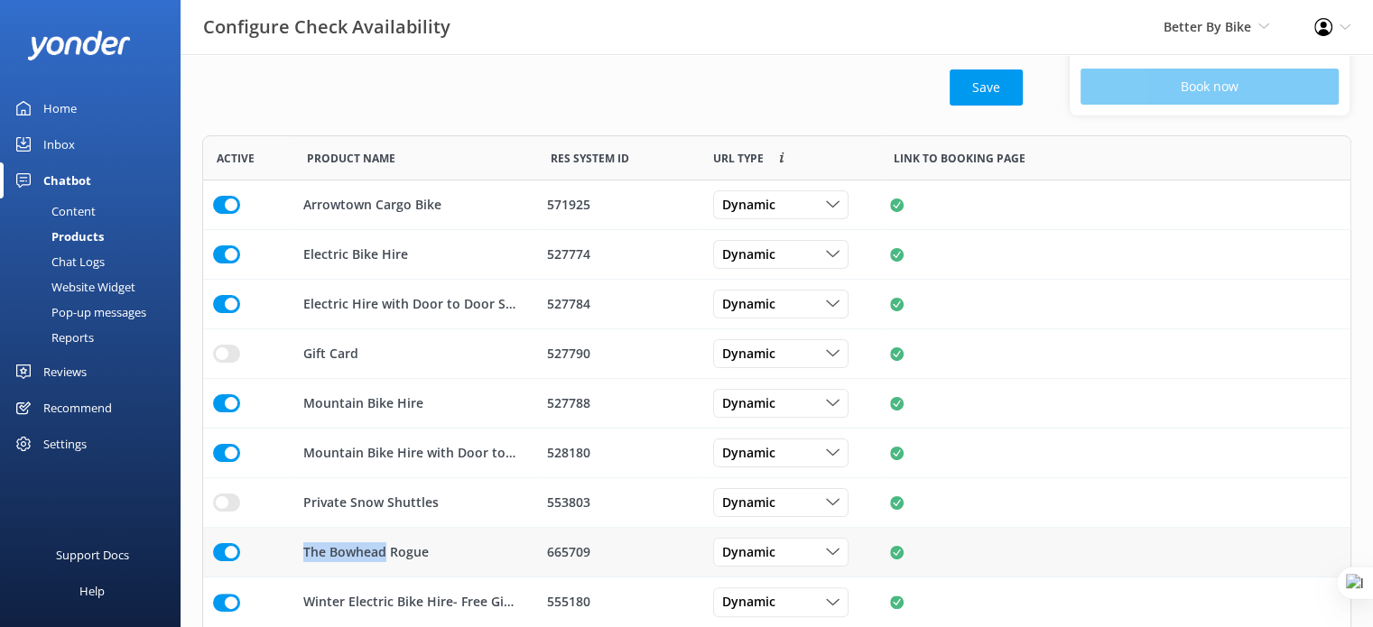
drag, startPoint x: 303, startPoint y: 555, endPoint x: 384, endPoint y: 569, distance: 82.3
click at [384, 569] on div "The Bowhead Rogue" at bounding box center [415, 553] width 244 height 50
click at [383, 557] on p "The Bowhead Rogue" at bounding box center [365, 552] width 125 height 20
drag, startPoint x: 386, startPoint y: 551, endPoint x: 328, endPoint y: 553, distance: 57.8
click at [328, 553] on p "The Bowhead Rogue" at bounding box center [365, 552] width 125 height 20
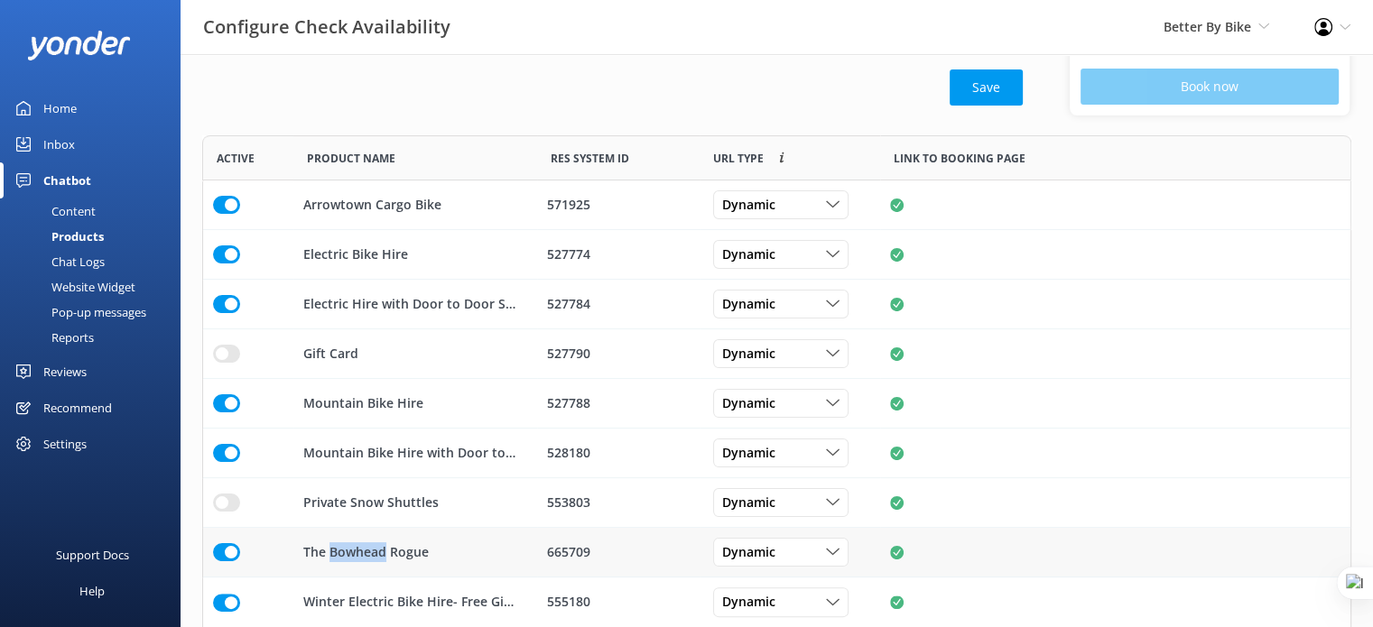
click at [385, 555] on p "The Bowhead Rogue" at bounding box center [365, 552] width 125 height 20
click at [68, 267] on div "Chat Logs" at bounding box center [58, 261] width 94 height 25
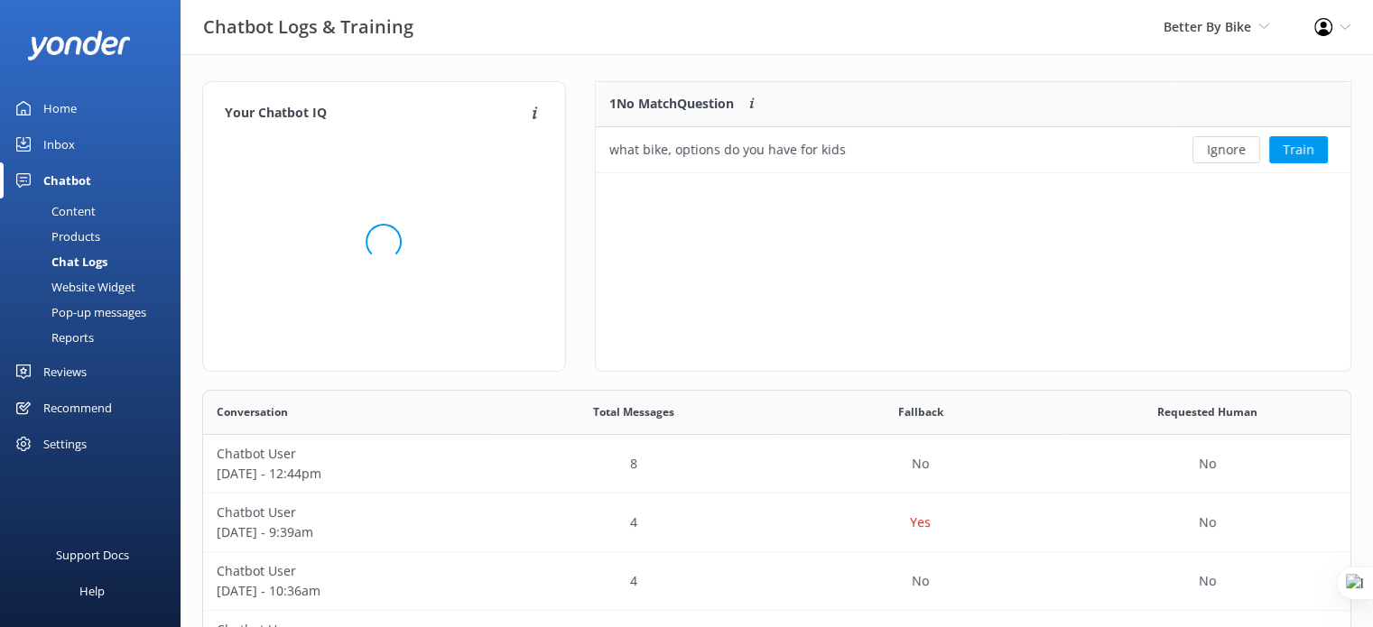
scroll to position [14, 14]
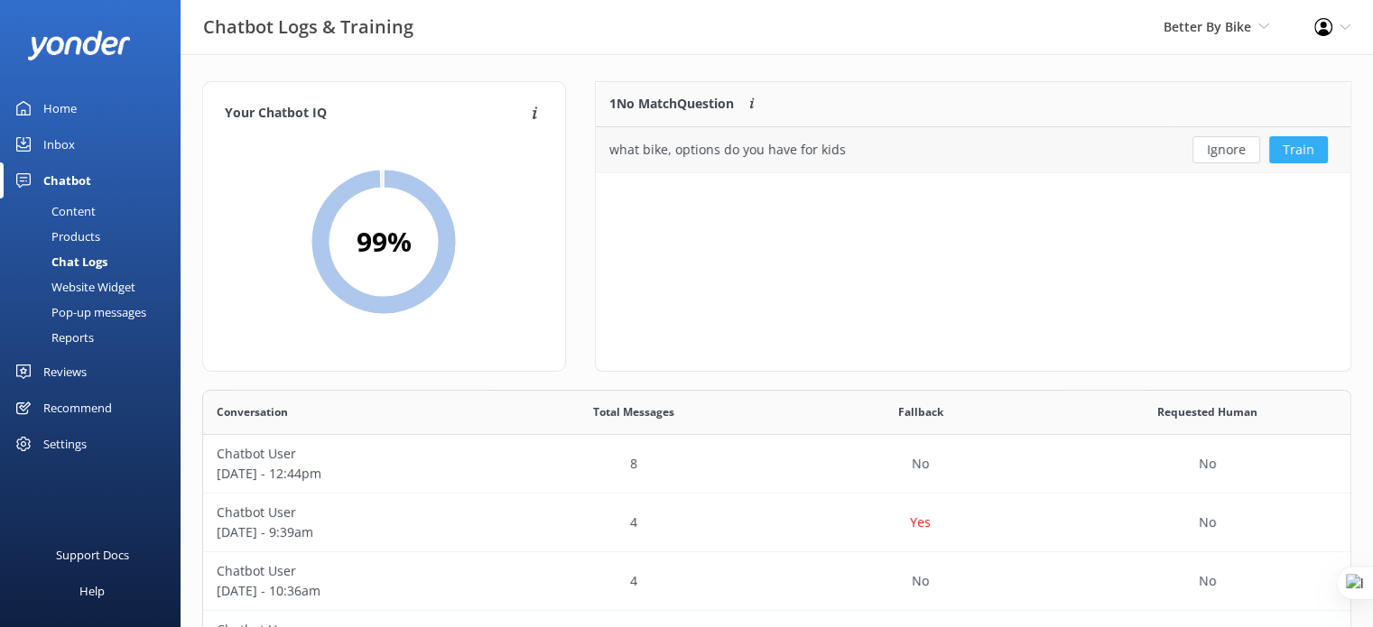
click at [1303, 153] on button "Train" at bounding box center [1298, 149] width 59 height 27
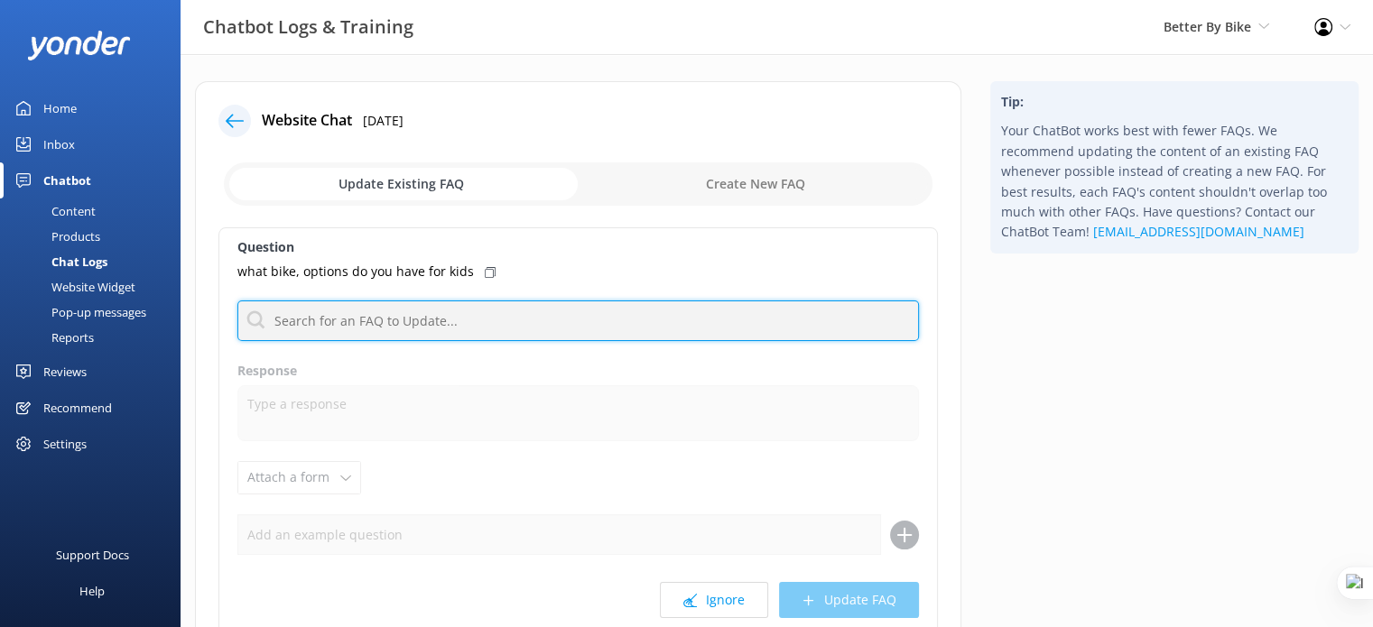
click at [458, 321] on input "text" at bounding box center [577, 320] width 681 height 41
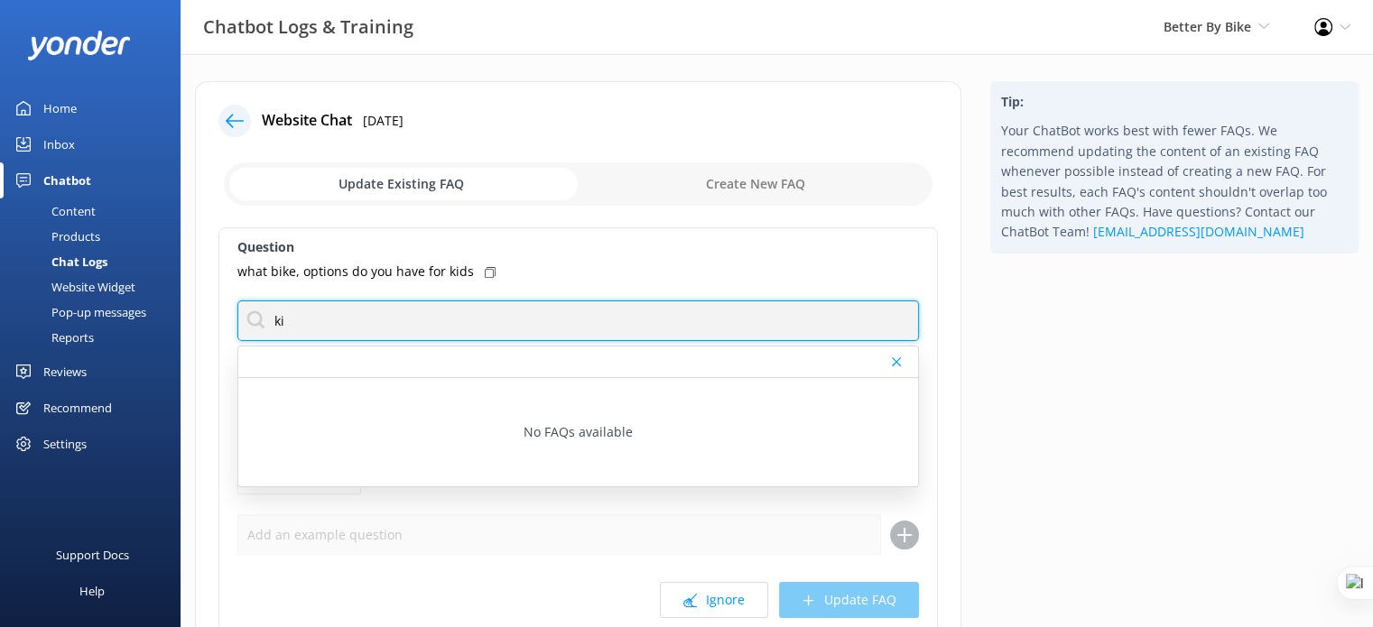
type input "k"
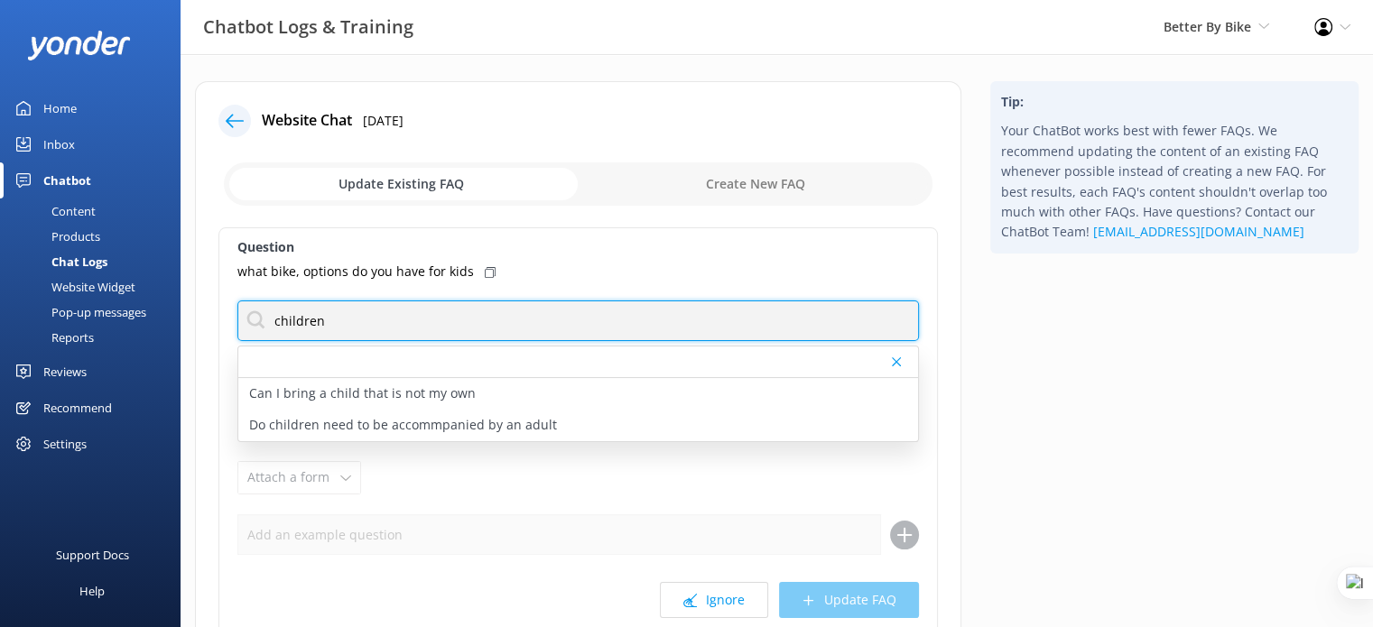
type input "children"
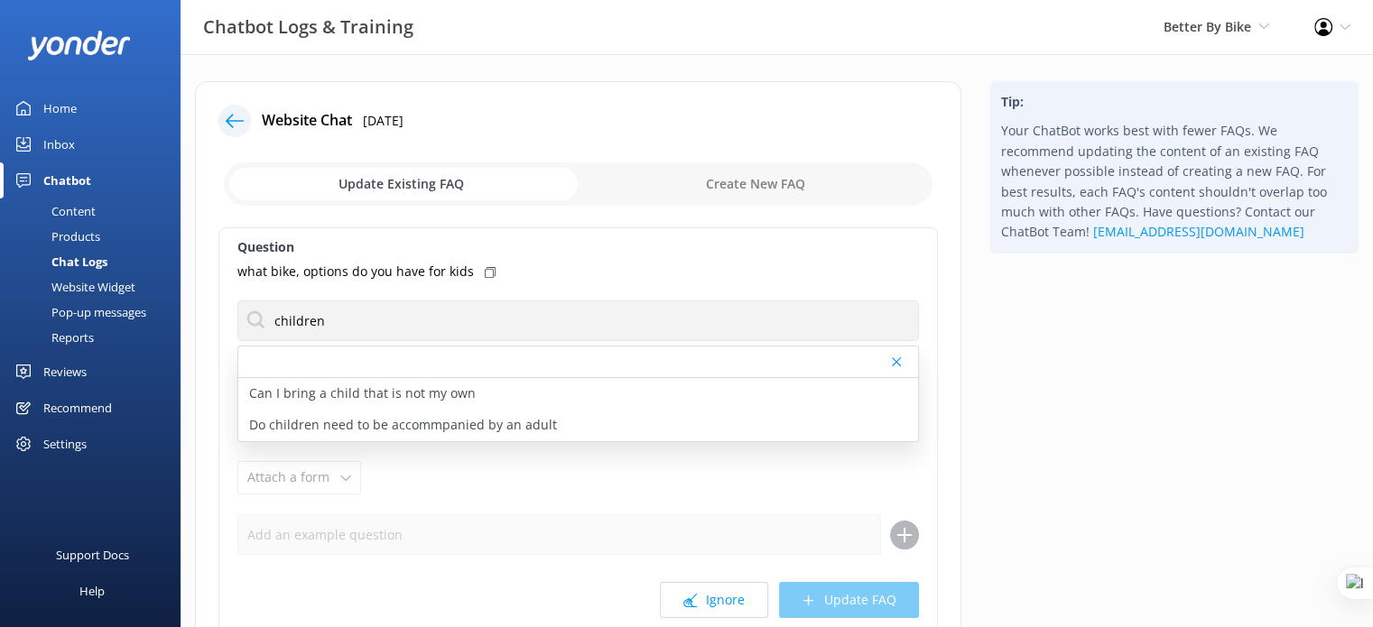
click at [642, 265] on div "what bike, options do you have for kids" at bounding box center [577, 272] width 681 height 20
click at [590, 271] on div "what bike, options do you have for kids" at bounding box center [577, 272] width 681 height 20
click at [780, 180] on input "checkbox" at bounding box center [578, 183] width 708 height 43
checkbox input "true"
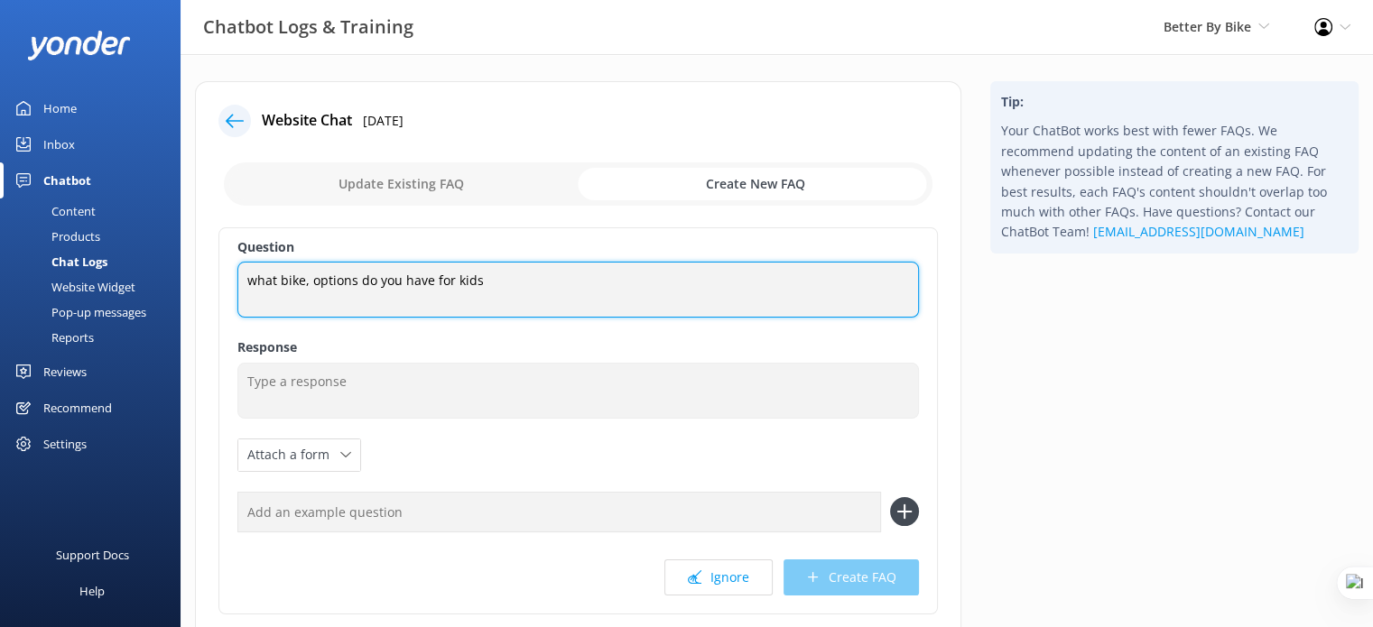
click at [308, 279] on textarea "what bike, options do you have for kids" at bounding box center [577, 290] width 681 height 56
drag, startPoint x: 254, startPoint y: 280, endPoint x: 222, endPoint y: 281, distance: 32.5
click at [222, 281] on div "Question what bike options do you have for kids what bike options do you have f…" at bounding box center [577, 420] width 719 height 387
type textarea "What bike options do you have for kids"
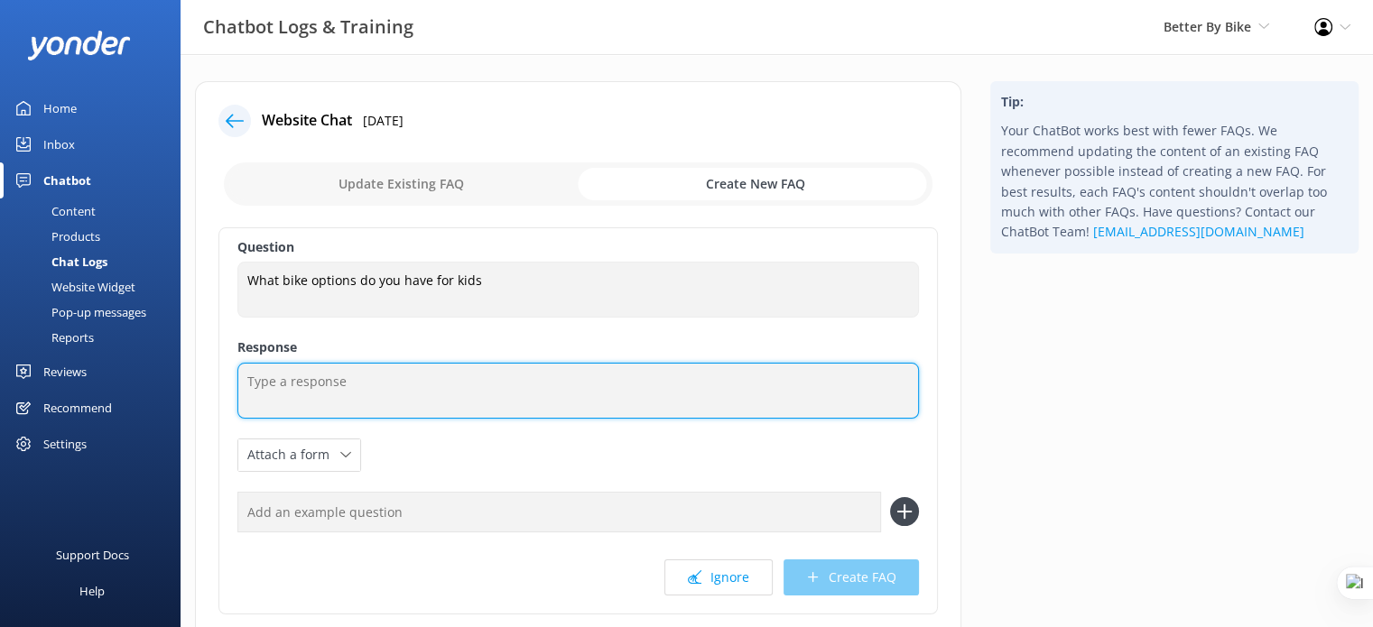
click at [390, 382] on textarea at bounding box center [577, 391] width 681 height 56
type textarea "rgergern pgker"
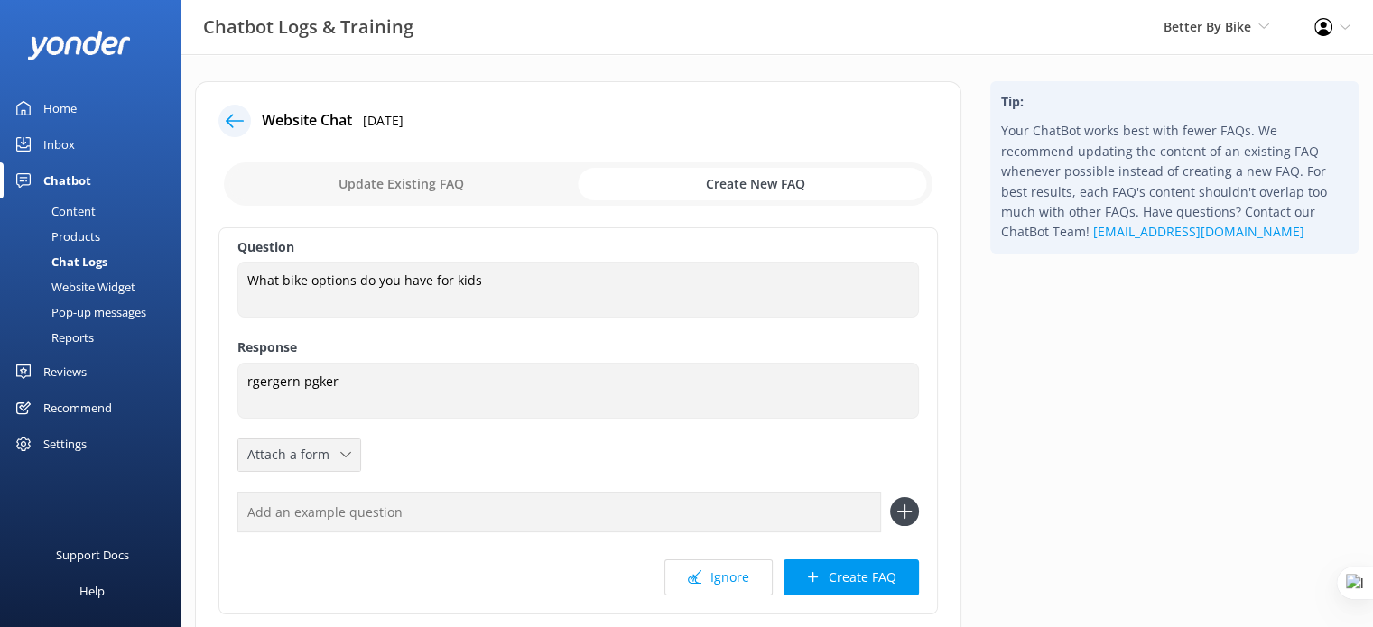
click at [345, 458] on icon at bounding box center [345, 454] width 11 height 11
click at [512, 448] on div "Question What bike options do you have for kids What bike options do you have f…" at bounding box center [577, 420] width 719 height 387
drag, startPoint x: 69, startPoint y: 213, endPoint x: 144, endPoint y: 208, distance: 75.9
click at [69, 213] on div "Content" at bounding box center [53, 211] width 85 height 25
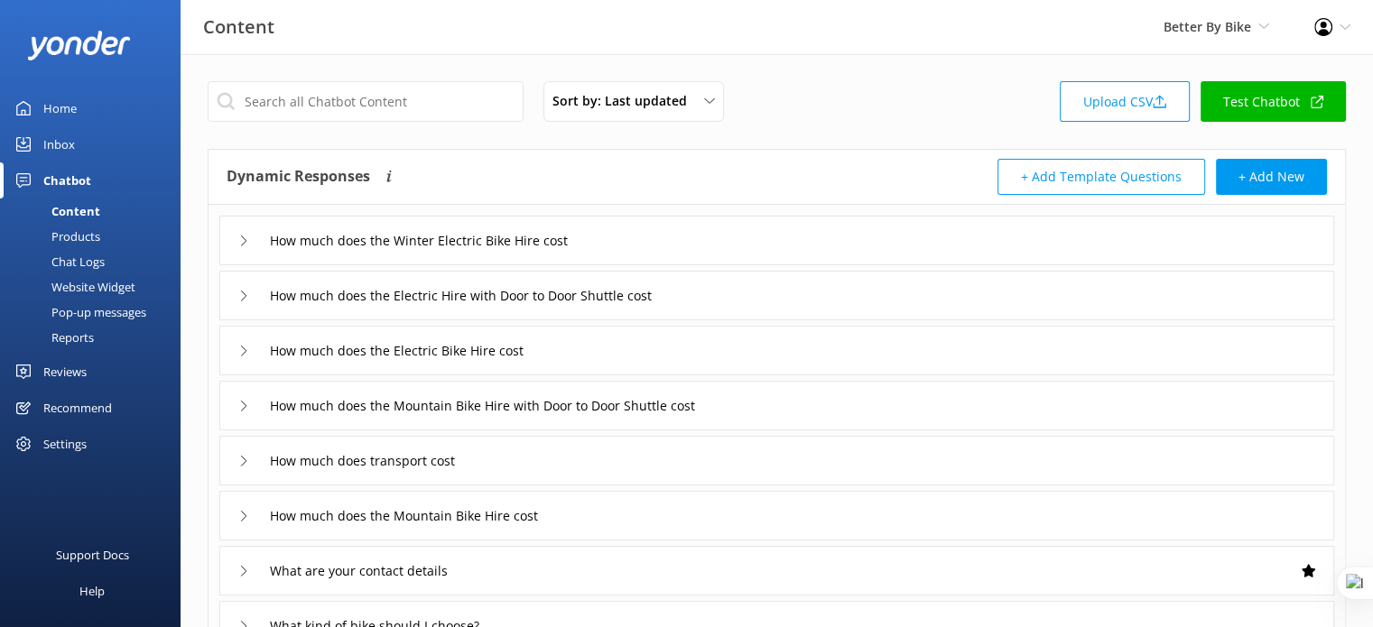
click at [85, 263] on div "Chat Logs" at bounding box center [58, 261] width 94 height 25
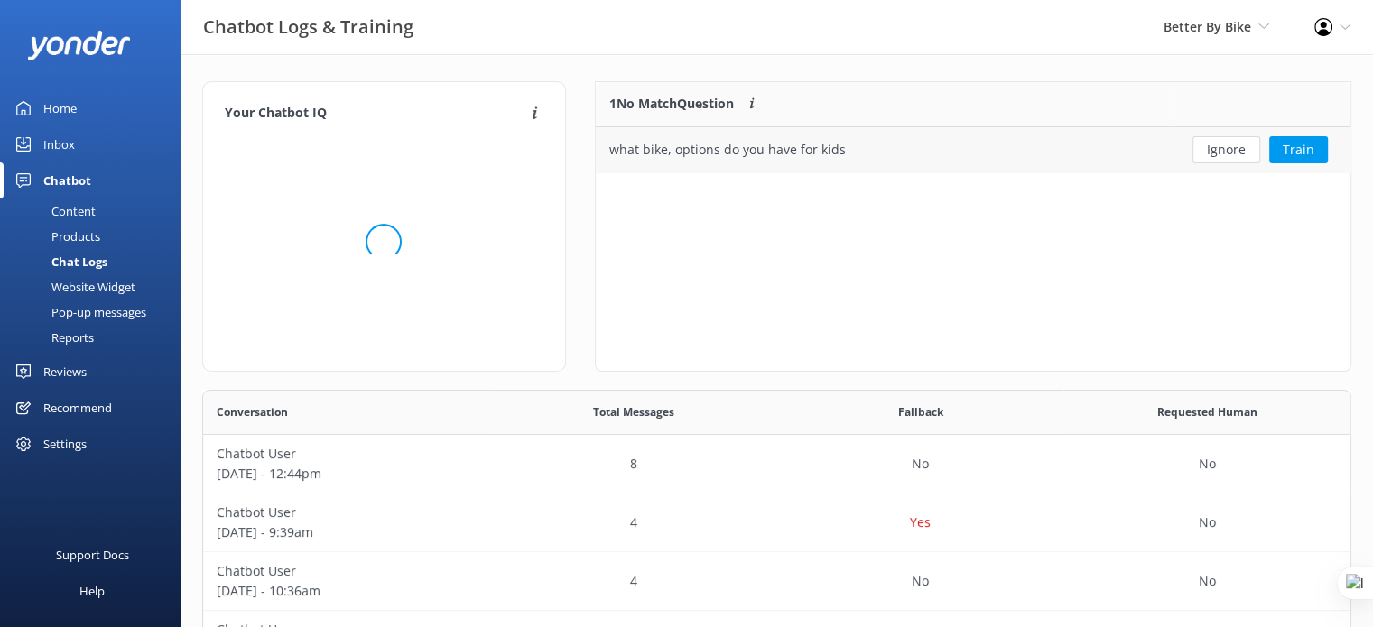
scroll to position [14, 14]
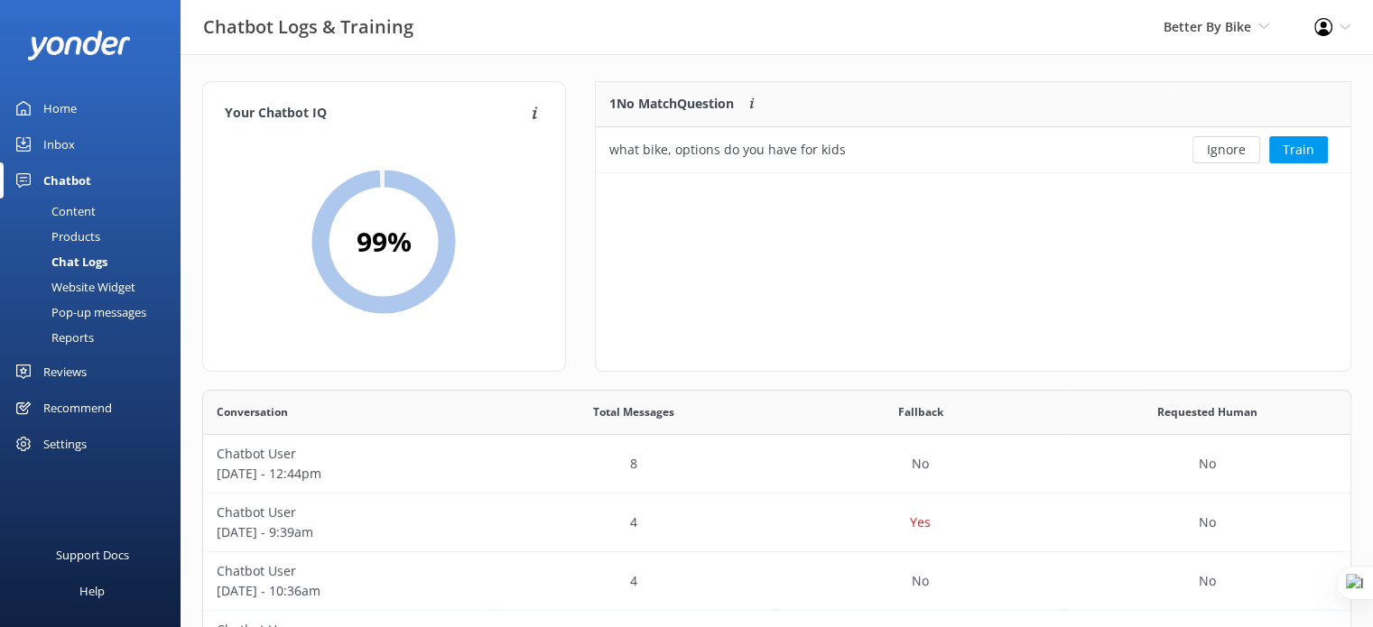
click at [63, 221] on div "Content" at bounding box center [53, 211] width 85 height 25
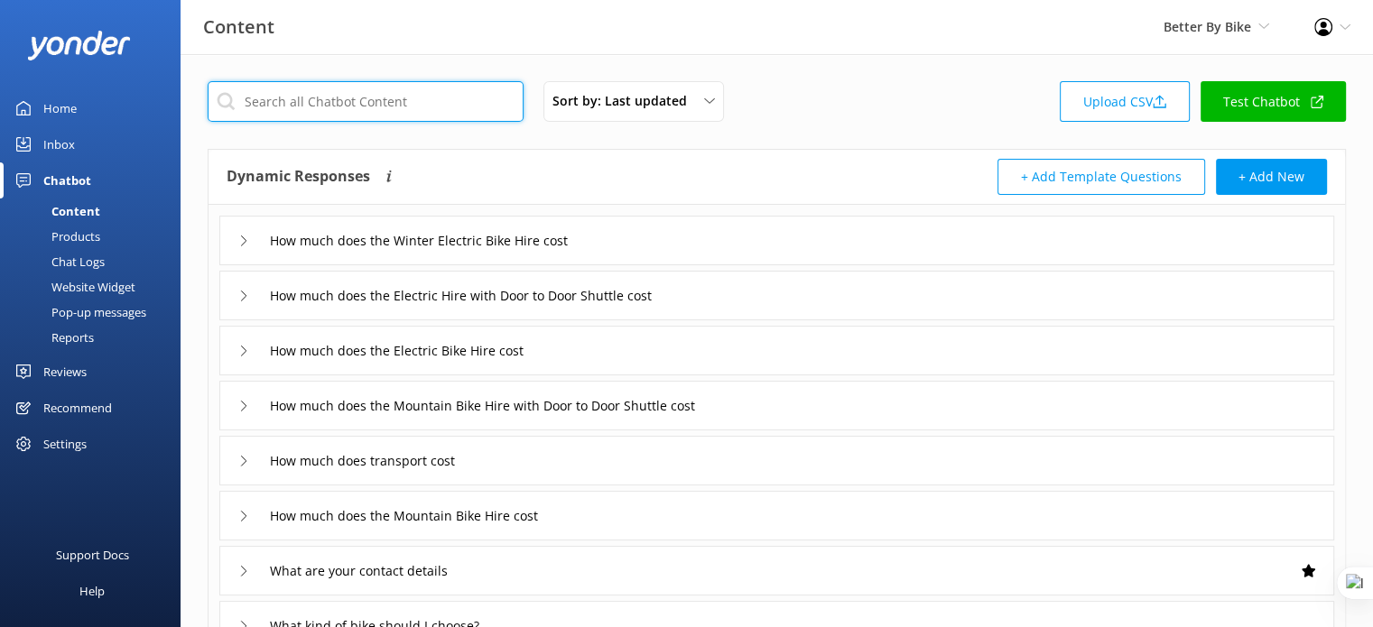
click at [408, 107] on input "text" at bounding box center [366, 101] width 316 height 41
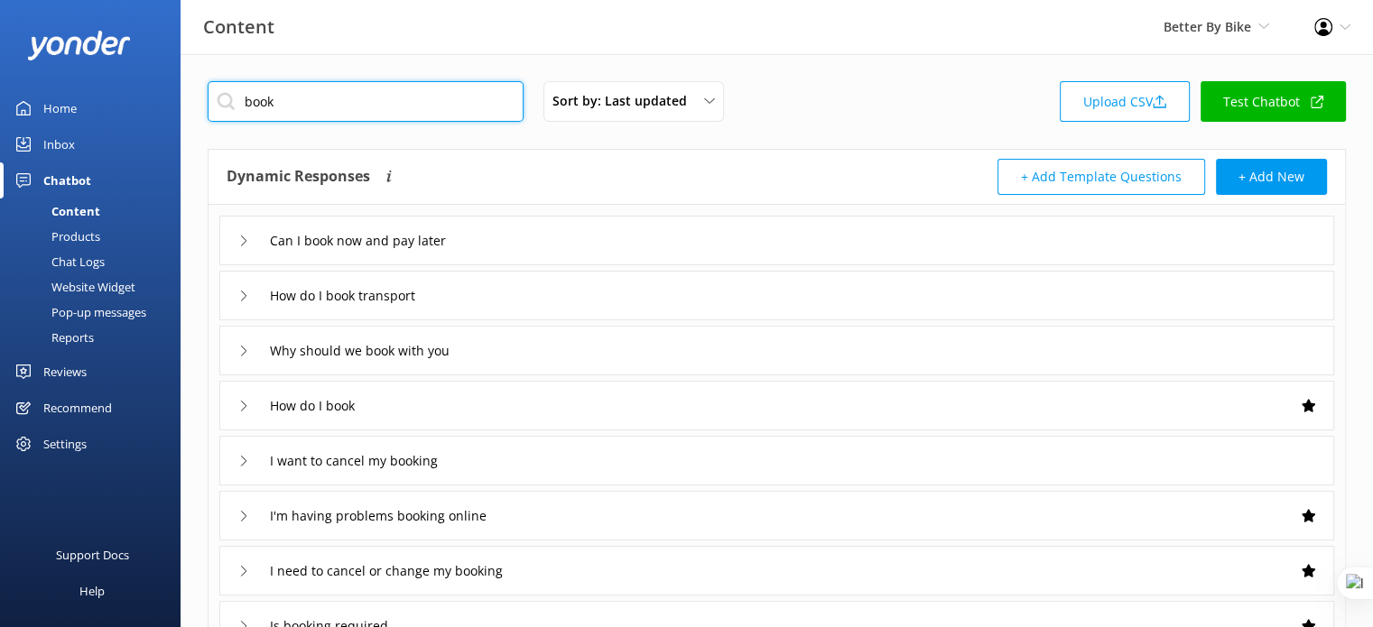
type input "book"
click at [455, 411] on div "How do I book" at bounding box center [776, 406] width 1114 height 50
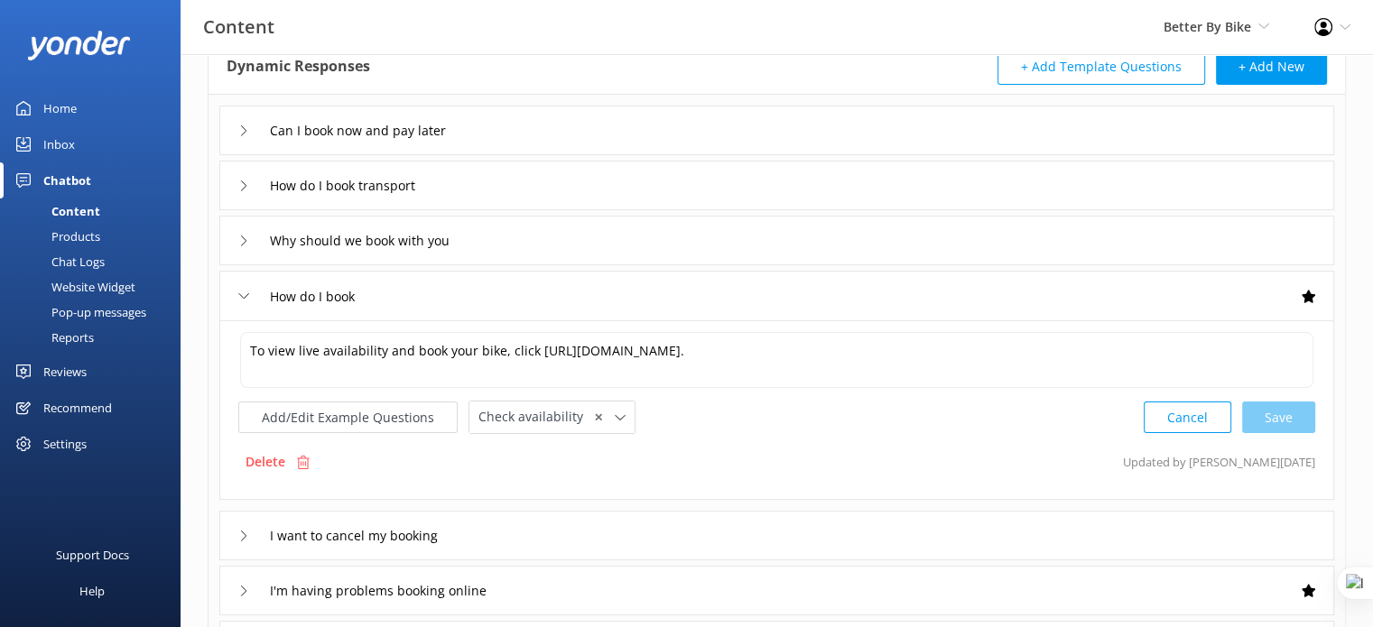
scroll to position [180, 0]
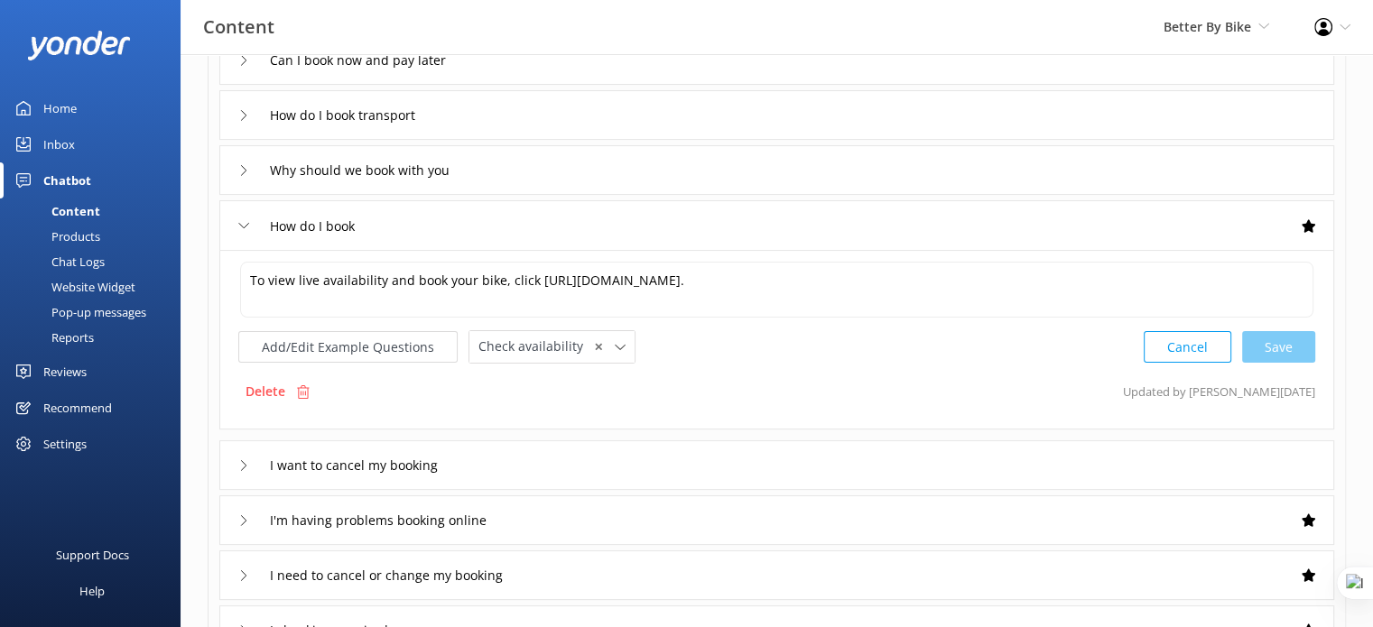
click at [356, 361] on div "Add/Edit Example Questions Check availability ✕ Leave contact details Check ava…" at bounding box center [436, 346] width 397 height 33
click at [363, 347] on button "Add/Edit Example Questions" at bounding box center [347, 347] width 219 height 32
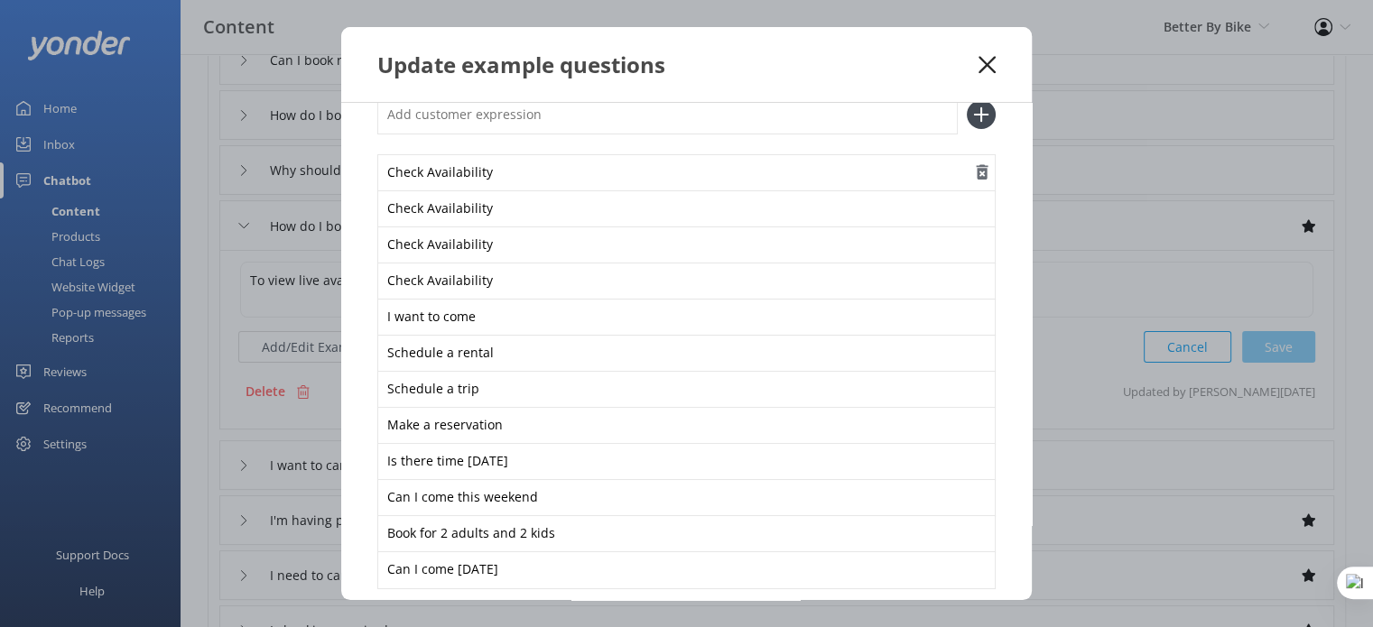
scroll to position [0, 0]
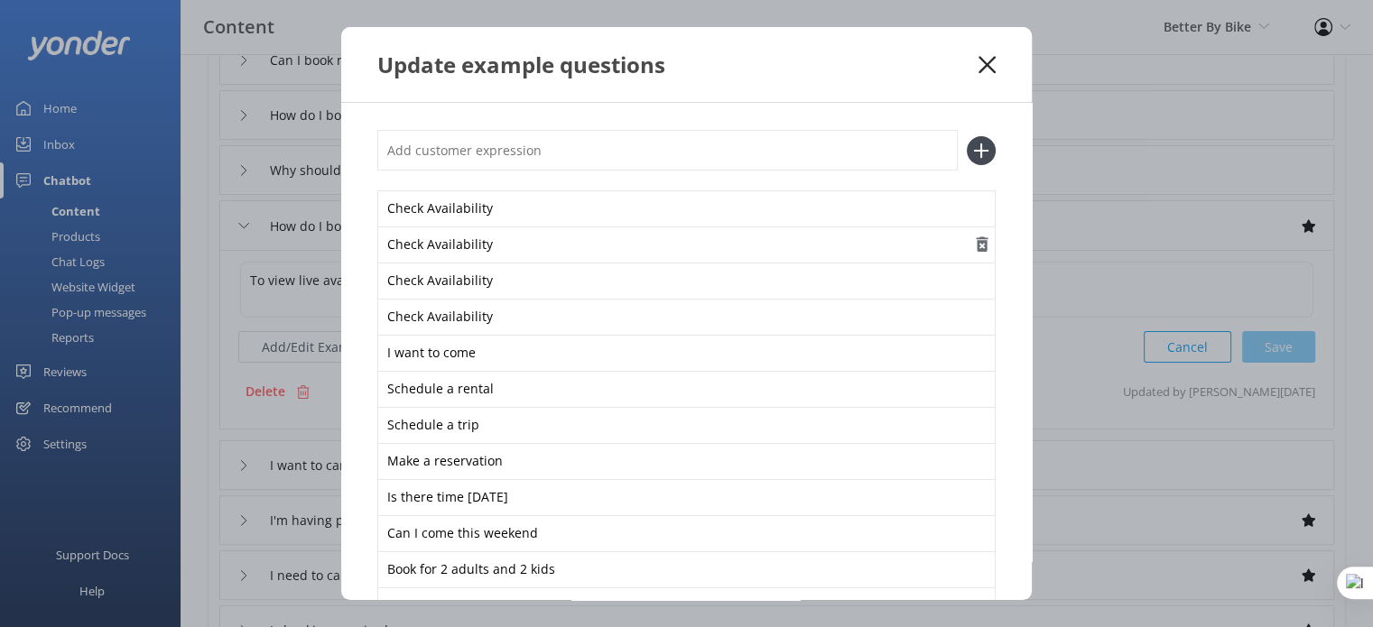
click at [973, 252] on icon "button" at bounding box center [982, 245] width 18 height 18
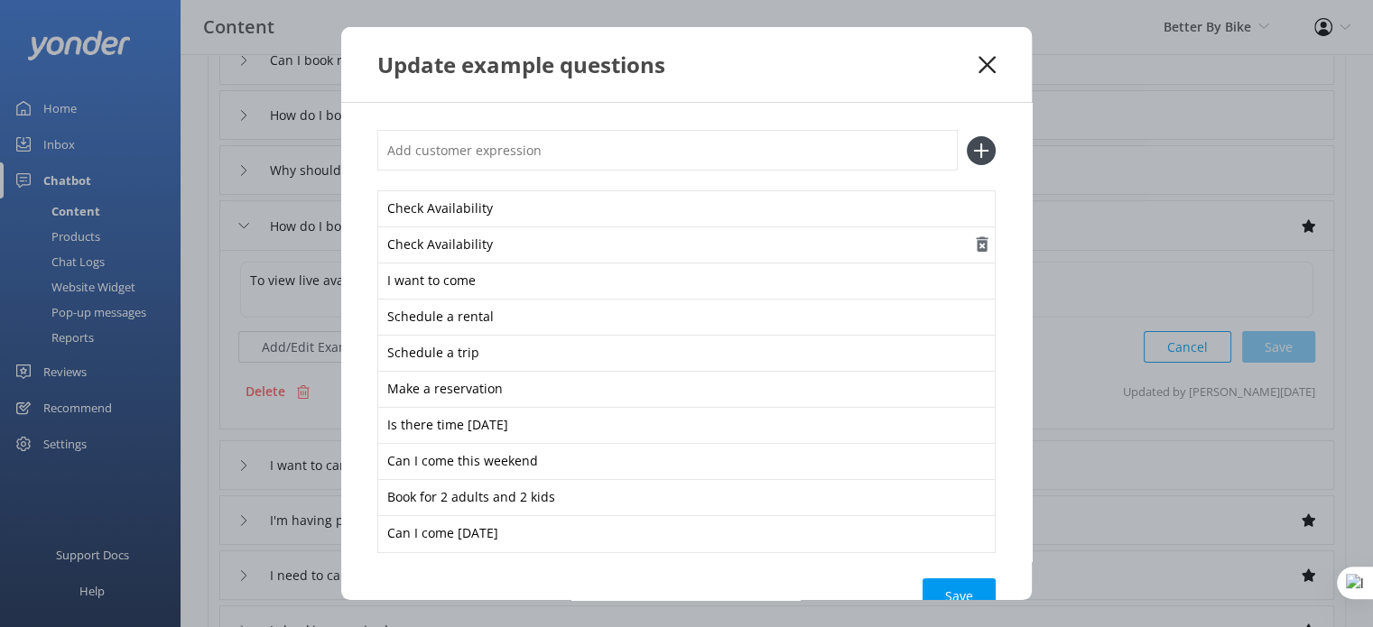
click at [973, 252] on icon "button" at bounding box center [982, 245] width 18 height 18
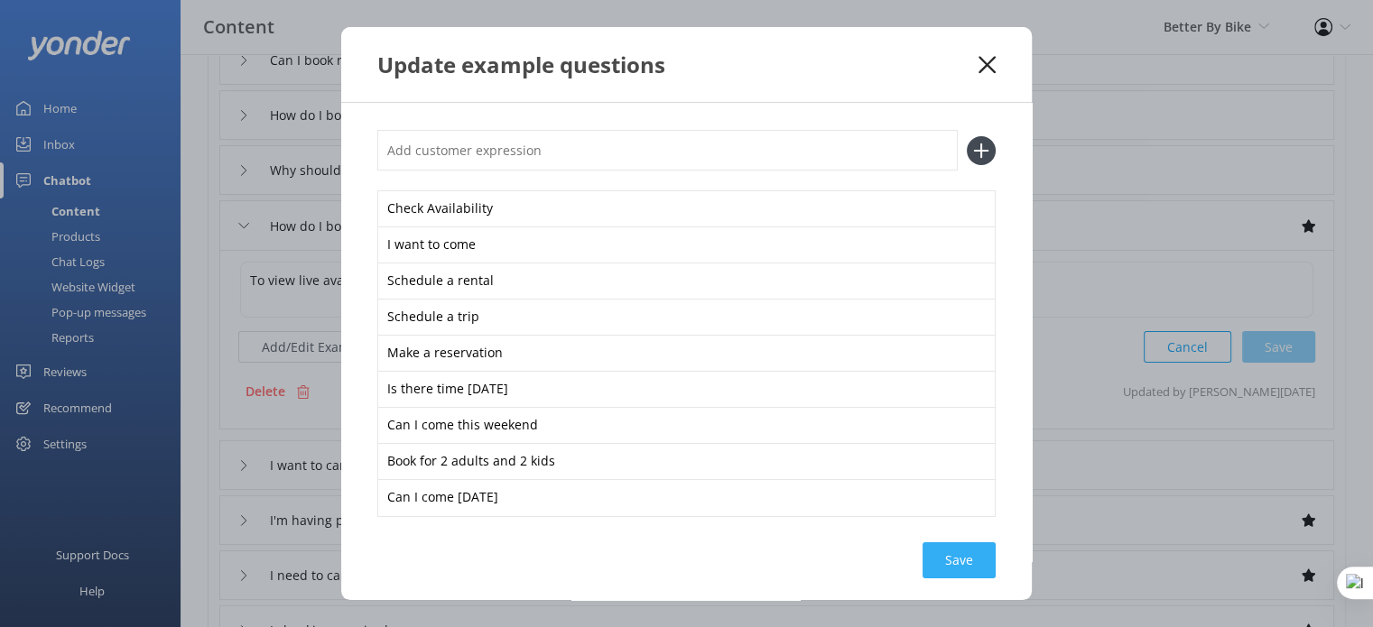
click at [949, 569] on div "Save" at bounding box center [958, 560] width 73 height 36
click at [981, 65] on icon at bounding box center [986, 65] width 17 height 18
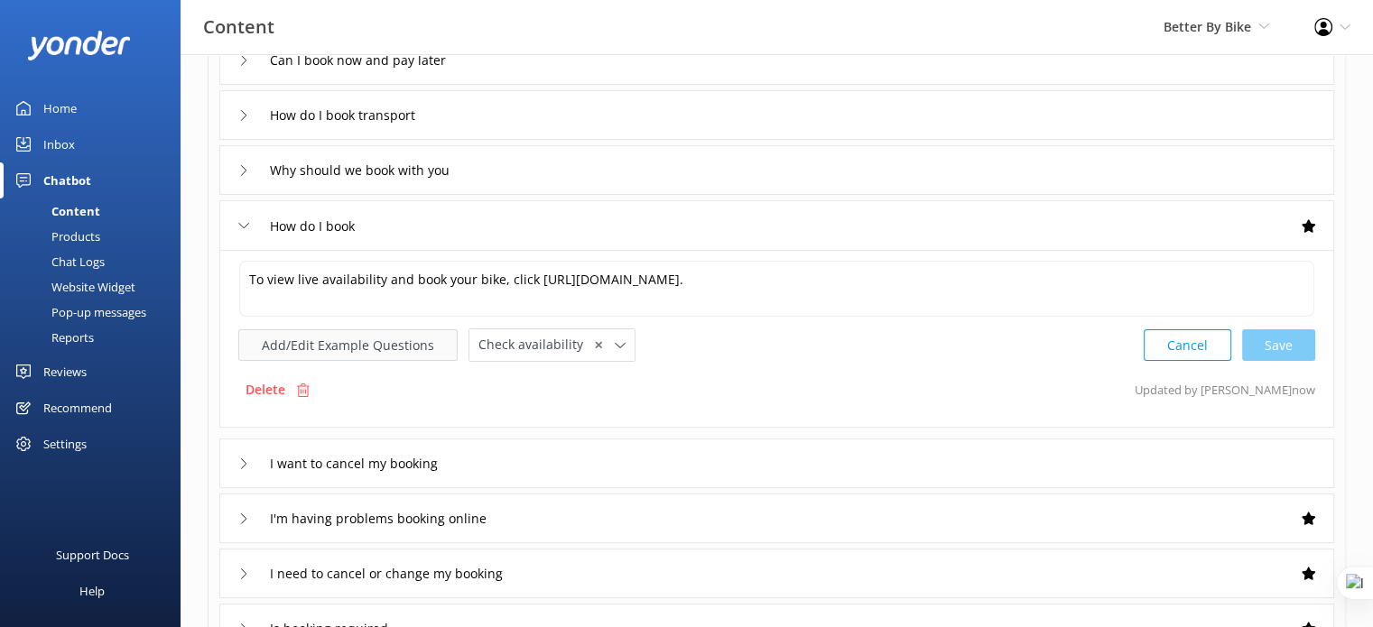
click at [365, 358] on button "Add/Edit Example Questions" at bounding box center [347, 345] width 219 height 32
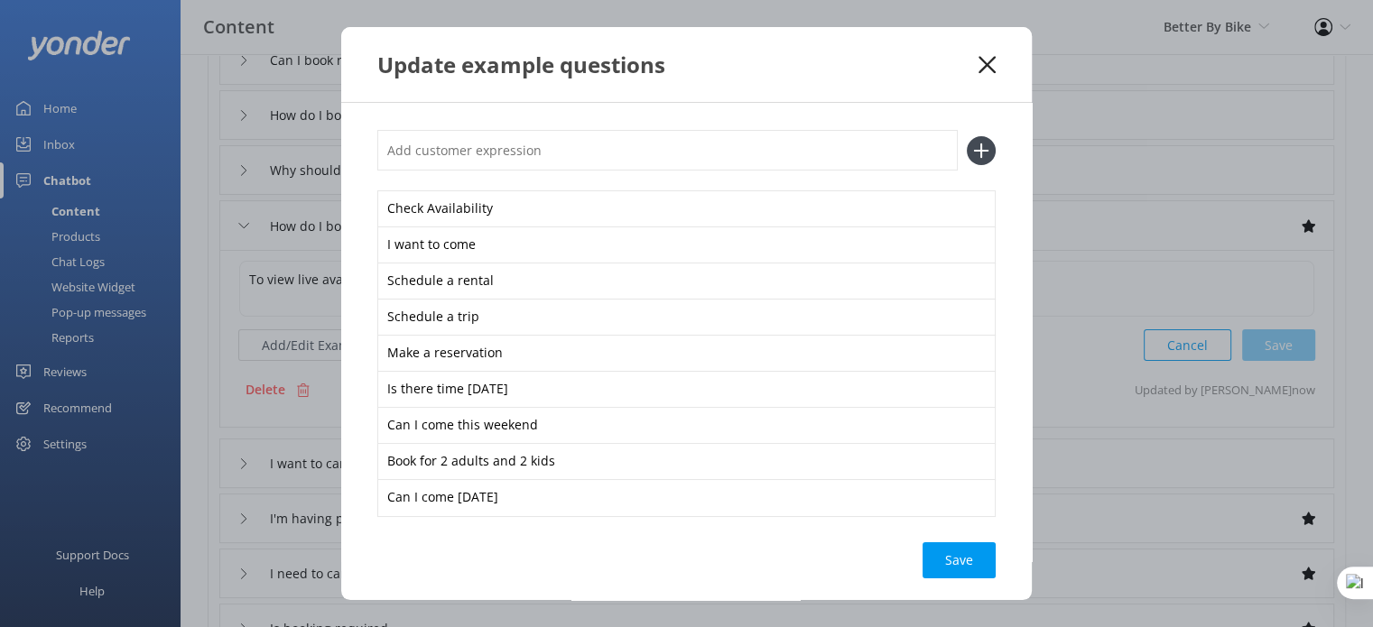
click at [990, 64] on icon at bounding box center [986, 65] width 17 height 18
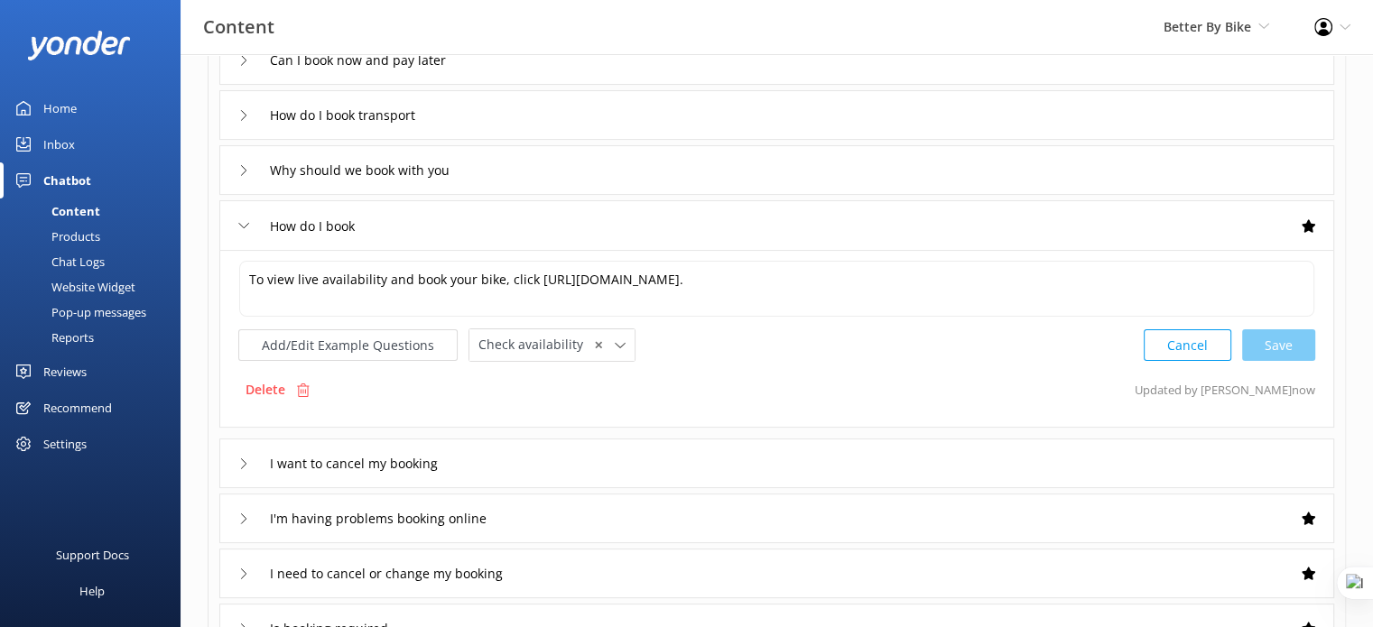
click at [89, 288] on div "Website Widget" at bounding box center [73, 286] width 125 height 25
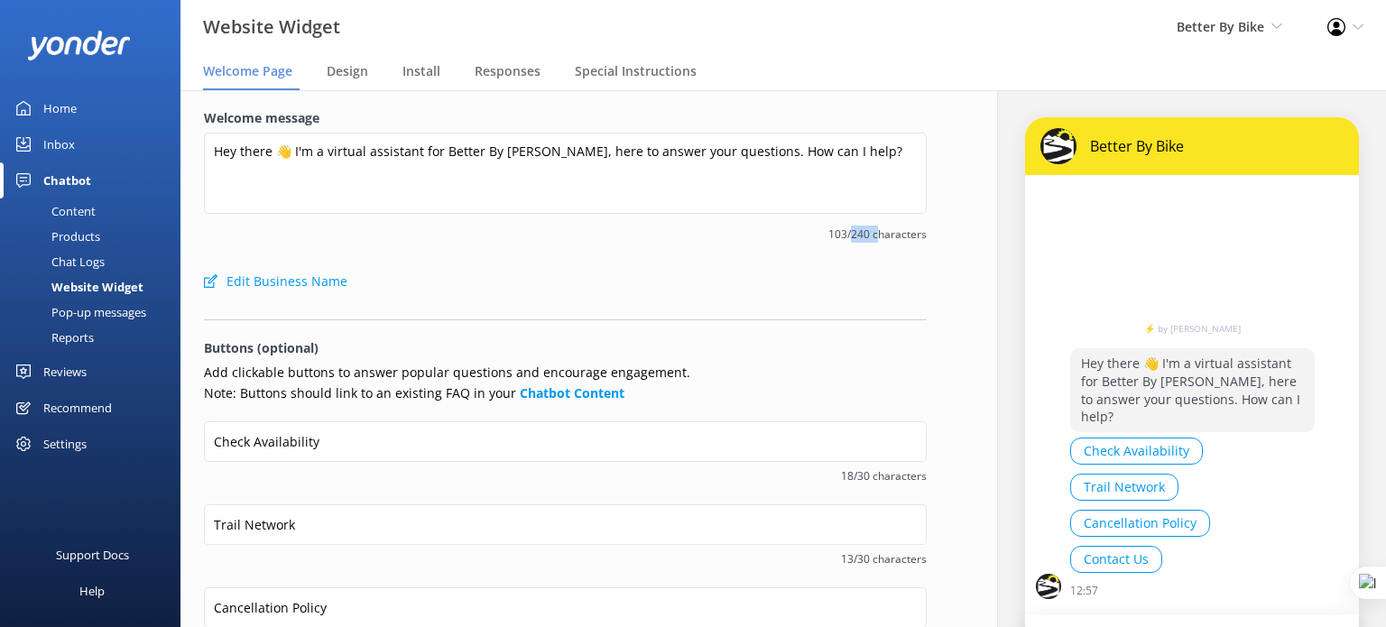
drag, startPoint x: 841, startPoint y: 234, endPoint x: 864, endPoint y: 237, distance: 22.8
click at [864, 237] on span "103/240 characters" at bounding box center [565, 234] width 723 height 17
click at [863, 238] on span "103/240 characters" at bounding box center [565, 234] width 723 height 17
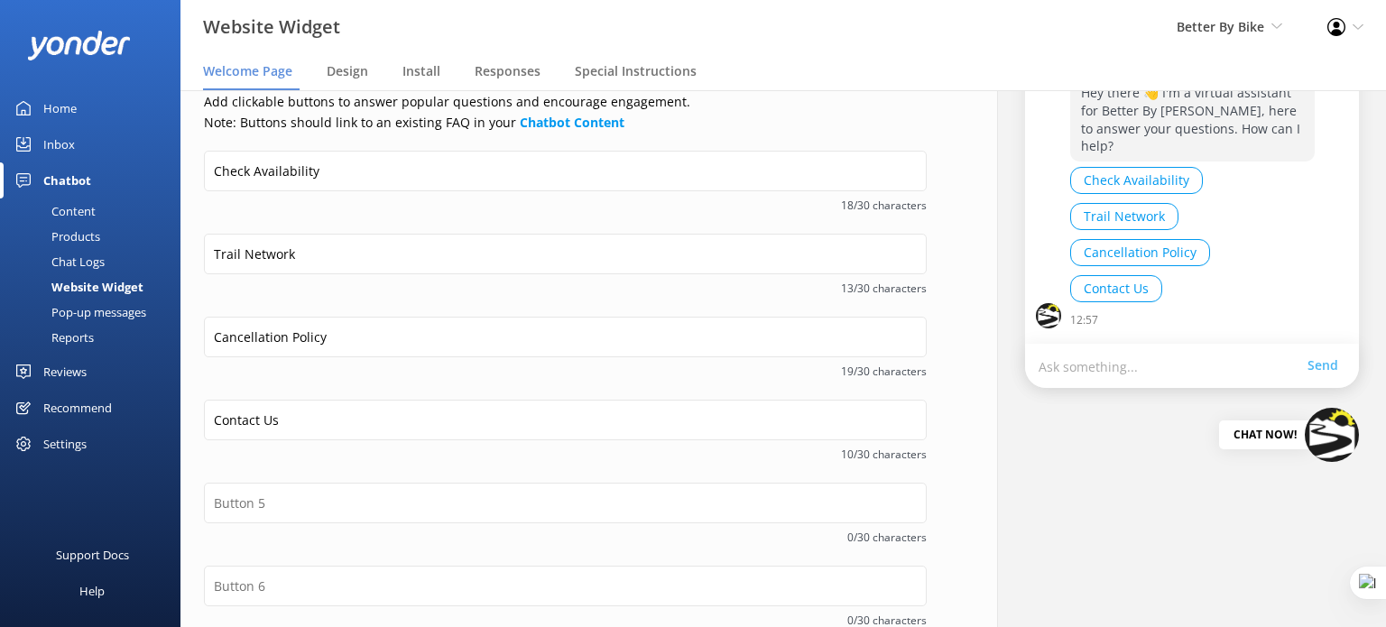
scroll to position [180, 0]
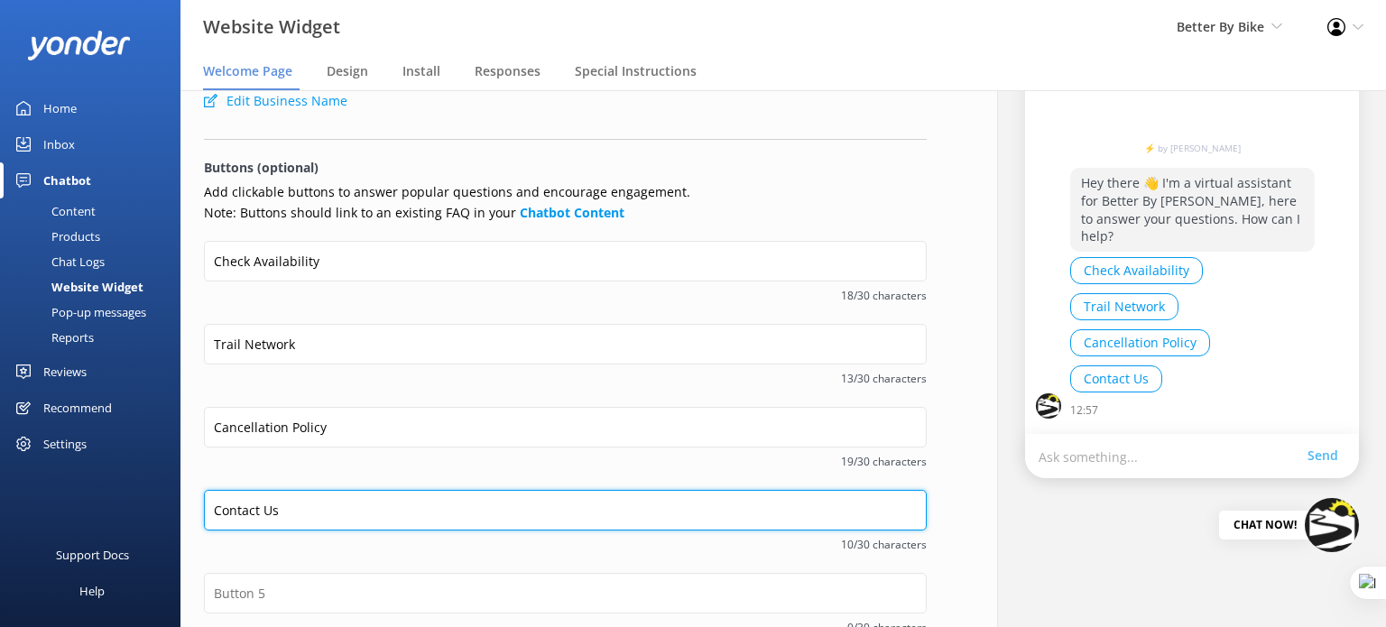
drag, startPoint x: 318, startPoint y: 511, endPoint x: 199, endPoint y: 513, distance: 118.2
click at [199, 513] on div "Welcome message Hey there 👋 I'm a virtual assistant for Better By Bike, here to…" at bounding box center [565, 365] width 770 height 911
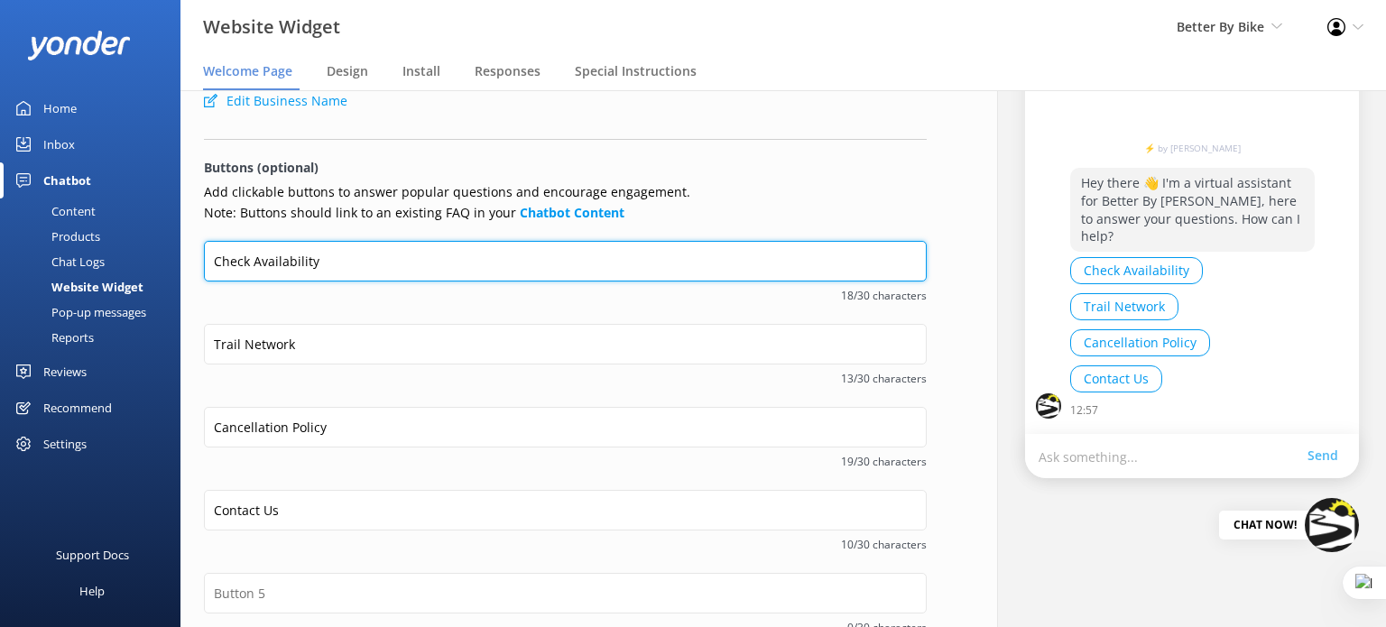
click at [212, 255] on input "Check Availability" at bounding box center [565, 261] width 723 height 41
paste input "Contact Us"
drag, startPoint x: 278, startPoint y: 255, endPoint x: 400, endPoint y: 255, distance: 121.8
click at [400, 255] on input "Contact UsCheck Availability" at bounding box center [565, 261] width 723 height 41
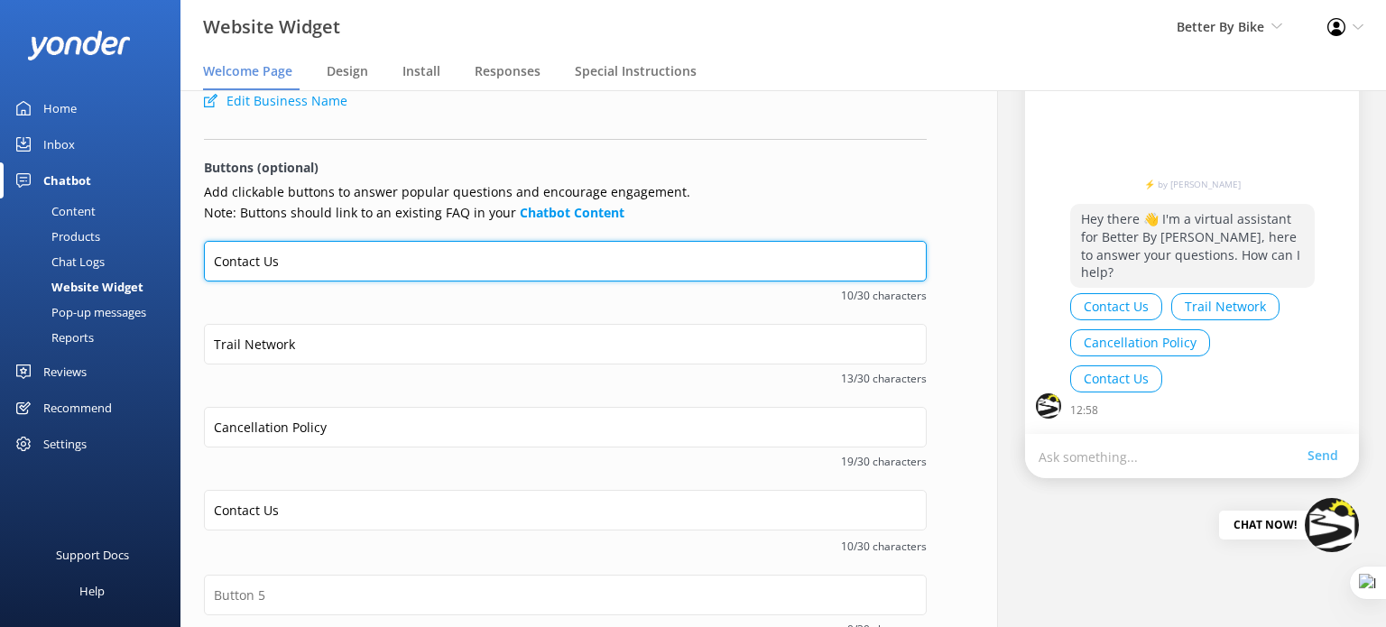
type input "Contact Us"
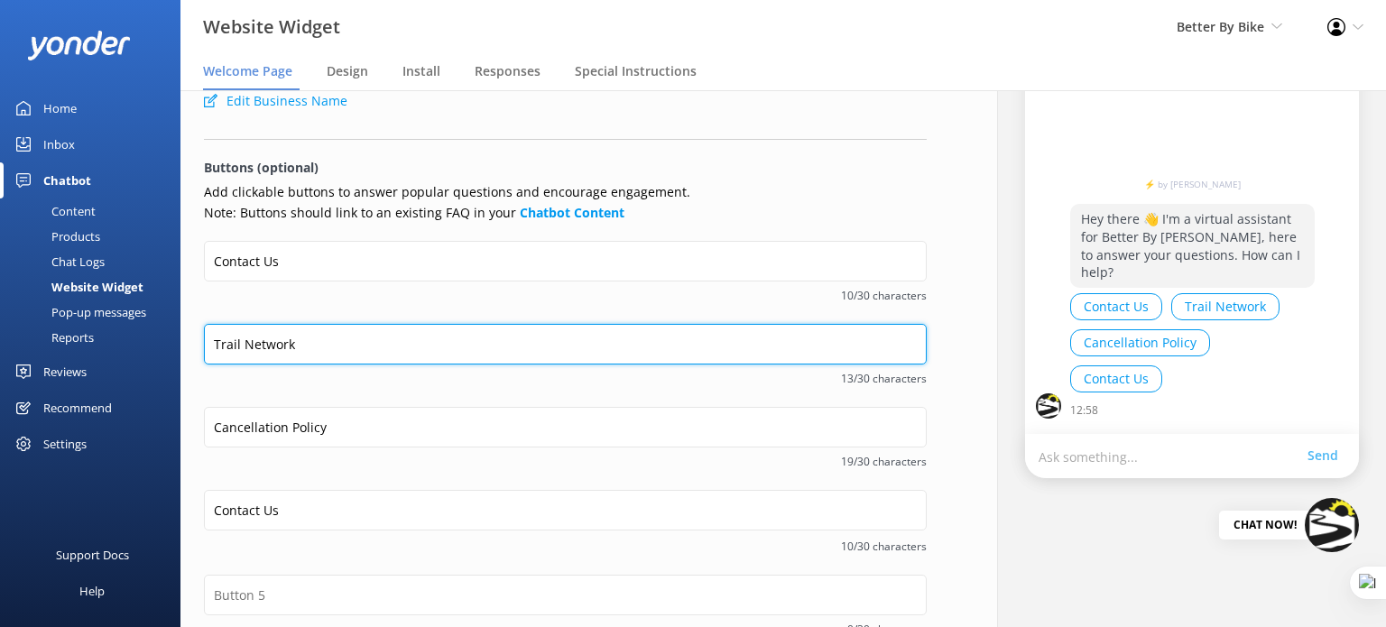
click at [215, 342] on input "Trail Network" at bounding box center [565, 344] width 723 height 41
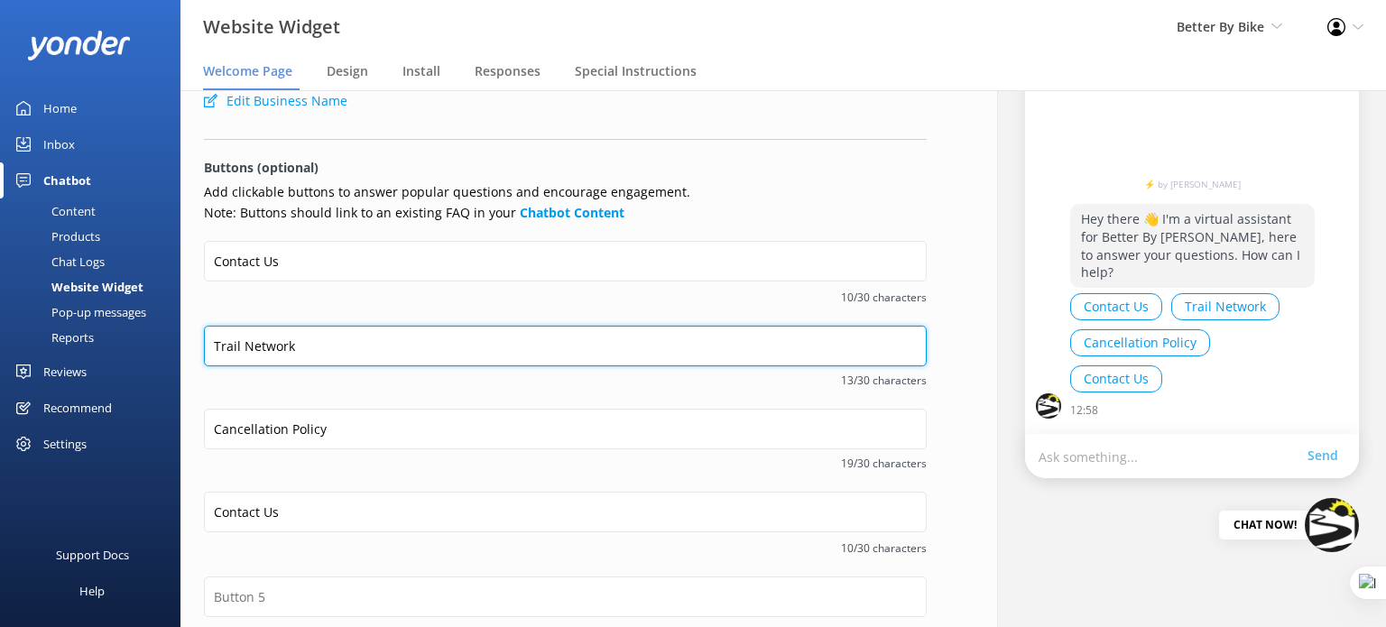
paste input "Check Availabilit"
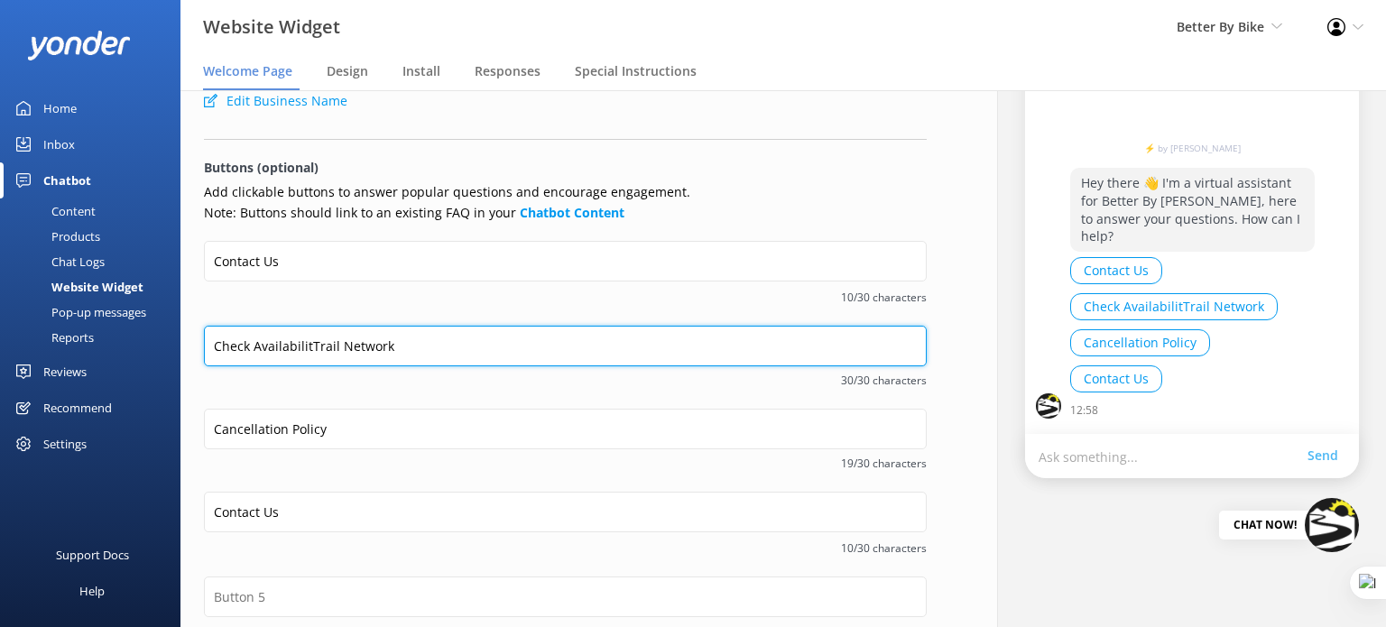
drag, startPoint x: 357, startPoint y: 346, endPoint x: 309, endPoint y: 347, distance: 48.8
click at [309, 347] on input "Check AvailabilitTrail Network" at bounding box center [565, 346] width 723 height 41
type input "Trail Network"
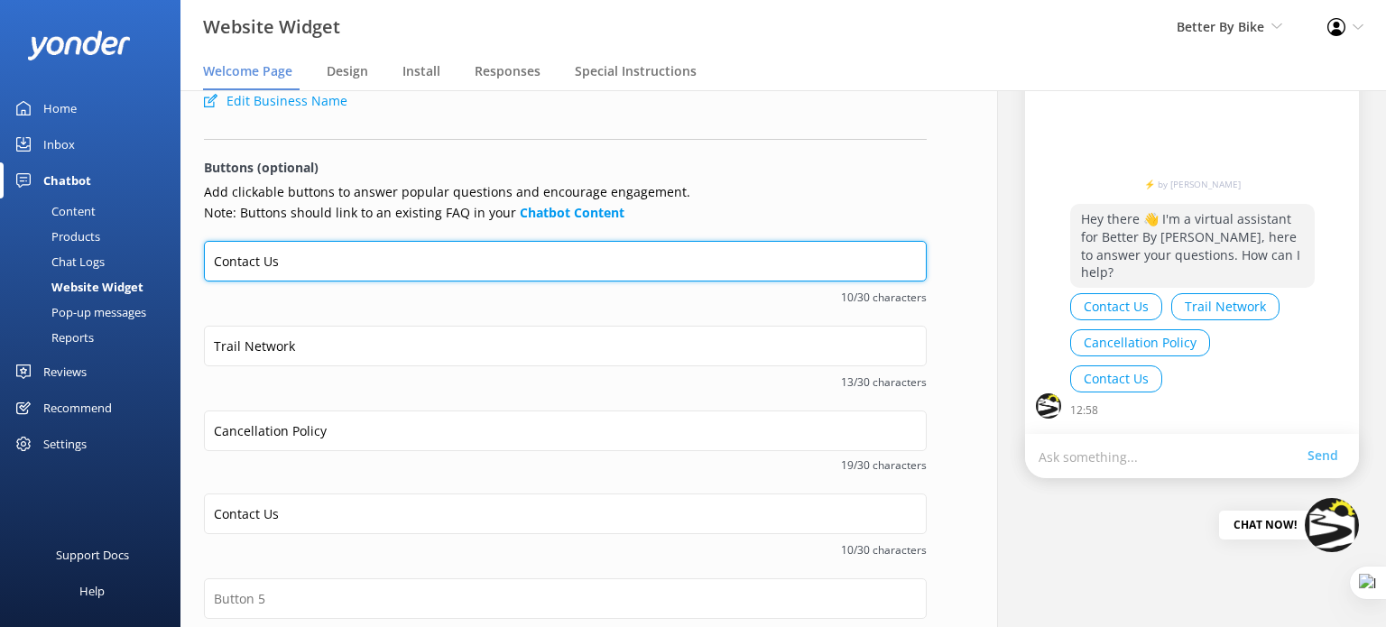
click at [207, 259] on input "Contact Us" at bounding box center [565, 261] width 723 height 41
paste input "Trail Network"
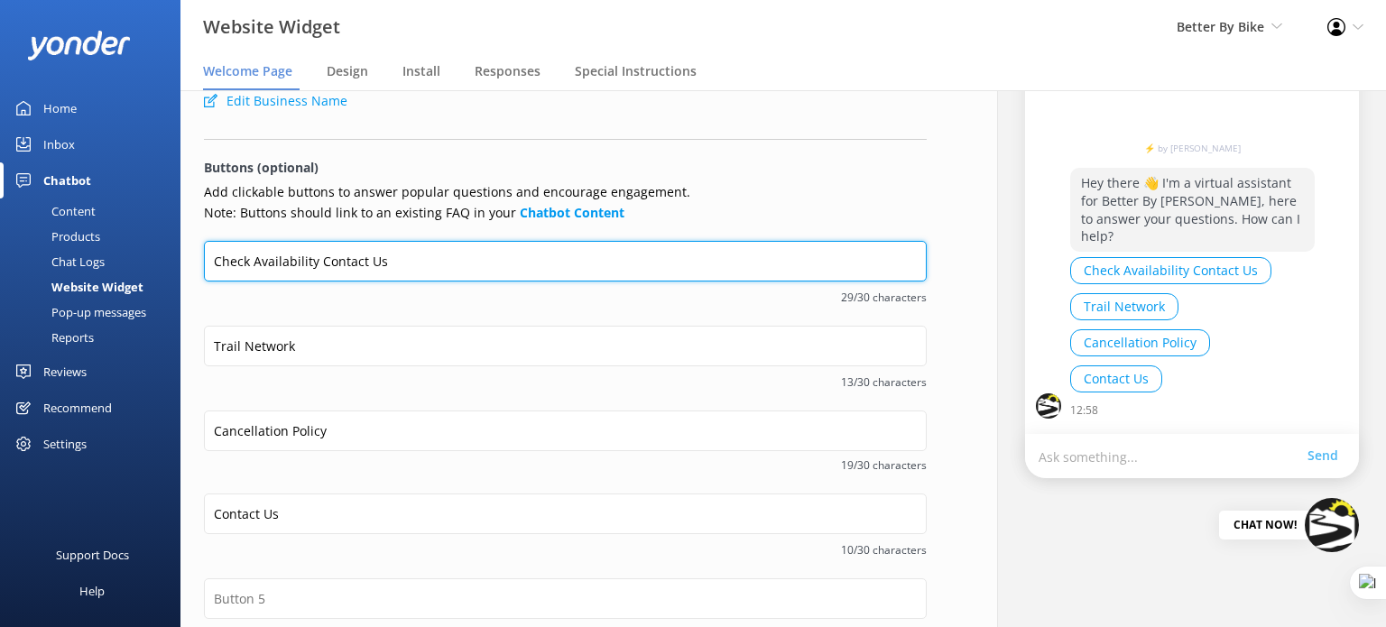
drag, startPoint x: 393, startPoint y: 256, endPoint x: 319, endPoint y: 263, distance: 73.4
click at [319, 263] on input "Check Availability Contact Us" at bounding box center [565, 261] width 723 height 41
type input "Check Availability"
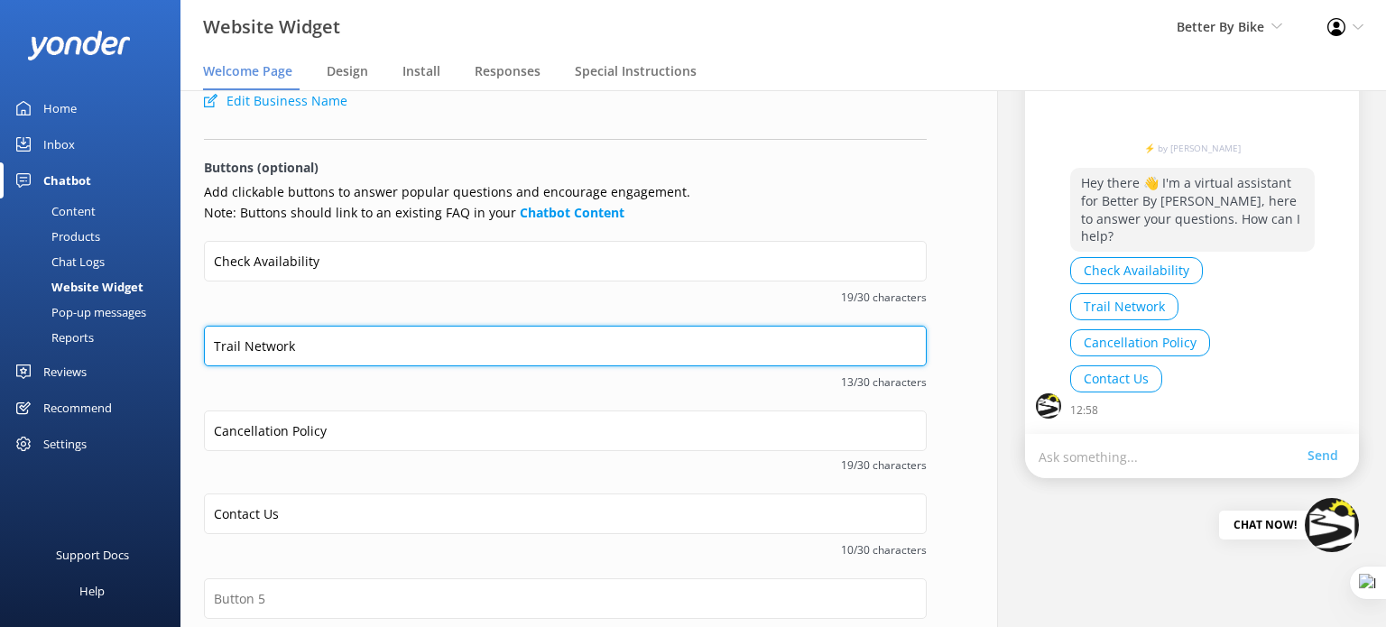
click at [212, 346] on input "Trail Network" at bounding box center [565, 346] width 723 height 41
paste input "Contact Us"
drag, startPoint x: 365, startPoint y: 345, endPoint x: 279, endPoint y: 349, distance: 85.8
click at [279, 349] on input "Contact UsTrail Network" at bounding box center [565, 346] width 723 height 41
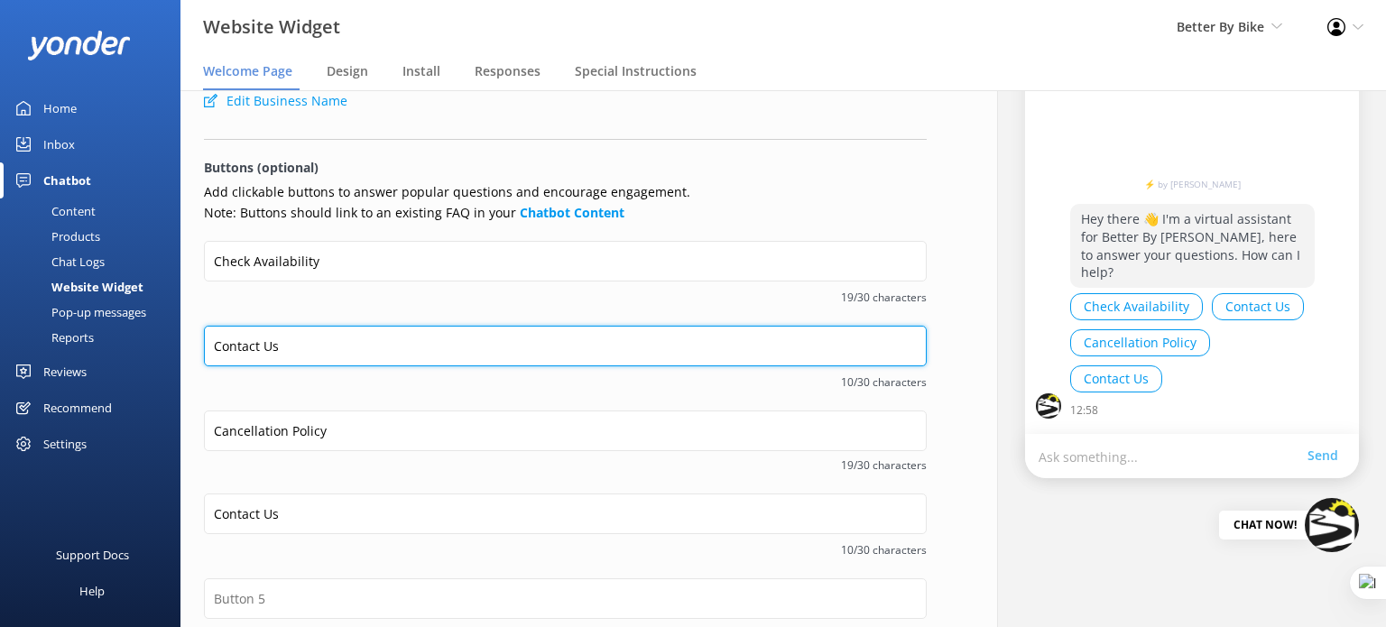
type input "Contact Us"
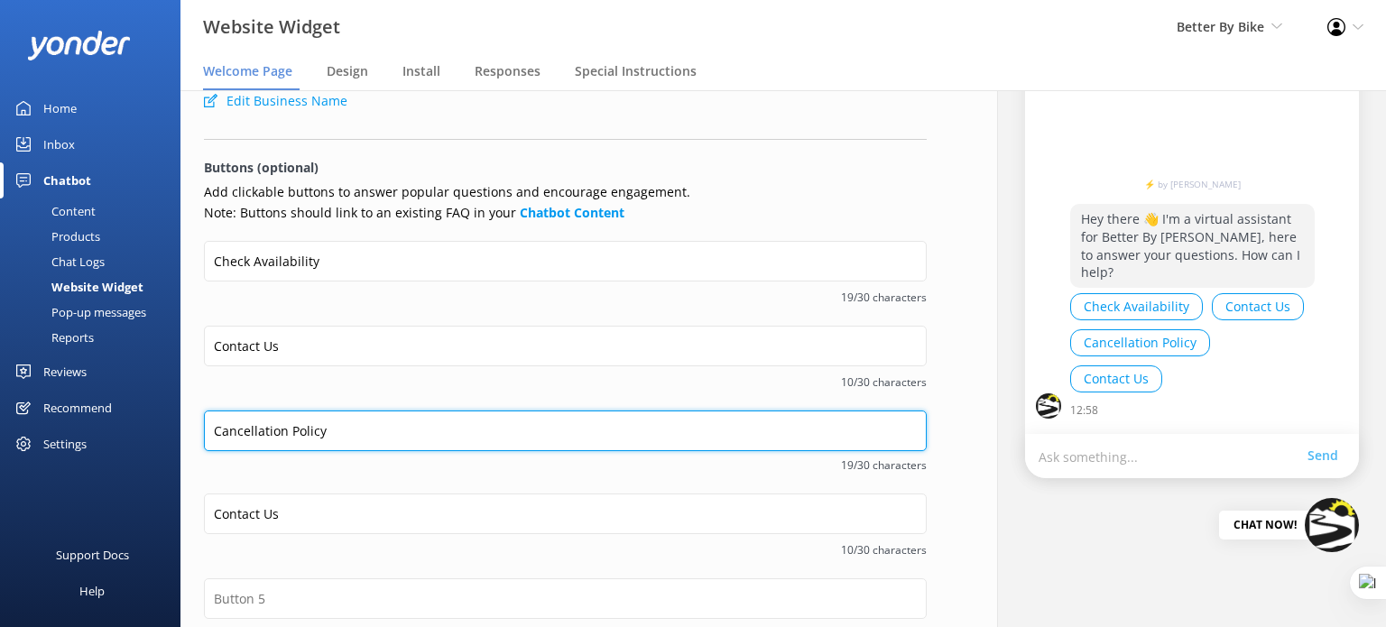
click at [216, 431] on input "Cancellation Policy" at bounding box center [565, 431] width 723 height 41
paste input "Trail Netwo"
drag, startPoint x: 411, startPoint y: 430, endPoint x: 282, endPoint y: 437, distance: 129.2
click at [282, 437] on input "Trail NetwoCancellation Policy" at bounding box center [565, 431] width 723 height 41
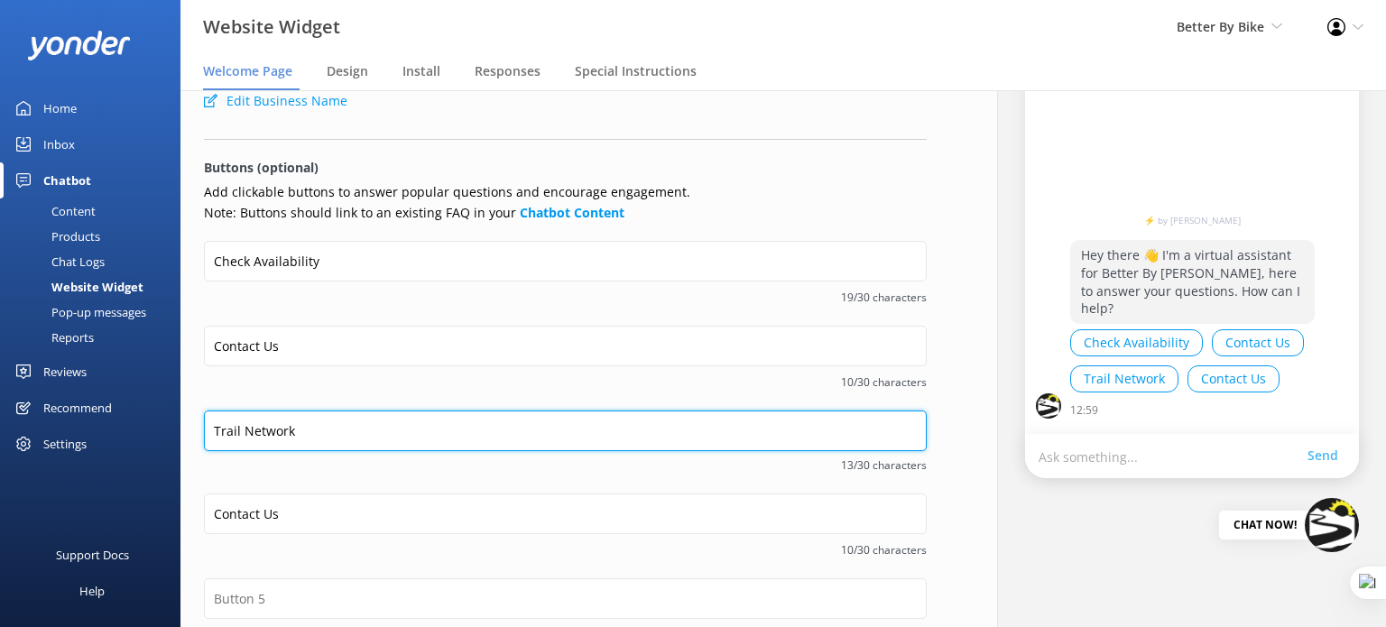
type input "Trail Network"
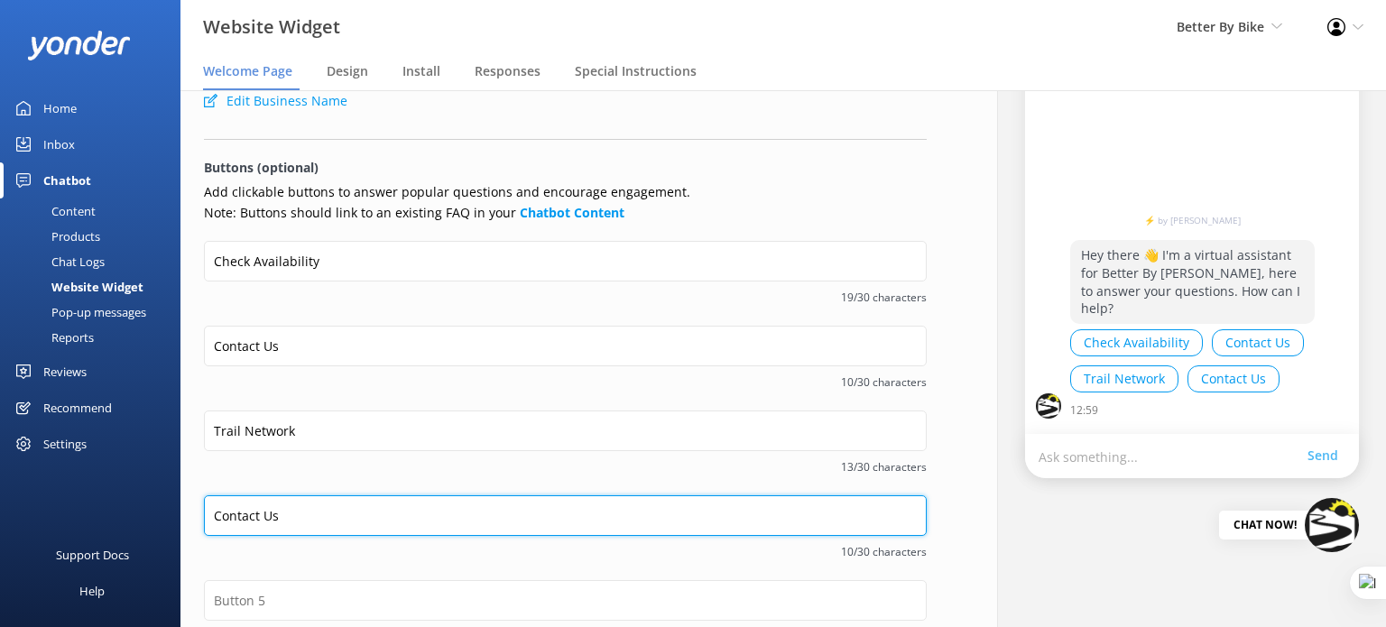
drag, startPoint x: 300, startPoint y: 515, endPoint x: 194, endPoint y: 521, distance: 106.6
click at [194, 521] on div "Welcome message Hey there 👋 I'm a virtual assistant for Better By Bike, here to…" at bounding box center [565, 369] width 770 height 918
paste input "ancellation Policy"
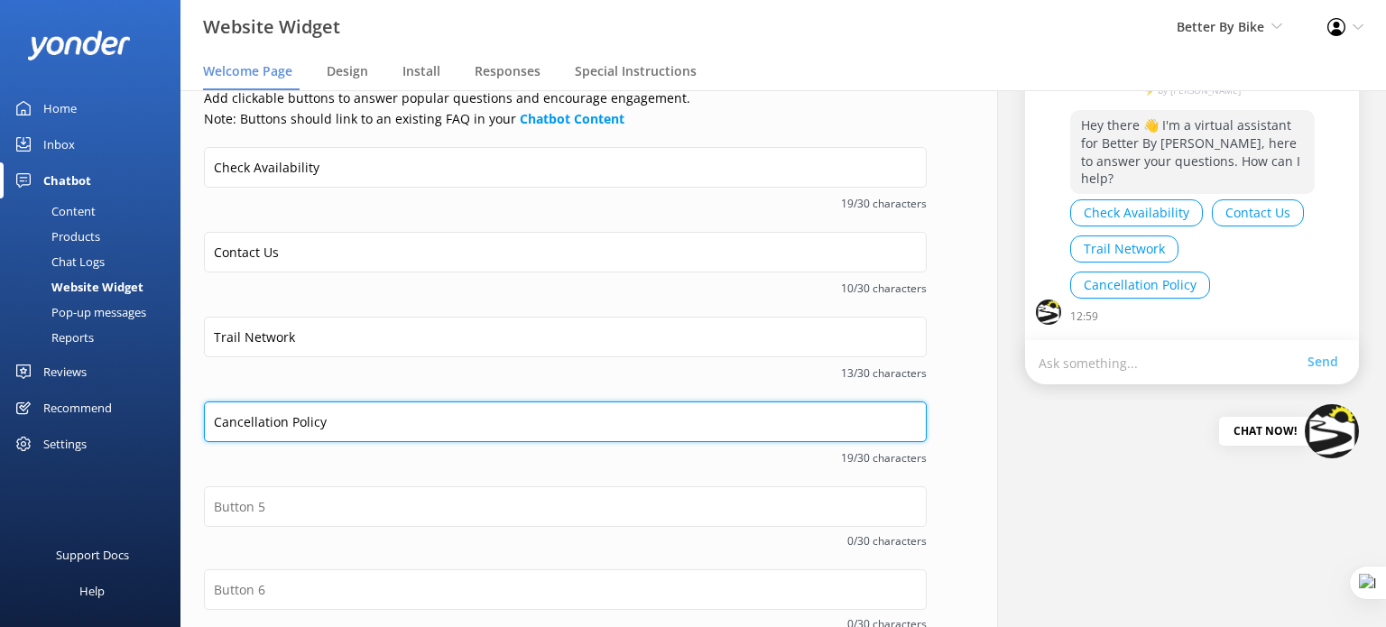
scroll to position [361, 0]
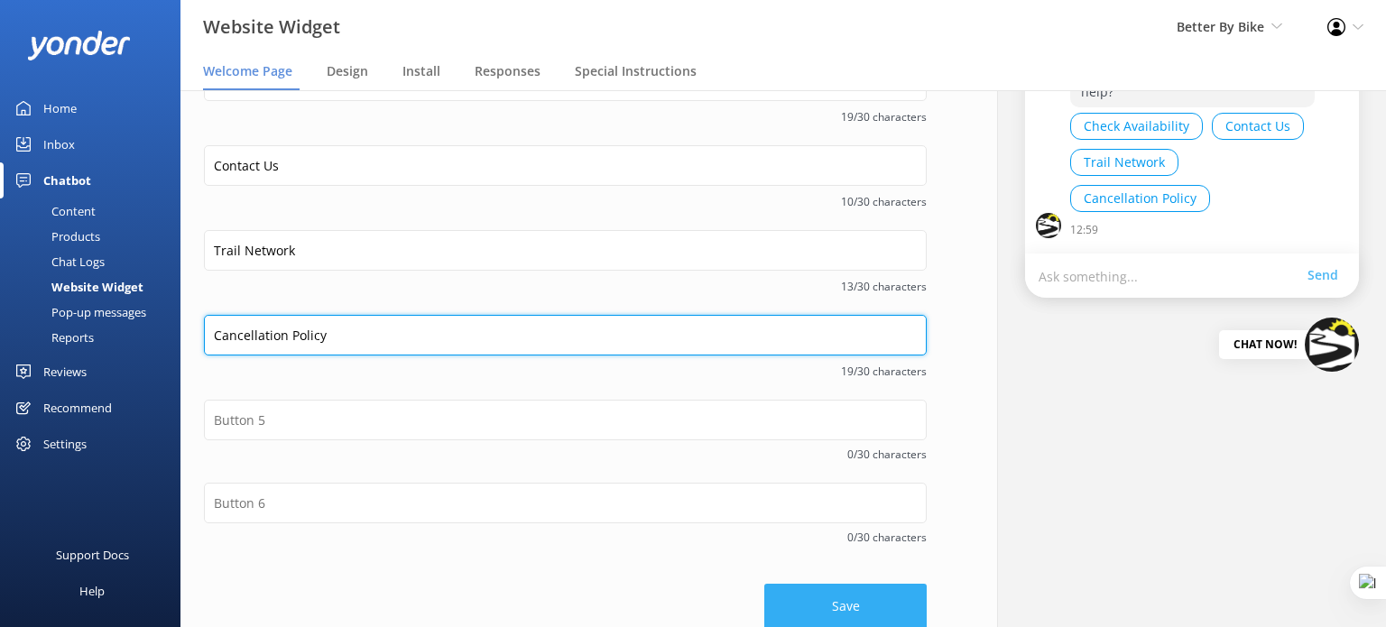
type input "Cancellation Policy"
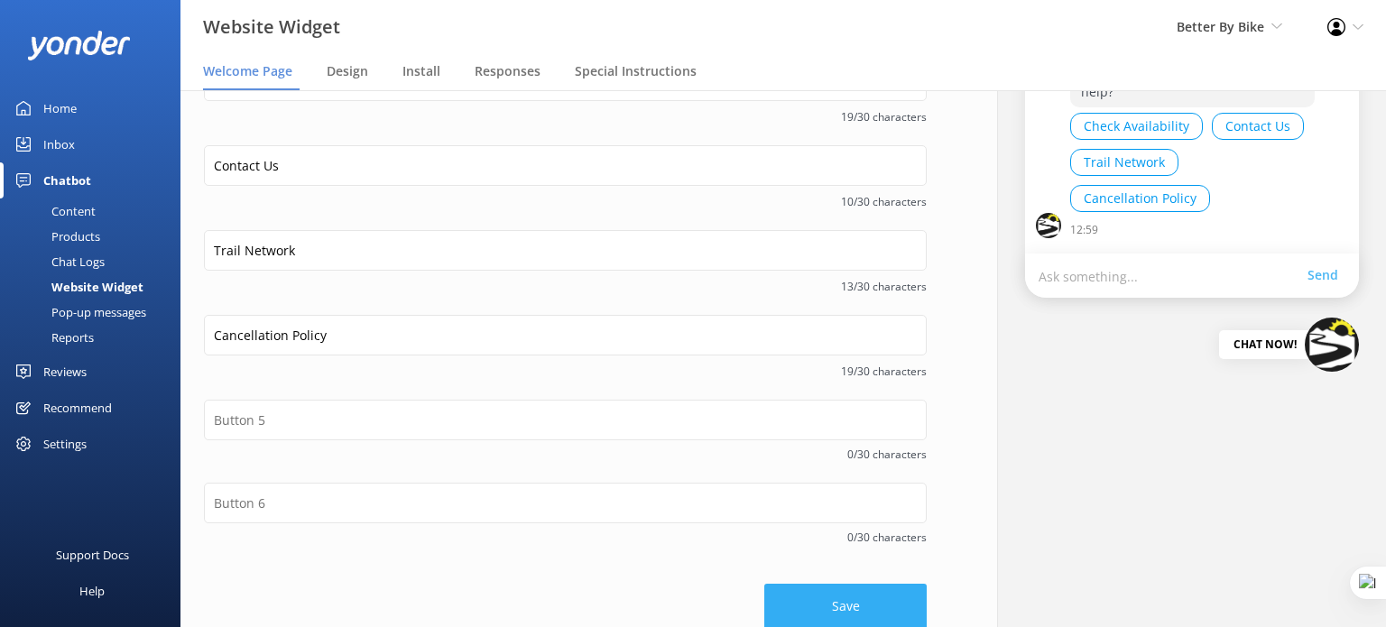
click at [845, 590] on button "Save" at bounding box center [845, 606] width 162 height 45
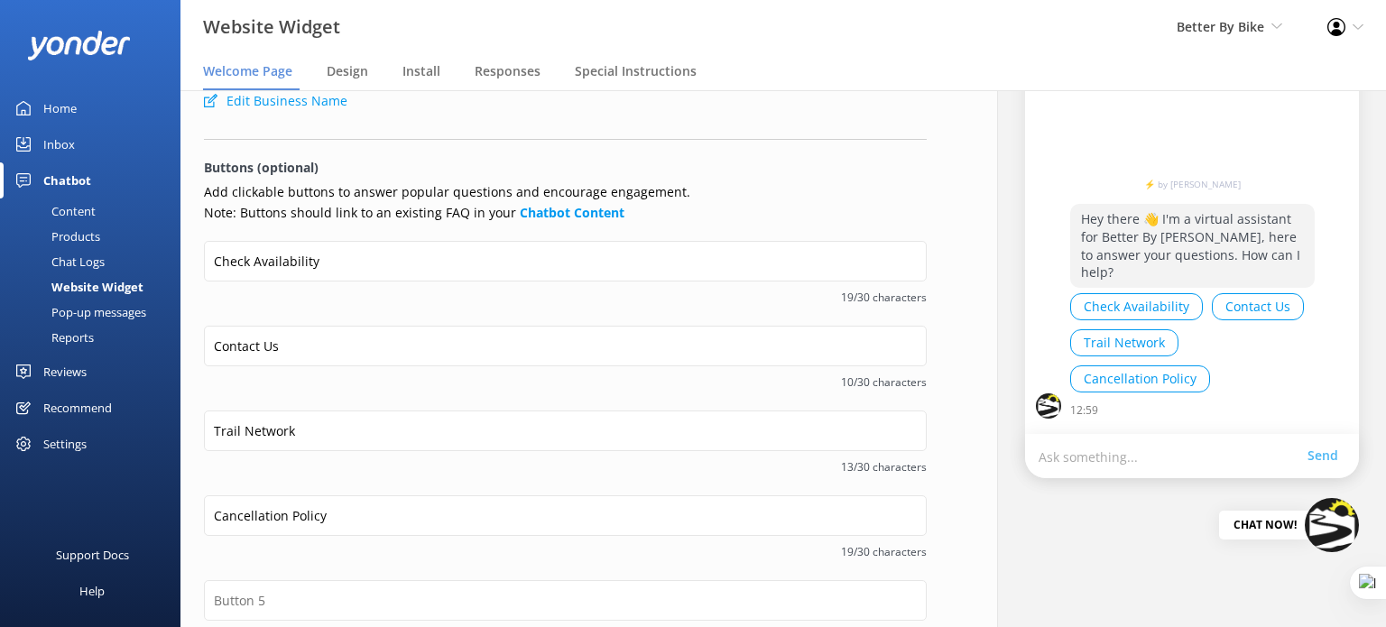
drag, startPoint x: 67, startPoint y: 212, endPoint x: 135, endPoint y: 198, distance: 70.1
click at [67, 212] on div "Content" at bounding box center [53, 211] width 85 height 25
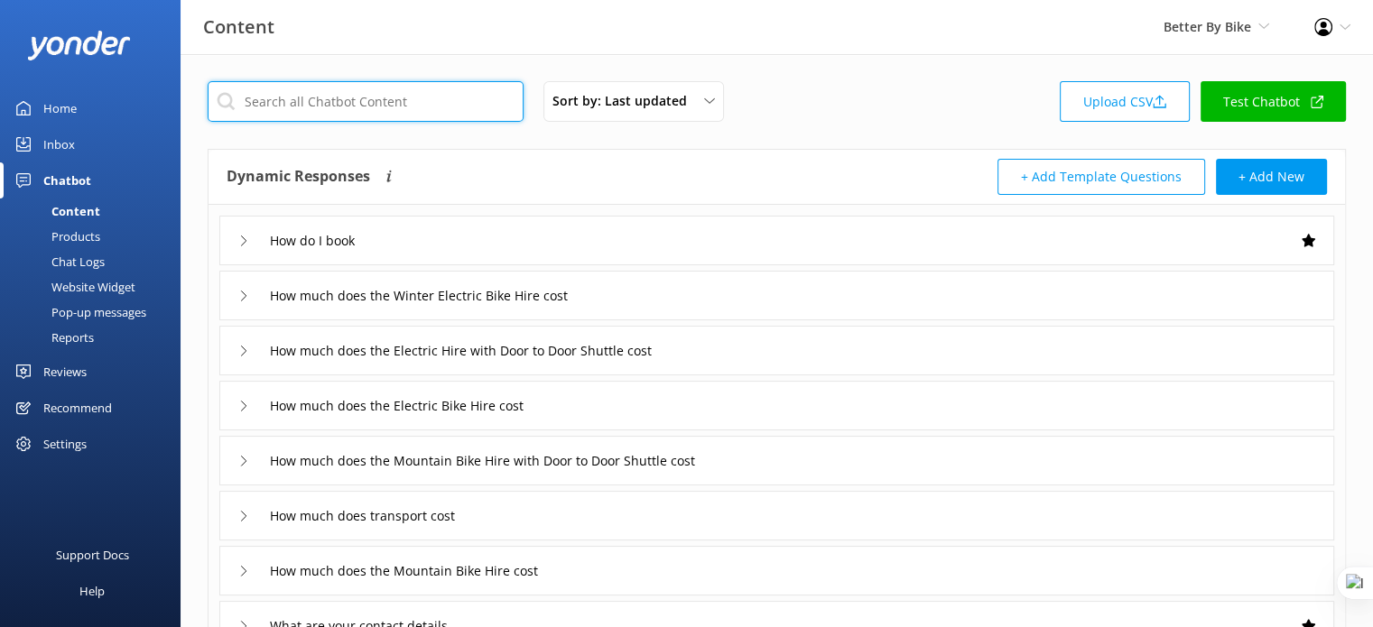
click at [388, 104] on input "text" at bounding box center [366, 101] width 316 height 41
type input "how"
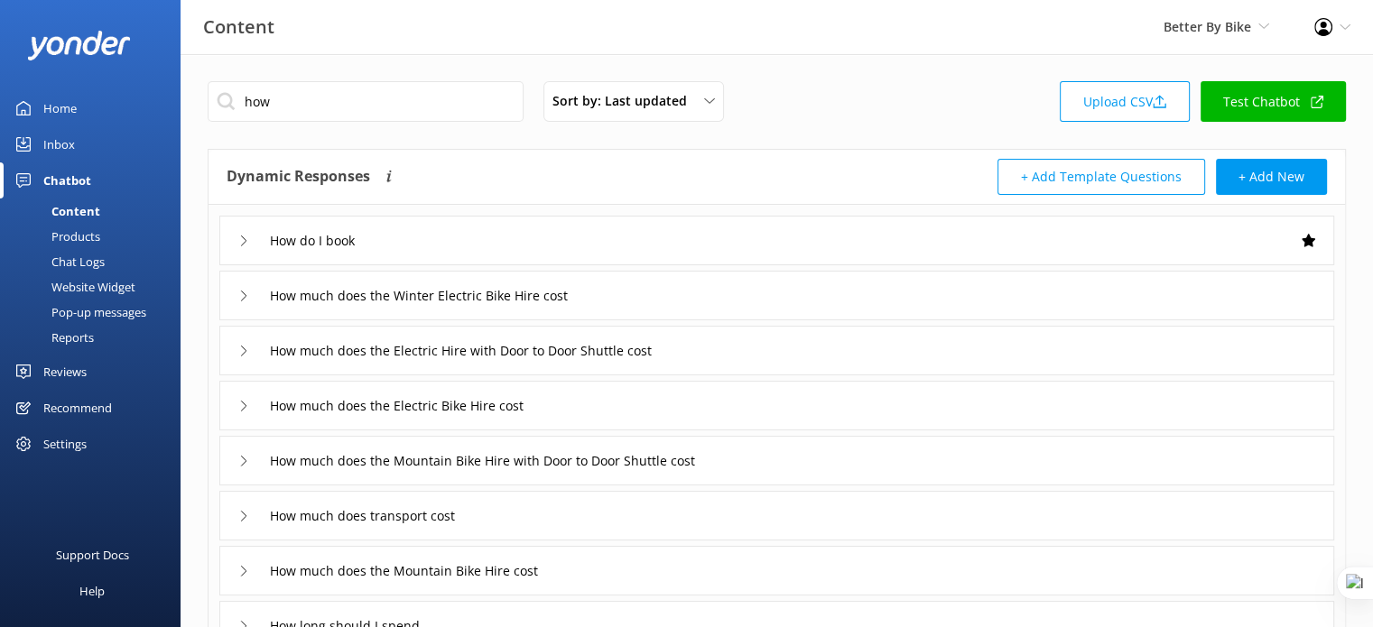
click at [480, 232] on div "How do I book" at bounding box center [776, 241] width 1114 height 50
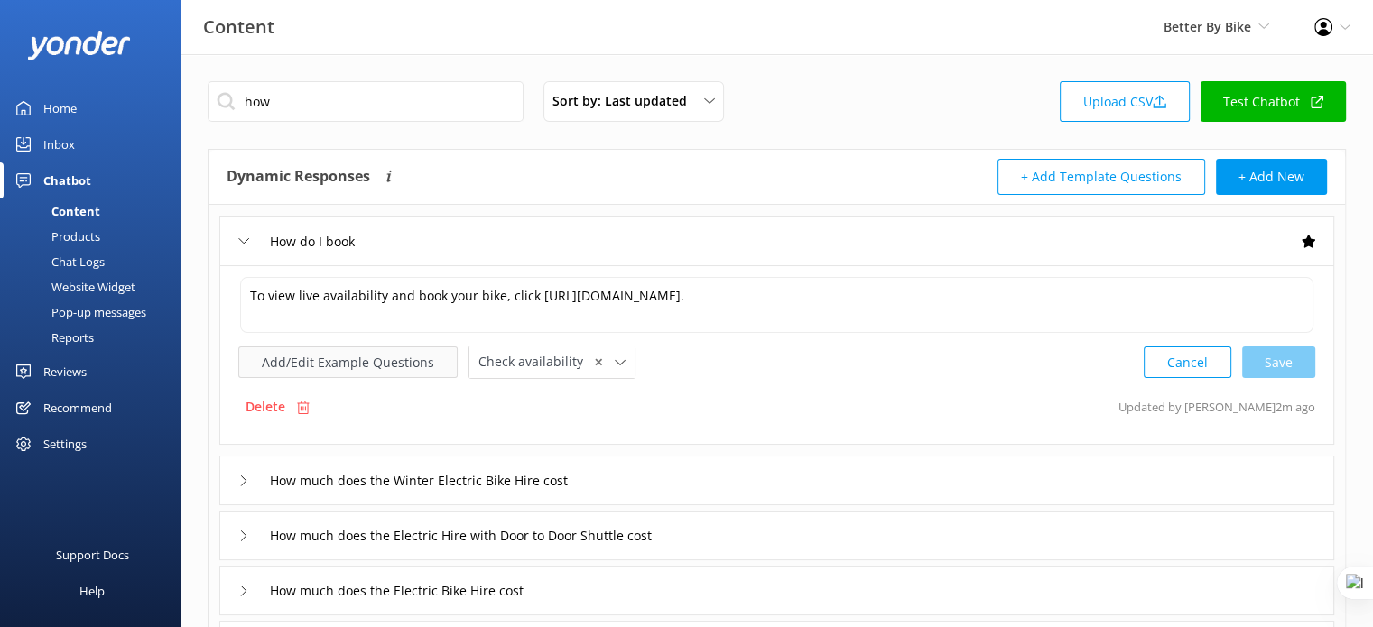
click at [342, 351] on button "Add/Edit Example Questions" at bounding box center [347, 363] width 219 height 32
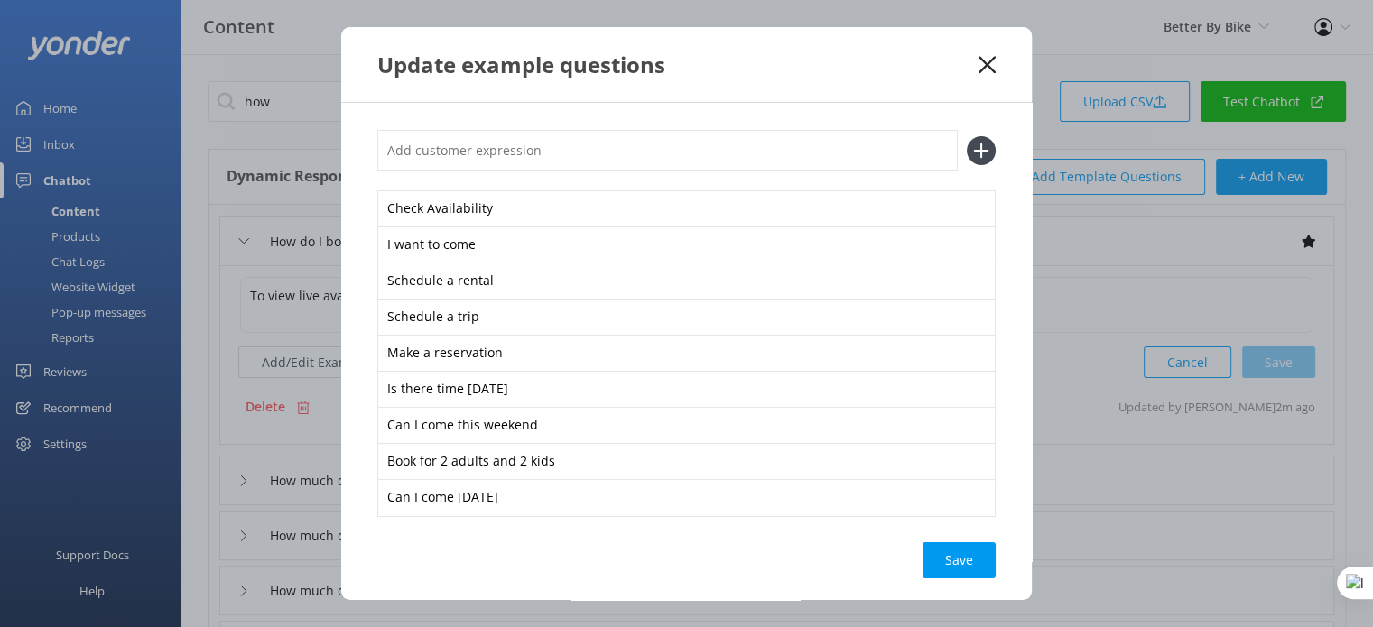
click at [987, 60] on icon at bounding box center [986, 65] width 17 height 18
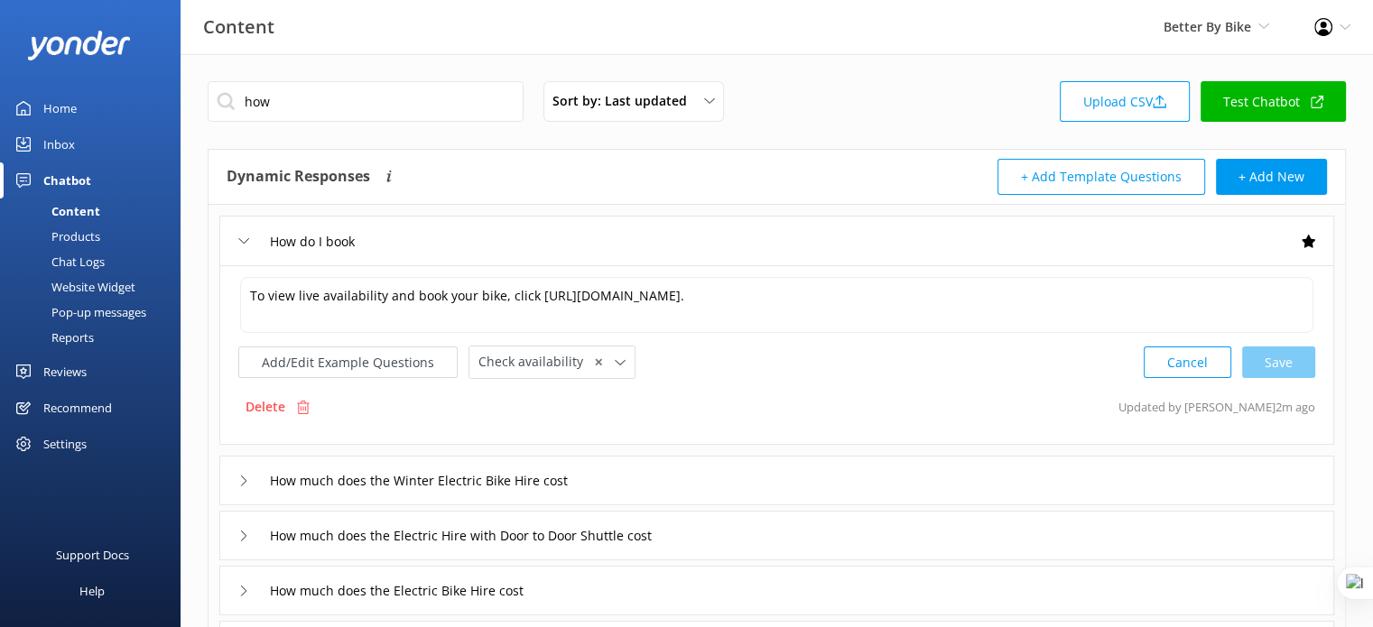
click at [97, 288] on div "Website Widget" at bounding box center [73, 286] width 125 height 25
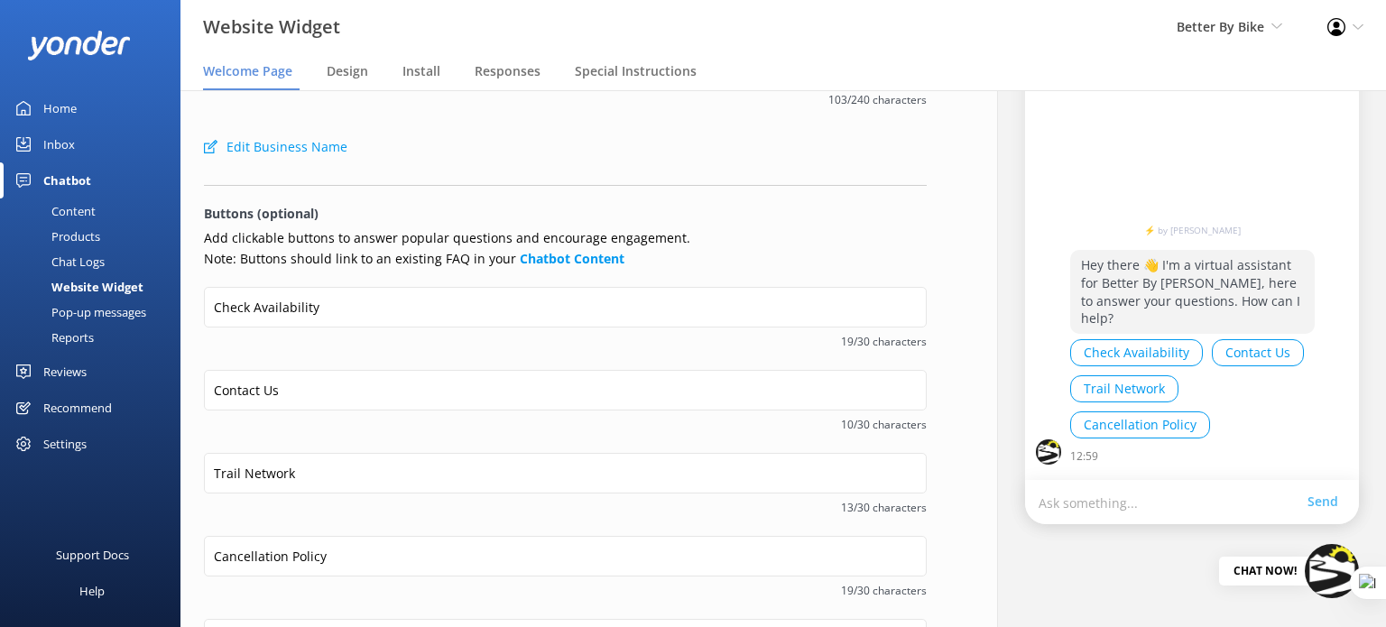
scroll to position [373, 0]
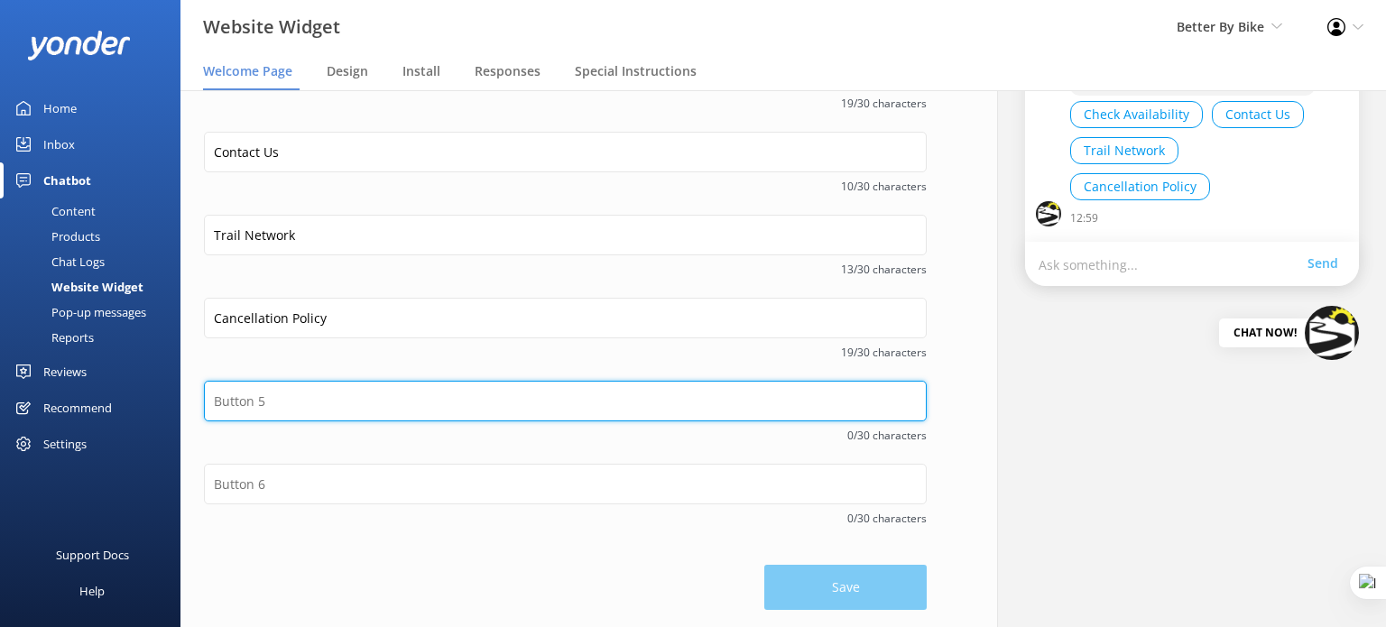
click at [294, 403] on input "text" at bounding box center [565, 401] width 723 height 41
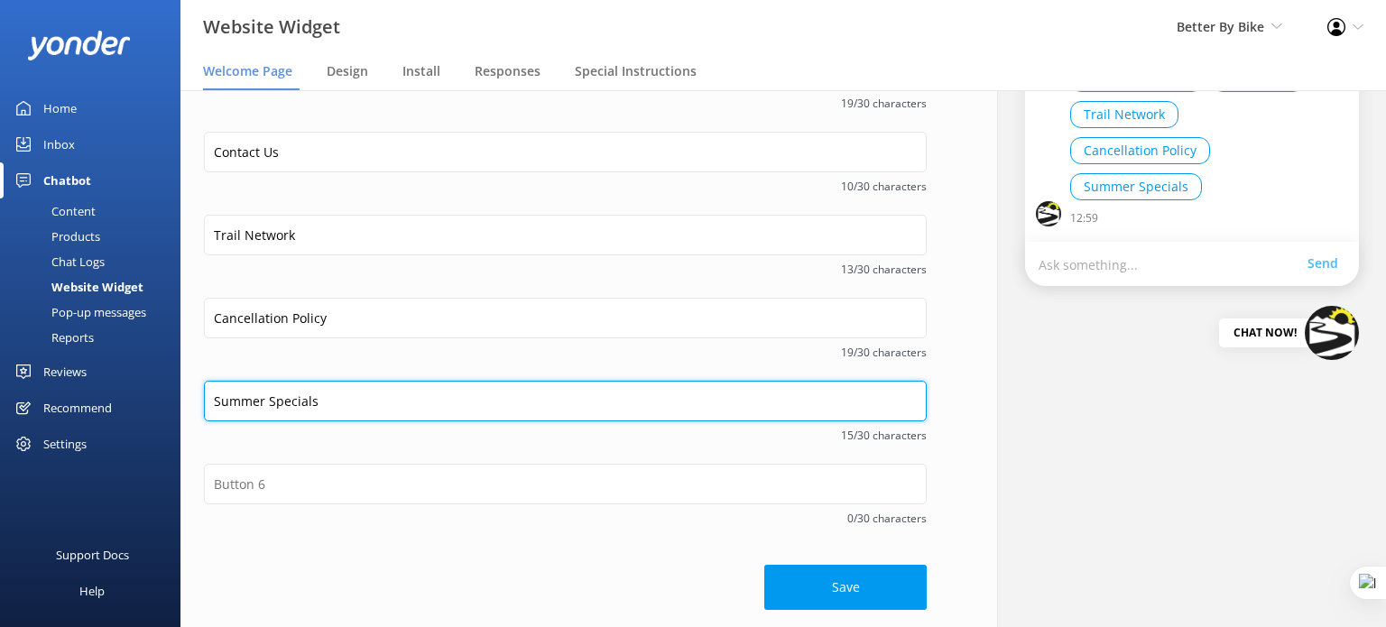
type input "Summer Specials"
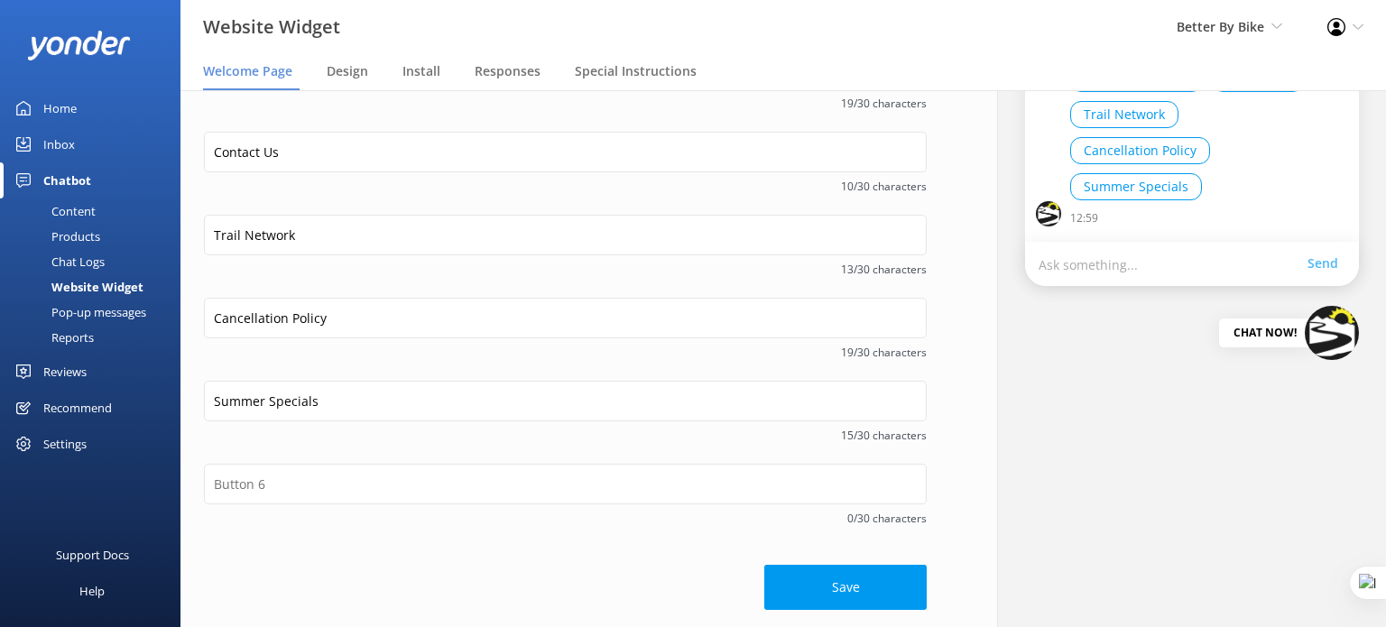
click at [567, 438] on span "15/30 characters" at bounding box center [565, 435] width 723 height 17
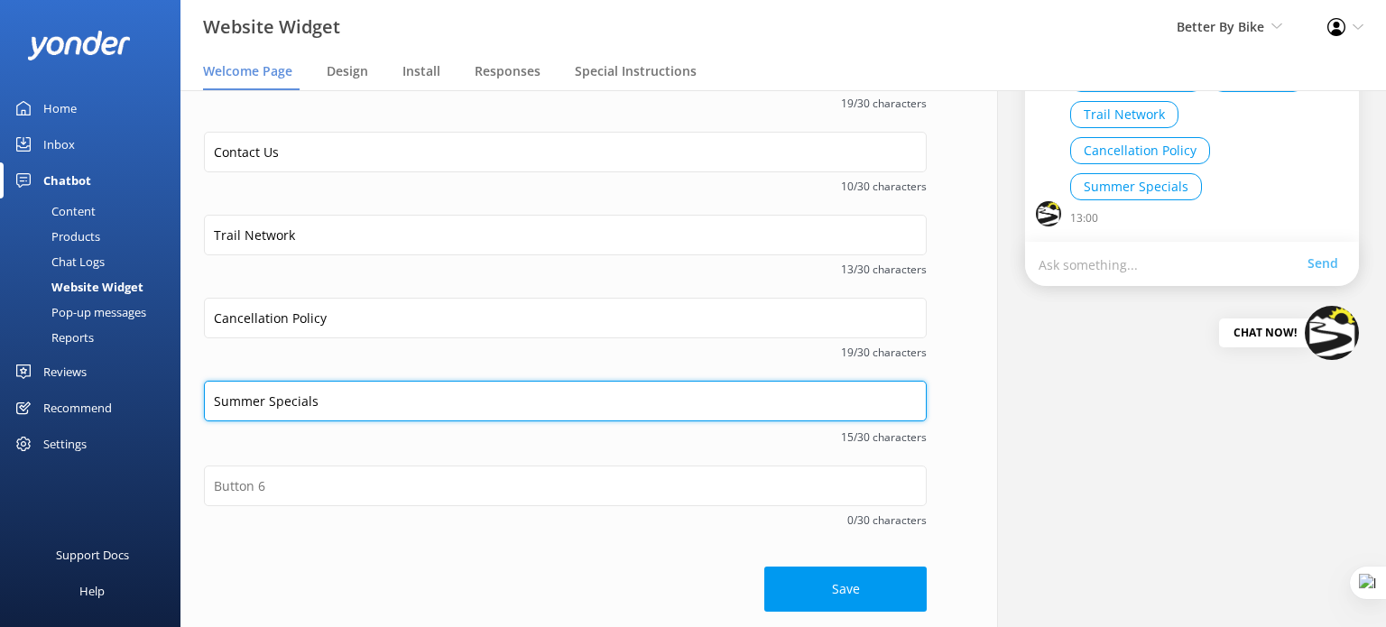
drag, startPoint x: 342, startPoint y: 413, endPoint x: 180, endPoint y: 400, distance: 162.1
click at [178, 402] on div "Website Widget Better By Bike Yonder demo Musket Cove Island Resort & Marina Be…" at bounding box center [693, 358] width 1386 height 537
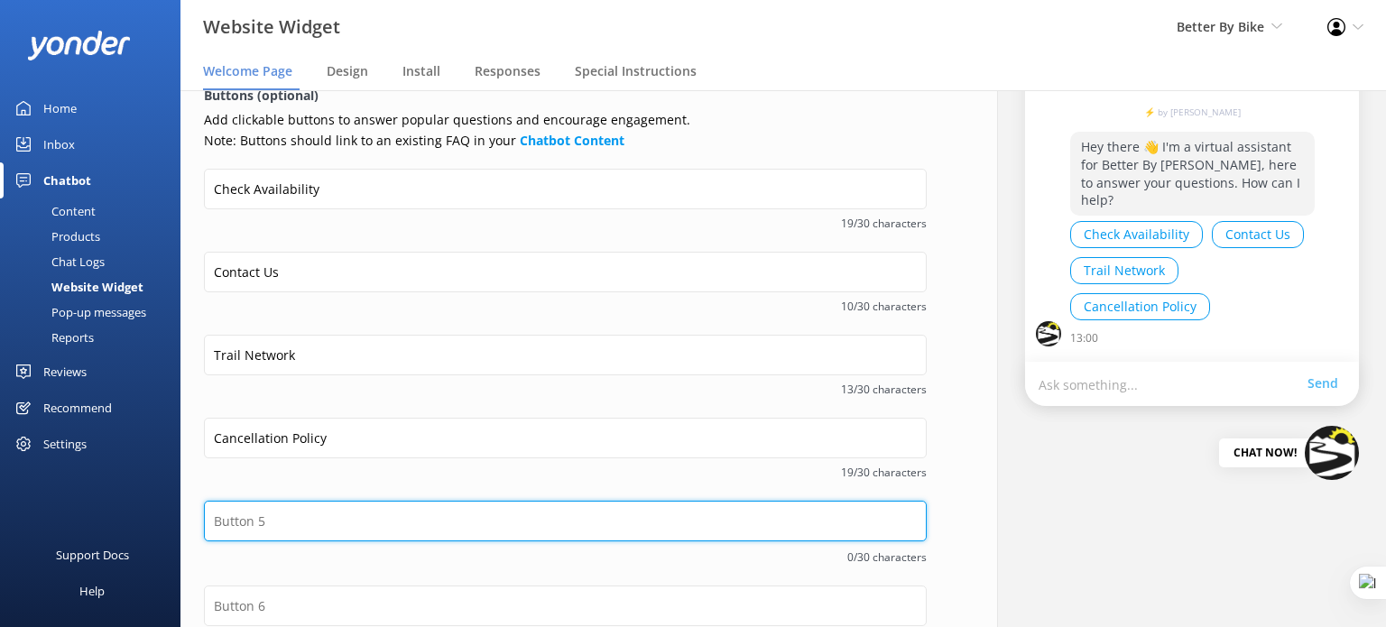
scroll to position [192, 0]
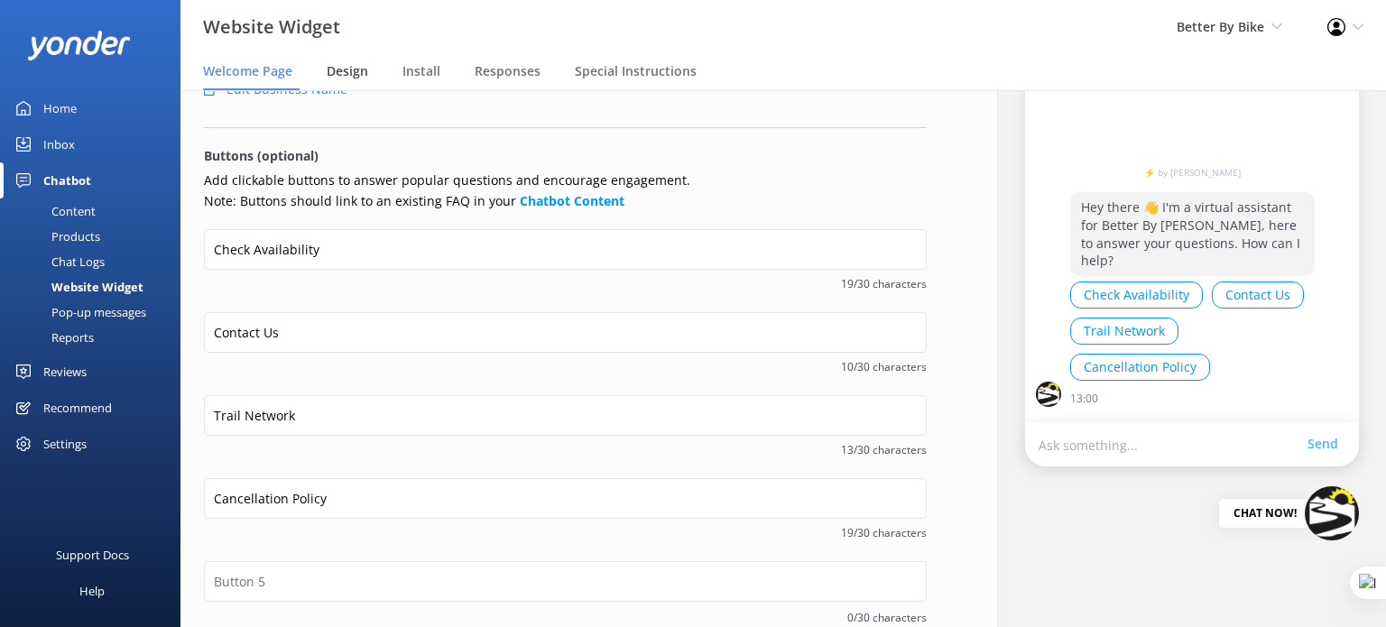
click at [343, 68] on span "Design" at bounding box center [348, 71] width 42 height 18
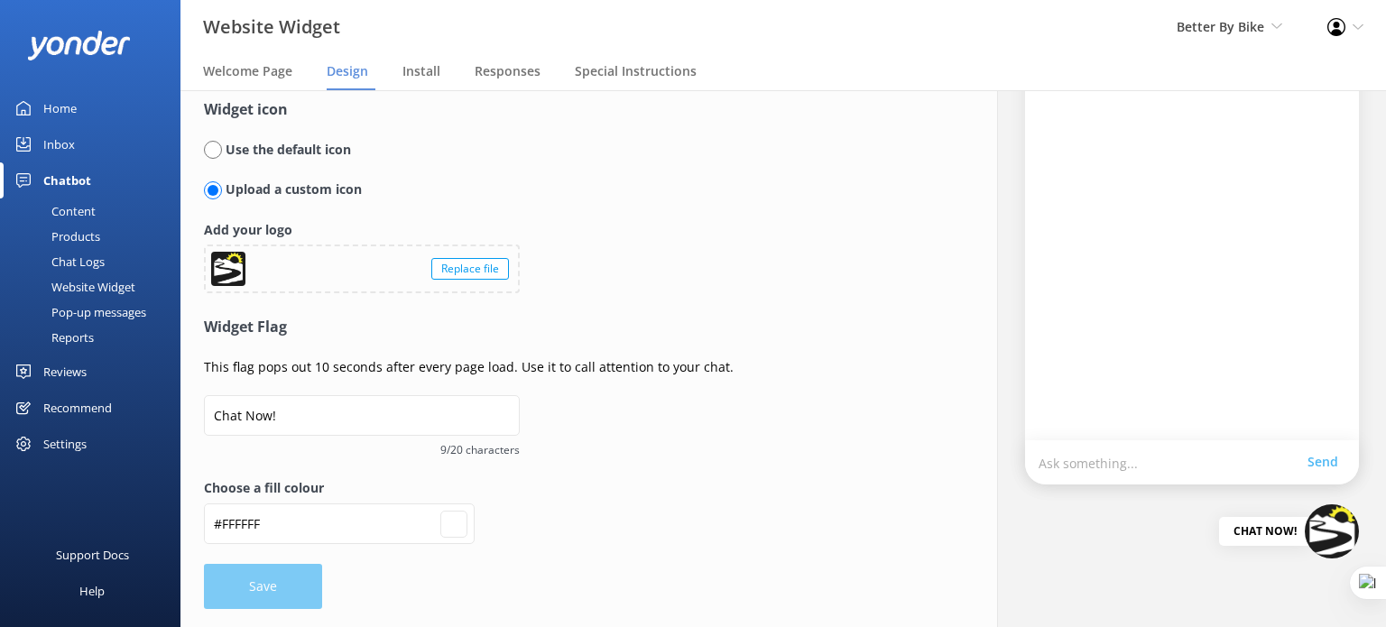
scroll to position [173, 0]
click at [217, 153] on input "radio" at bounding box center [213, 151] width 18 height 18
radio input "true"
radio input "false"
type input "#ffffff"
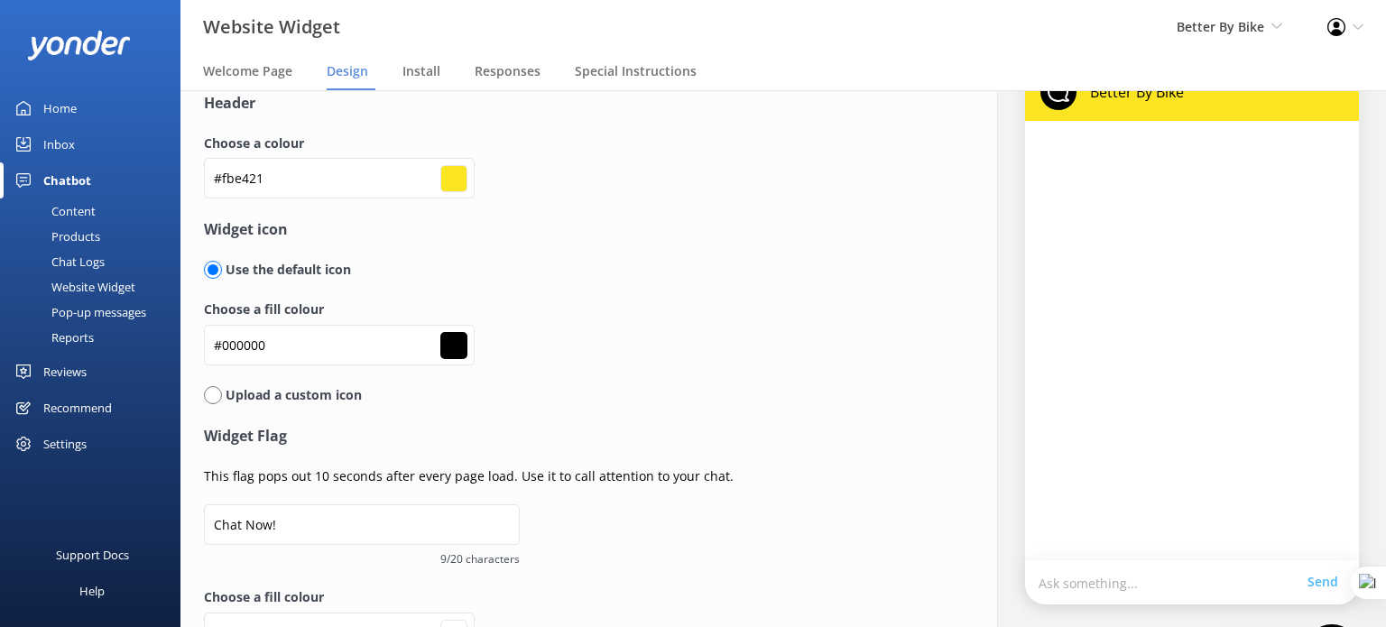
scroll to position [0, 0]
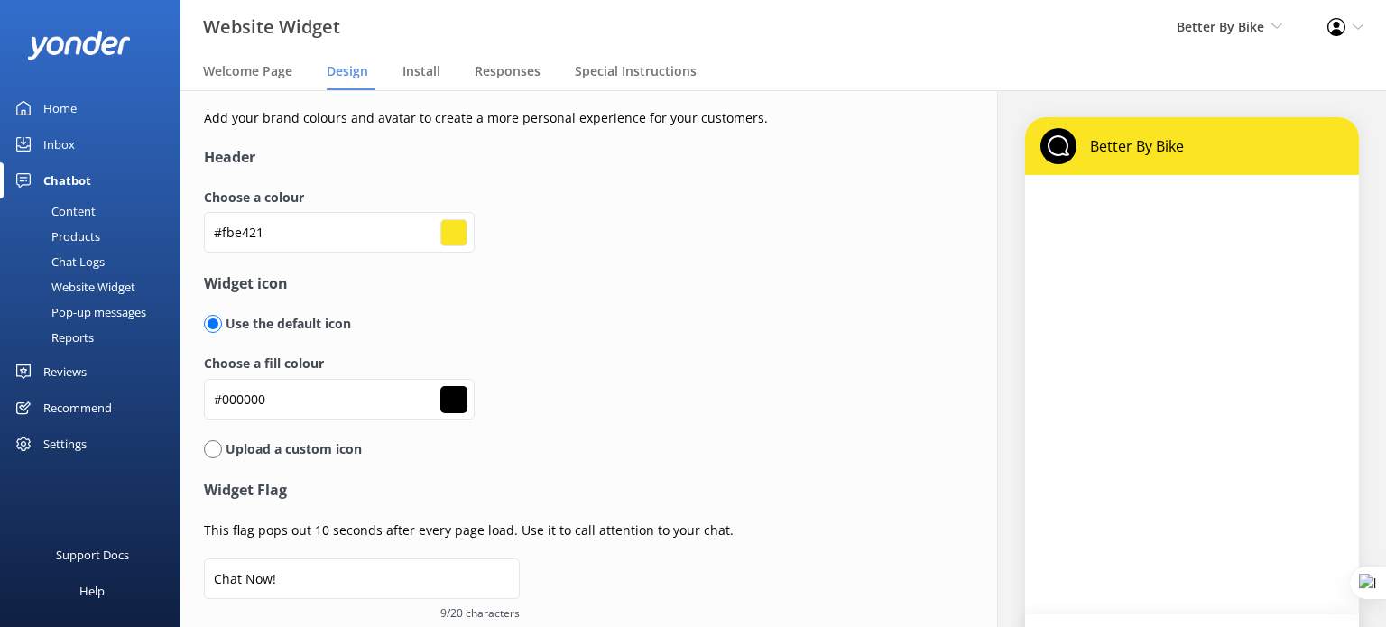
click at [215, 448] on input "radio" at bounding box center [213, 449] width 18 height 18
radio input "true"
radio input "false"
type input "#ffffff"
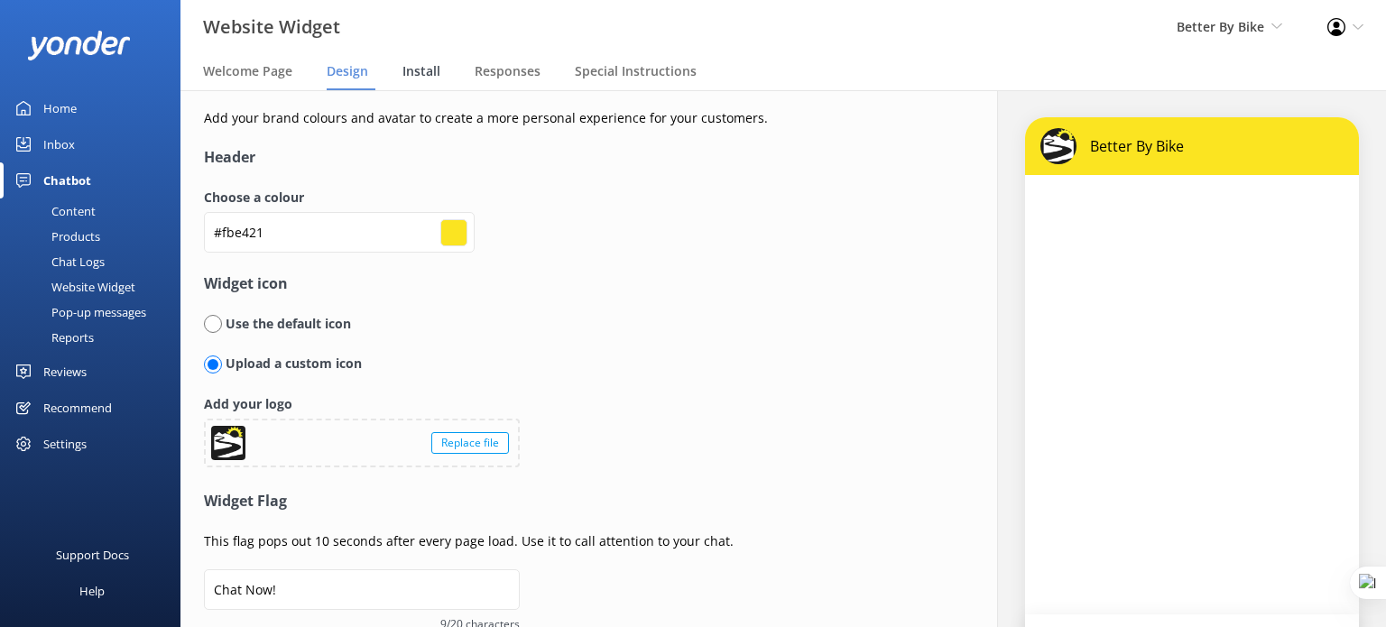
click at [425, 69] on span "Install" at bounding box center [421, 71] width 38 height 18
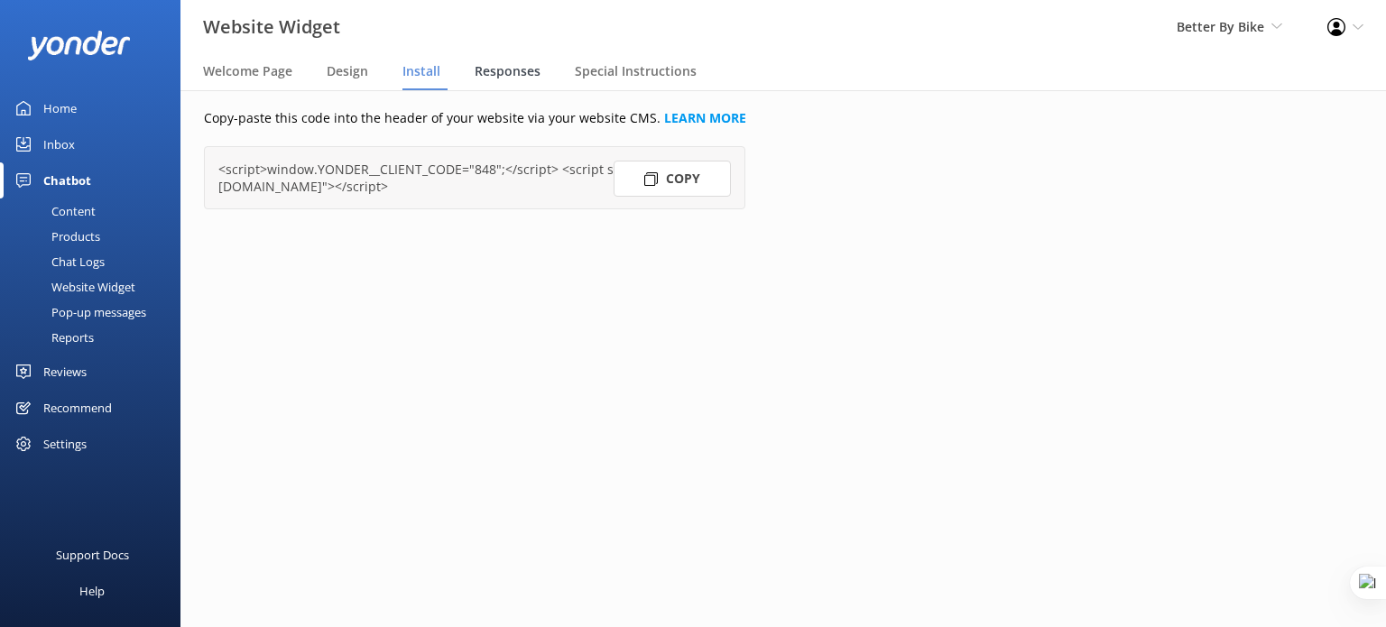
click at [513, 70] on span "Responses" at bounding box center [508, 71] width 66 height 18
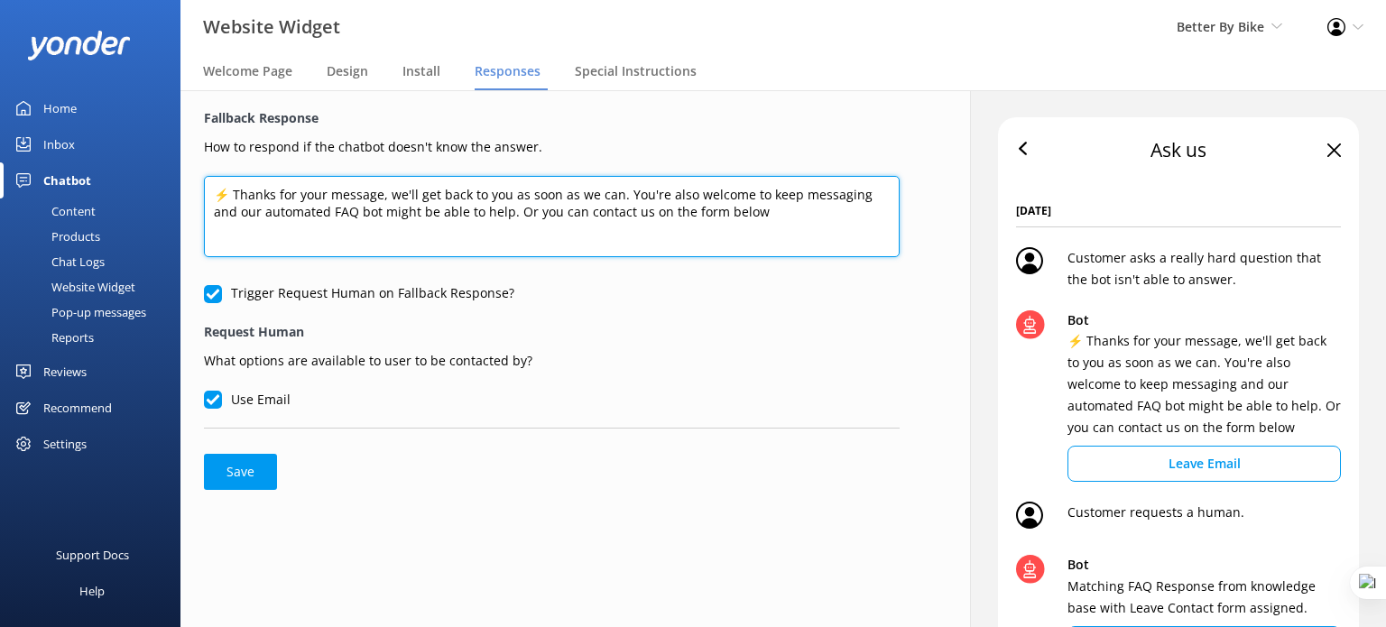
drag, startPoint x: 213, startPoint y: 194, endPoint x: 861, endPoint y: 201, distance: 648.0
click at [861, 201] on textarea "⚡ Thanks for your message, we'll get back to you as soon as we can. You're also…" at bounding box center [552, 216] width 696 height 81
click at [743, 217] on textarea "⚡ Thanks for your message, we'll get back to you as soon as we can. You're also…" at bounding box center [552, 216] width 696 height 81
click at [762, 215] on textarea "⚡ Thanks for your message, we'll get back to you as soon as we can. You're also…" at bounding box center [552, 216] width 696 height 81
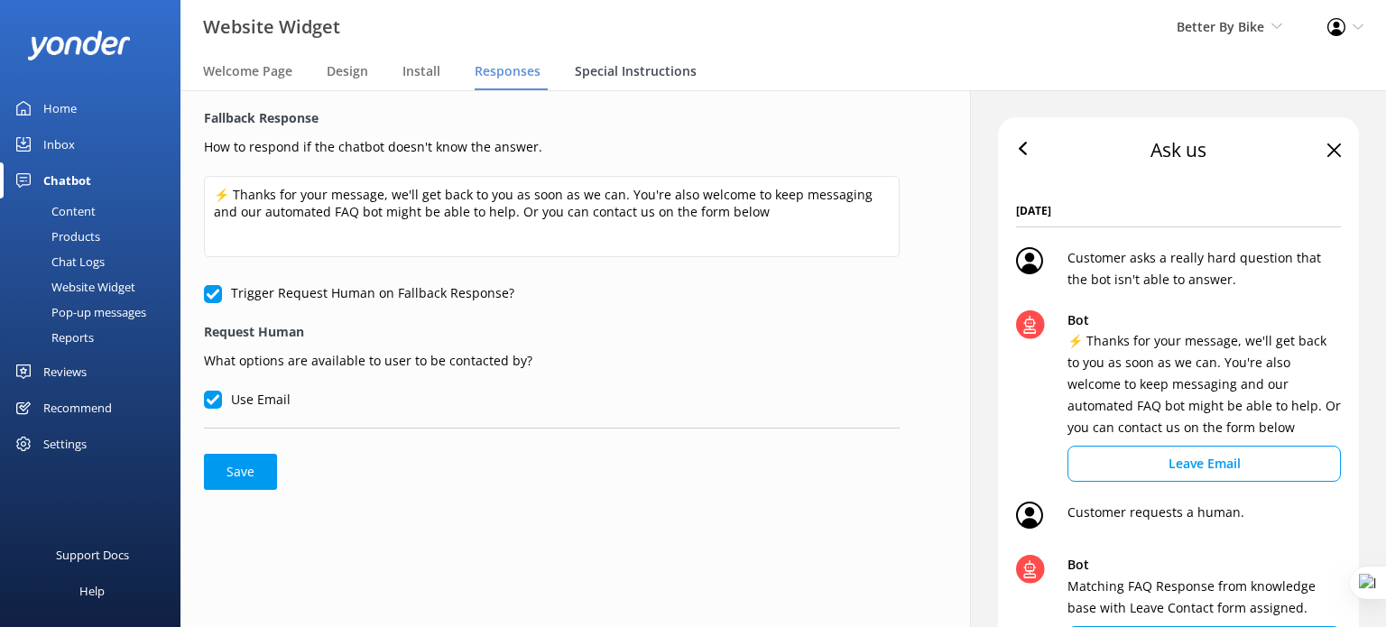
click at [659, 71] on span "Special Instructions" at bounding box center [636, 71] width 122 height 18
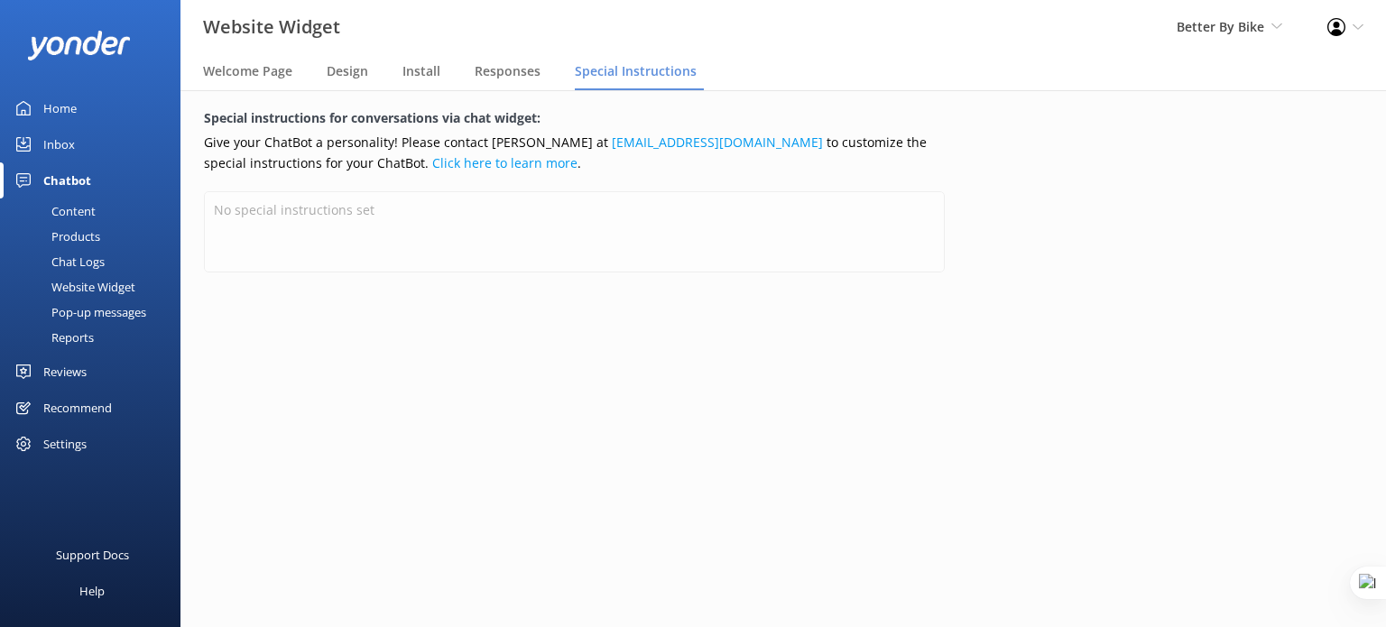
click at [1022, 212] on div "Special instructions for conversations via chat widget: Give your ChatBot a per…" at bounding box center [783, 358] width 1253 height 537
click at [108, 310] on div "Pop-up messages" at bounding box center [78, 312] width 135 height 25
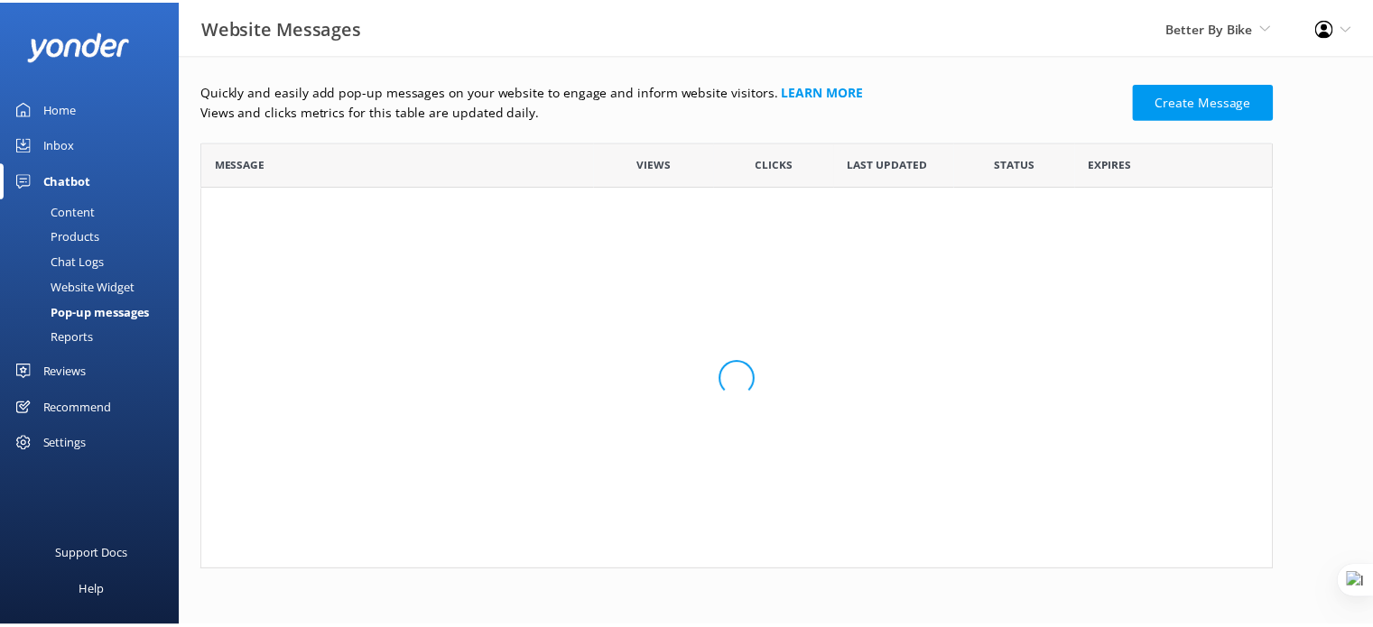
scroll to position [415, 1068]
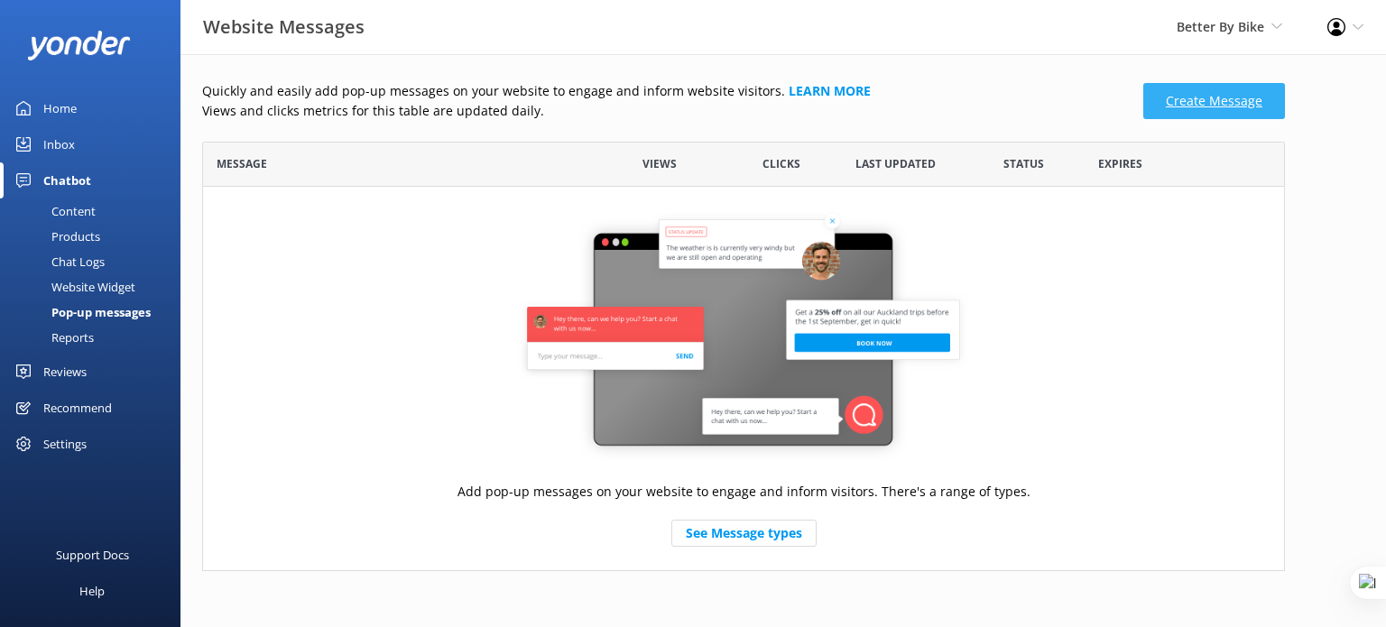
click at [1197, 109] on link "Create Message" at bounding box center [1214, 101] width 142 height 36
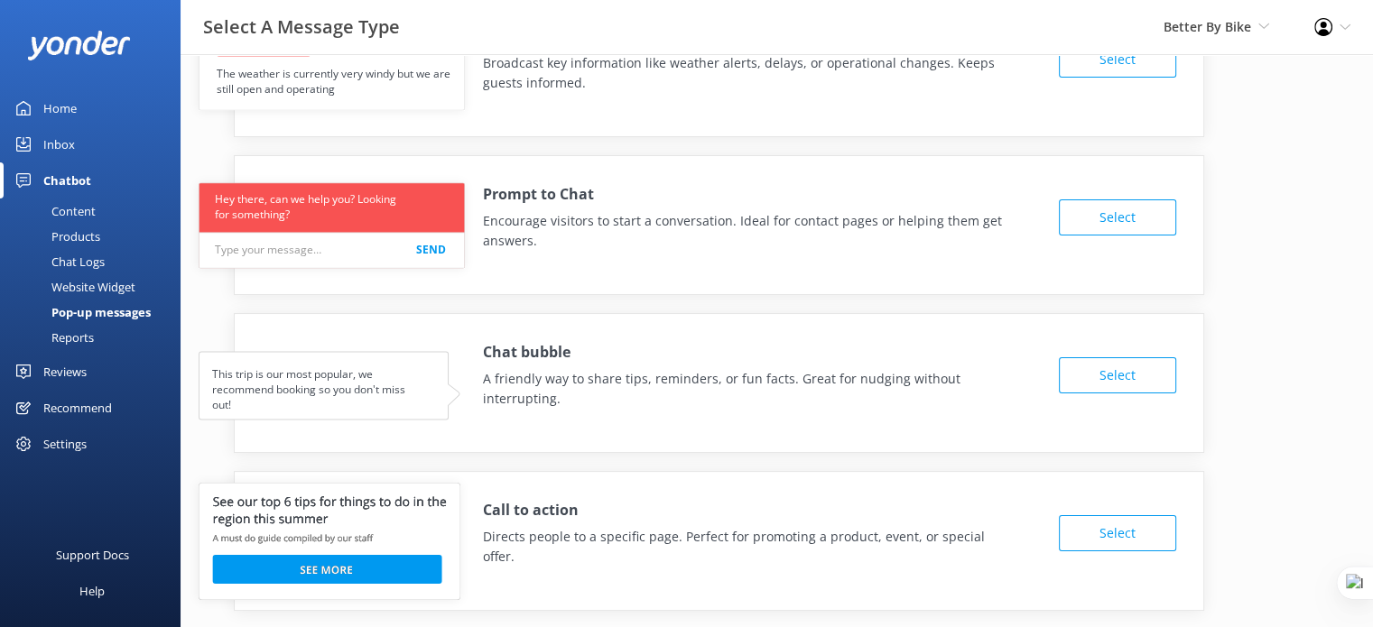
scroll to position [122, 0]
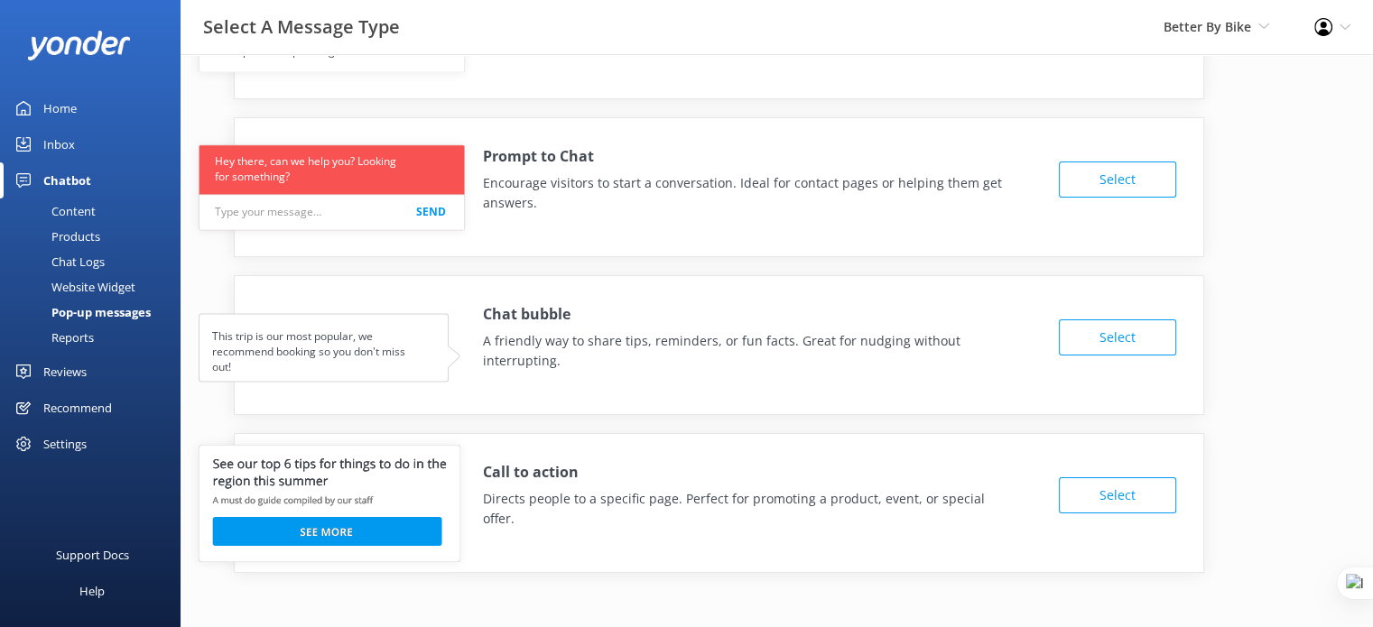
drag, startPoint x: 92, startPoint y: 334, endPoint x: 108, endPoint y: 335, distance: 16.3
click at [92, 334] on div "Reports" at bounding box center [52, 337] width 83 height 25
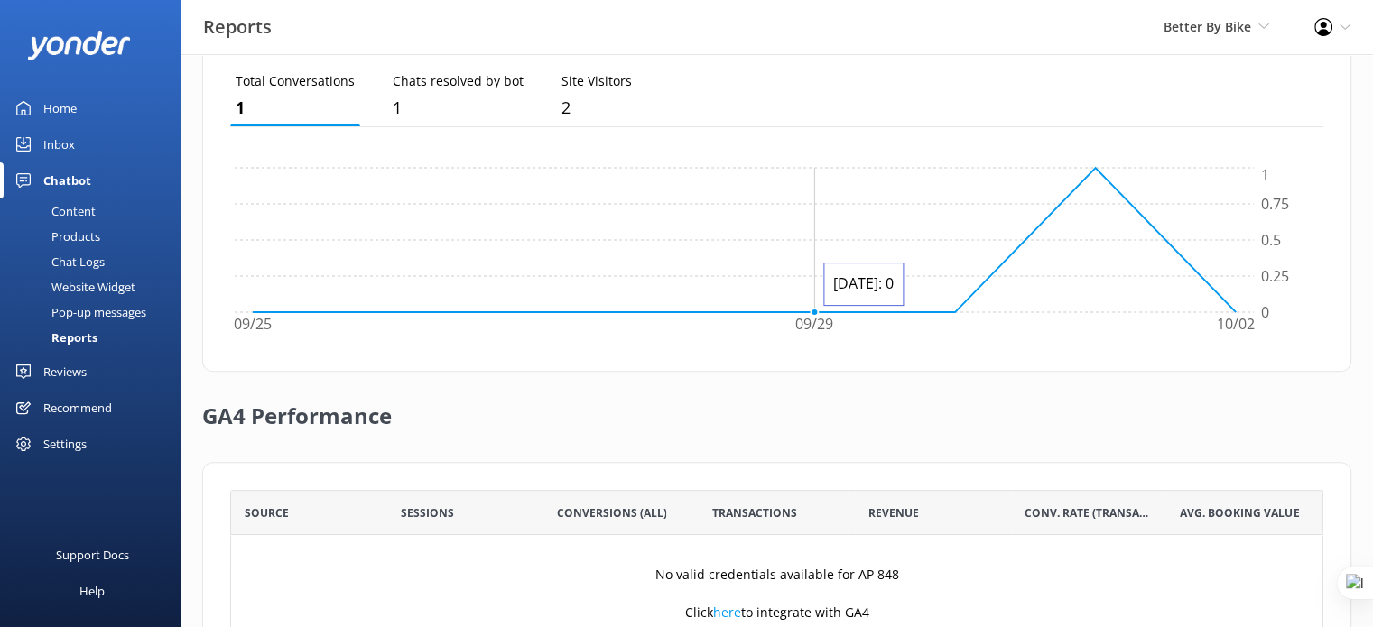
scroll to position [628, 0]
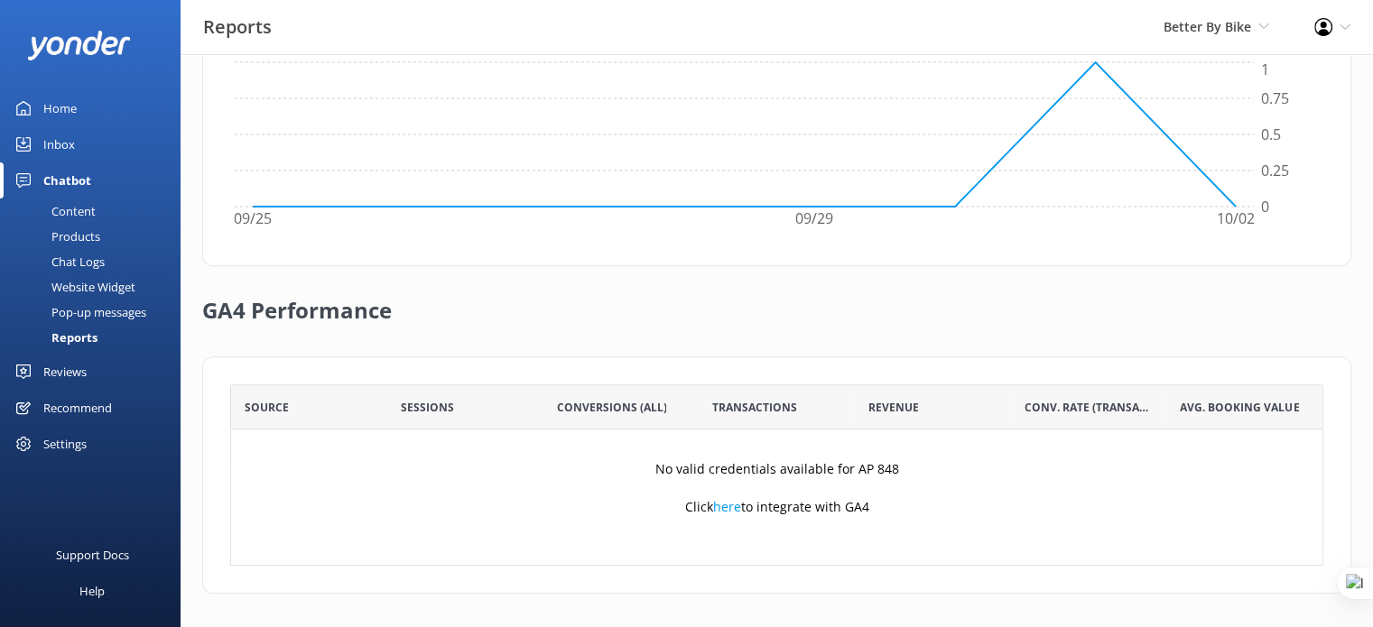
click at [52, 371] on div "Reviews" at bounding box center [64, 372] width 43 height 36
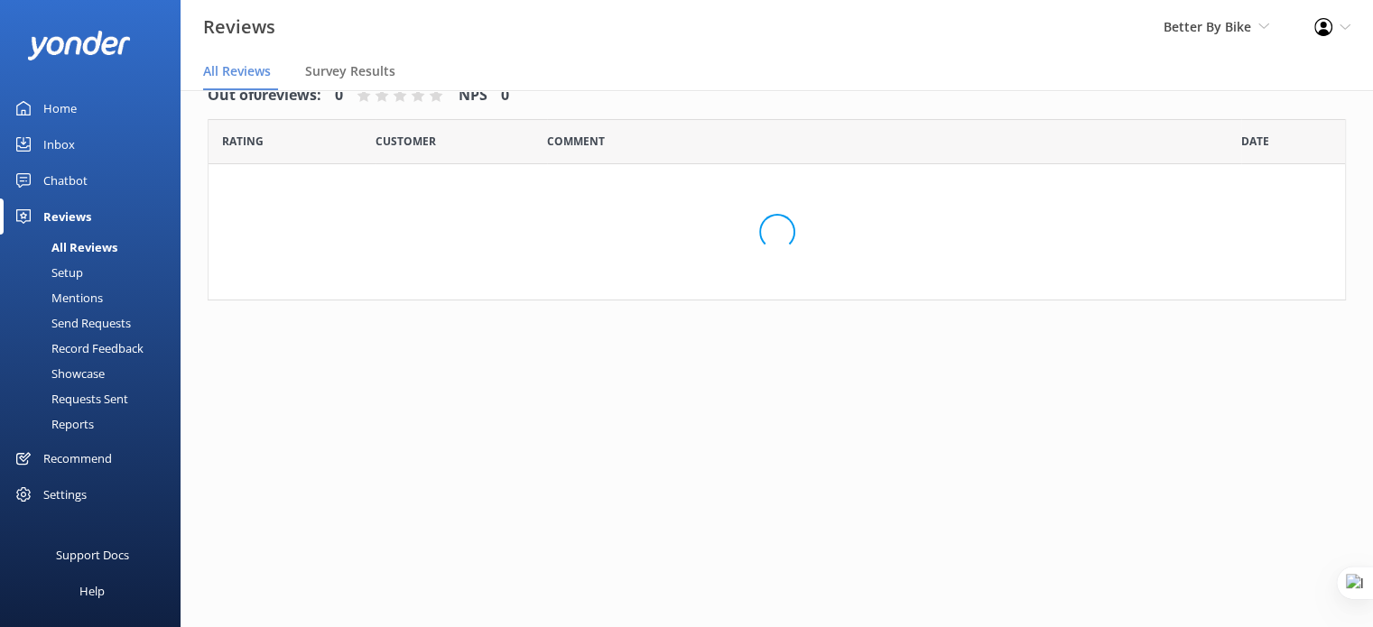
scroll to position [36, 0]
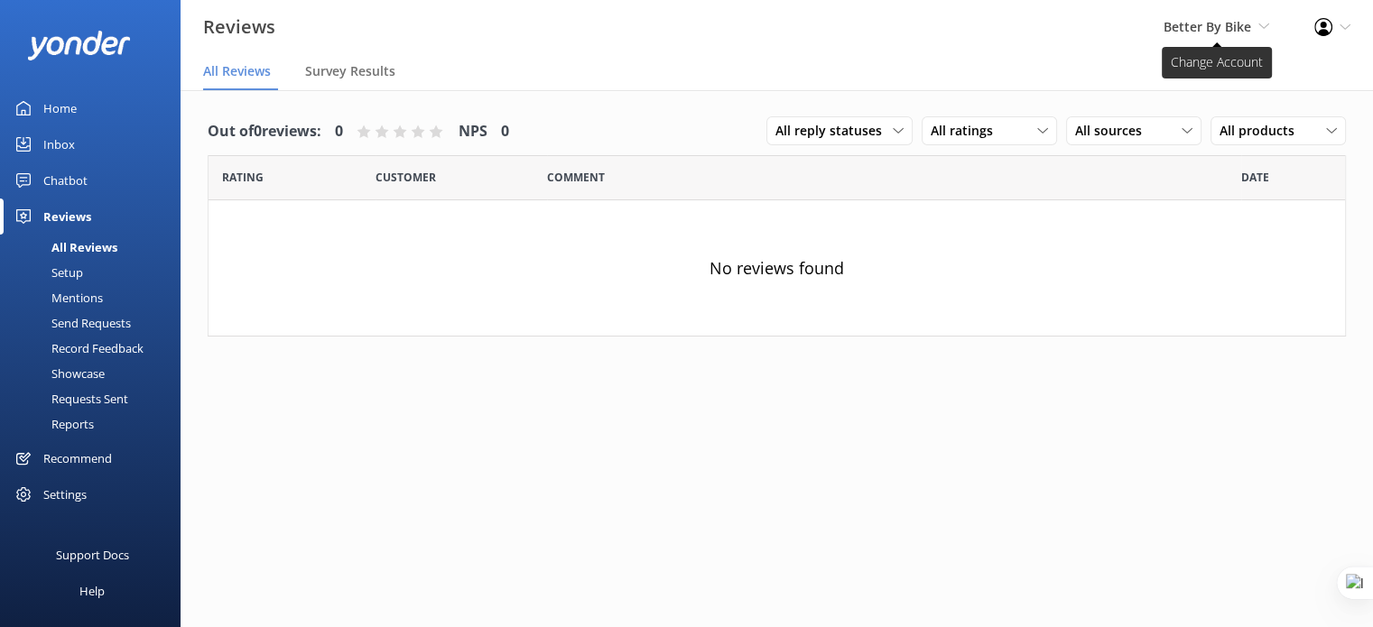
click at [1250, 18] on span "Better By Bike" at bounding box center [1207, 26] width 88 height 17
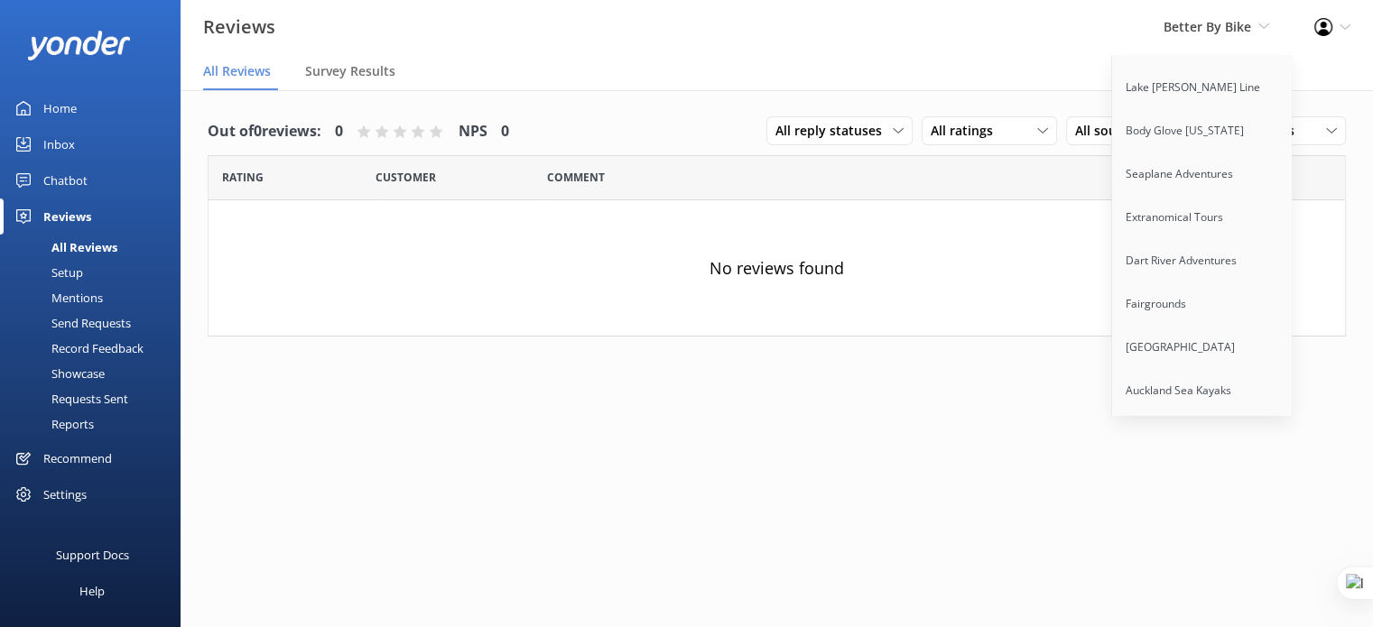
scroll to position [4173, 0]
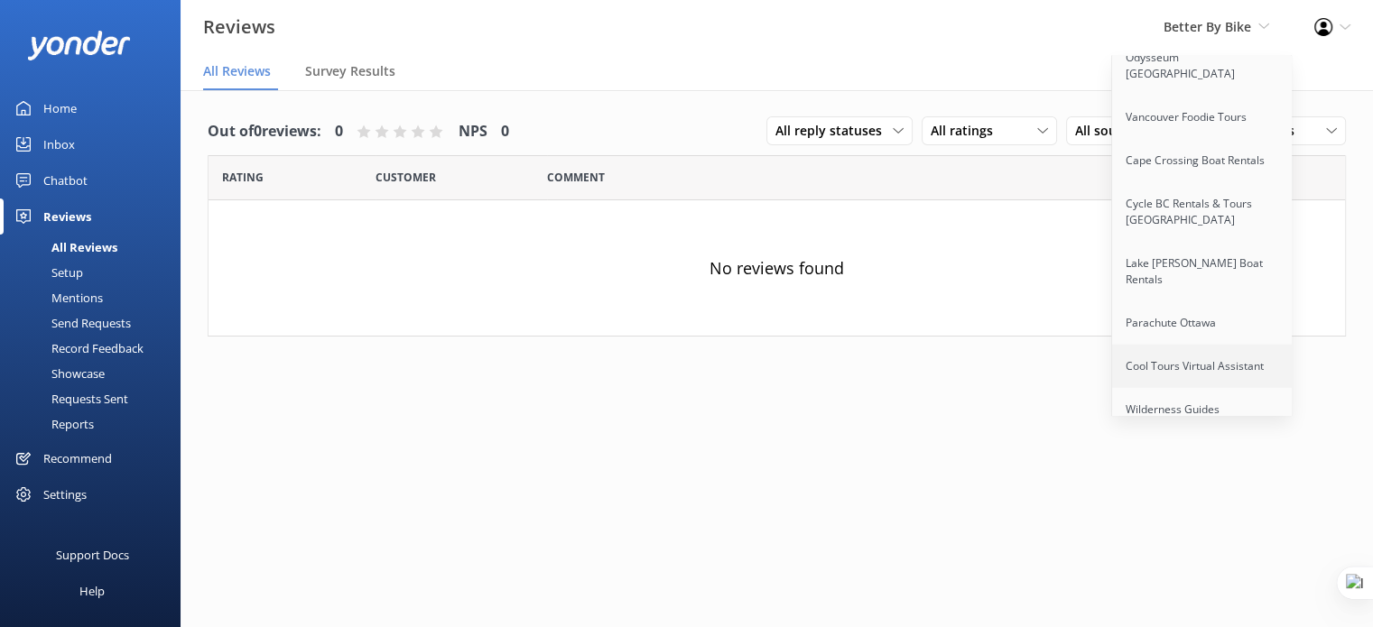
click at [1160, 345] on link "Cool Tours Virtual Assistant" at bounding box center [1202, 366] width 180 height 43
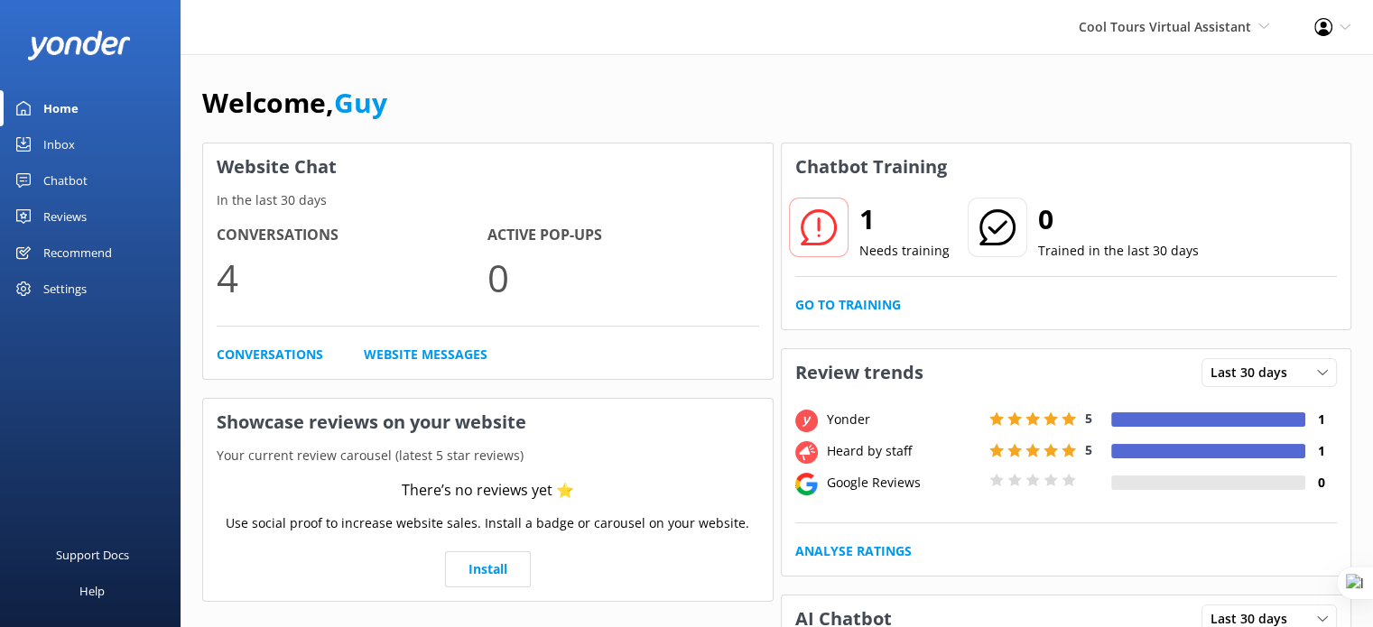
click at [72, 207] on div "Reviews" at bounding box center [64, 217] width 43 height 36
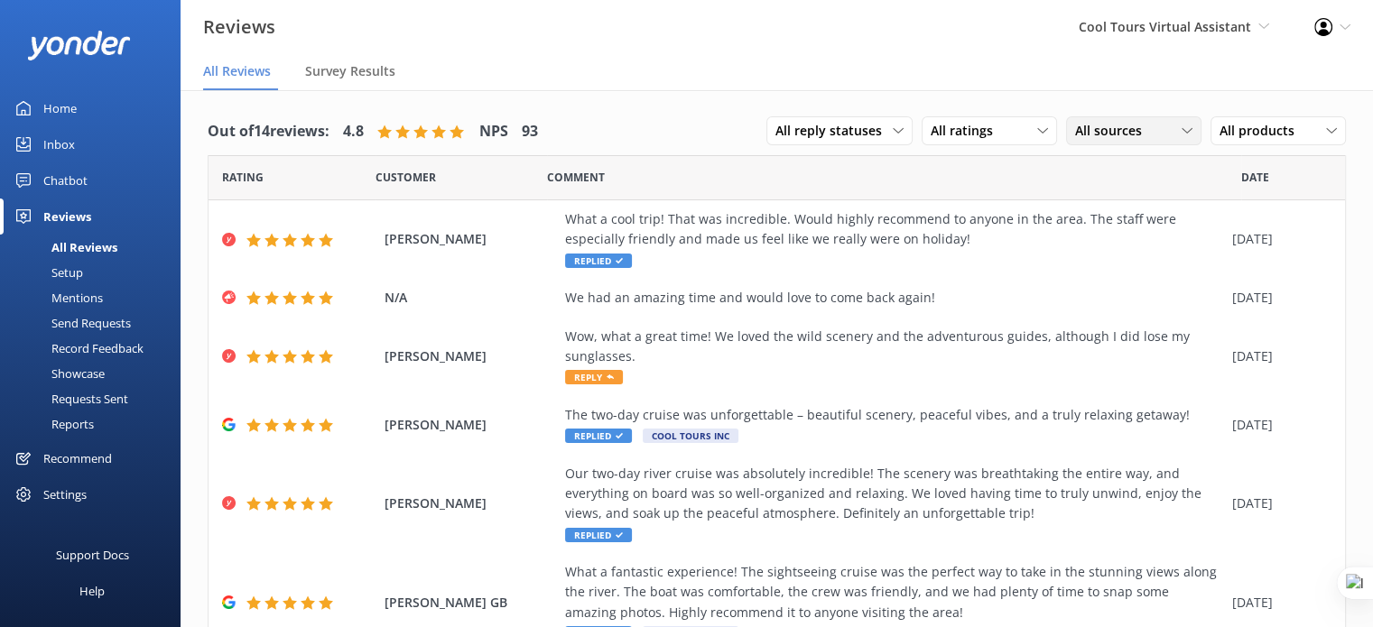
click at [1129, 127] on span "All sources" at bounding box center [1114, 131] width 78 height 20
click at [1132, 273] on div "Google reviews" at bounding box center [1145, 278] width 106 height 18
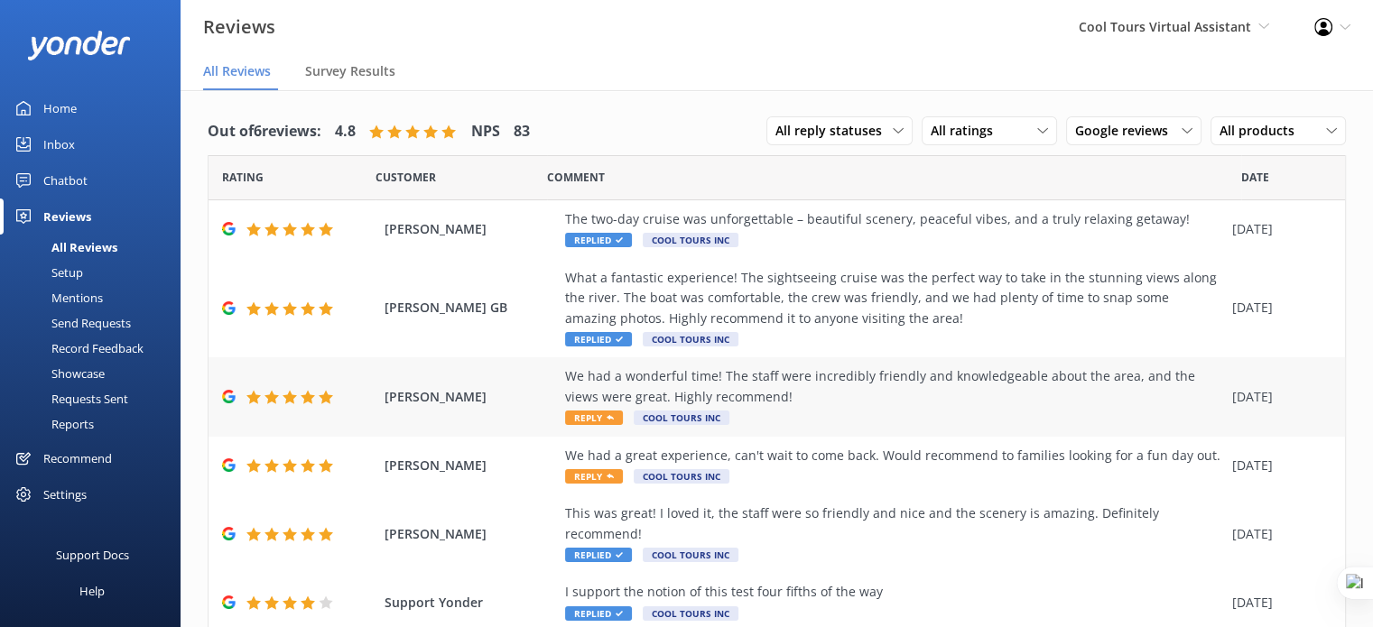
click at [864, 394] on div "We had a wonderful time! The staff were incredibly friendly and knowledgeable a…" at bounding box center [894, 386] width 658 height 41
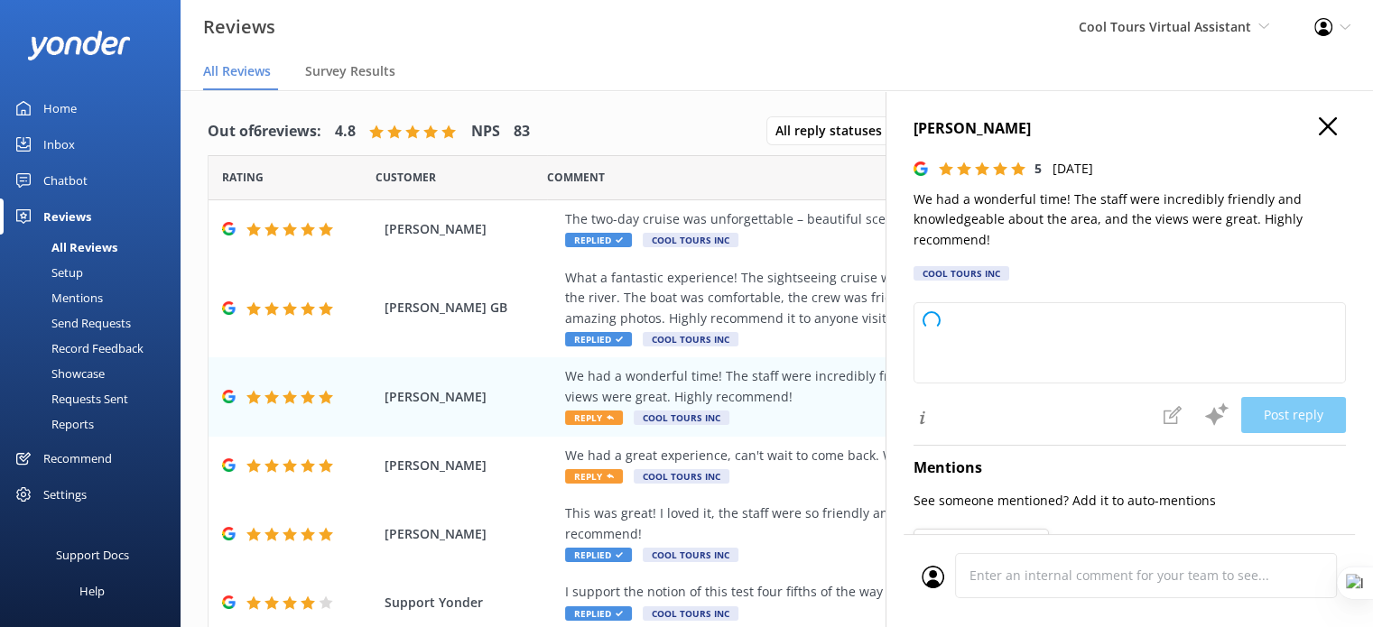
type textarea "Kia ora and cheers for the lovely words! Stoked to hear you had a wonderful tim…"
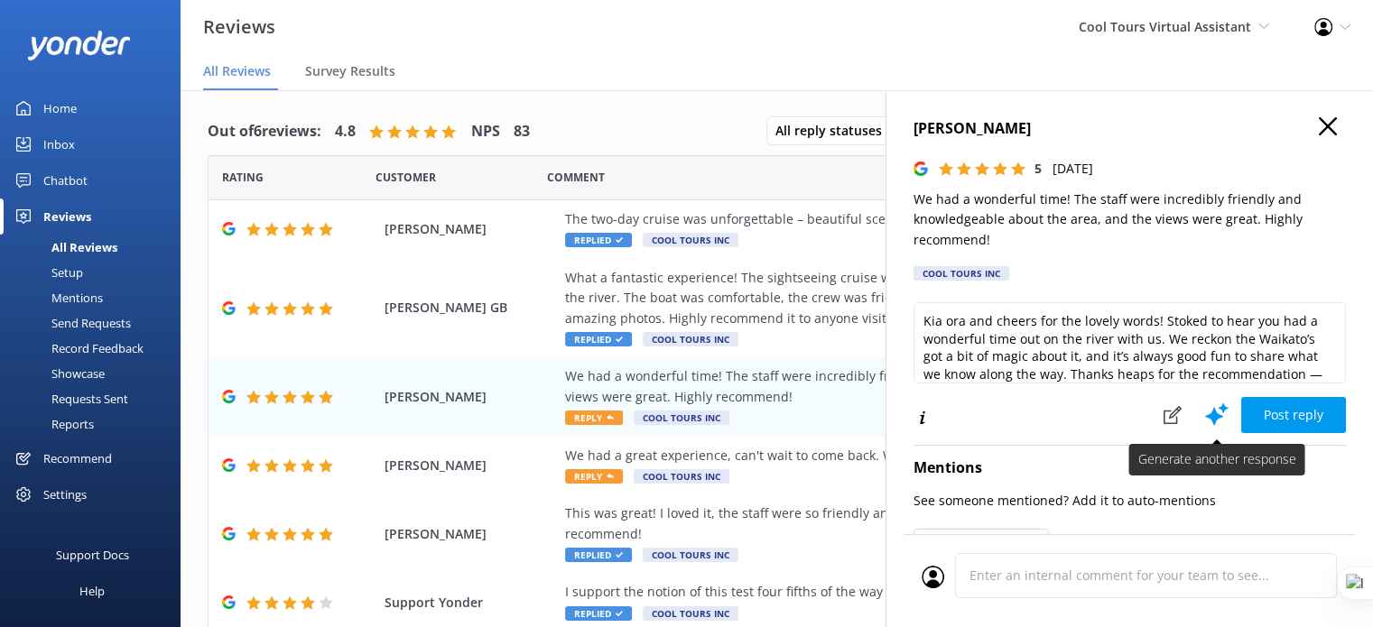
click at [1207, 407] on use at bounding box center [1216, 413] width 23 height 23
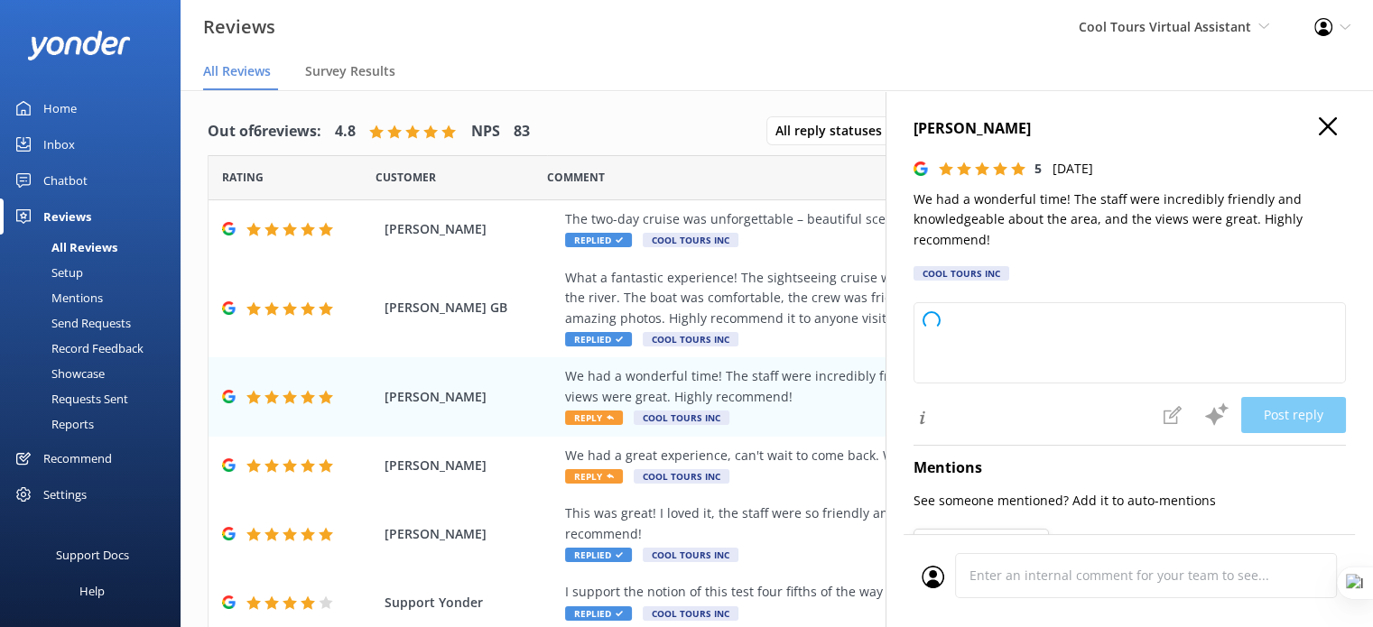
type textarea "Kia ora and cheers for your kind words! Stoked to hear you enjoyed your time wi…"
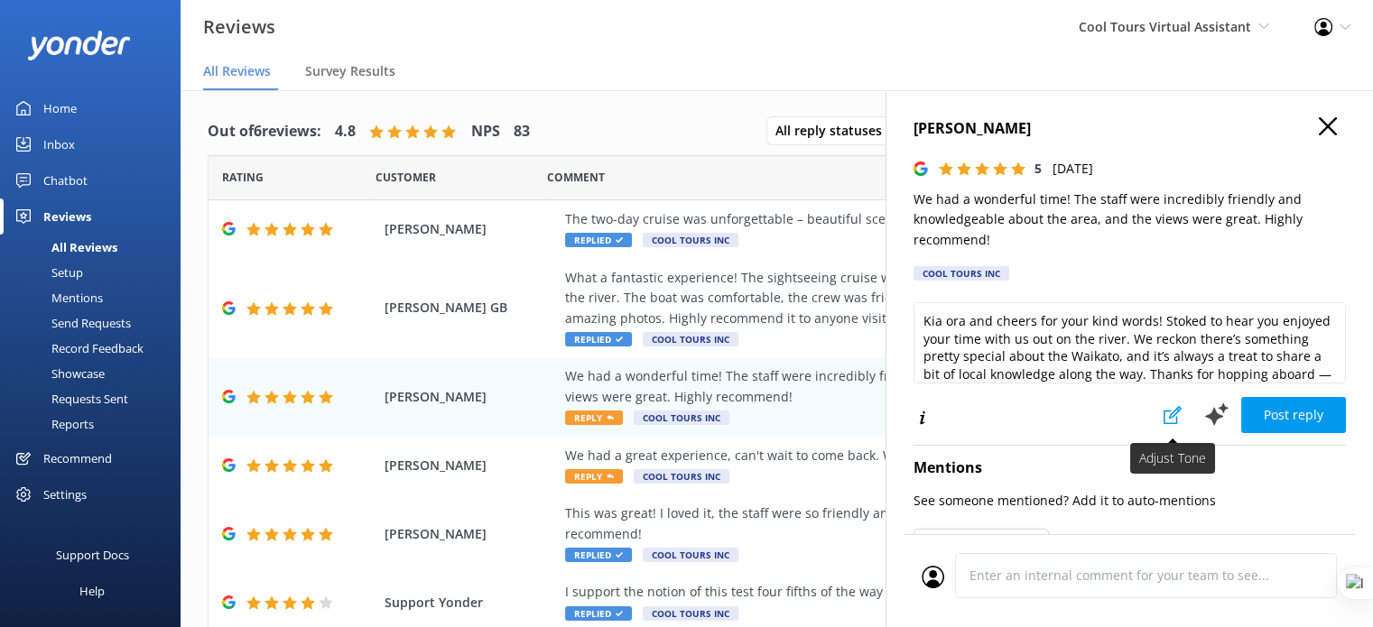
click at [1163, 414] on use at bounding box center [1172, 415] width 18 height 18
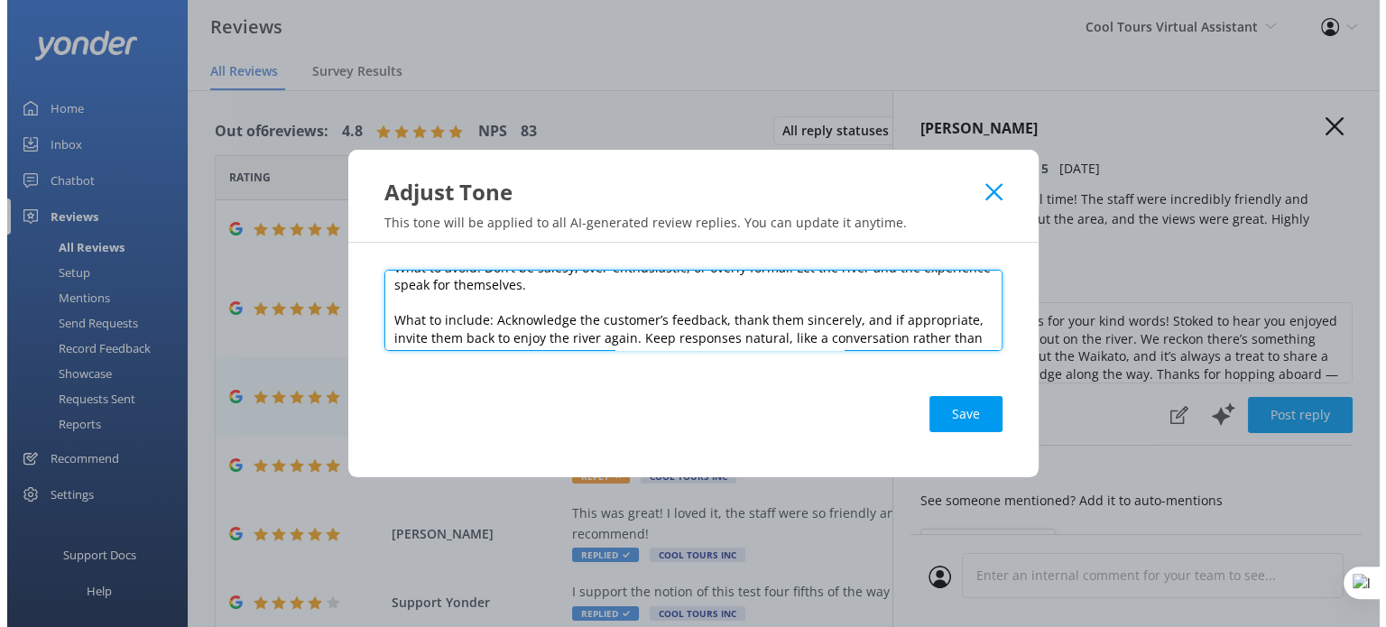
scroll to position [185, 0]
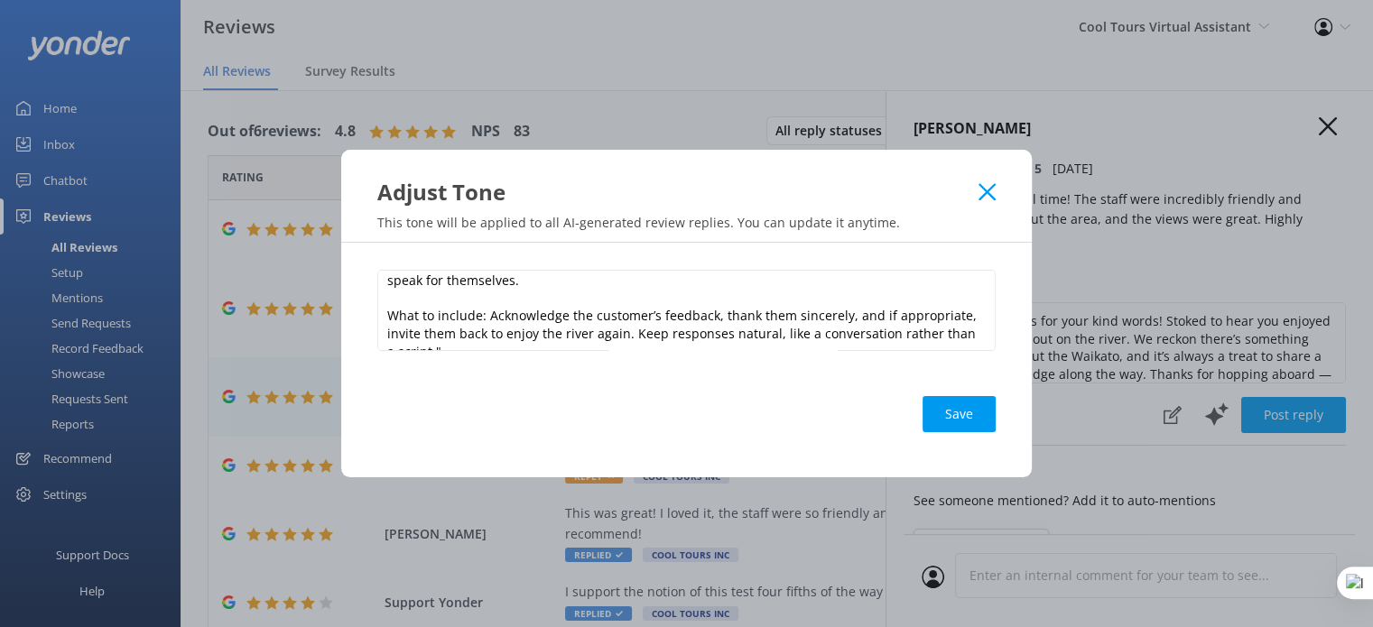
click at [994, 197] on icon at bounding box center [986, 192] width 17 height 18
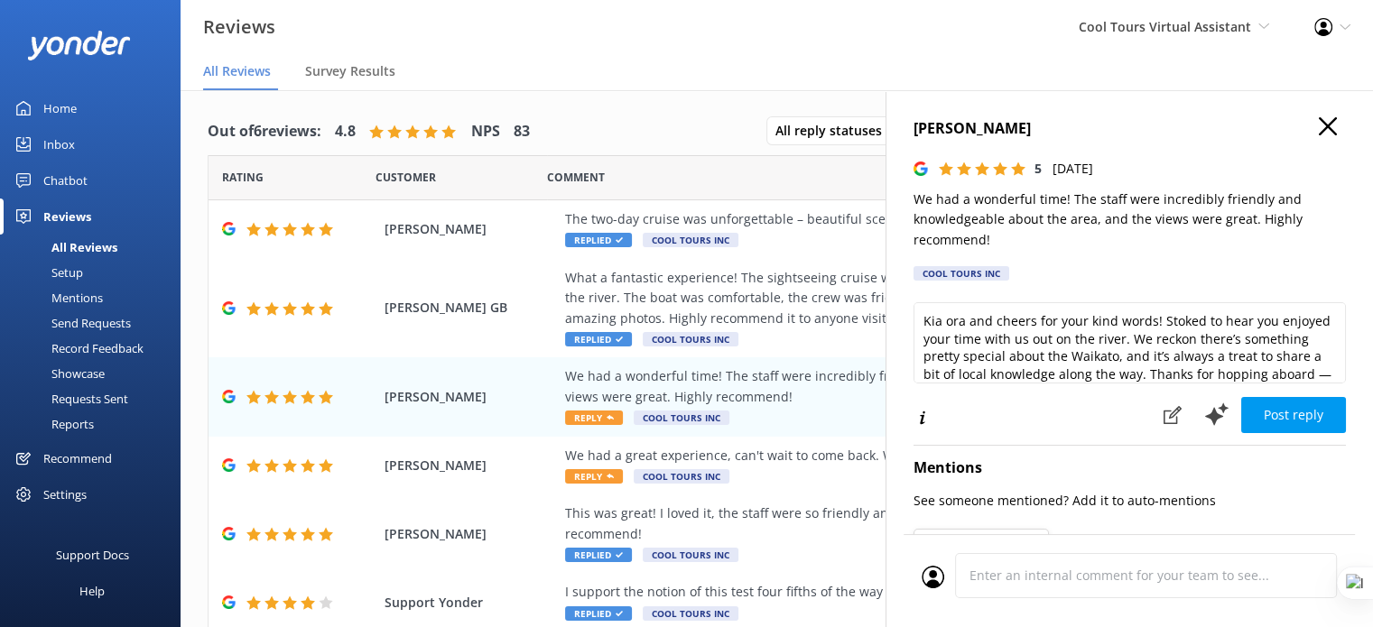
click at [69, 493] on div "Settings" at bounding box center [64, 494] width 43 height 36
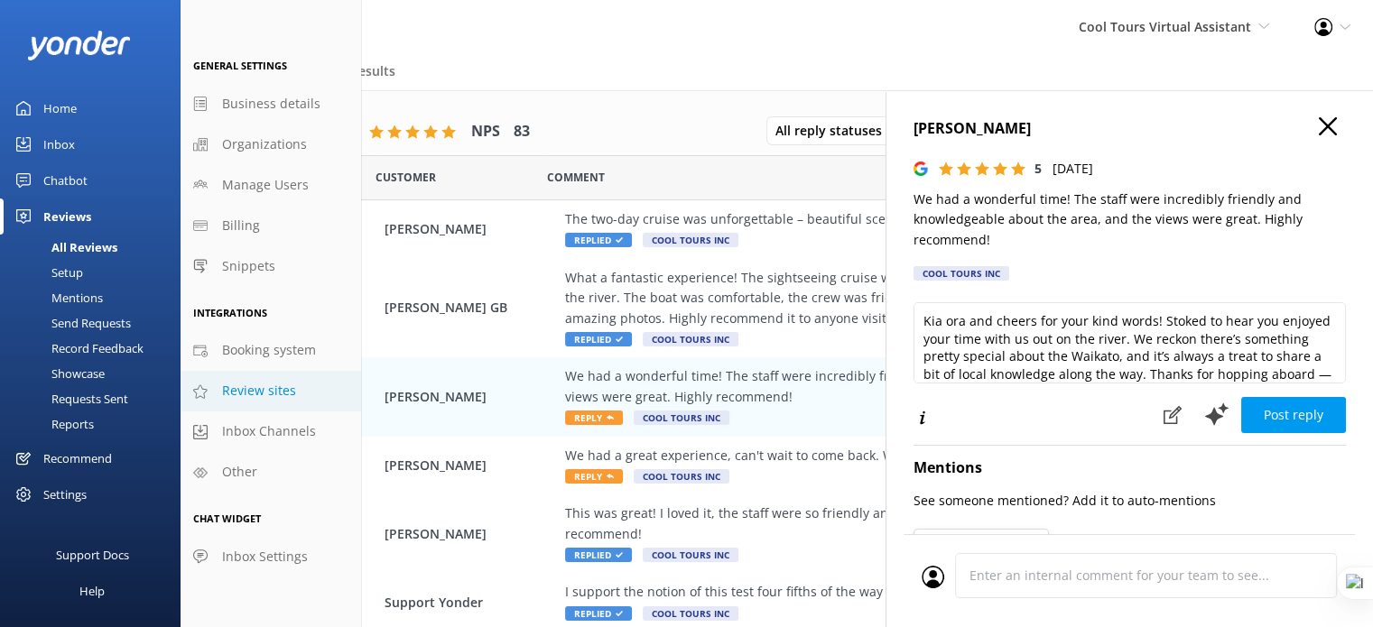
click at [259, 393] on span "Review sites" at bounding box center [259, 391] width 74 height 20
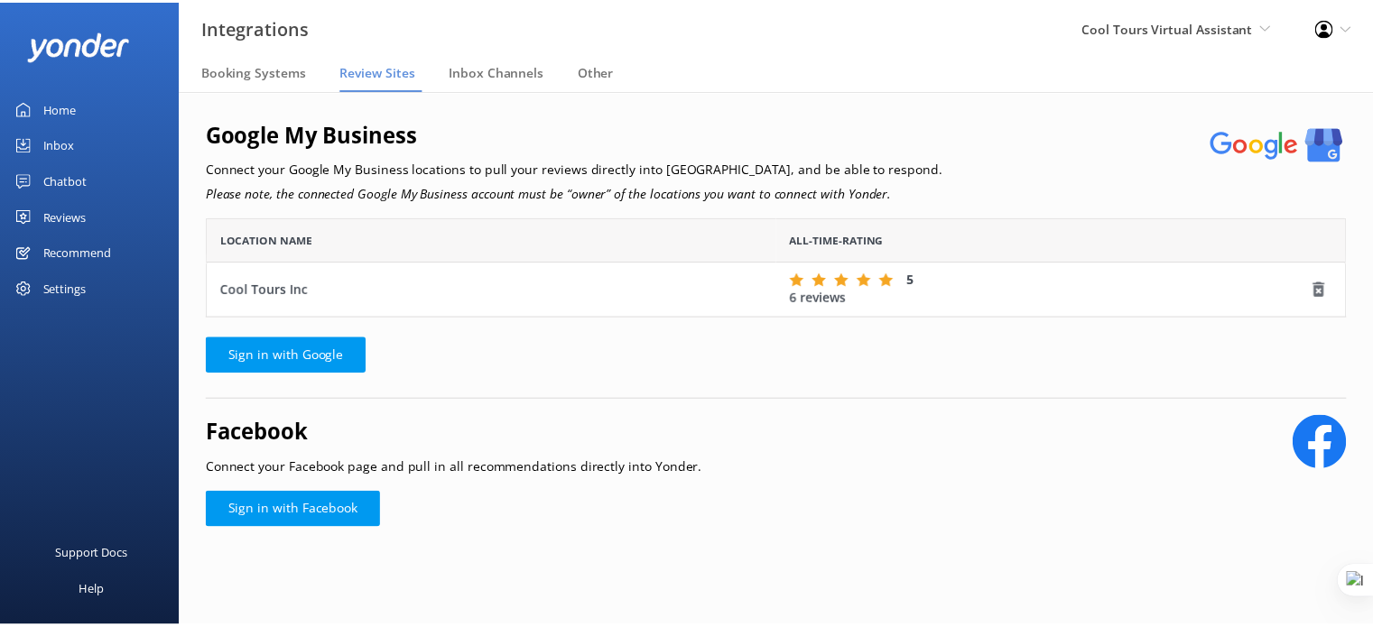
scroll to position [86, 1137]
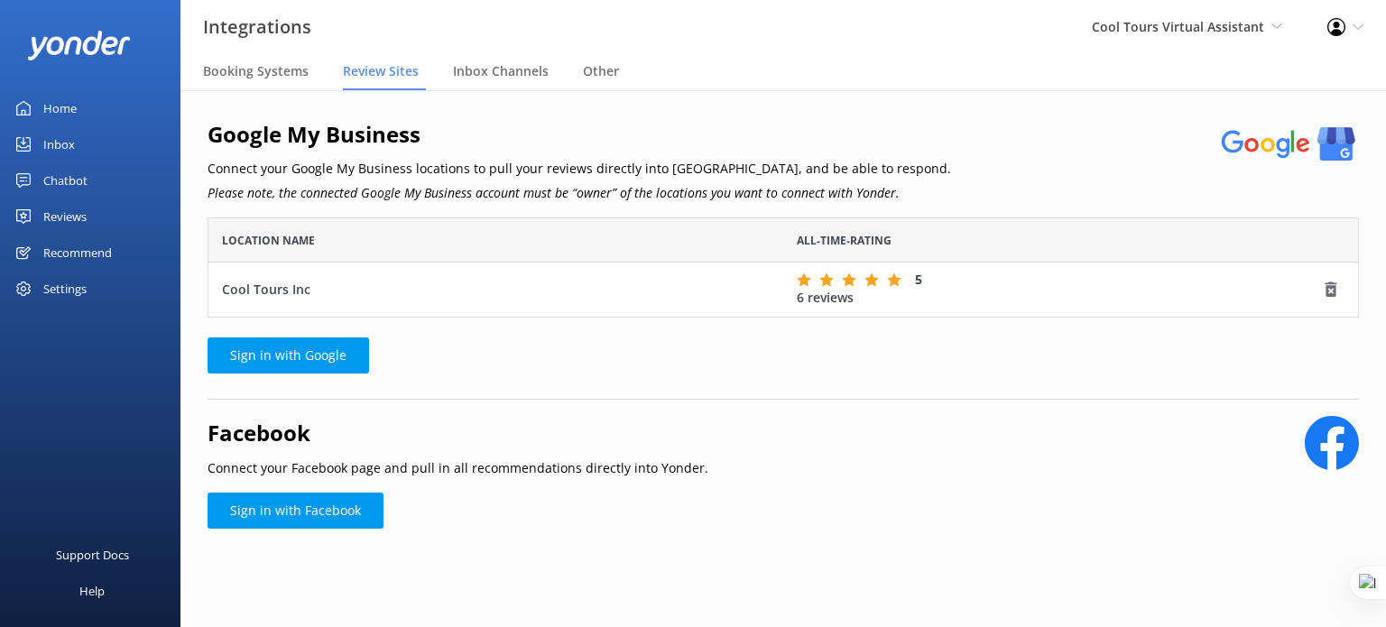
click at [67, 226] on div "Reviews" at bounding box center [64, 217] width 43 height 36
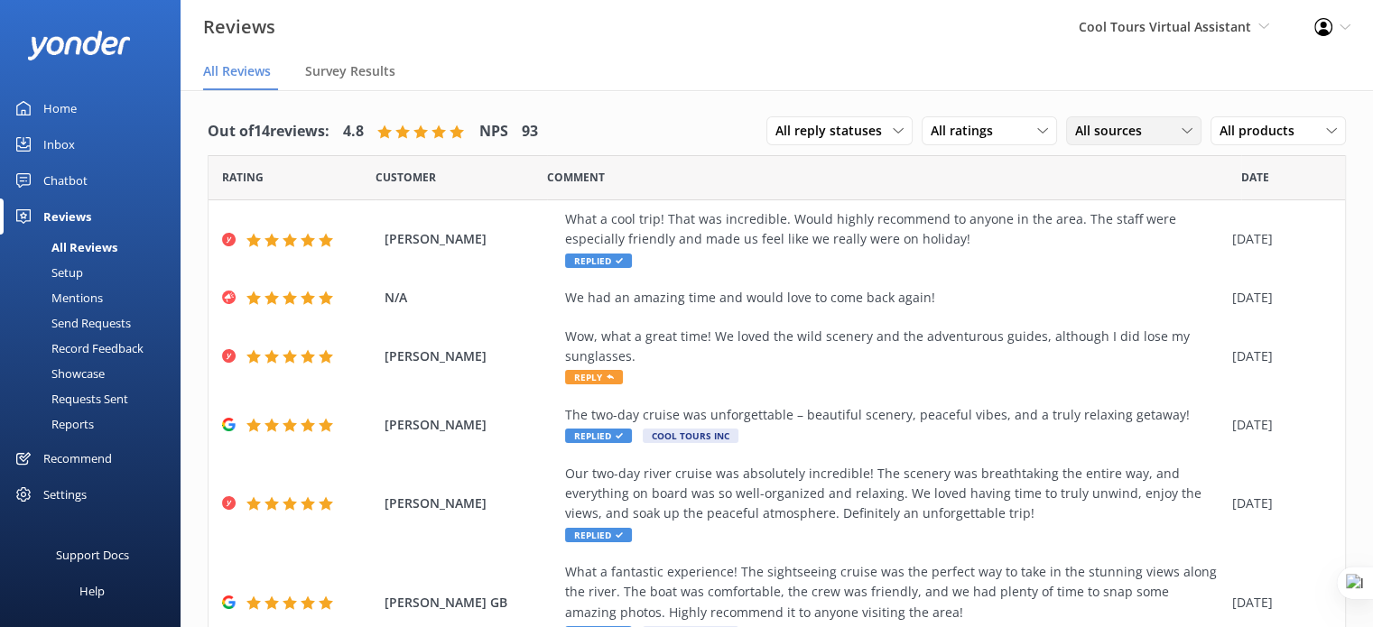
click at [1145, 126] on div "All sources" at bounding box center [1133, 131] width 126 height 20
click at [1110, 277] on div "Google reviews" at bounding box center [1145, 278] width 106 height 18
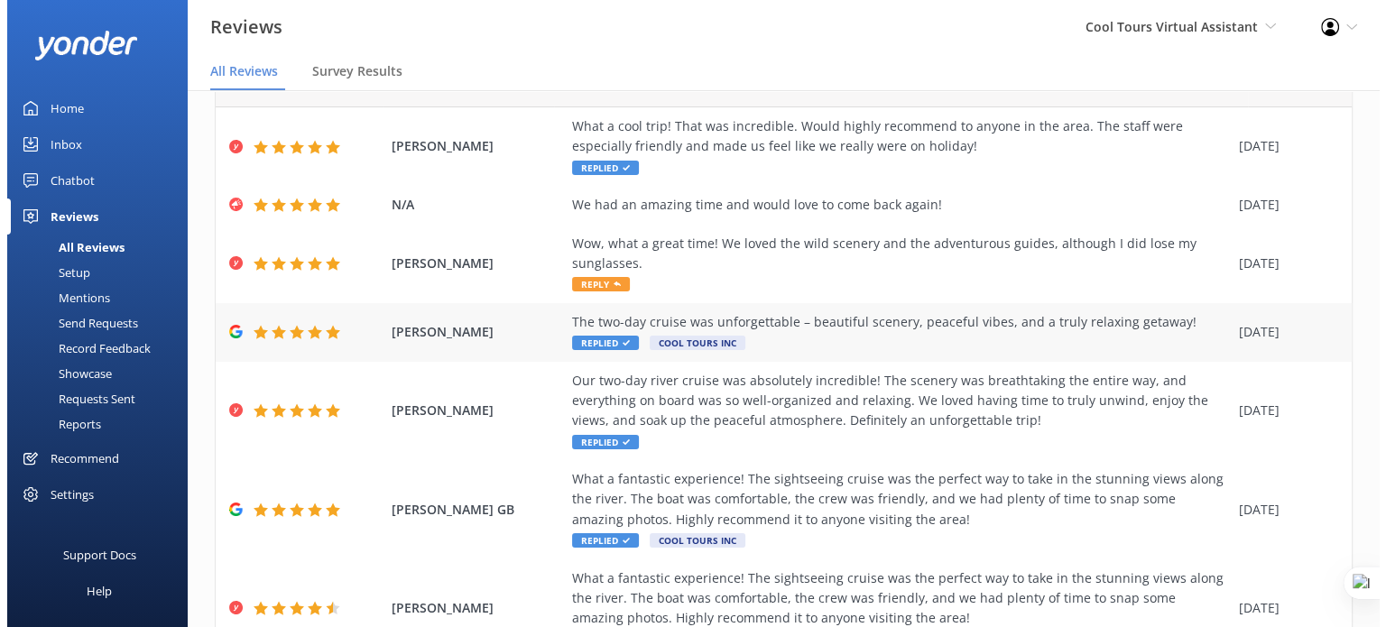
scroll to position [90, 0]
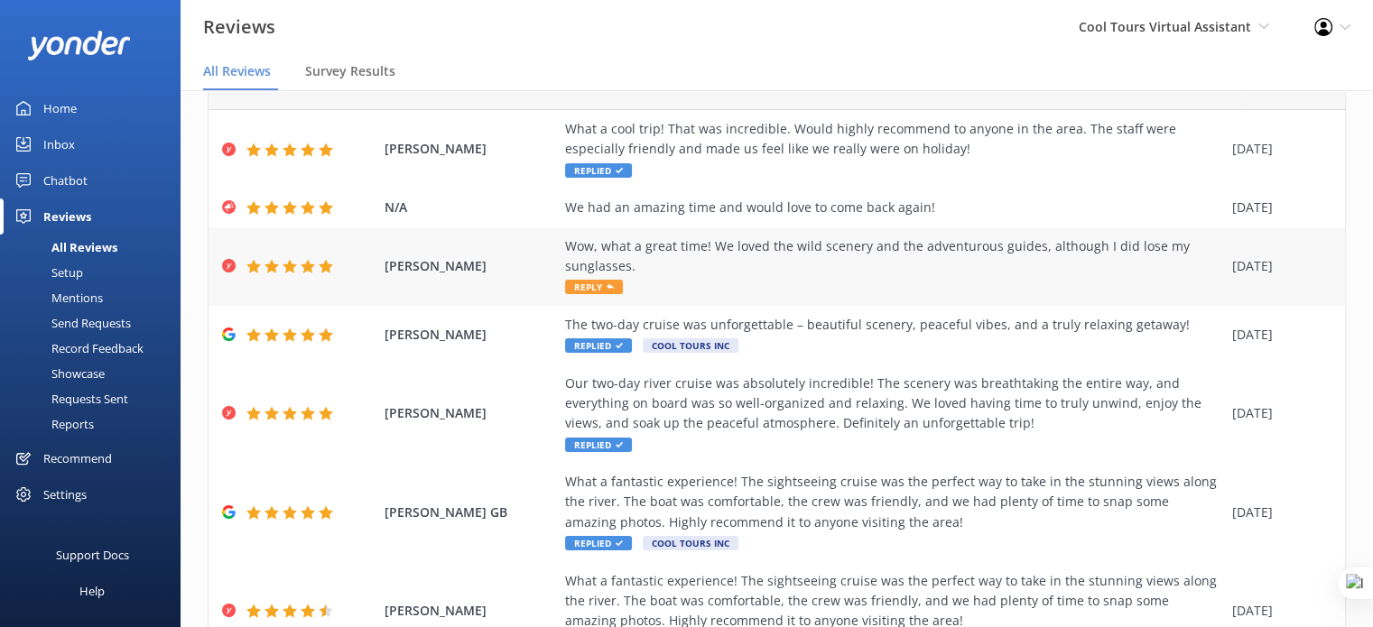
click at [715, 267] on div "Wow, what a great time! We loved the wild scenery and the adventurous guides, a…" at bounding box center [894, 256] width 658 height 41
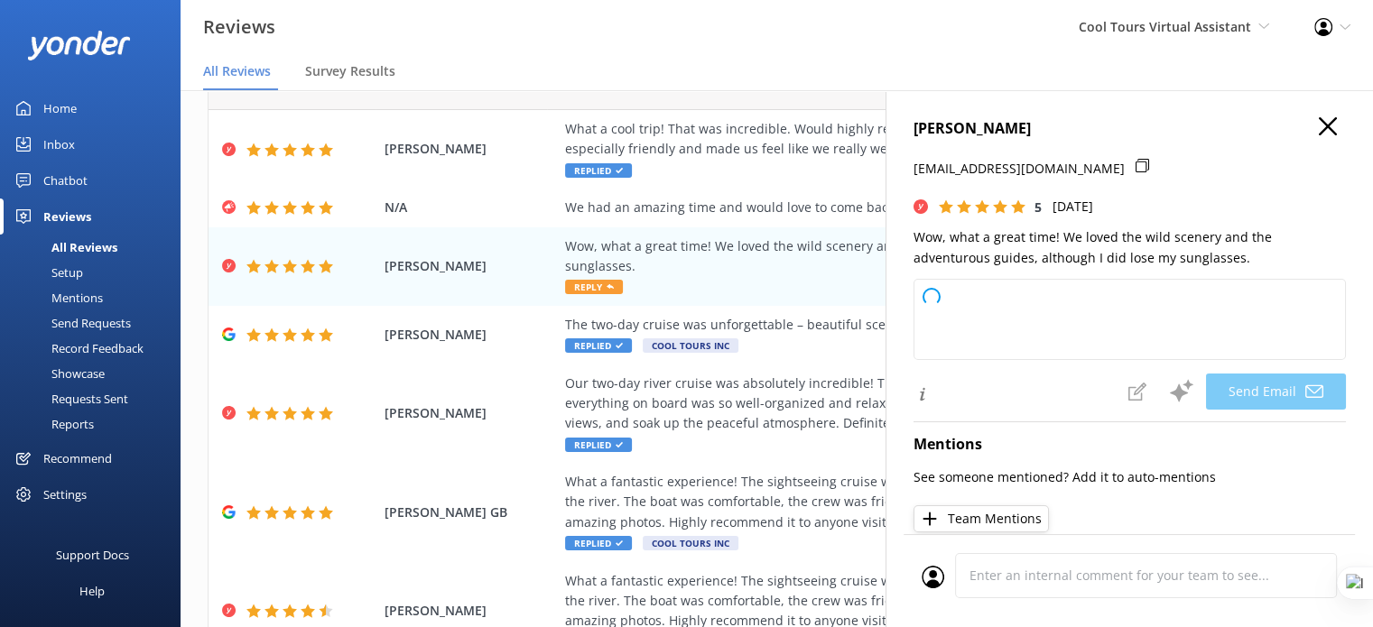
click at [1318, 133] on icon "button" at bounding box center [1327, 126] width 18 height 18
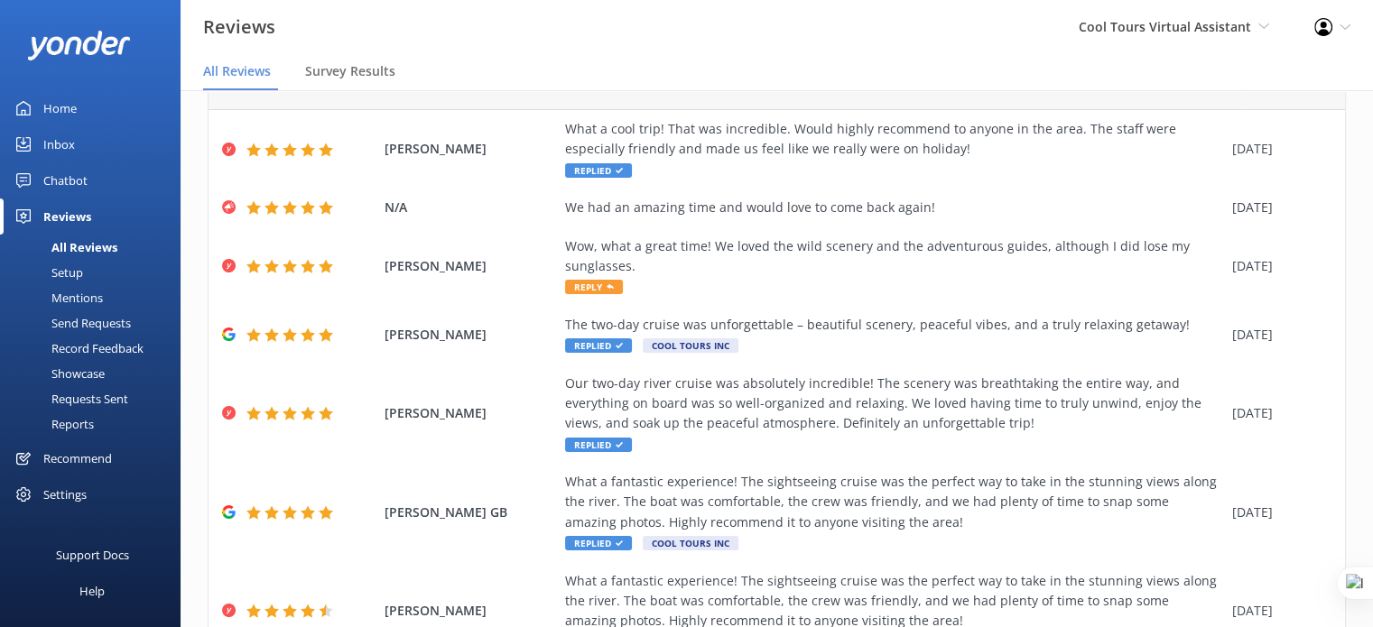
click at [100, 298] on div "Mentions" at bounding box center [57, 297] width 92 height 25
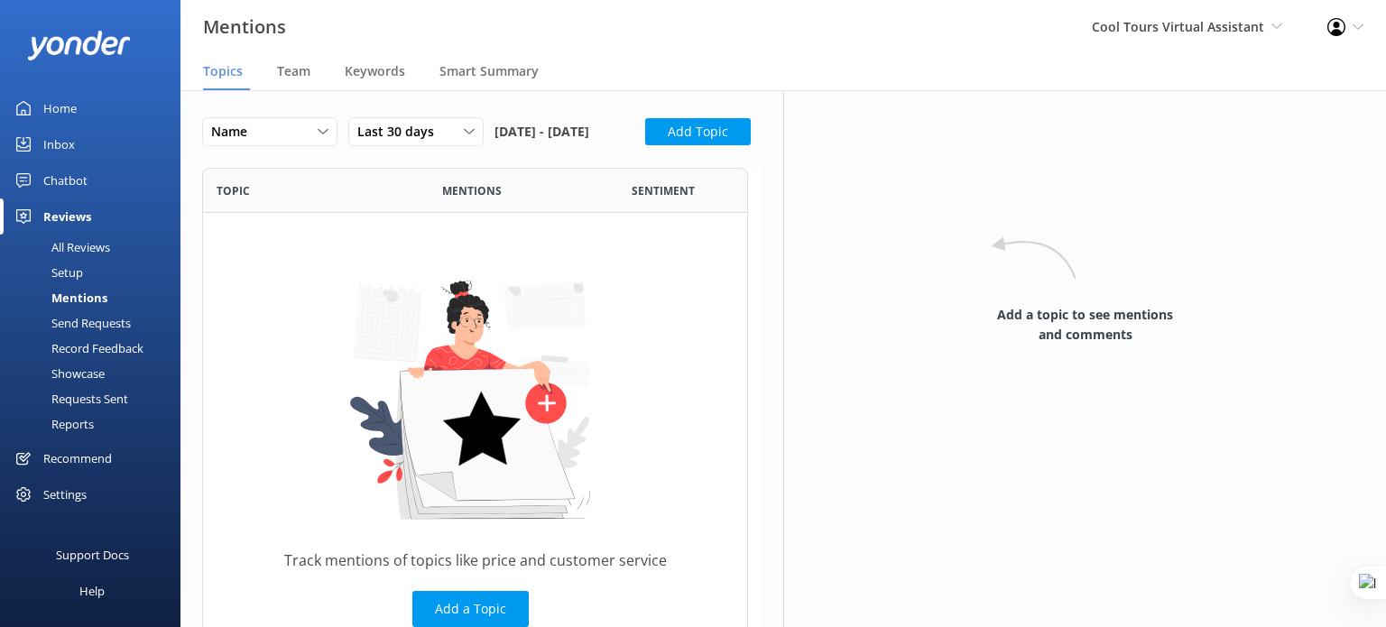
scroll to position [483, 532]
click at [286, 74] on span "Team" at bounding box center [293, 71] width 33 height 18
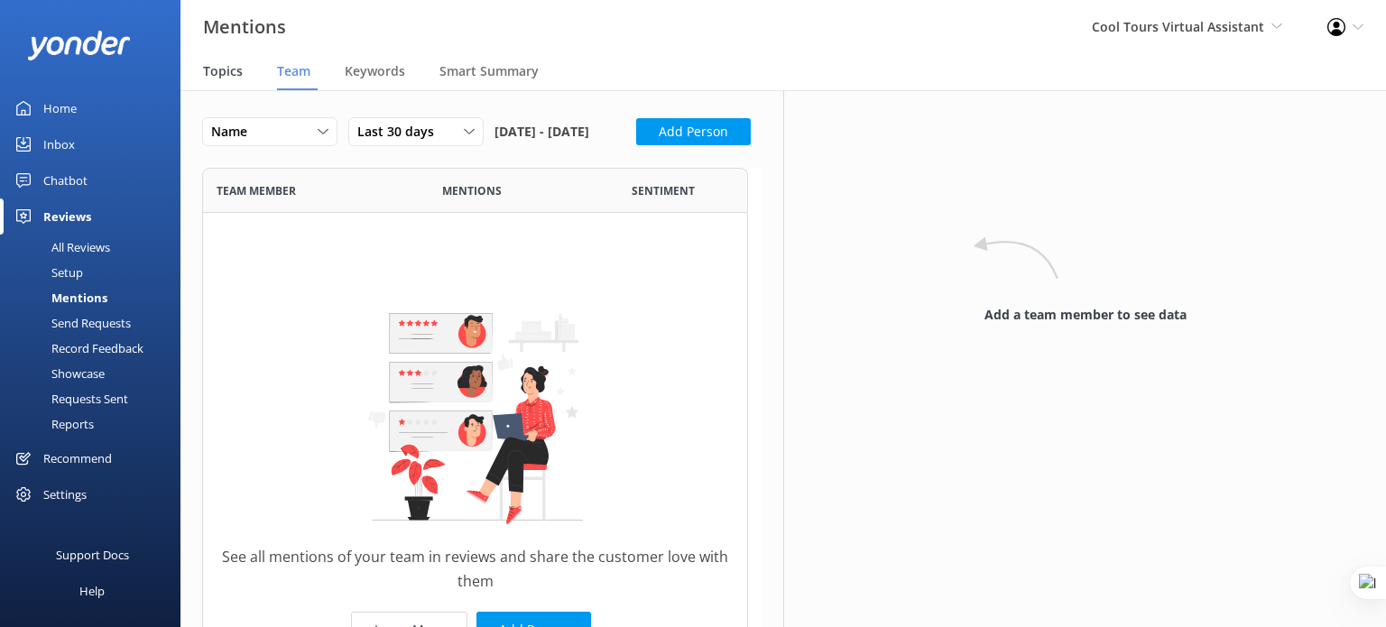
scroll to position [546, 532]
click at [235, 76] on span "Topics" at bounding box center [223, 71] width 40 height 18
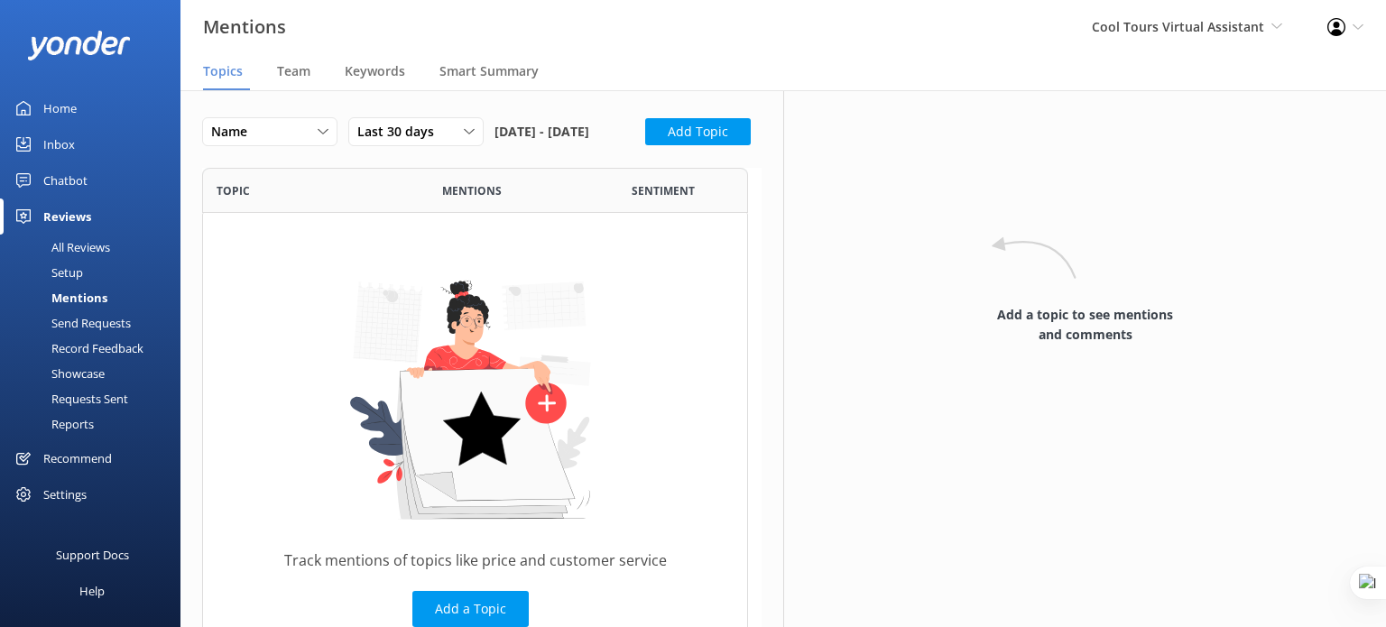
scroll to position [483, 532]
click at [310, 75] on div "Team" at bounding box center [297, 72] width 41 height 36
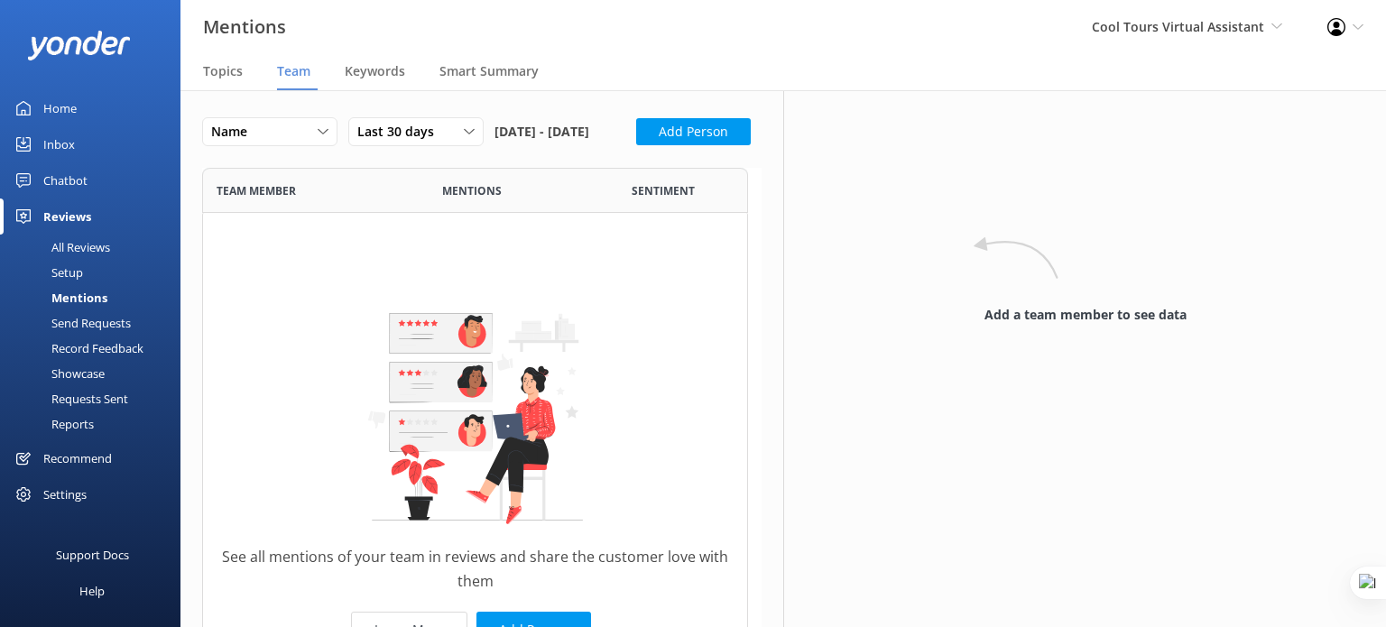
scroll to position [546, 532]
click at [231, 66] on span "Topics" at bounding box center [223, 71] width 40 height 18
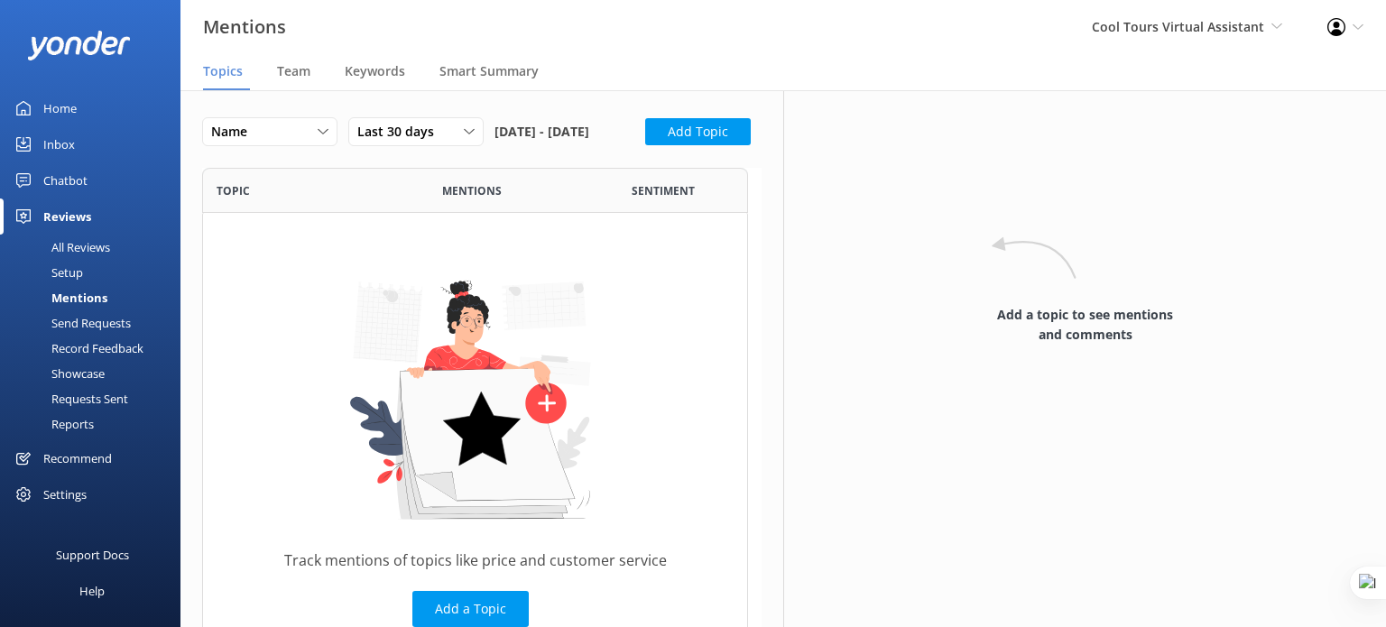
scroll to position [483, 532]
click at [645, 145] on button "Add Topic" at bounding box center [698, 131] width 106 height 27
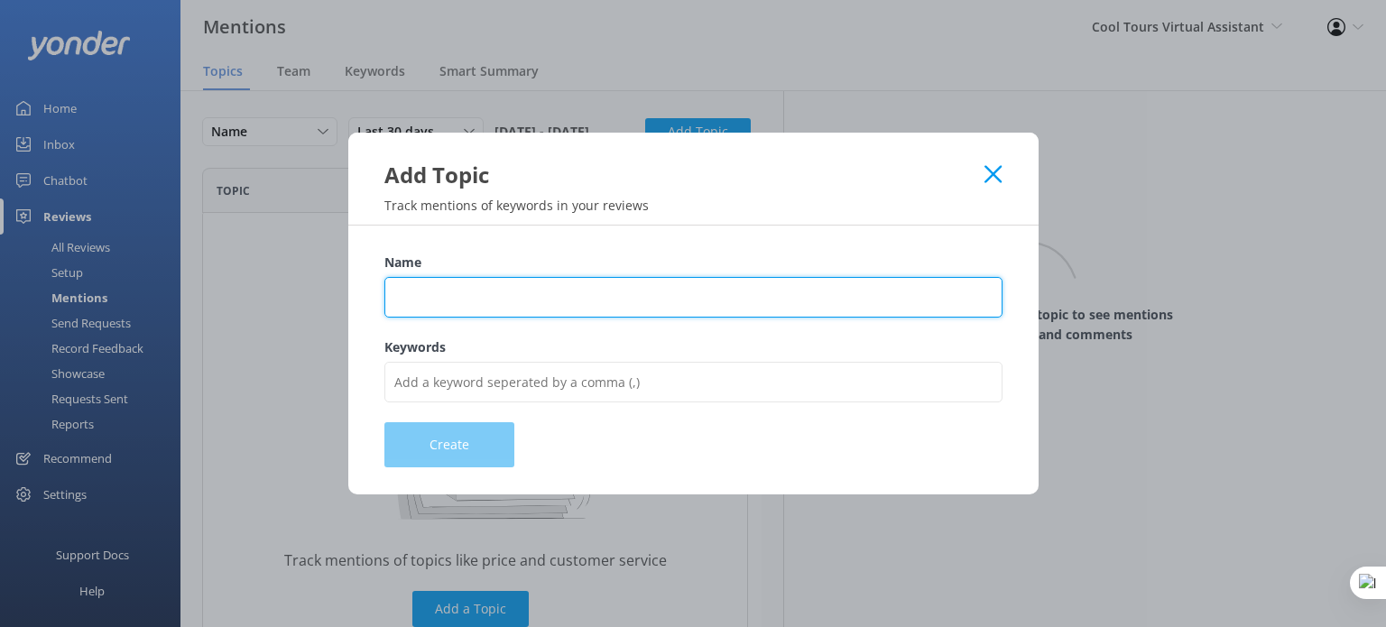
click at [495, 290] on input "Name" at bounding box center [693, 297] width 618 height 41
type input "Experience"
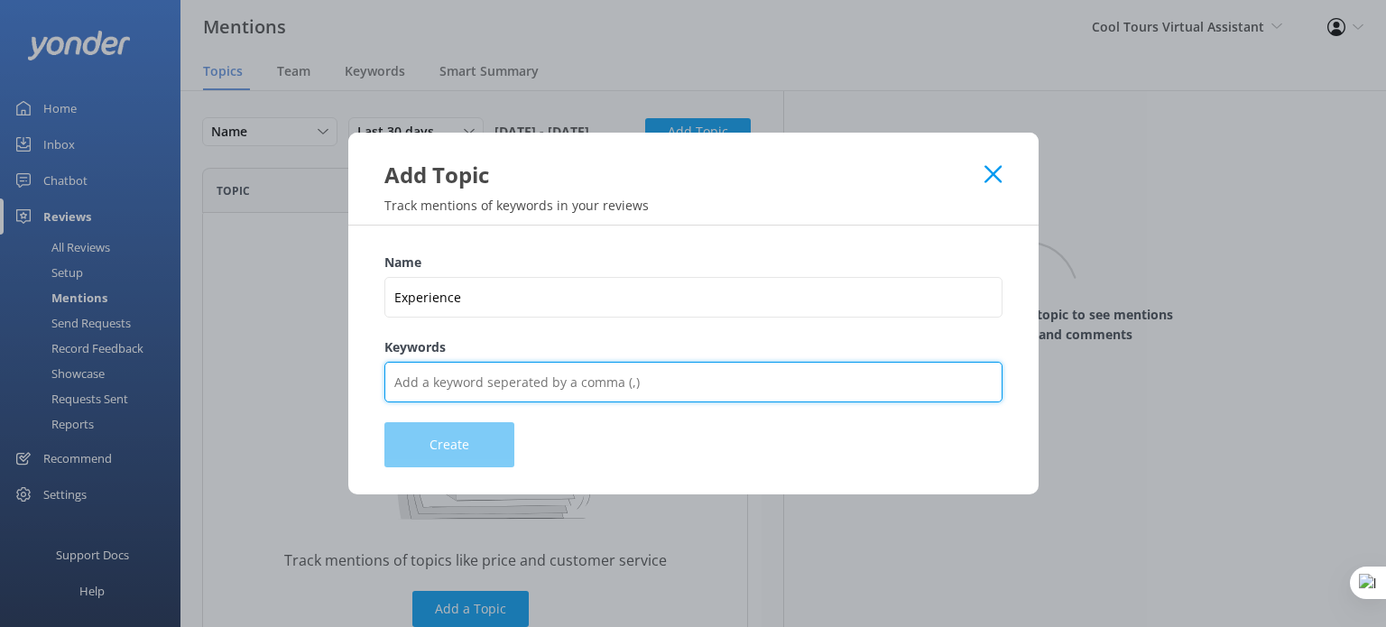
click at [513, 374] on input "Keywords" at bounding box center [693, 382] width 618 height 41
type input "experience,tour,ride,drive,trip,amazing,bad,cool"
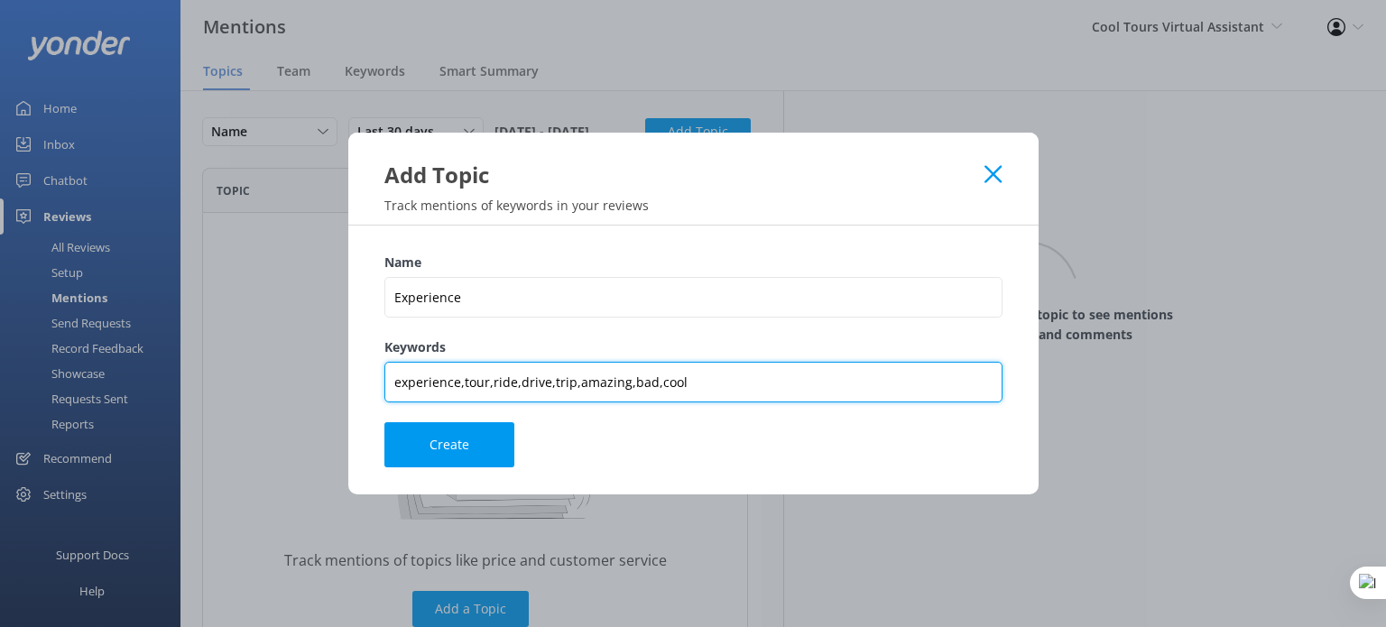
drag, startPoint x: 402, startPoint y: 384, endPoint x: 678, endPoint y: 379, distance: 276.2
click at [678, 379] on input "experience,tour,ride,drive,trip,amazing,bad,cool" at bounding box center [693, 382] width 618 height 41
click at [689, 378] on input "experience,tour,ride,drive,trip,amazing,bad,cool" at bounding box center [693, 382] width 618 height 41
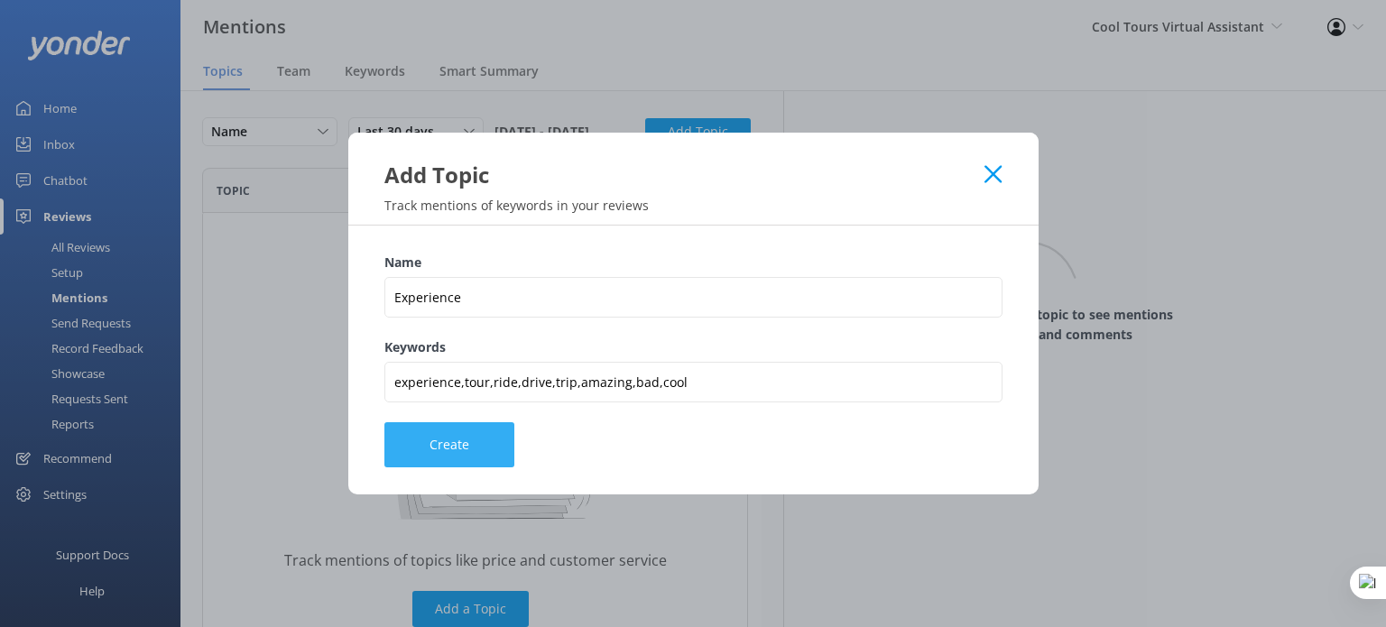
click at [430, 441] on button "Create" at bounding box center [449, 444] width 130 height 45
click at [471, 447] on button "Create" at bounding box center [449, 444] width 130 height 45
click at [993, 180] on icon at bounding box center [993, 174] width 17 height 18
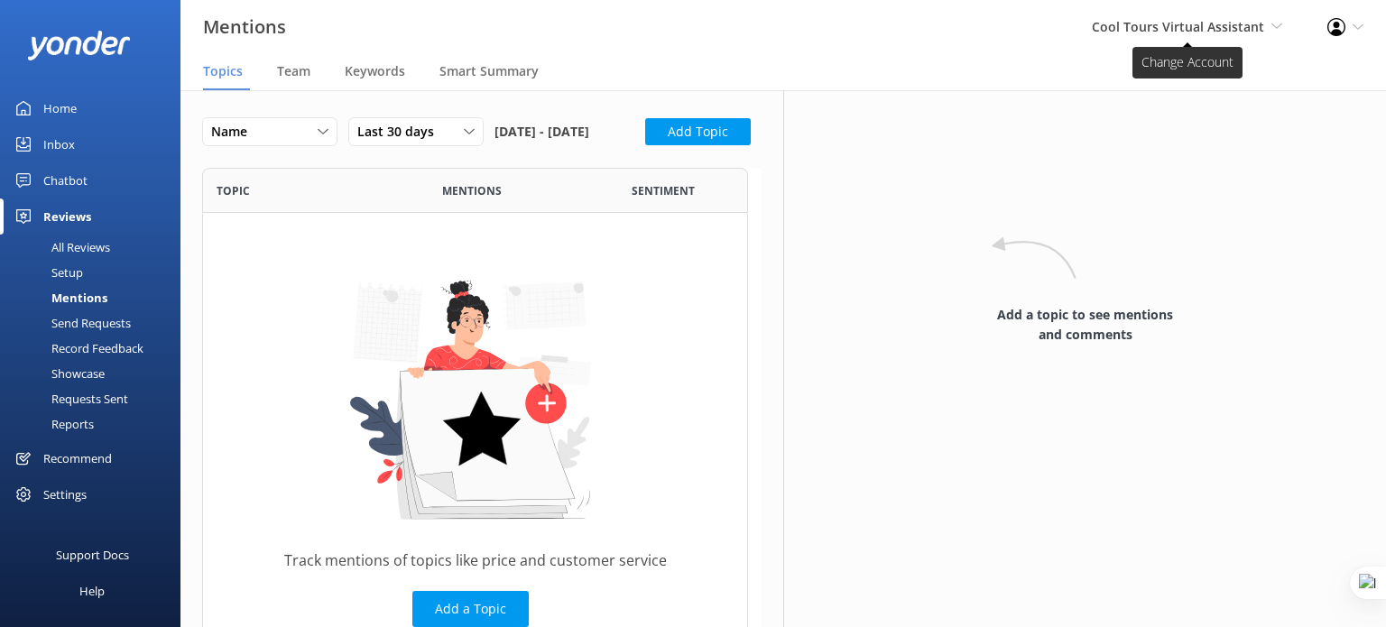
click at [1123, 32] on span "Cool Tours Virtual Assistant" at bounding box center [1178, 26] width 172 height 17
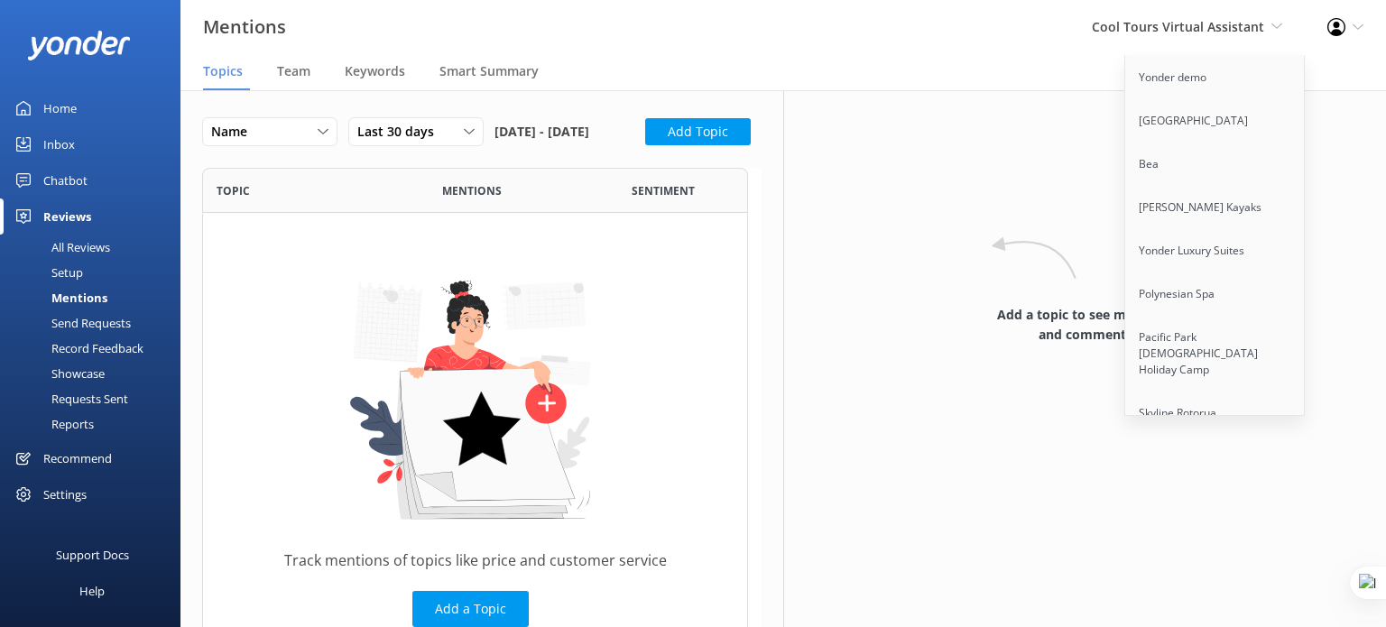
scroll to position [1937, 0]
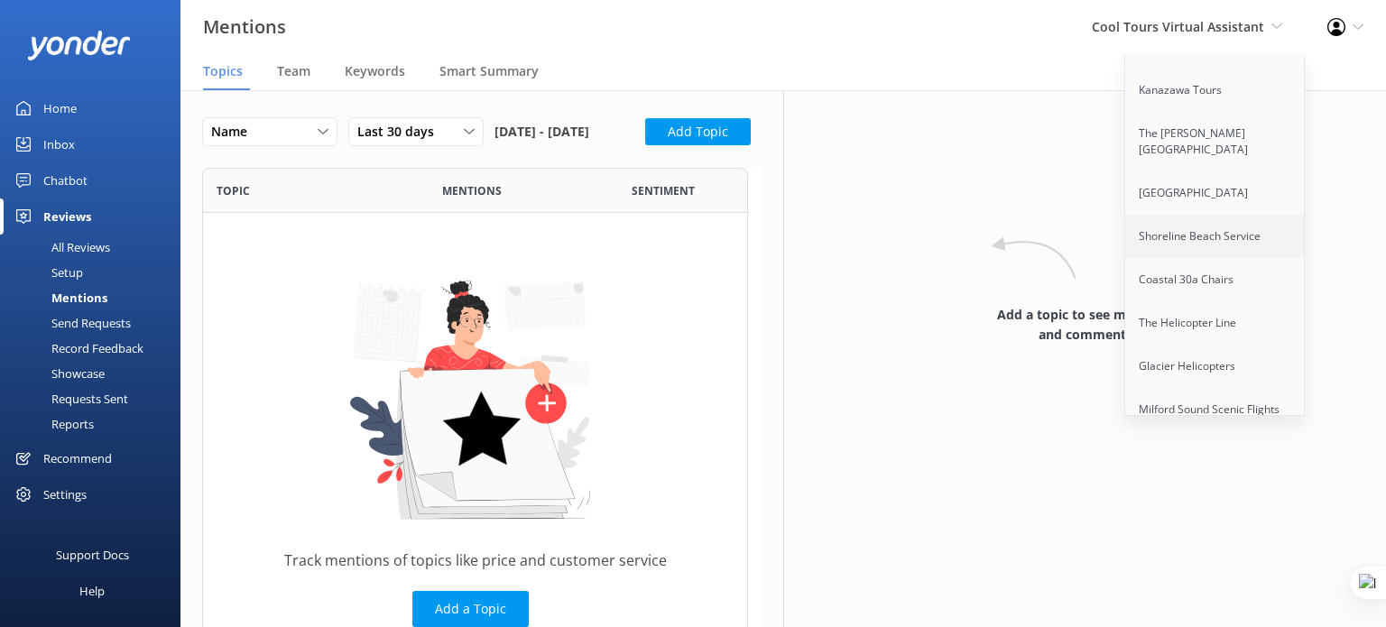
click at [1189, 234] on link "Shoreline Beach Service" at bounding box center [1215, 236] width 180 height 43
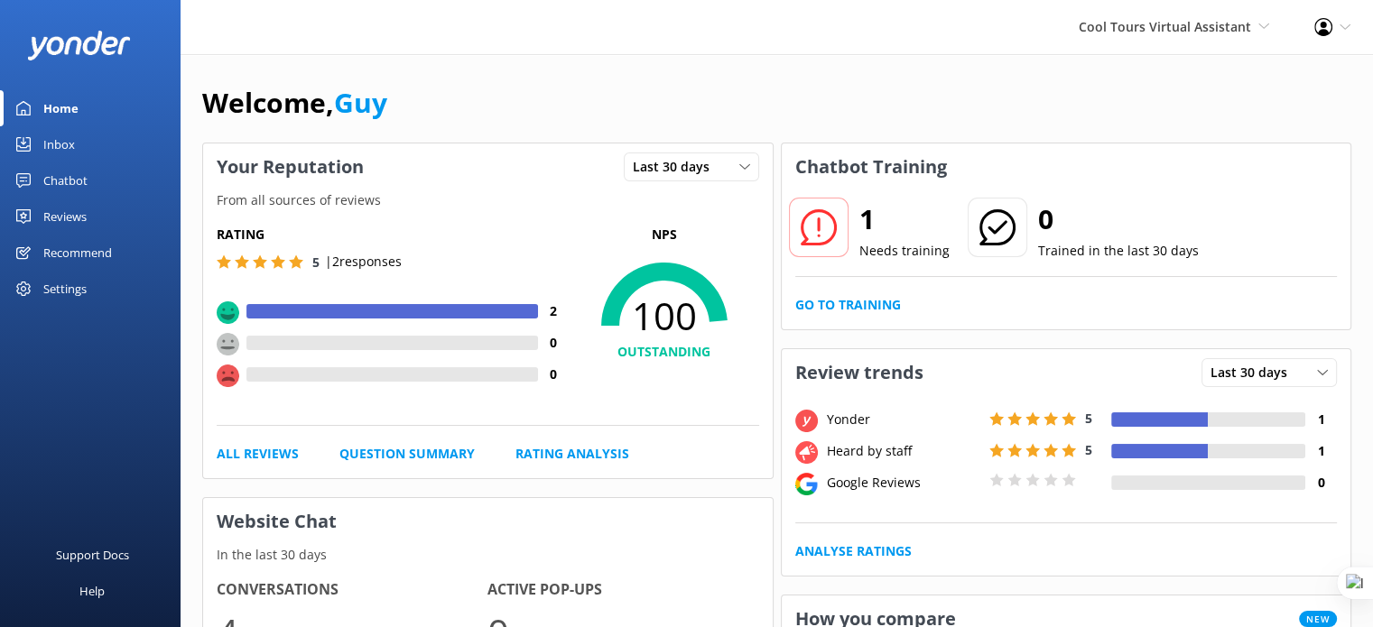
click at [81, 209] on div "Reviews" at bounding box center [64, 217] width 43 height 36
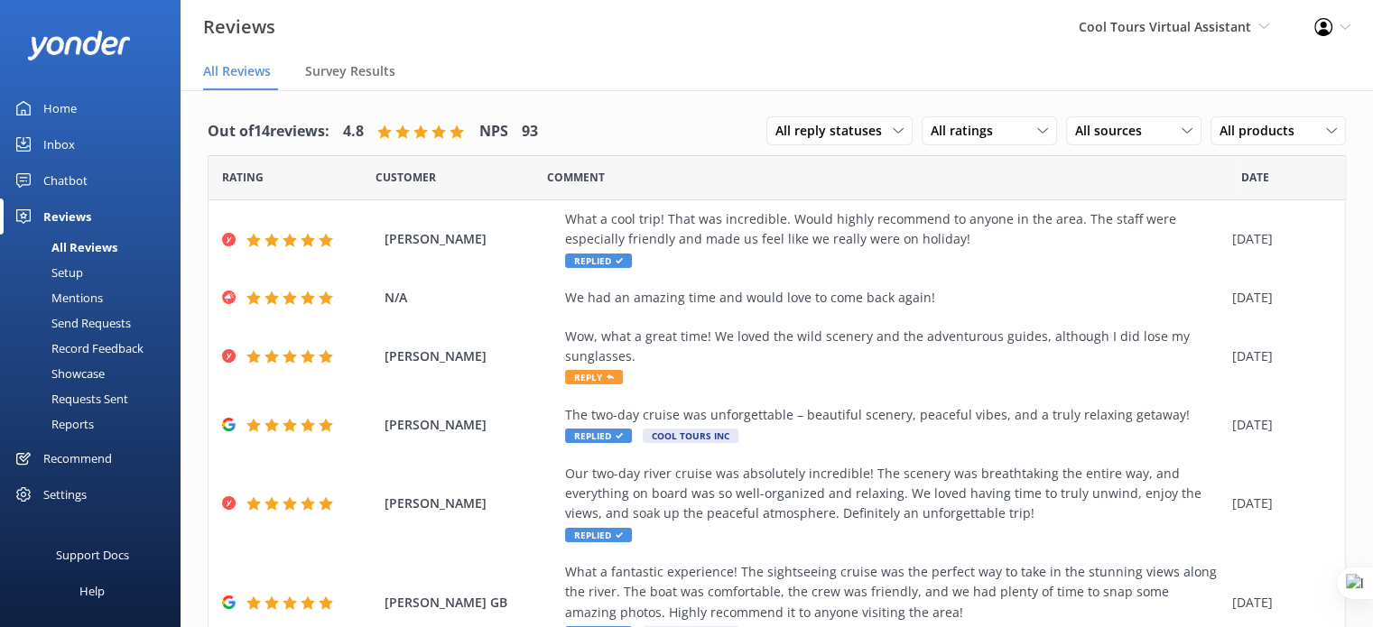
click at [73, 296] on div "Mentions" at bounding box center [57, 297] width 92 height 25
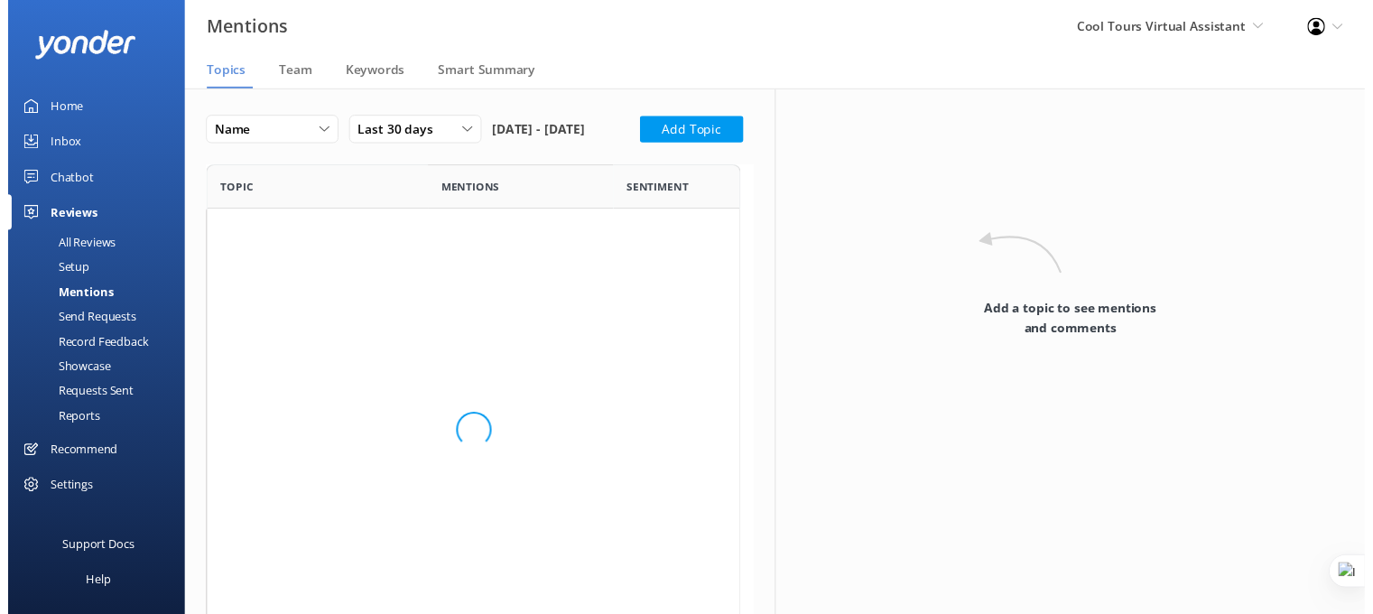
scroll to position [248, 545]
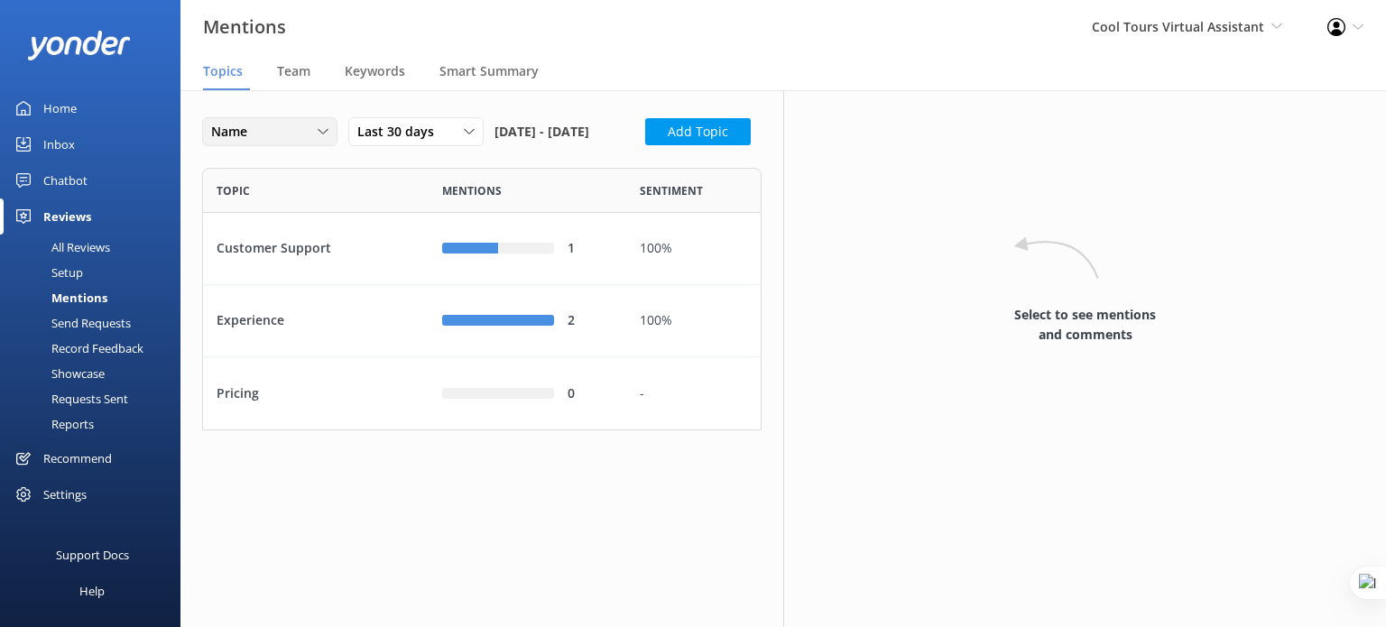
click at [297, 132] on div "Name" at bounding box center [270, 132] width 126 height 20
click at [471, 157] on div "Name Name Highest mentions Last 30 days Last 7 days Last 30 days Last 90 days L…" at bounding box center [481, 137] width 559 height 40
click at [482, 63] on span "Smart Summary" at bounding box center [488, 71] width 99 height 18
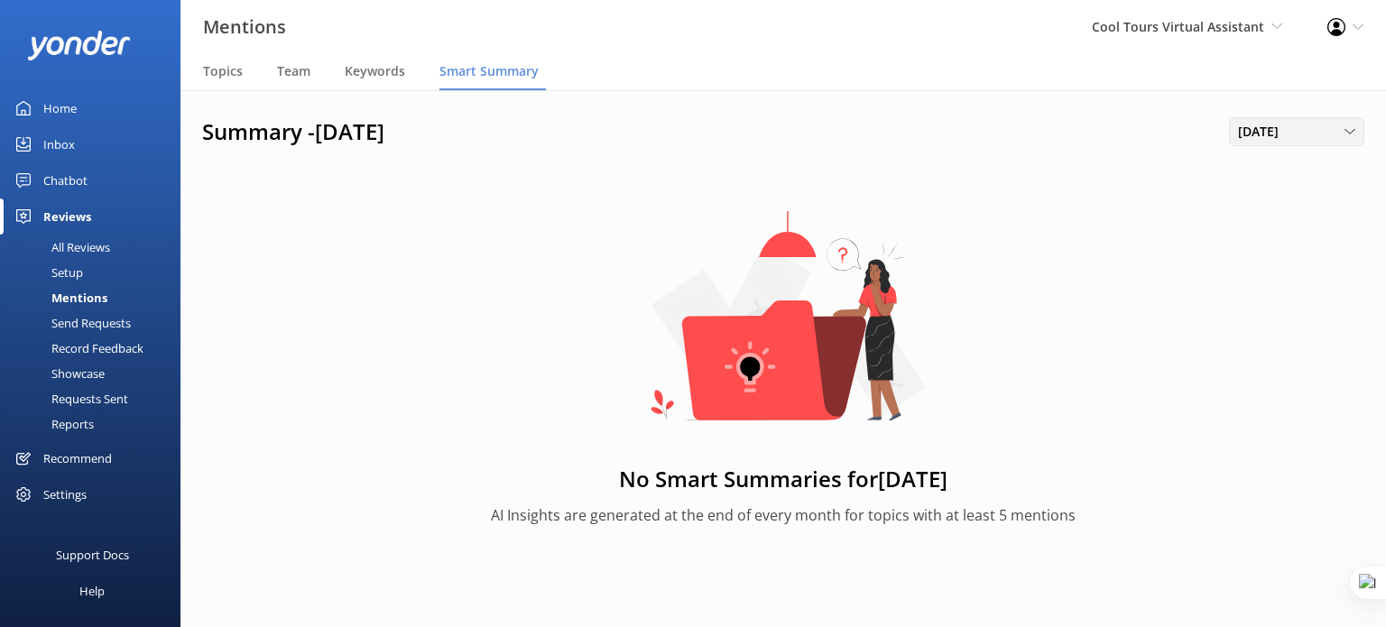
click at [1280, 126] on span "September 2025" at bounding box center [1263, 132] width 51 height 20
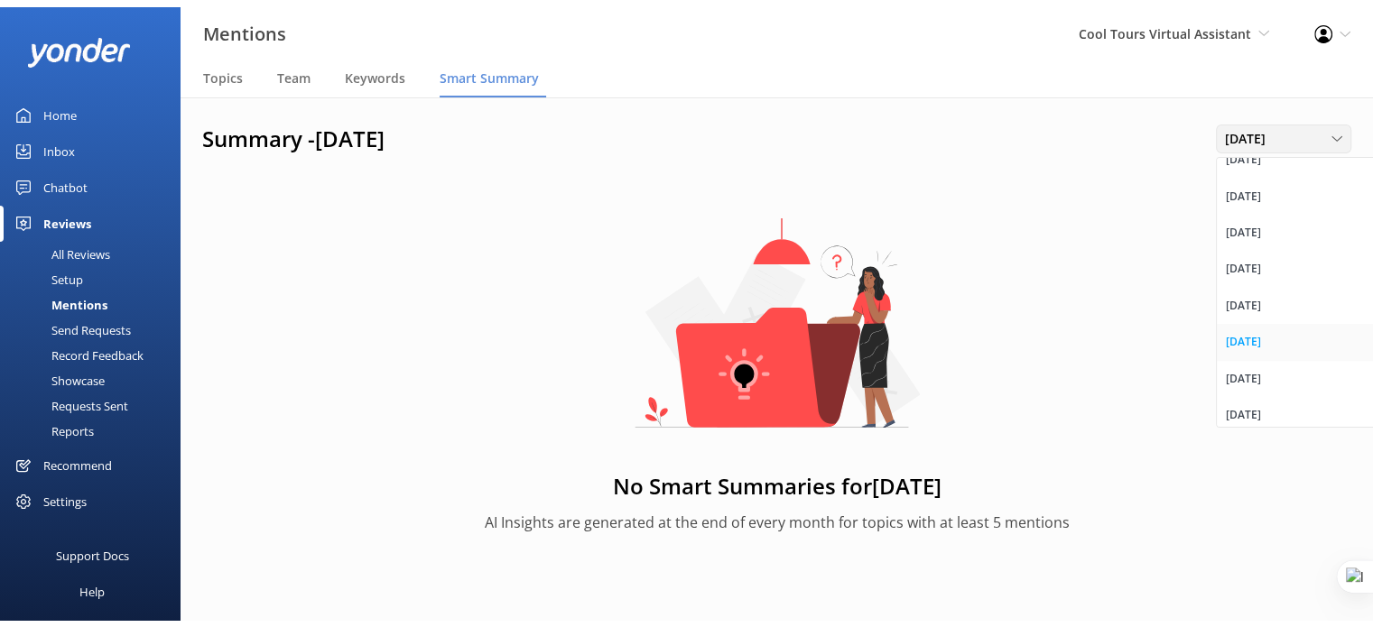
scroll to position [933, 0]
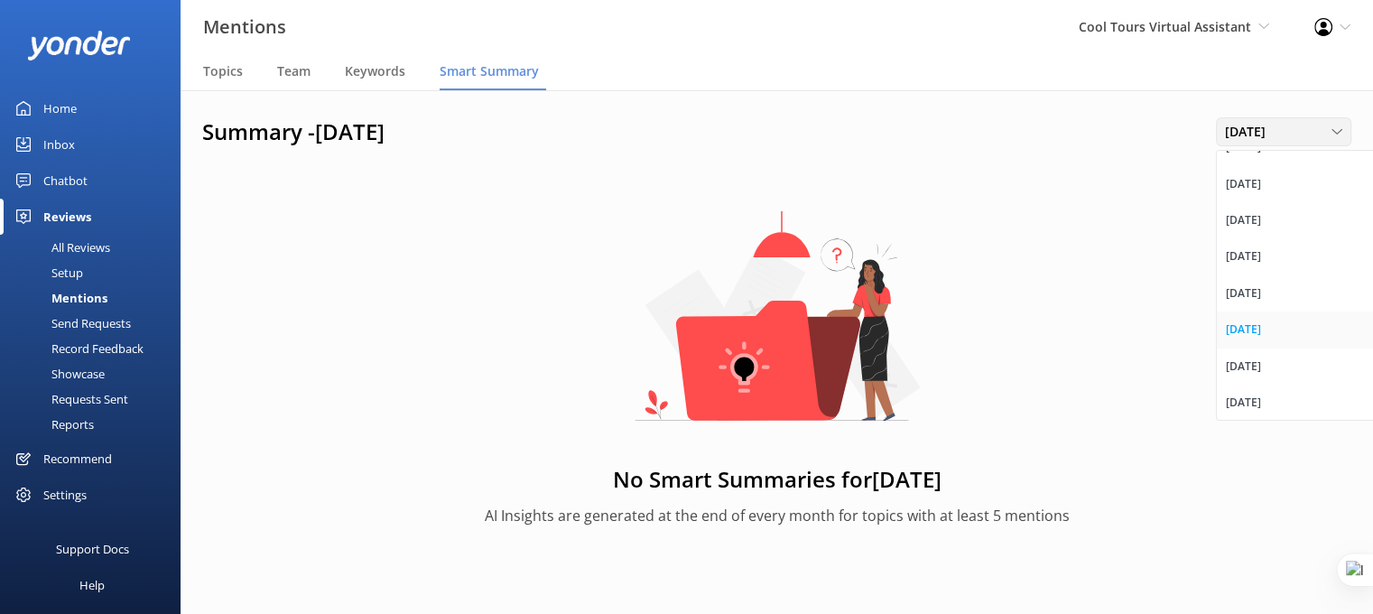
click at [1259, 326] on div "July 2025" at bounding box center [1242, 329] width 35 height 18
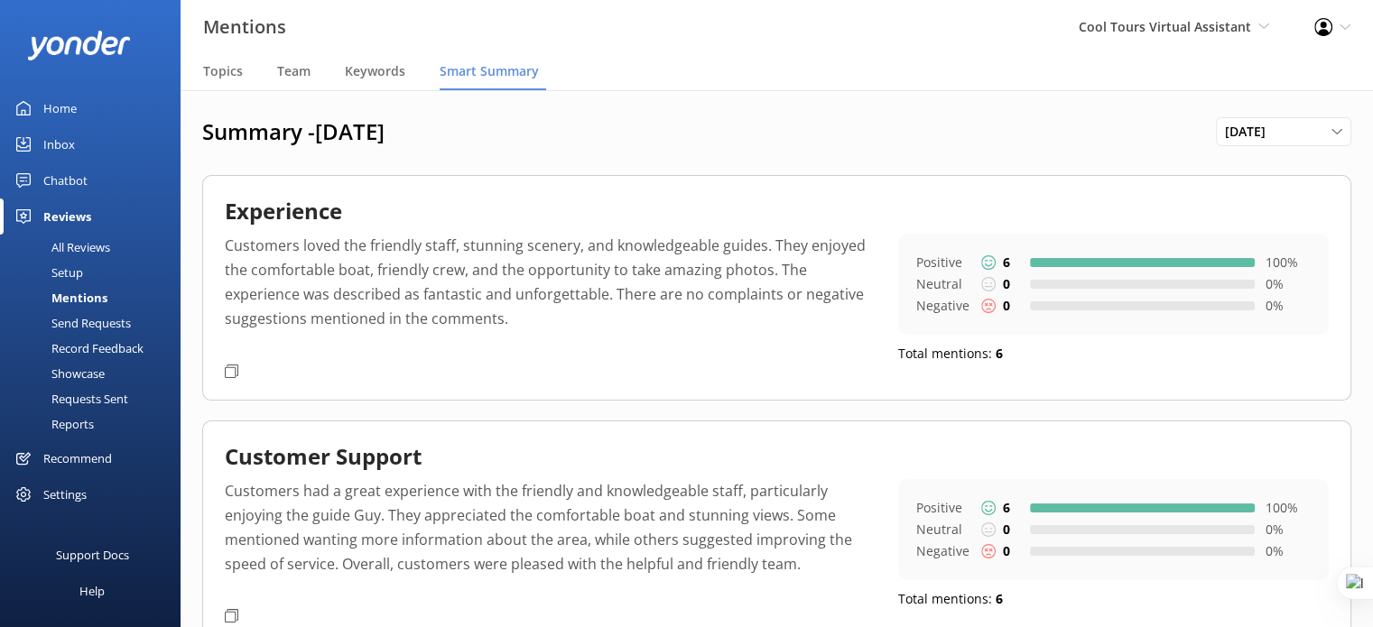
click at [97, 462] on div "Recommend" at bounding box center [77, 458] width 69 height 36
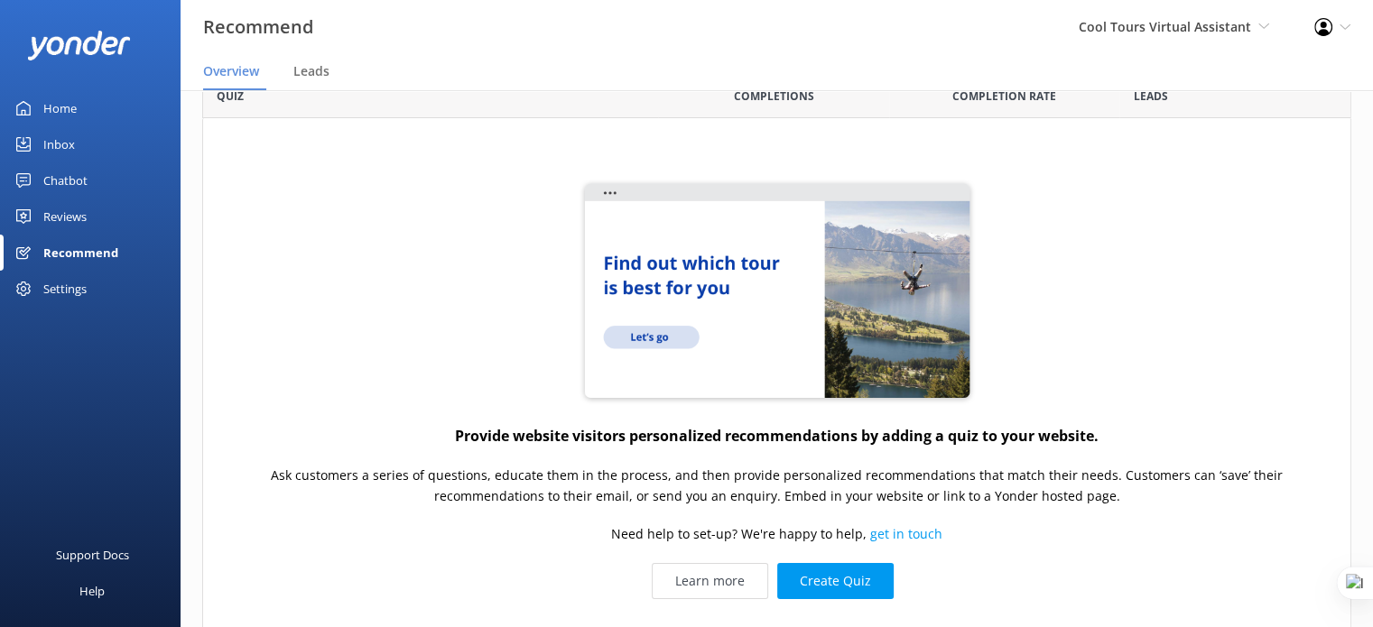
scroll to position [224, 0]
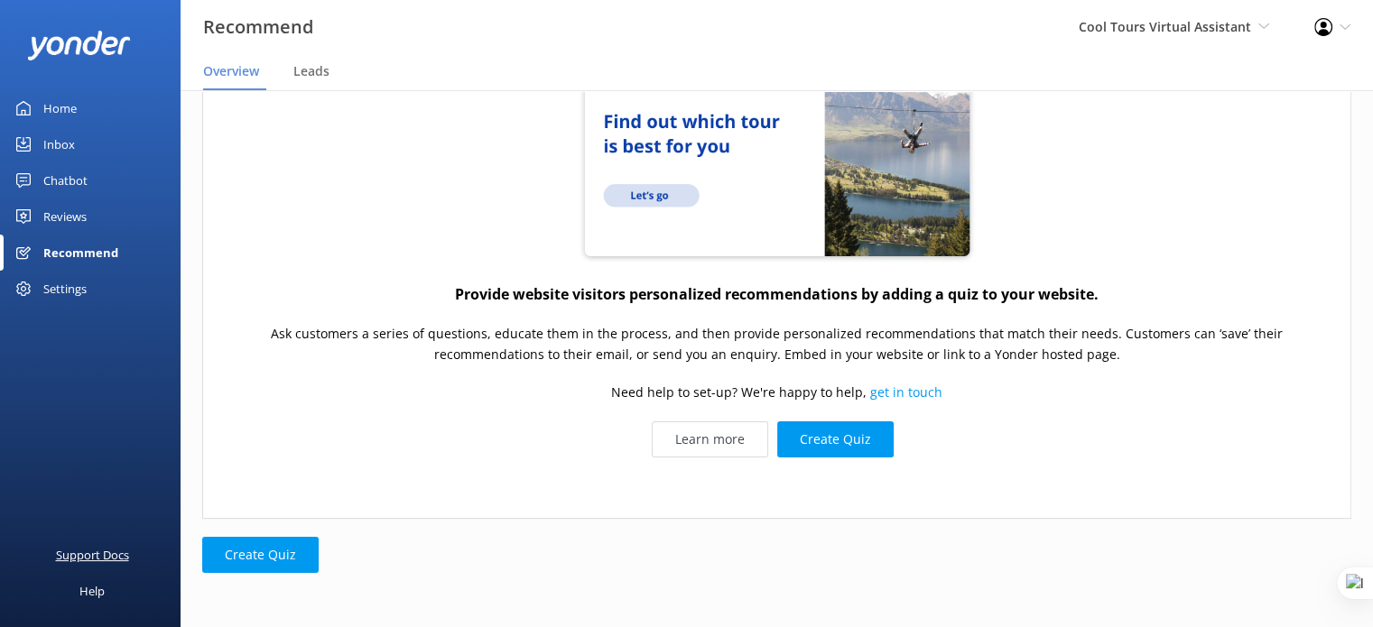
click at [109, 548] on div "Support Docs" at bounding box center [92, 555] width 73 height 36
click at [51, 174] on div "Chatbot" at bounding box center [65, 180] width 44 height 36
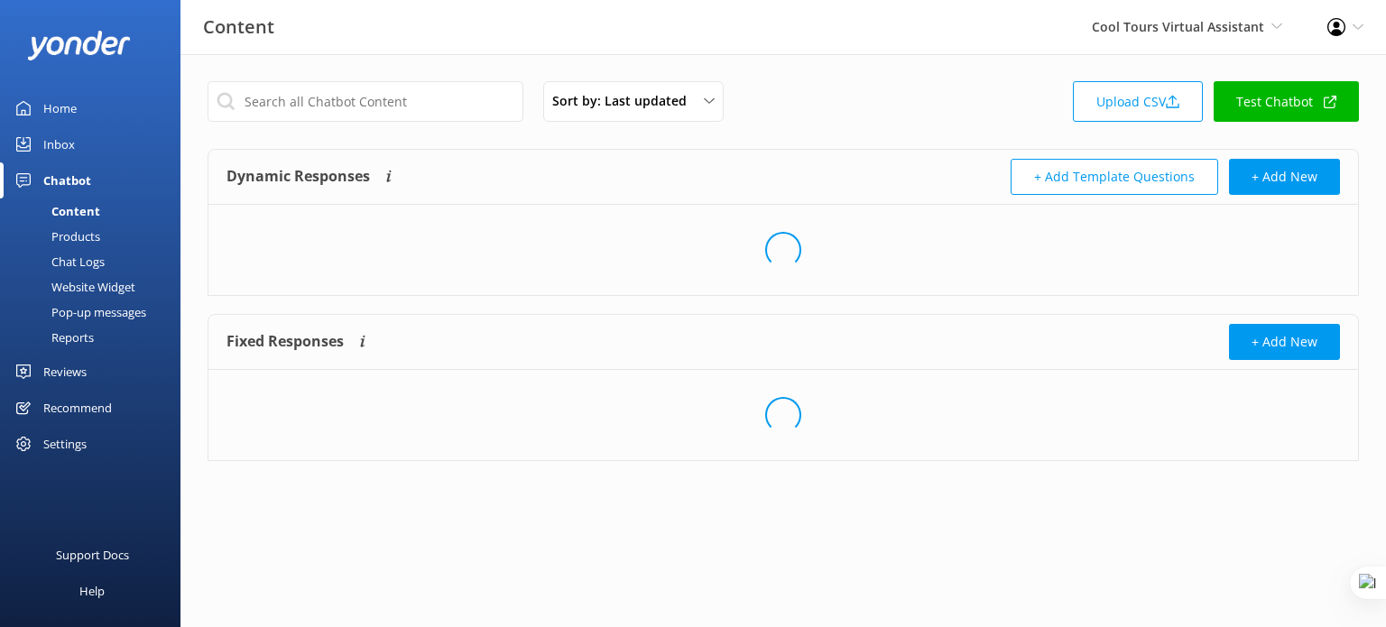
click at [105, 282] on div "Website Widget" at bounding box center [73, 286] width 125 height 25
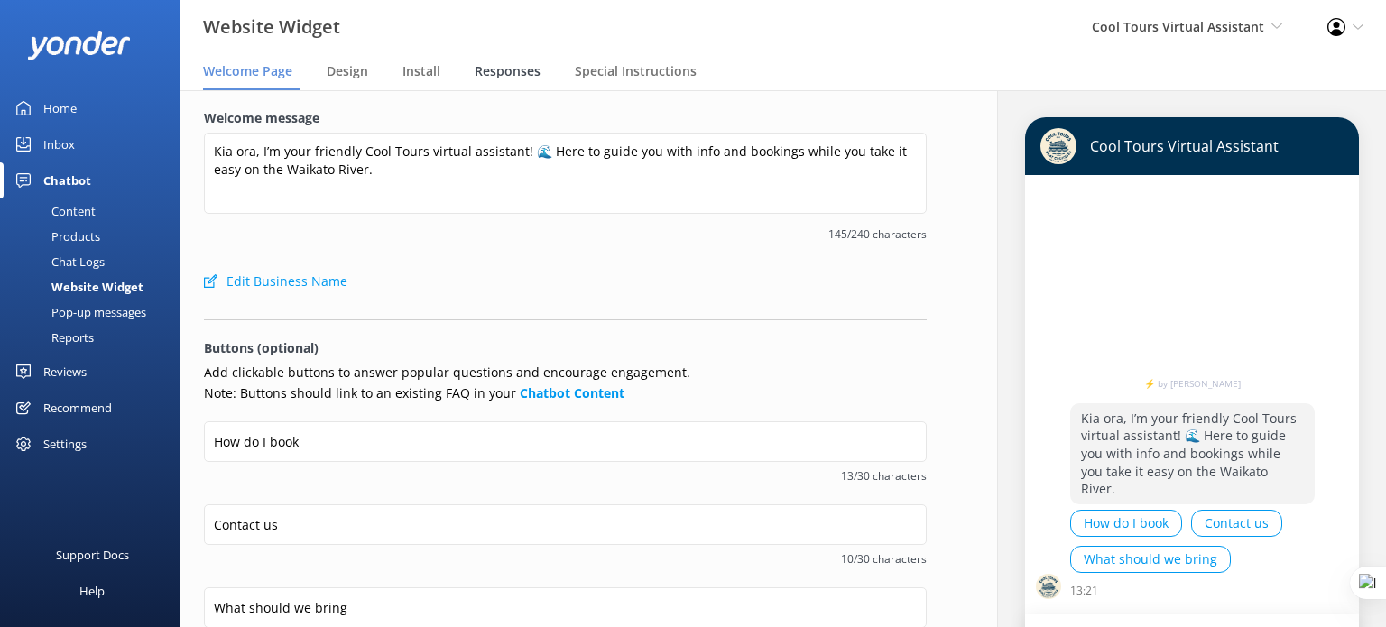
click at [505, 71] on span "Responses" at bounding box center [508, 71] width 66 height 18
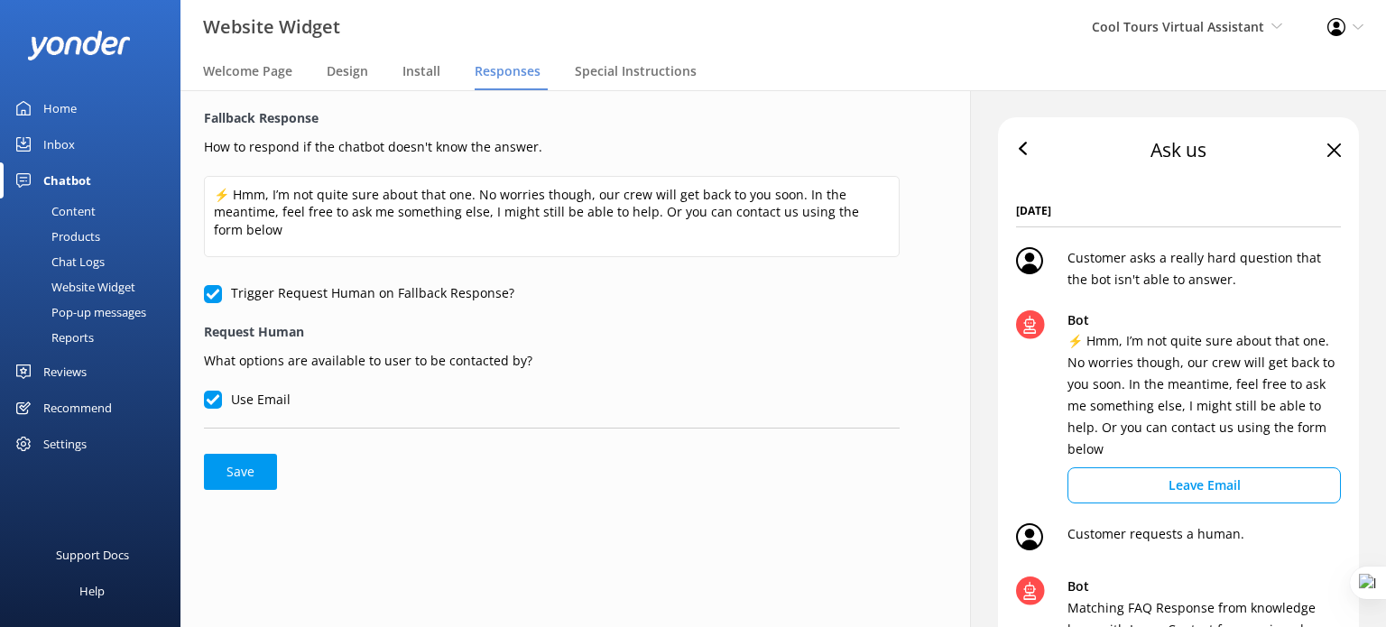
click at [87, 438] on div "Settings" at bounding box center [64, 444] width 43 height 36
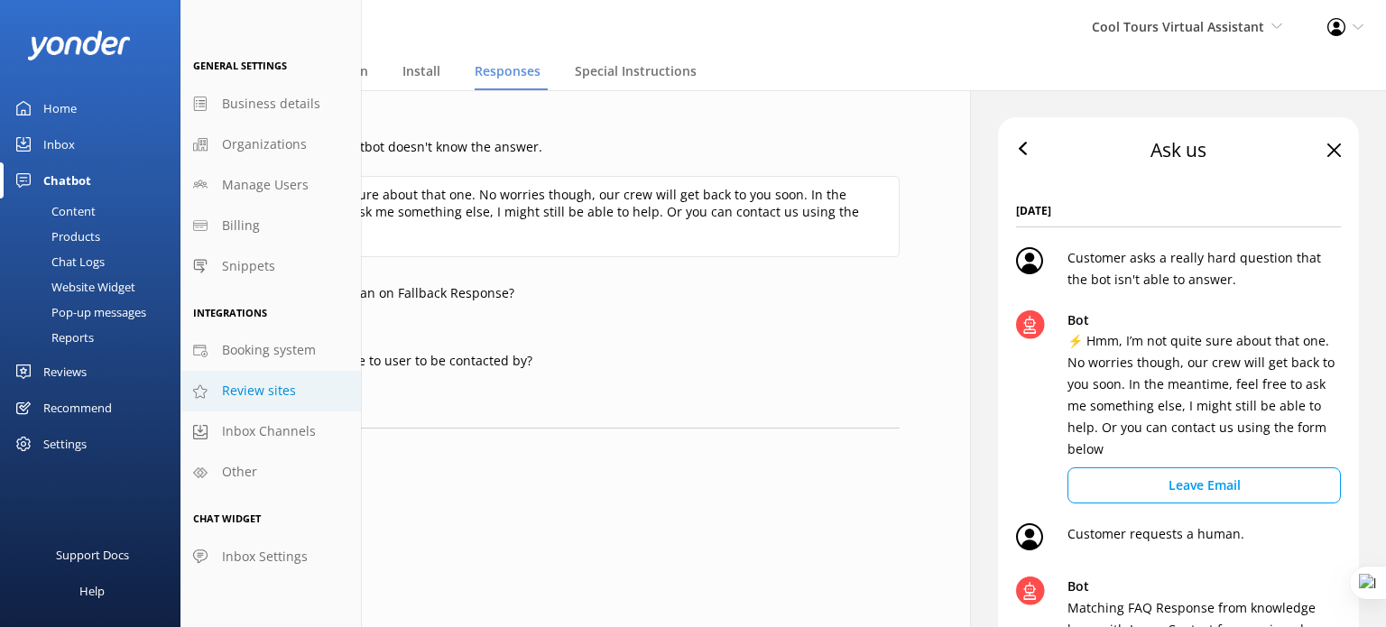
click at [278, 389] on span "Review sites" at bounding box center [259, 391] width 74 height 20
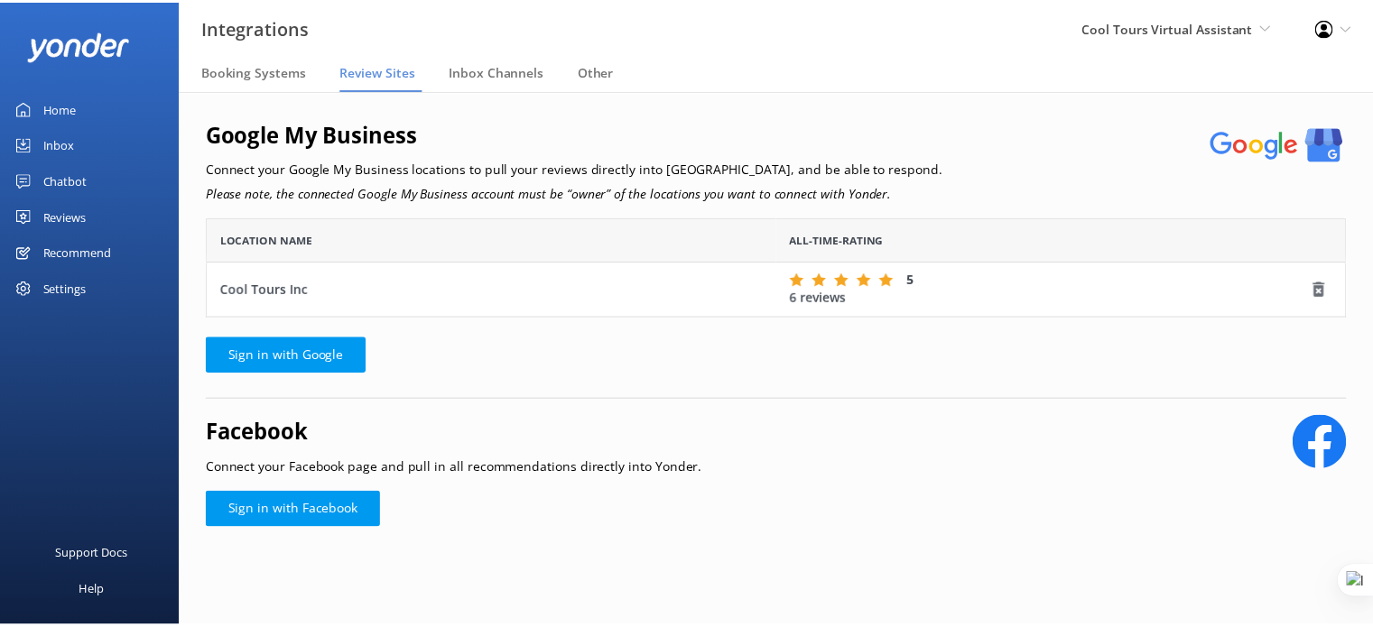
scroll to position [86, 1137]
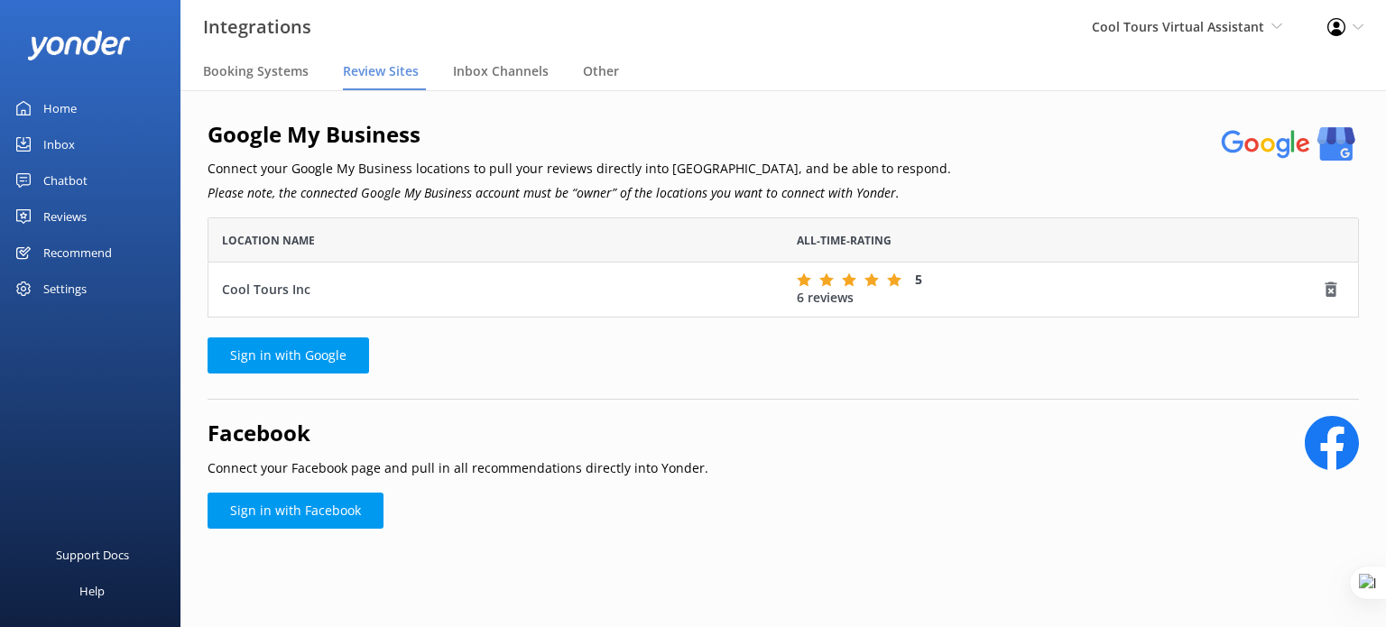
click at [103, 211] on link "Reviews" at bounding box center [90, 217] width 180 height 36
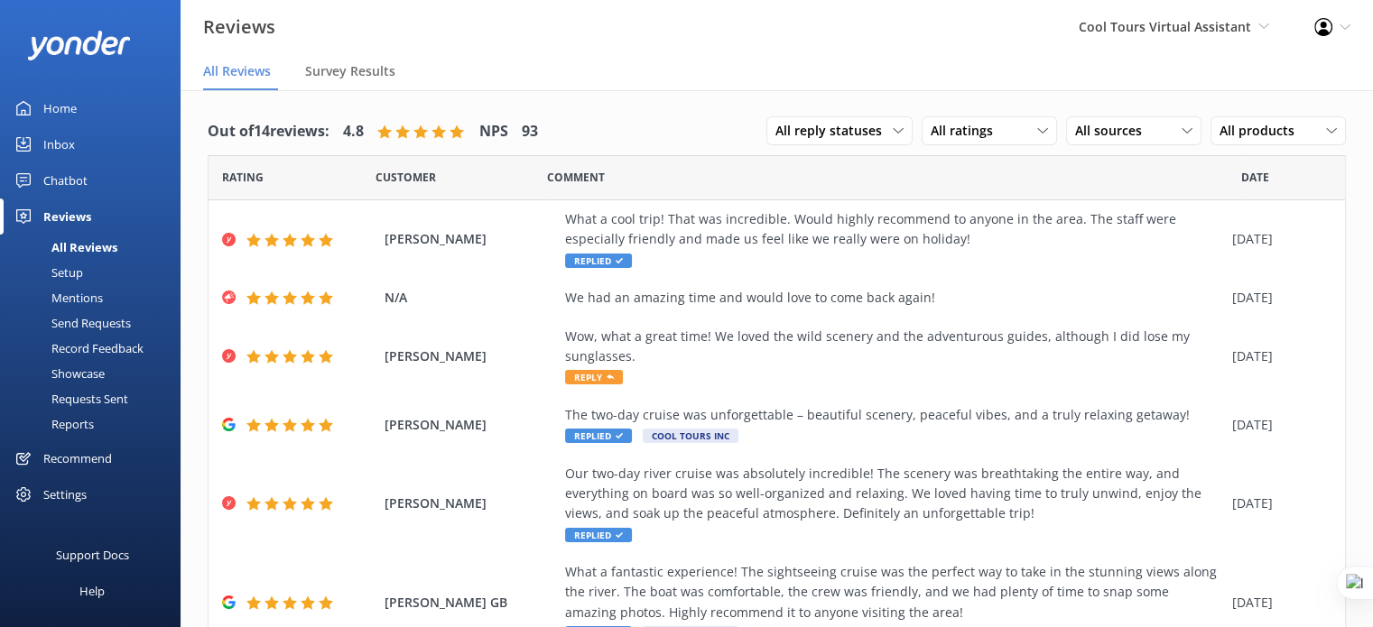
click at [1155, 51] on div "Cool Tours Virtual Assistant Yonder demo Musket Cove Island Resort & Marina Bea…" at bounding box center [1174, 27] width 236 height 54
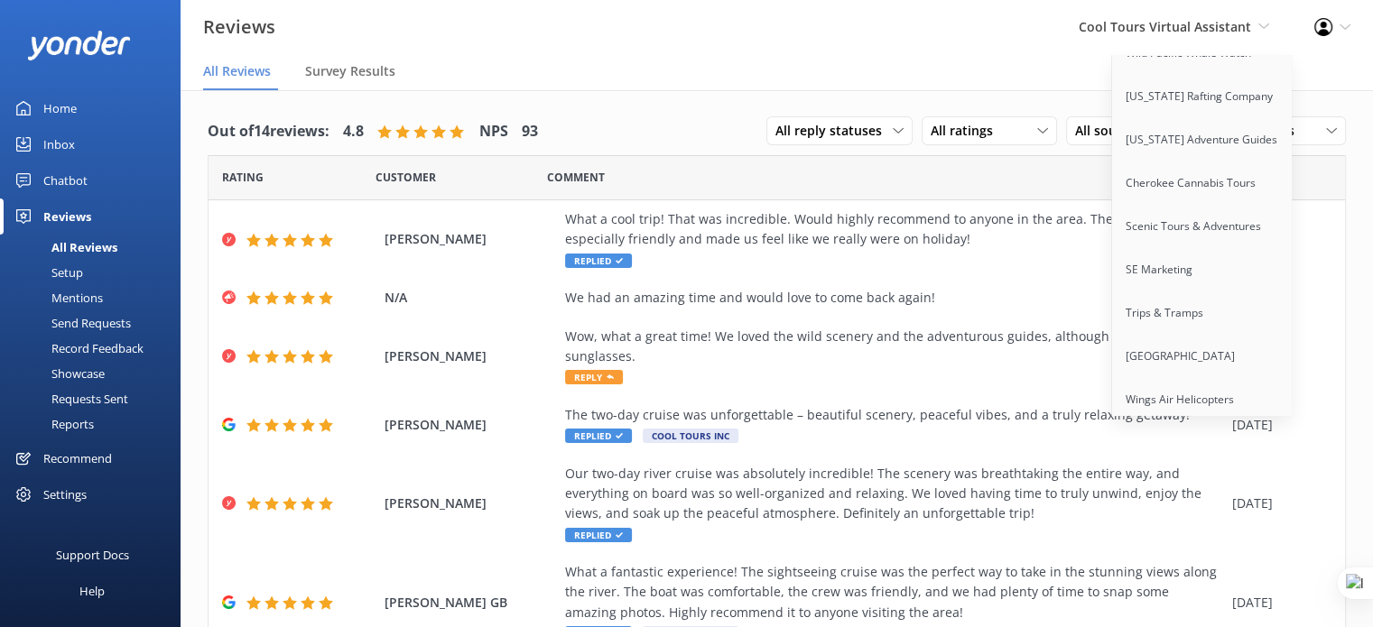
scroll to position [14785, 0]
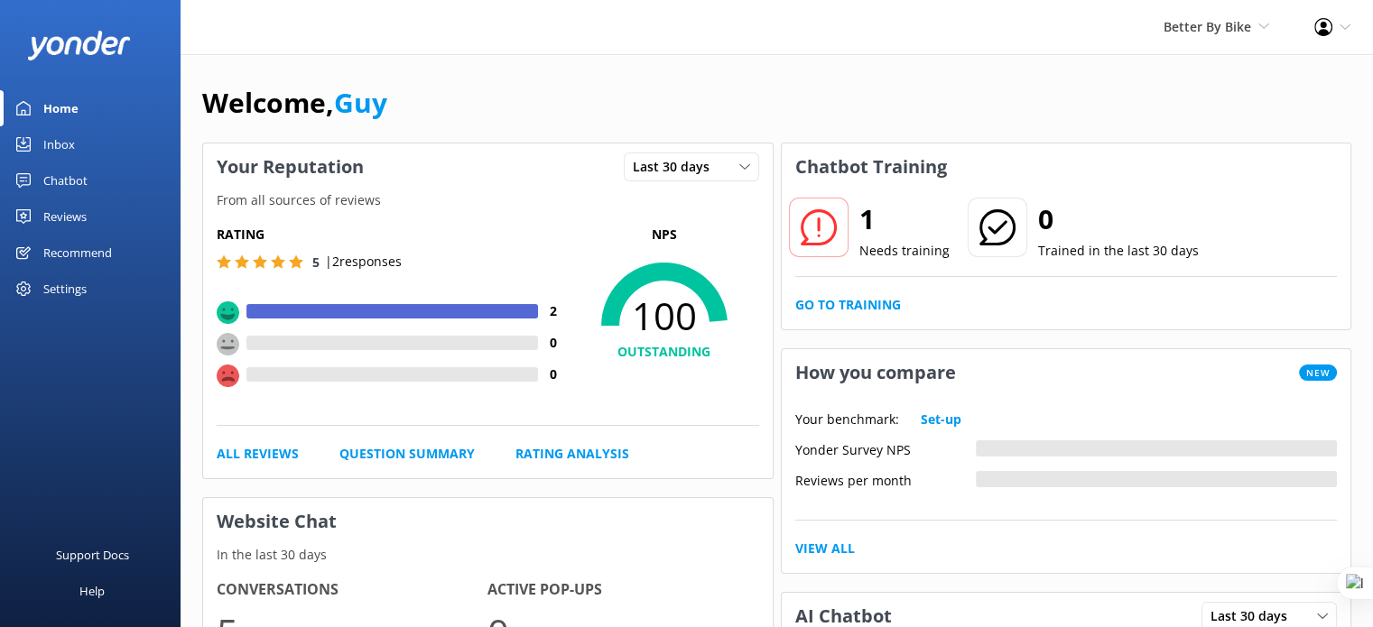
click at [72, 186] on div "Chatbot" at bounding box center [65, 180] width 44 height 36
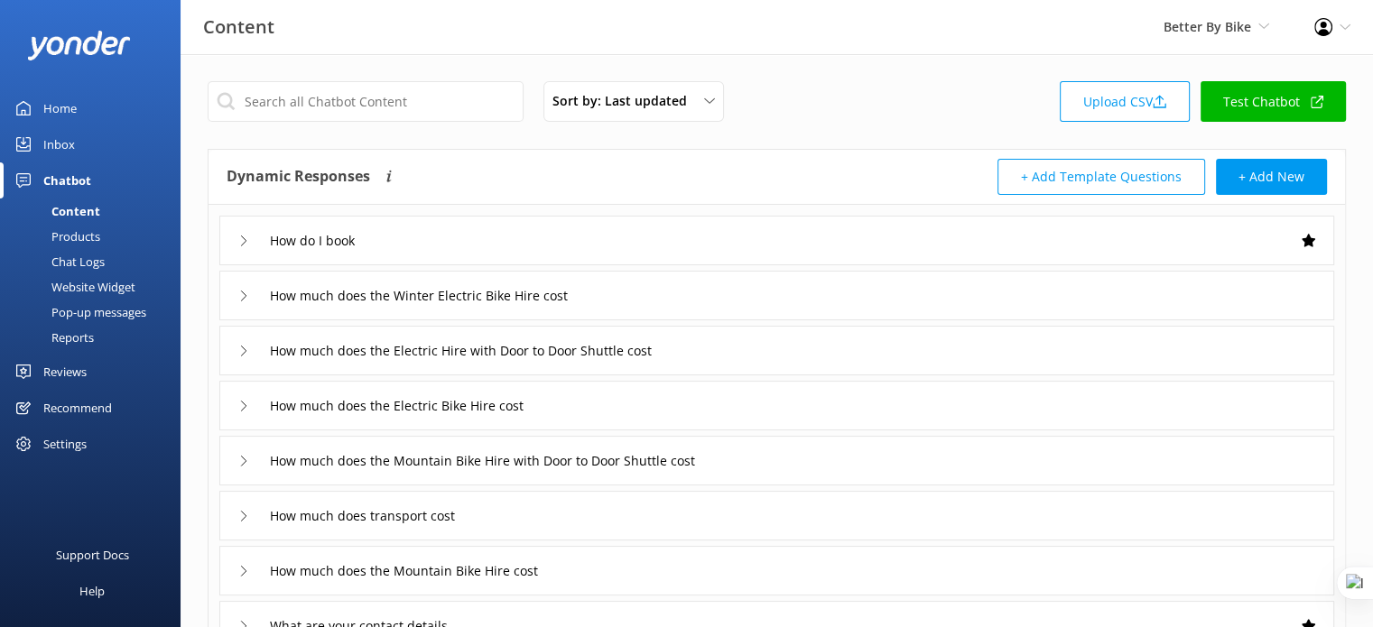
click at [72, 228] on div "Products" at bounding box center [55, 236] width 89 height 25
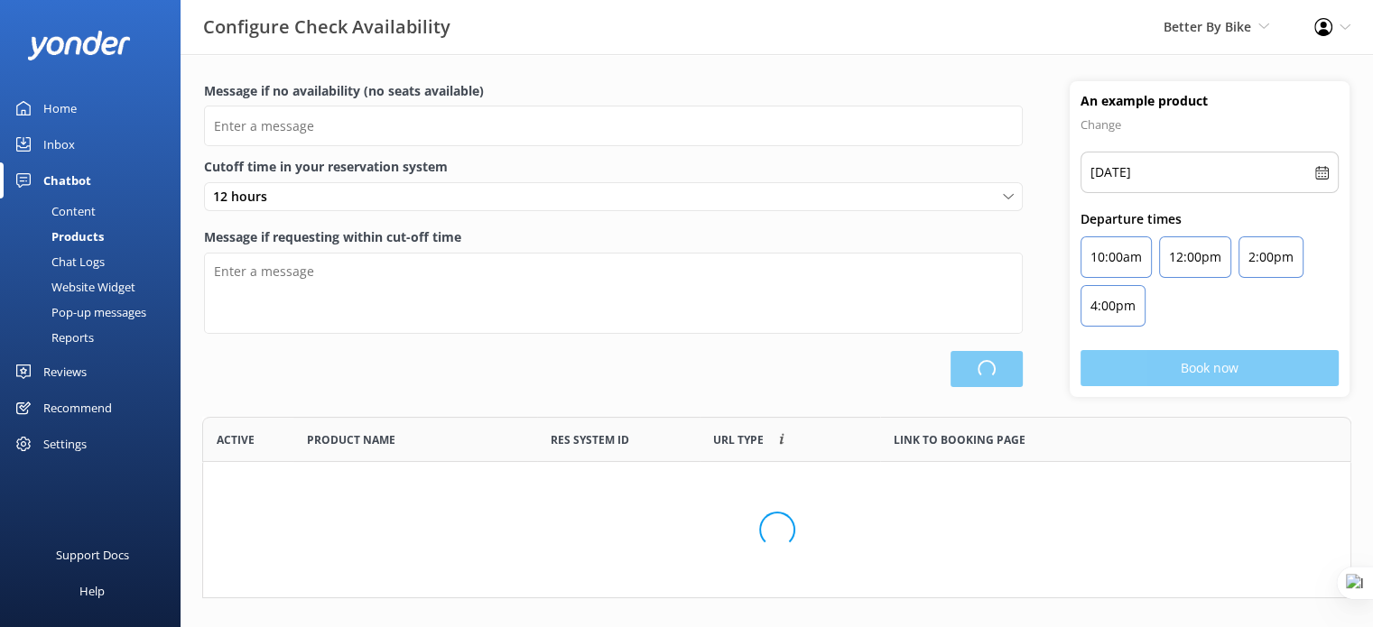
type input "There are no seats available, please check an alternative day"
type textarea "Our online booking system closes {hours} prior to departure. Please contact us …"
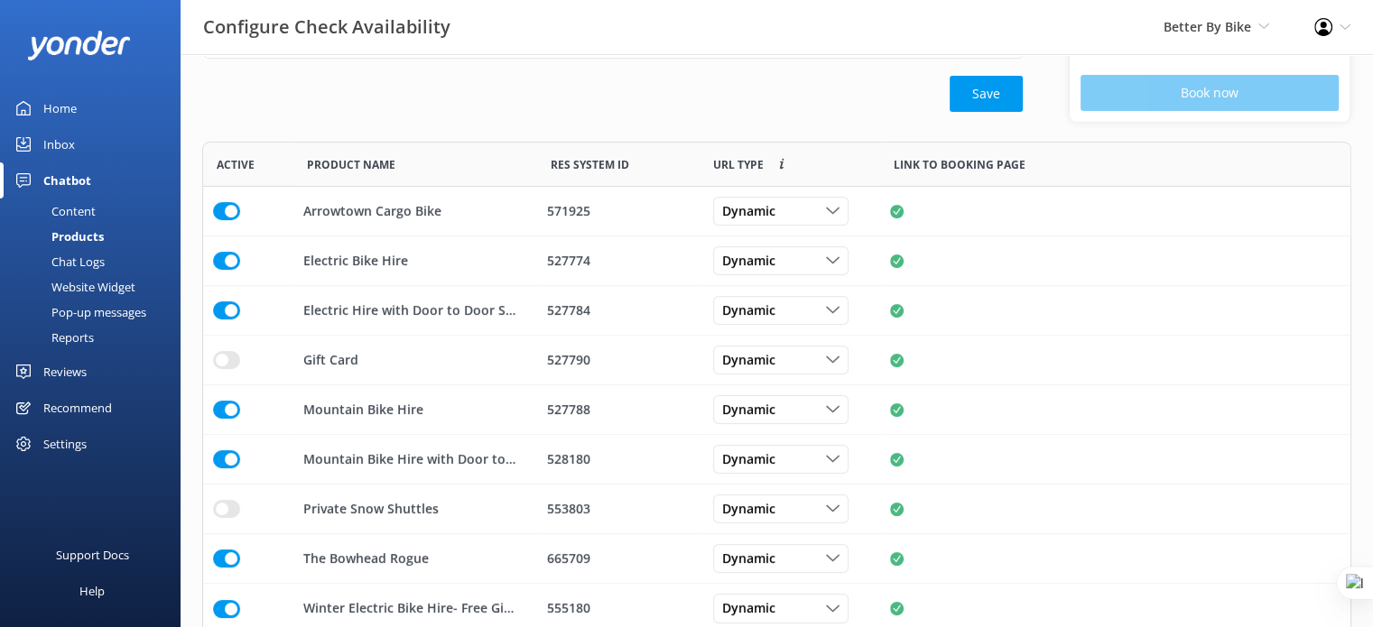
scroll to position [282, 0]
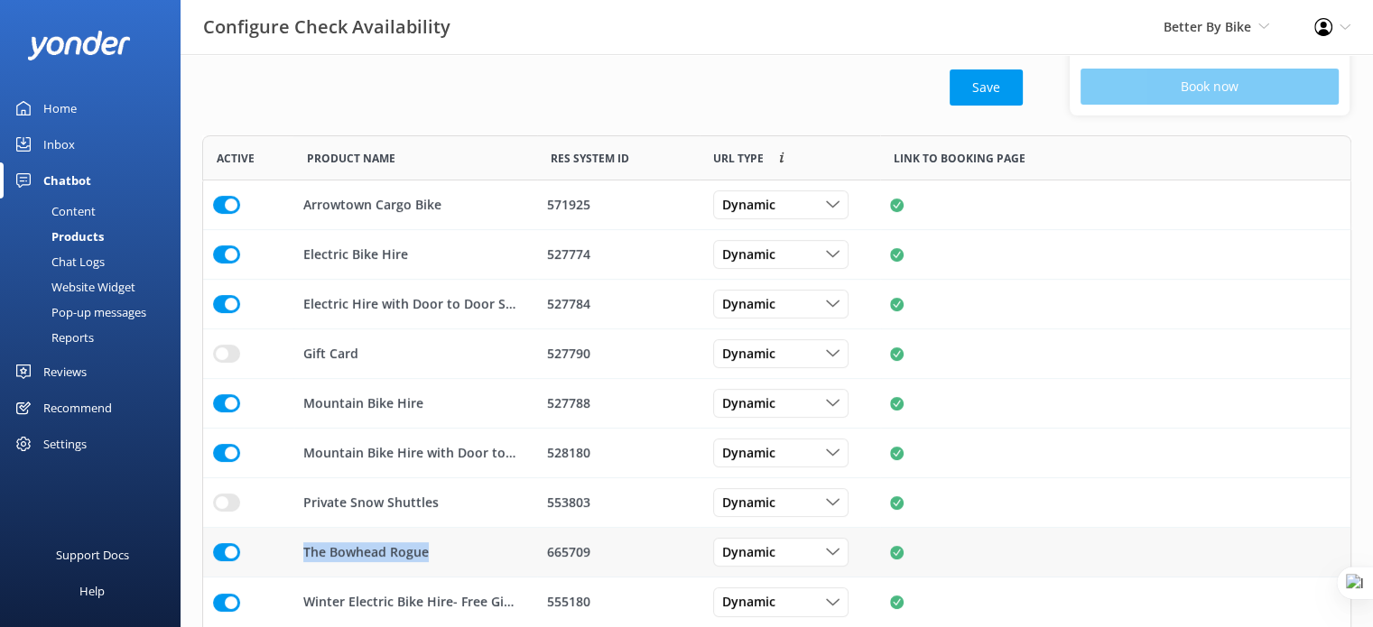
drag, startPoint x: 458, startPoint y: 559, endPoint x: 273, endPoint y: 562, distance: 185.0
click at [273, 562] on div "The Bowhead Rogue 665709 Dynamic Custom Dynamic" at bounding box center [776, 553] width 1149 height 50
copy div "The Bowhead Rogue"
drag, startPoint x: 103, startPoint y: 254, endPoint x: 111, endPoint y: 248, distance: 10.3
click at [103, 254] on div "Chat Logs" at bounding box center [58, 261] width 94 height 25
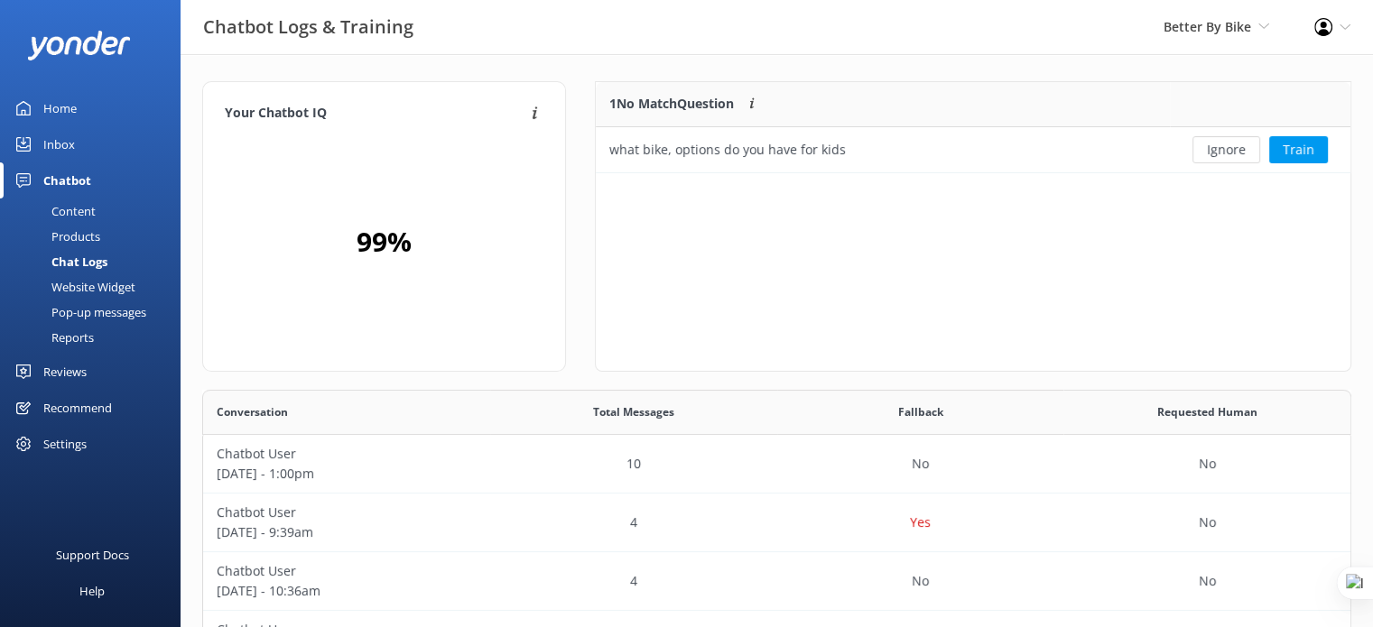
scroll to position [325, 1134]
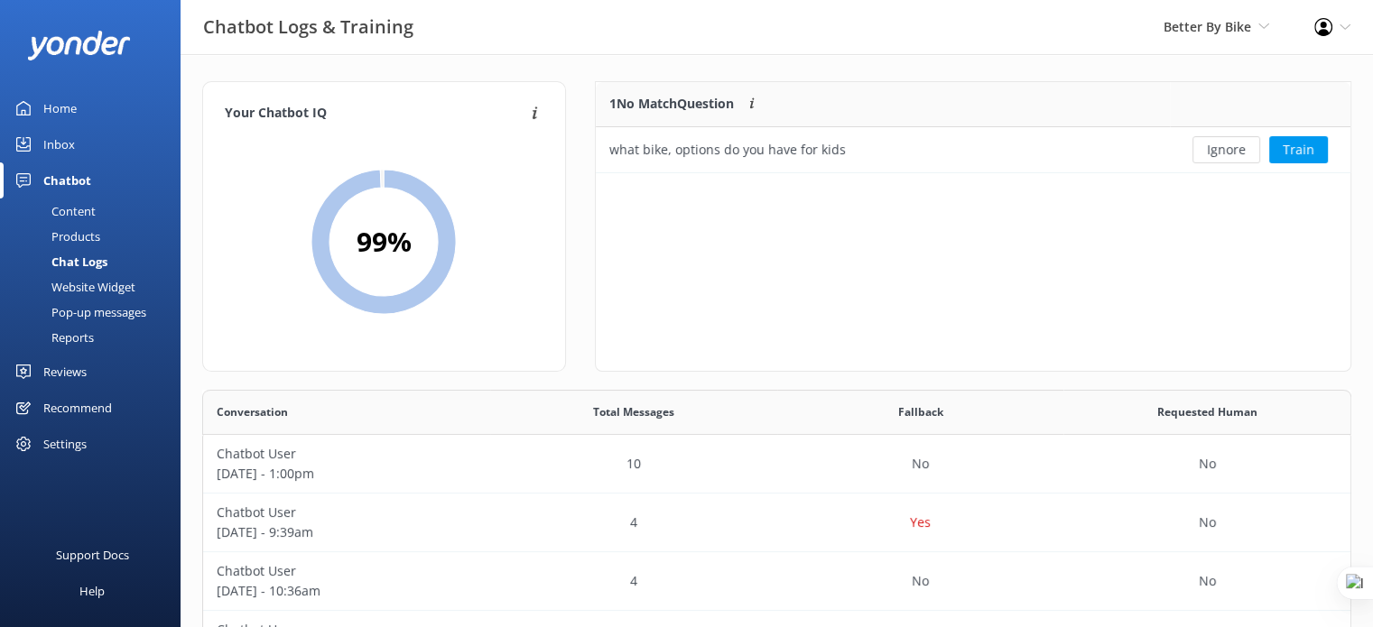
click at [127, 286] on div "Website Widget" at bounding box center [73, 286] width 125 height 25
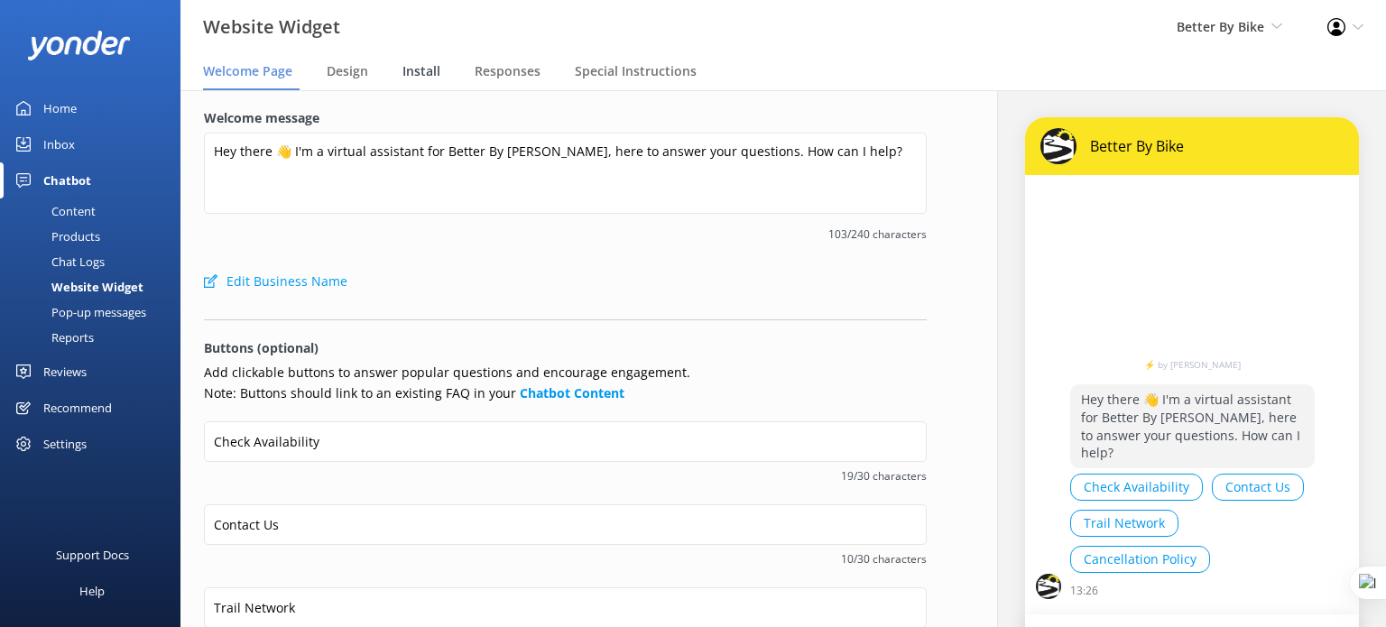
click at [429, 72] on span "Install" at bounding box center [421, 71] width 38 height 18
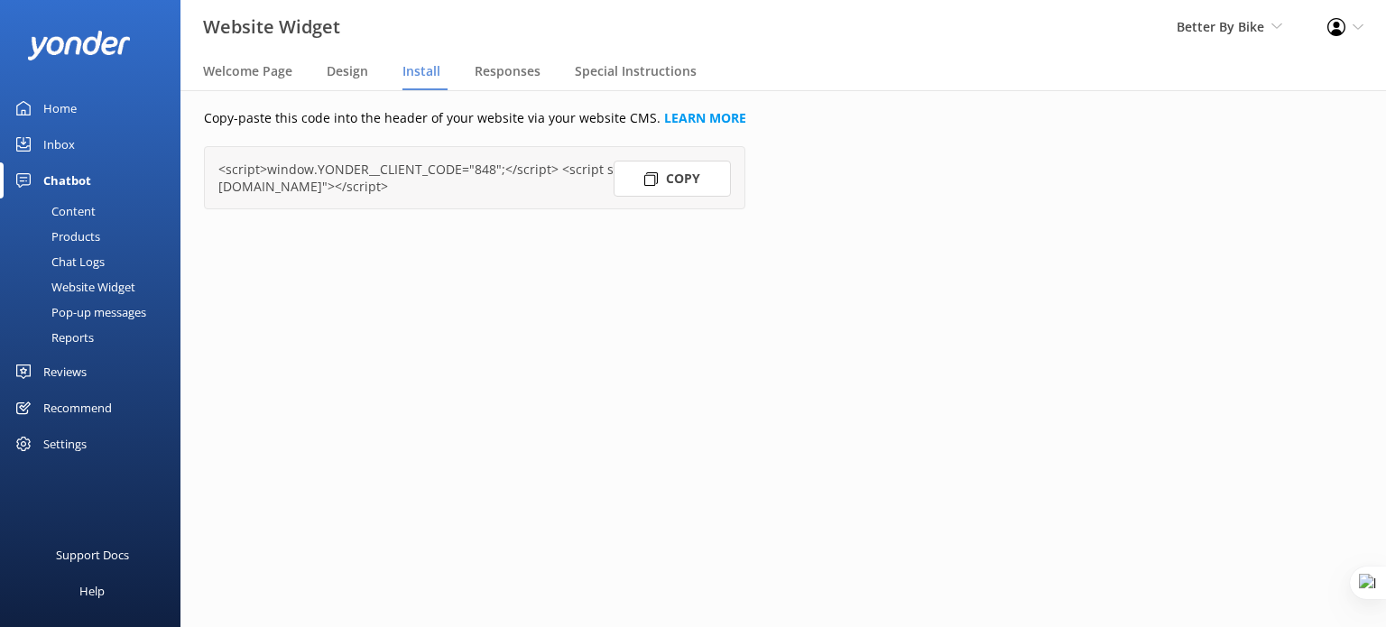
click at [677, 195] on button "Copy" at bounding box center [672, 179] width 117 height 36
click at [82, 424] on div "Recommend" at bounding box center [77, 408] width 69 height 36
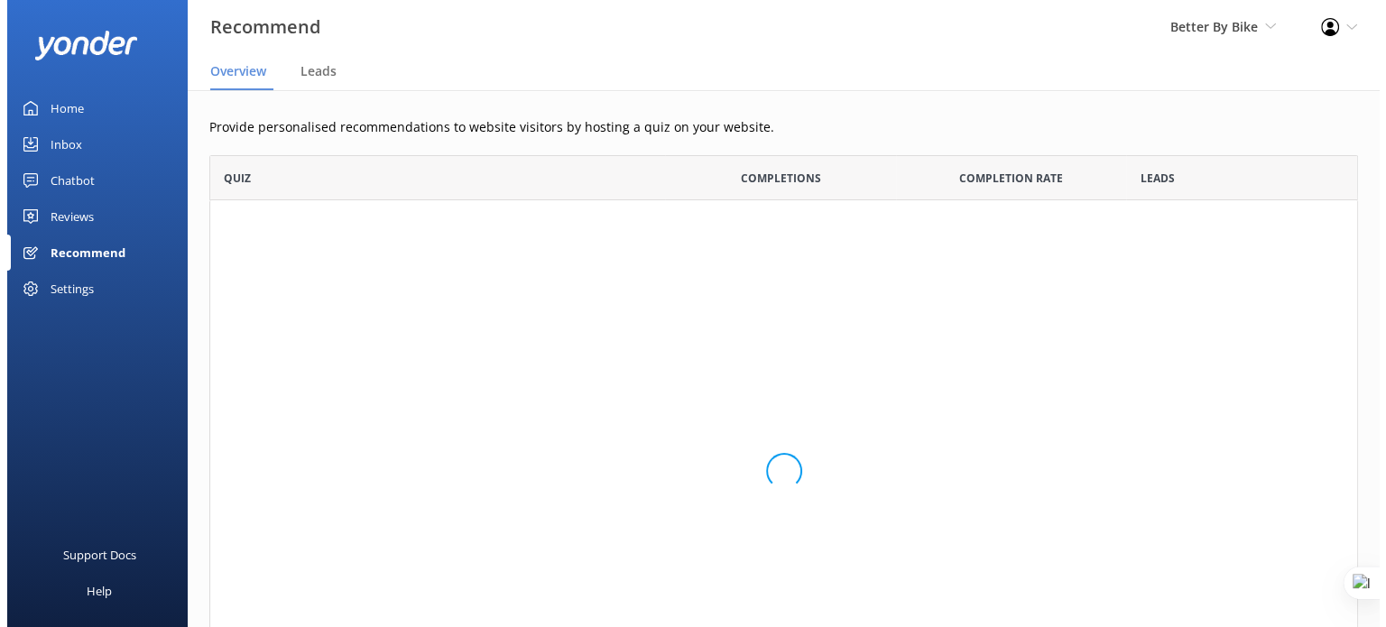
scroll to position [573, 1134]
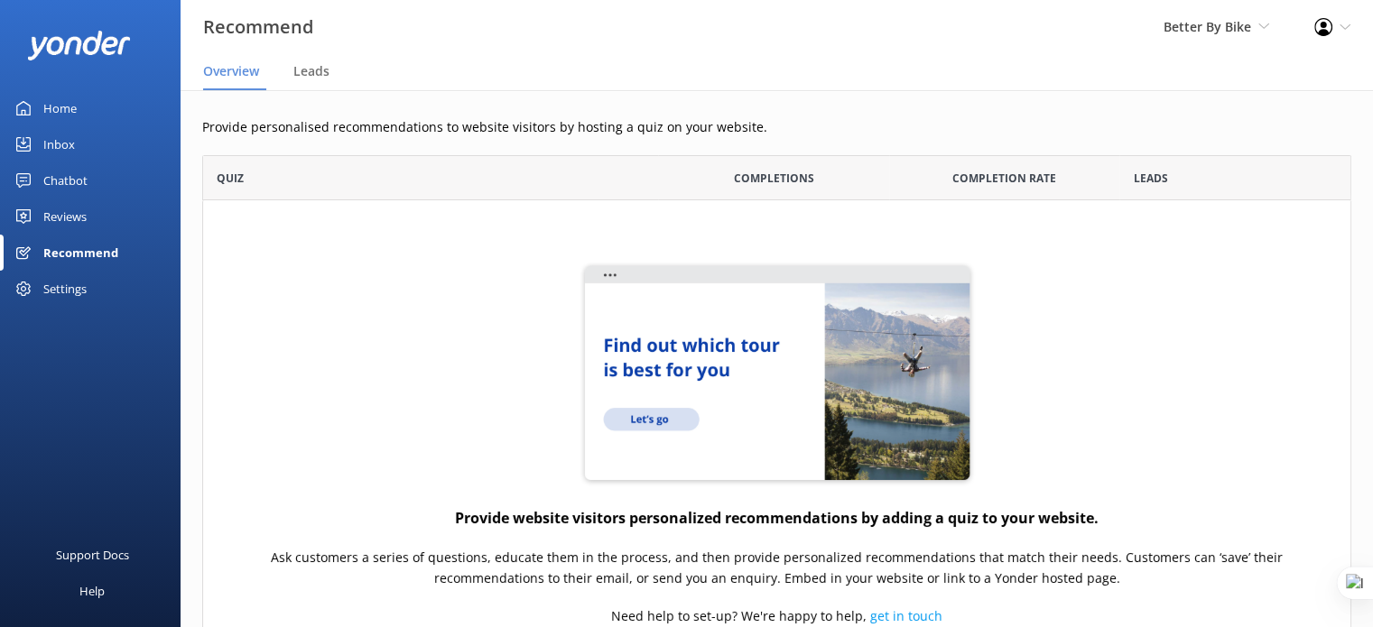
drag, startPoint x: 77, startPoint y: 291, endPoint x: 83, endPoint y: 281, distance: 12.5
click at [77, 288] on div "Settings" at bounding box center [64, 289] width 43 height 36
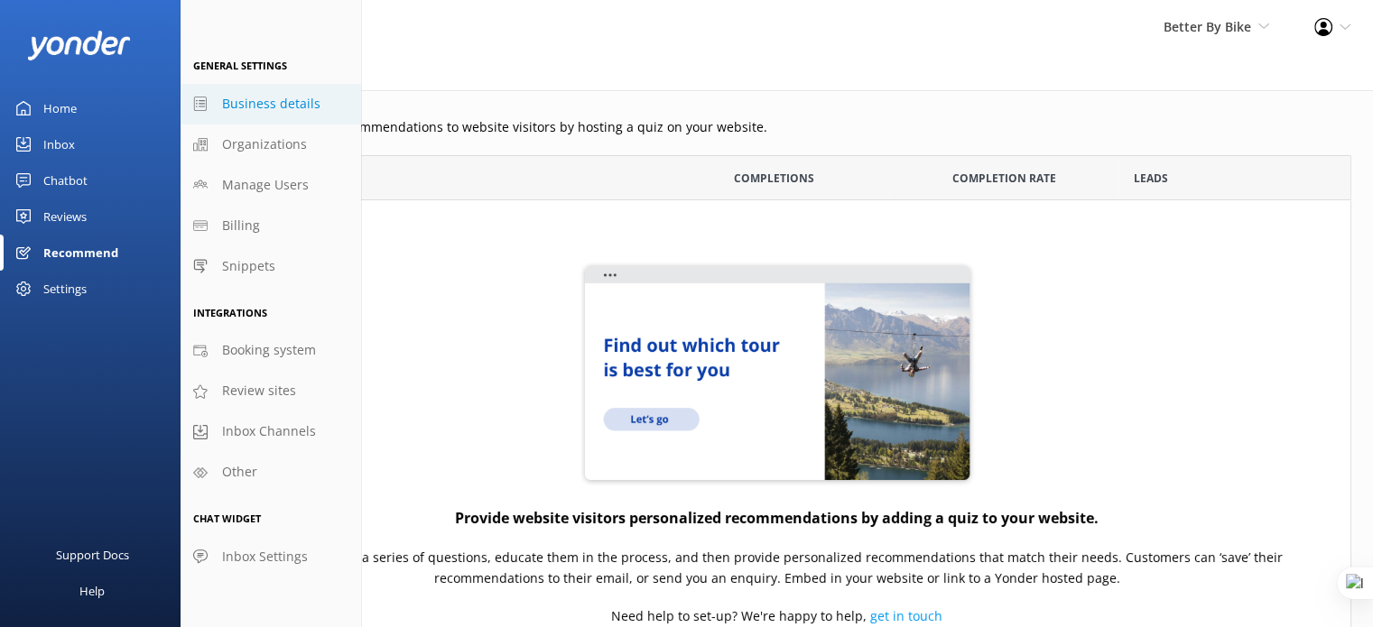
click at [268, 89] on link "Business details" at bounding box center [270, 104] width 180 height 41
select select "Pacific/[GEOGRAPHIC_DATA]"
